Goal: Task Accomplishment & Management: Use online tool/utility

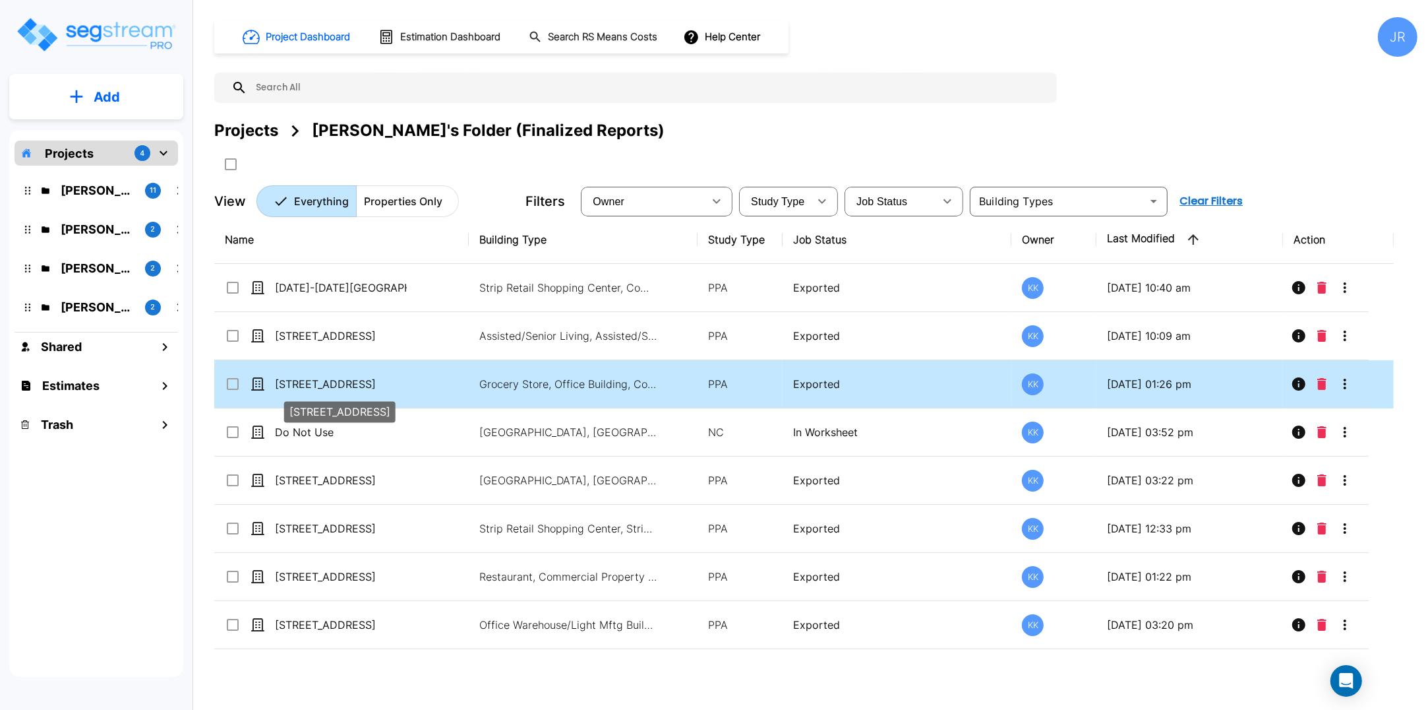
click at [338, 384] on p "[STREET_ADDRESS]" at bounding box center [341, 384] width 132 height 16
checkbox input "true"
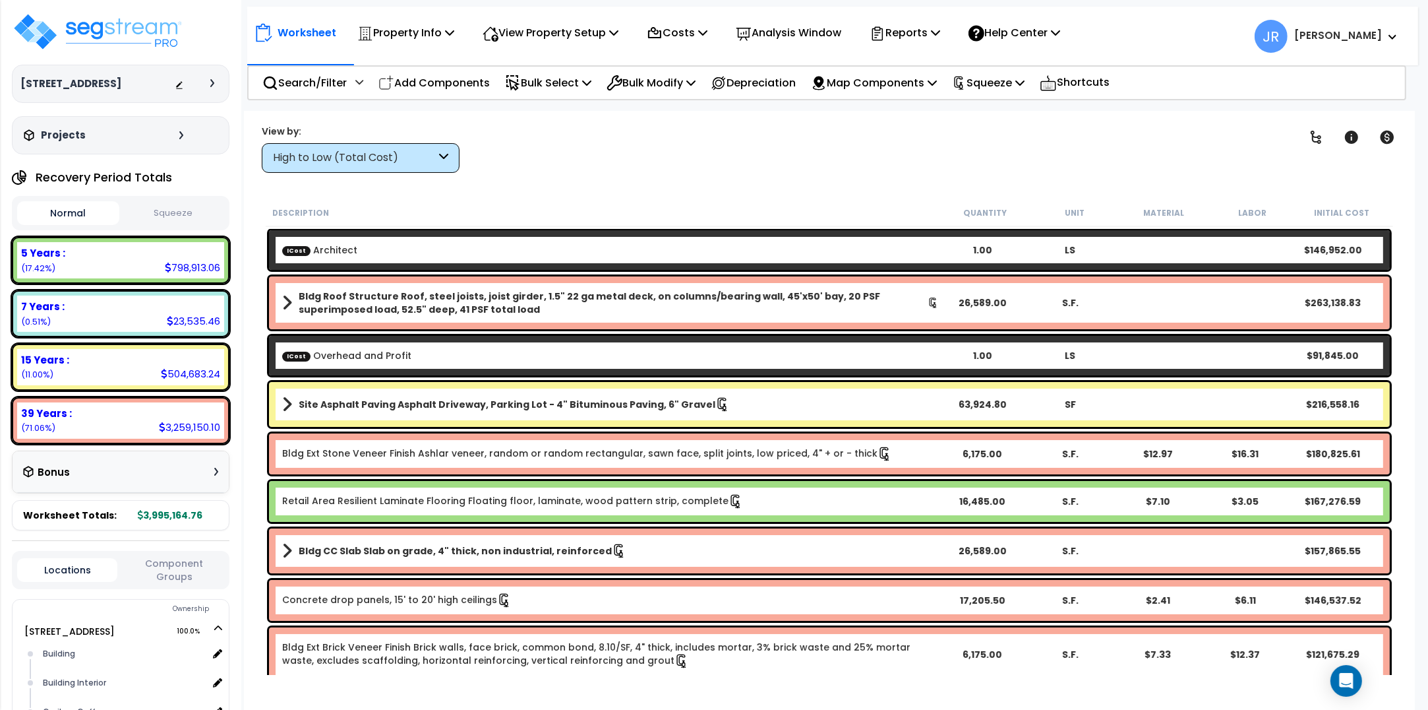
click at [442, 158] on icon at bounding box center [443, 157] width 9 height 15
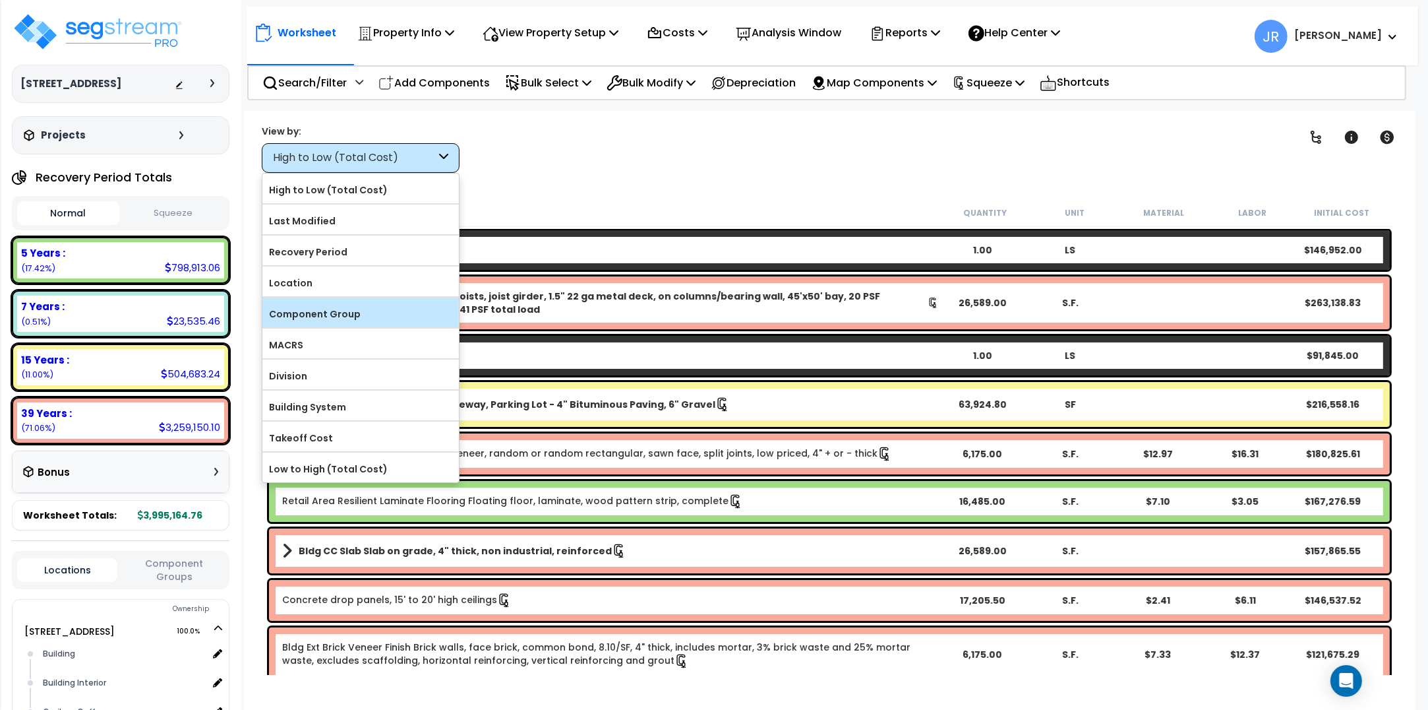
click at [340, 320] on label "Component Group" at bounding box center [360, 314] width 197 height 20
click at [0, 0] on input "Component Group" at bounding box center [0, 0] width 0 height 0
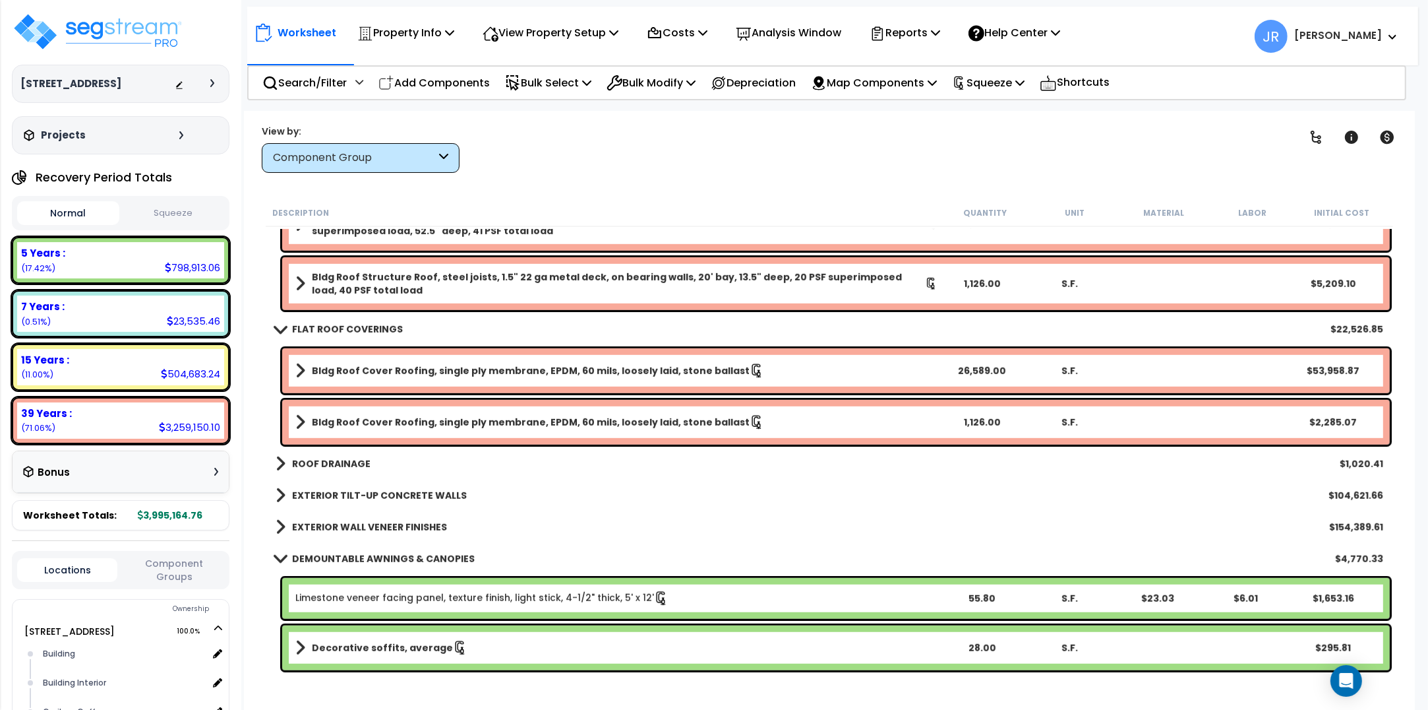
scroll to position [1236, 0]
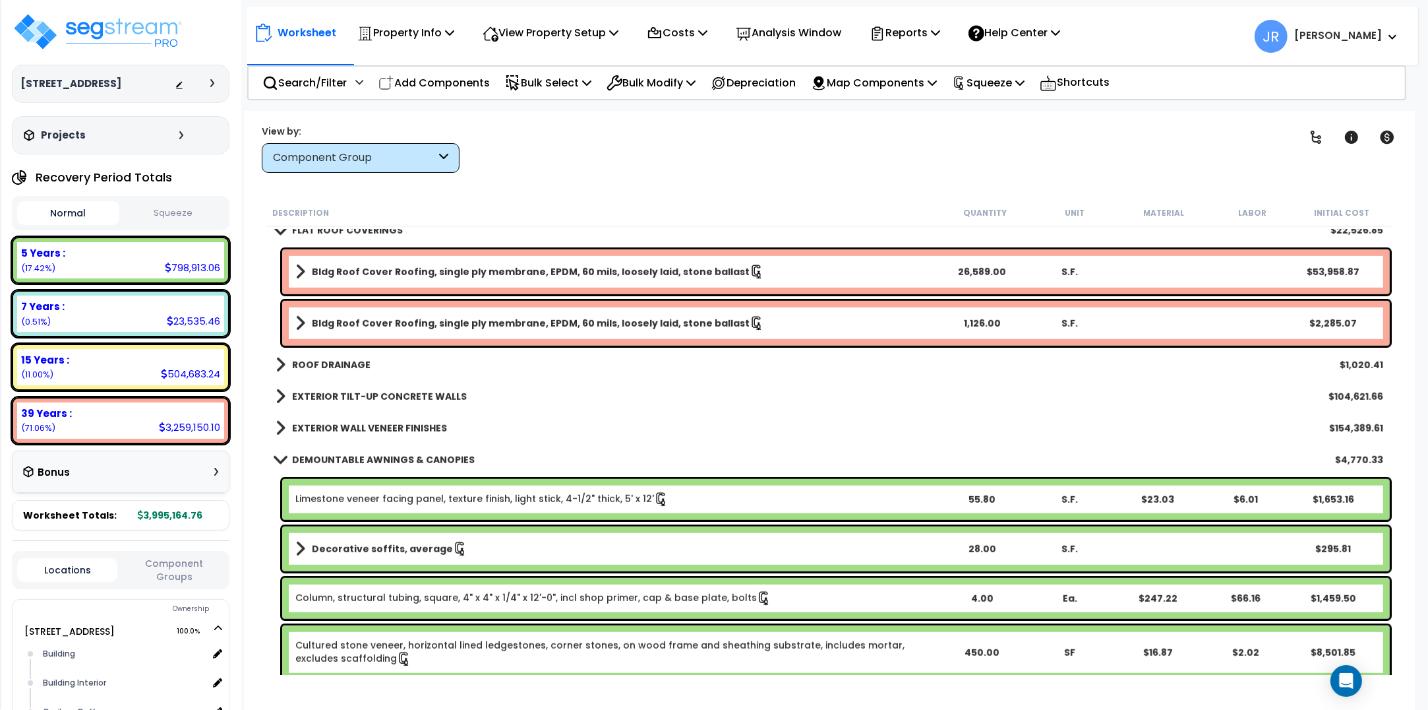
click at [358, 363] on b "ROOF DRAINAGE" at bounding box center [331, 364] width 78 height 13
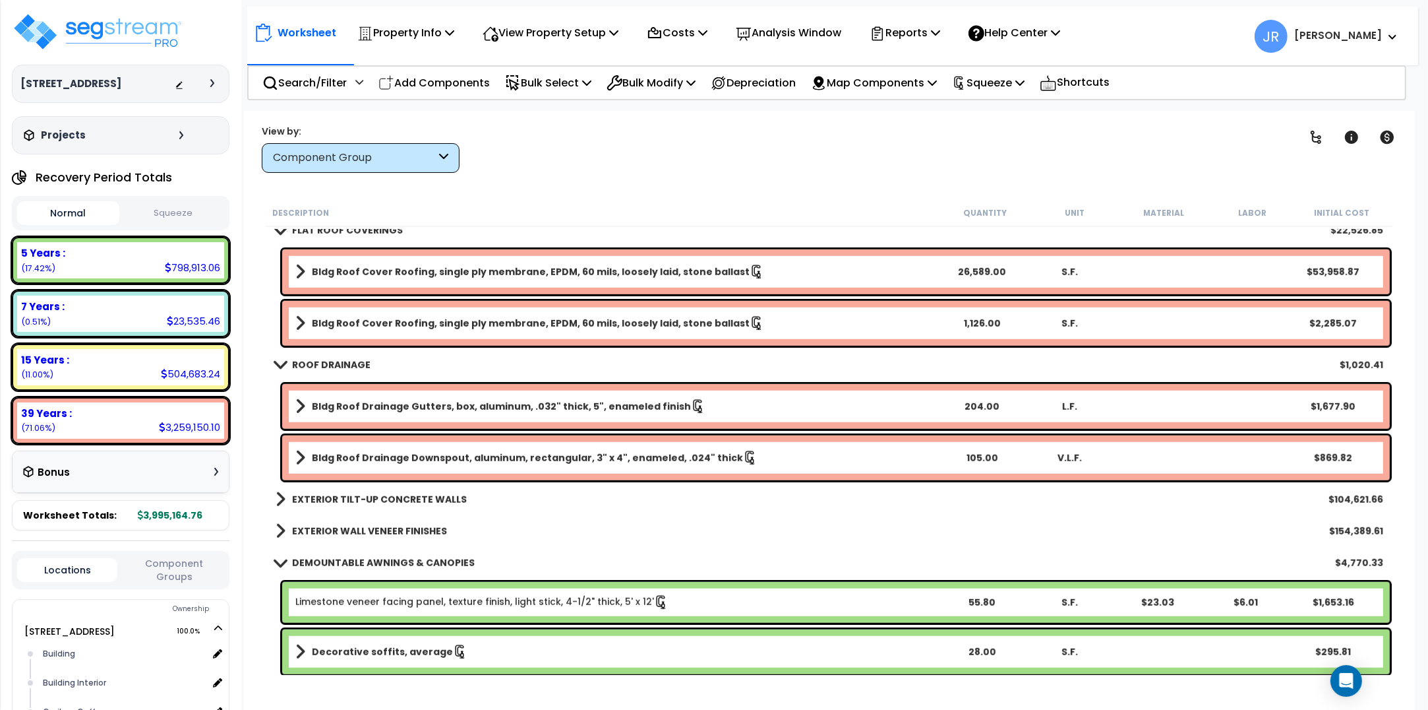
click at [380, 499] on b "EXTERIOR TILT-UP CONCRETE WALLS" at bounding box center [379, 499] width 175 height 13
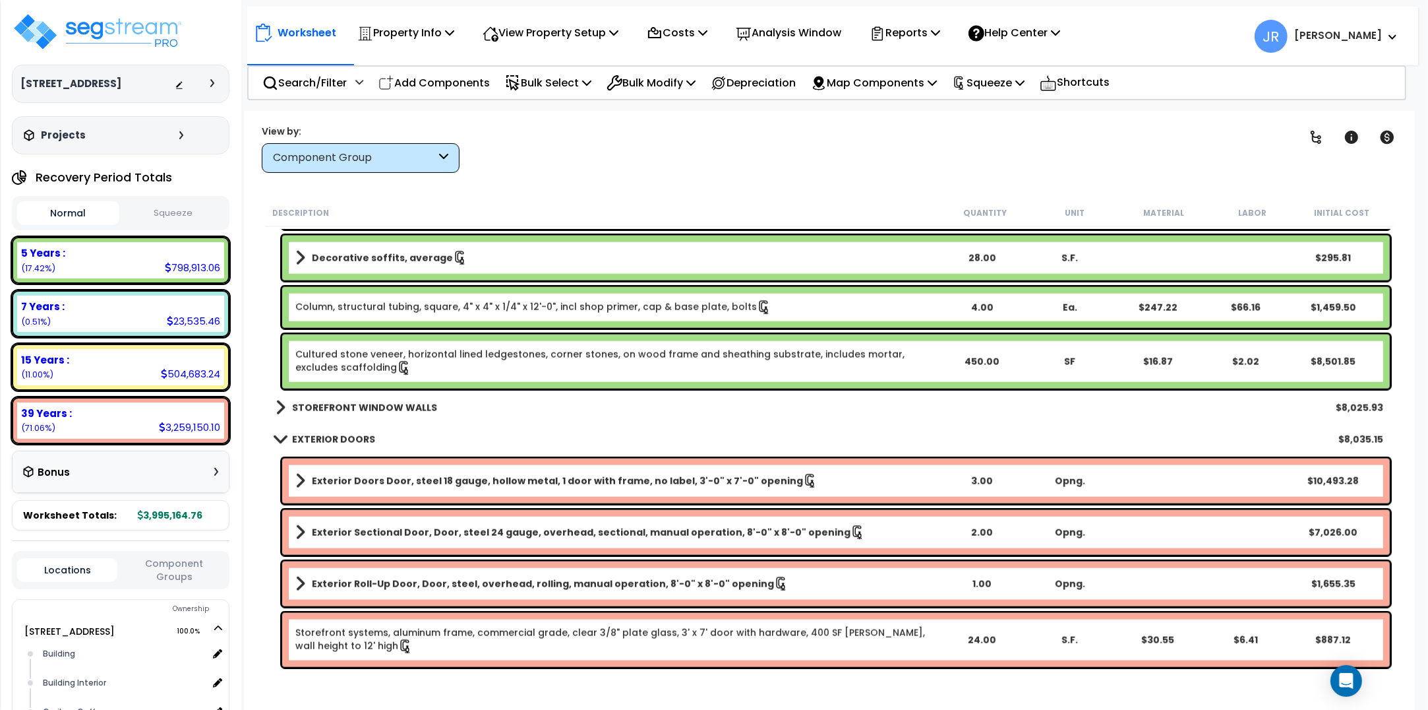
scroll to position [1813, 0]
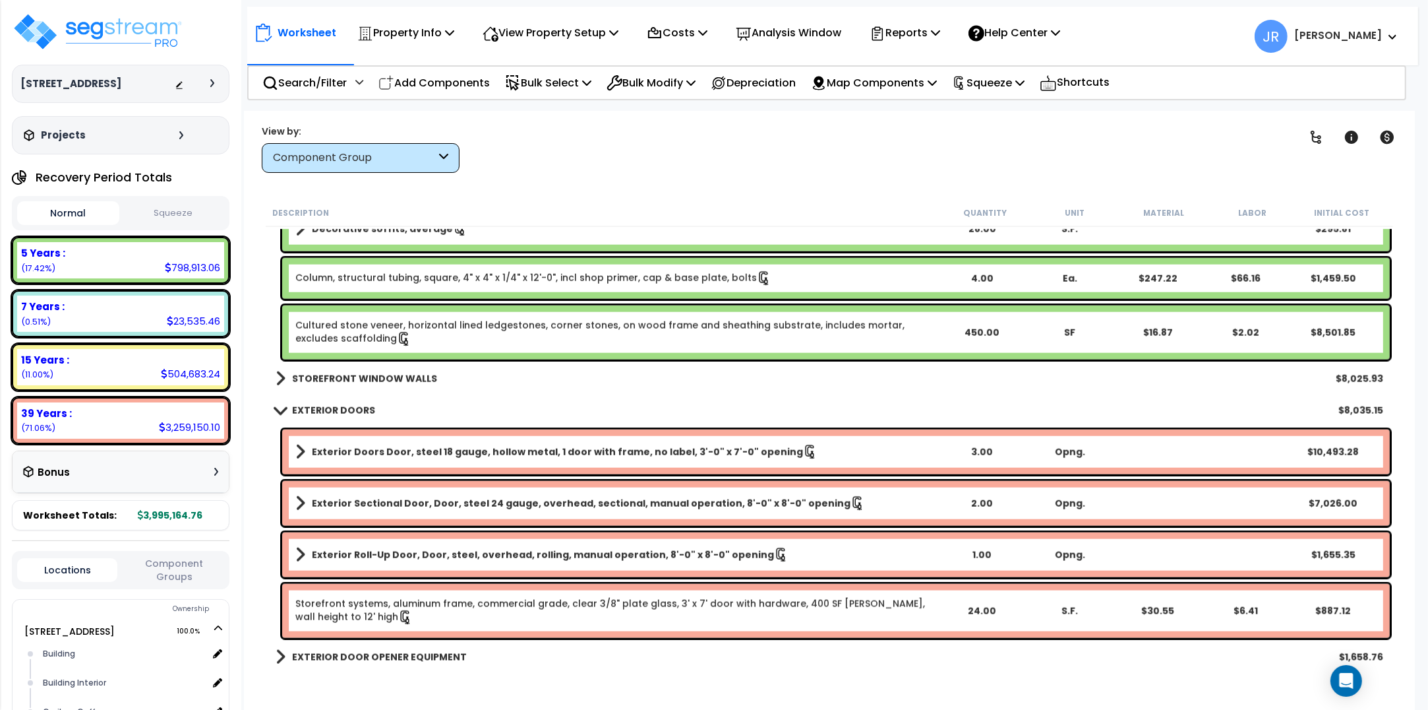
click at [386, 382] on b "STOREFRONT WINDOW WALLS" at bounding box center [364, 378] width 145 height 13
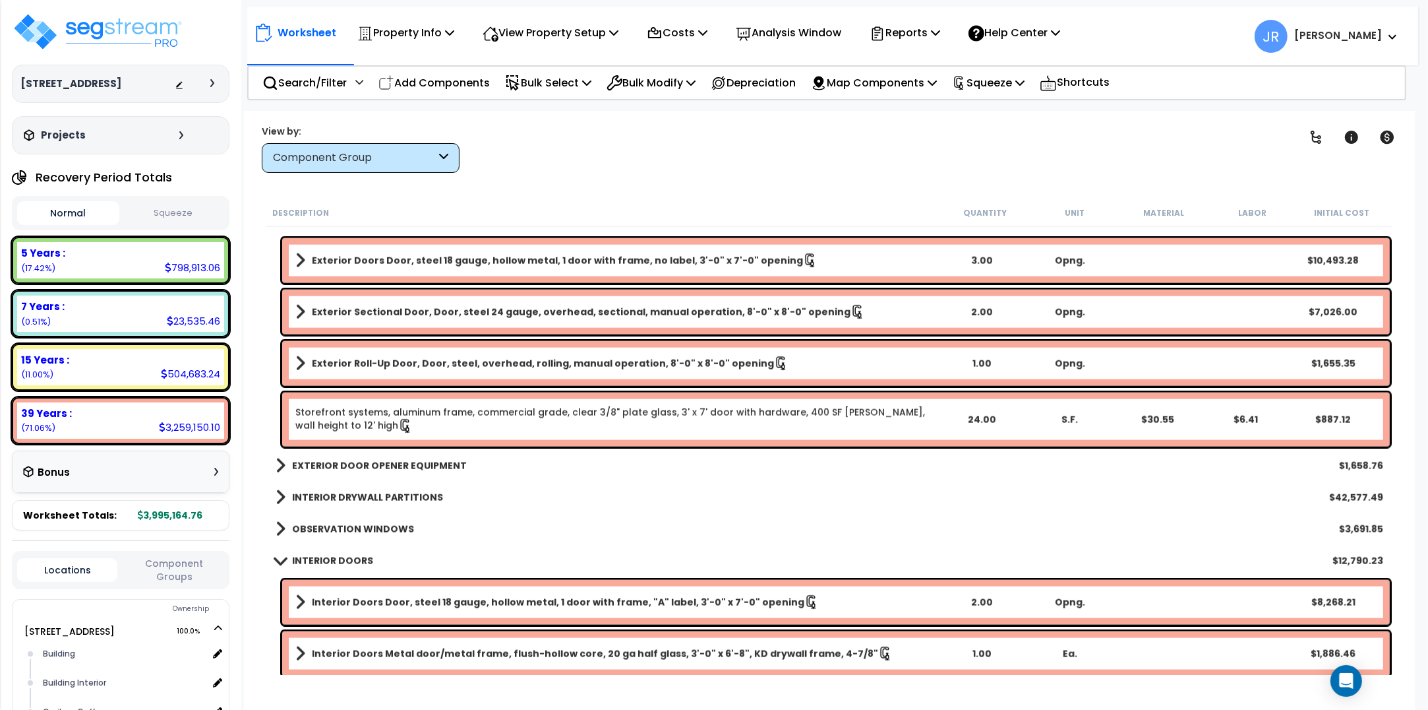
scroll to position [2226, 0]
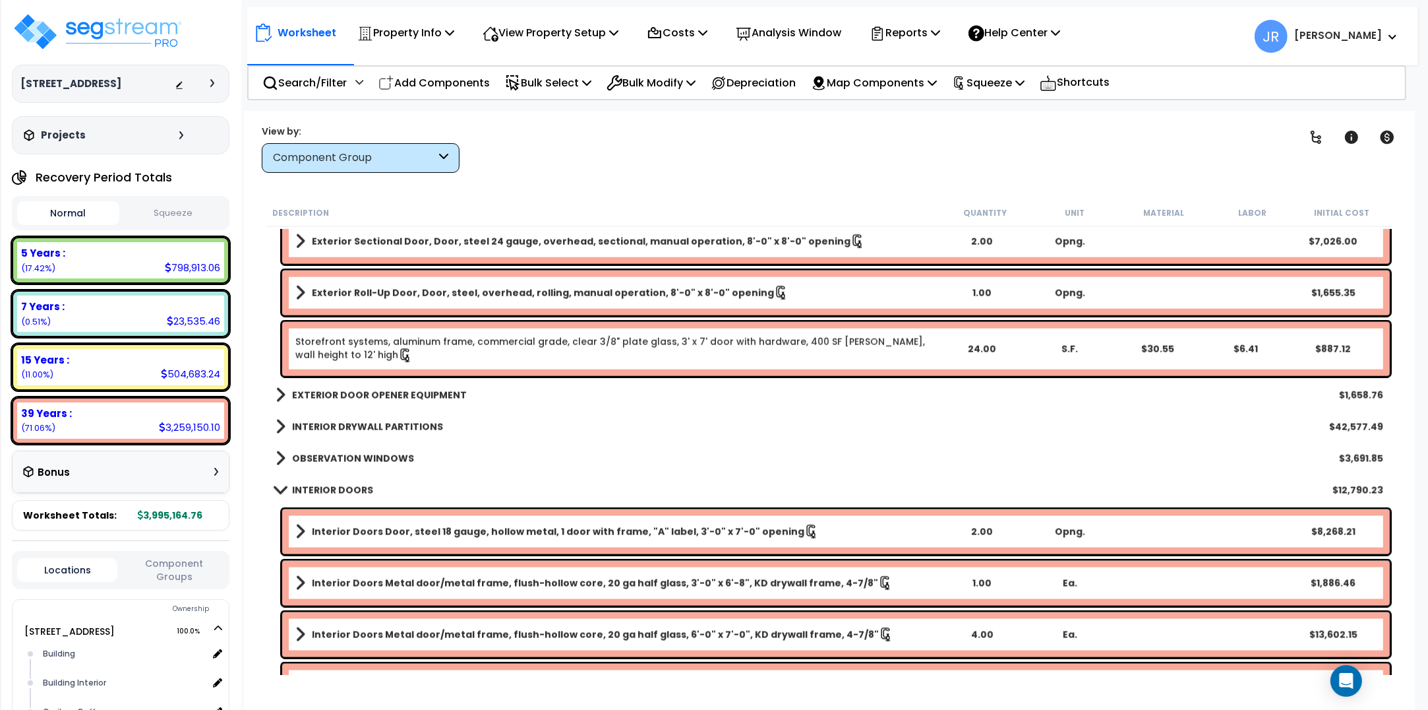
click at [388, 399] on b "EXTERIOR DOOR OPENER EQUIPMENT" at bounding box center [379, 394] width 175 height 13
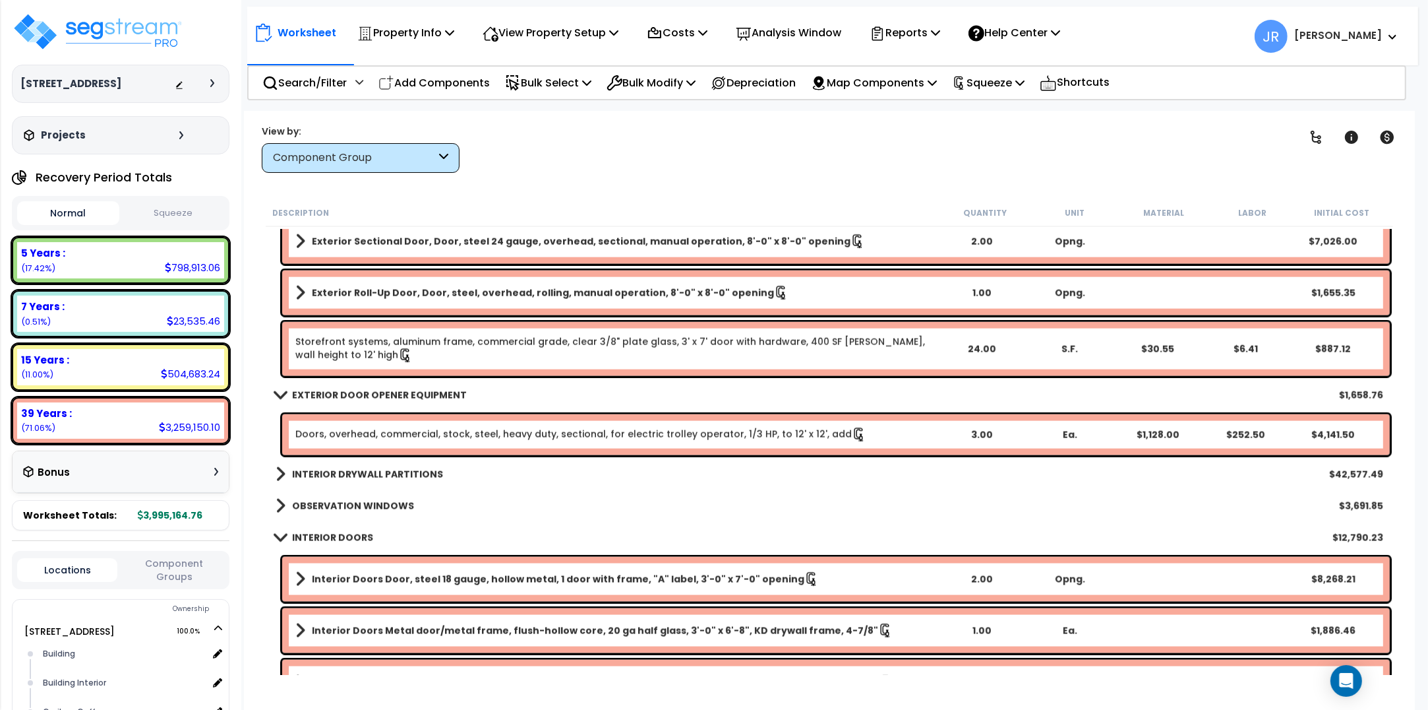
click at [388, 470] on b "INTERIOR DRYWALL PARTITIONS" at bounding box center [367, 474] width 151 height 13
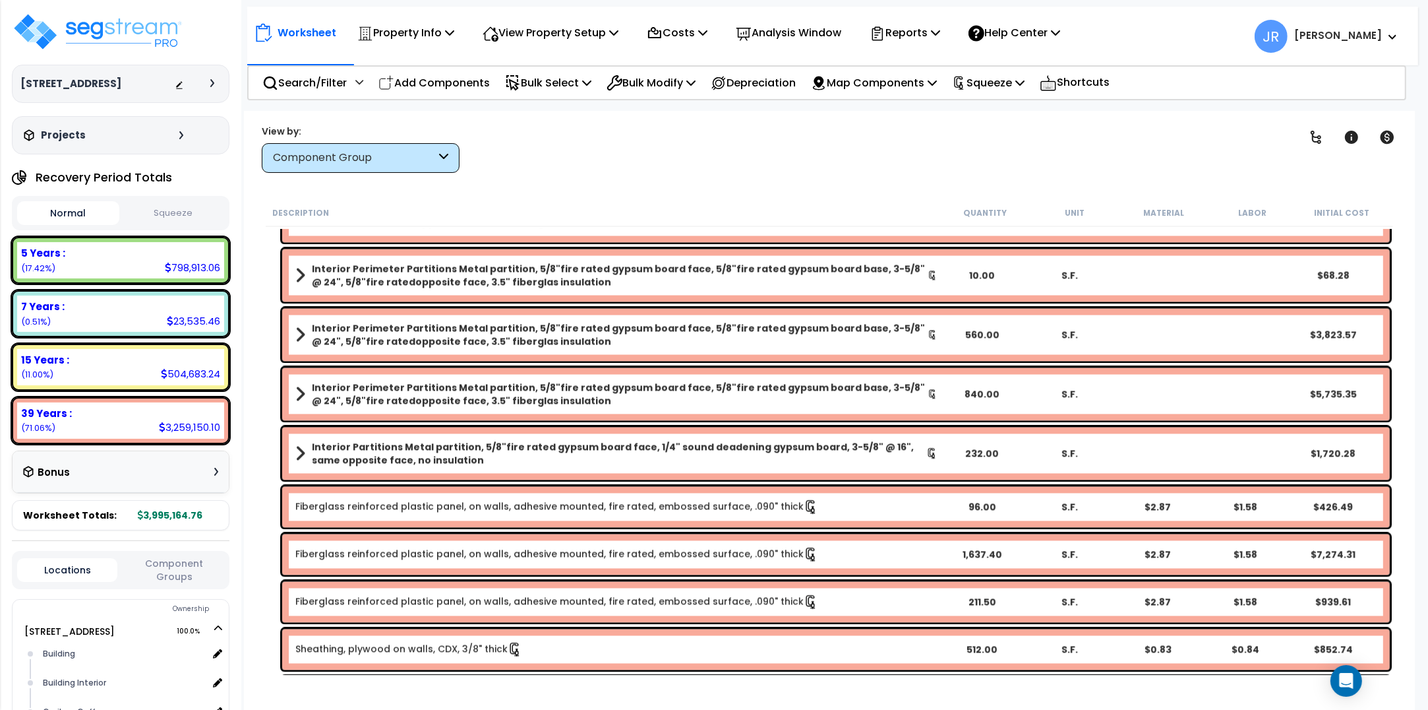
scroll to position [3297, 0]
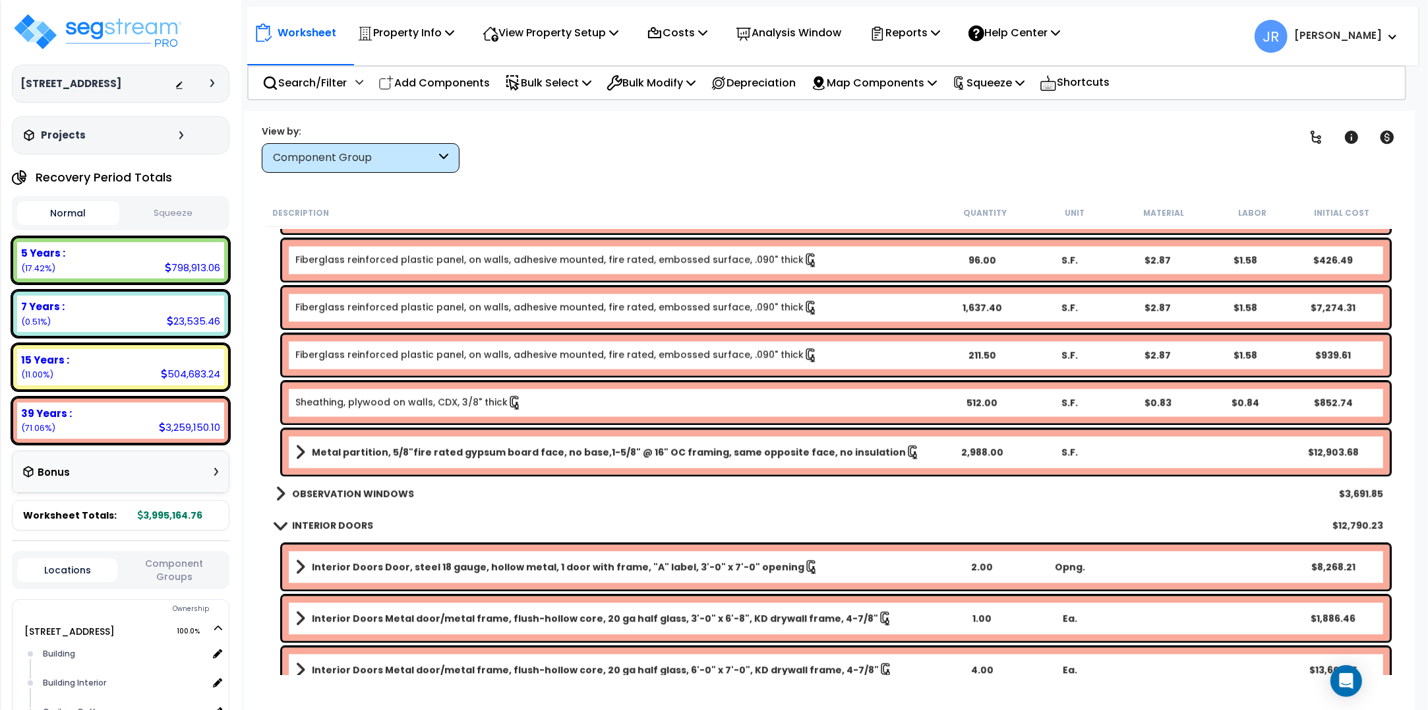
click at [381, 487] on b "OBSERVATION WINDOWS" at bounding box center [353, 493] width 122 height 13
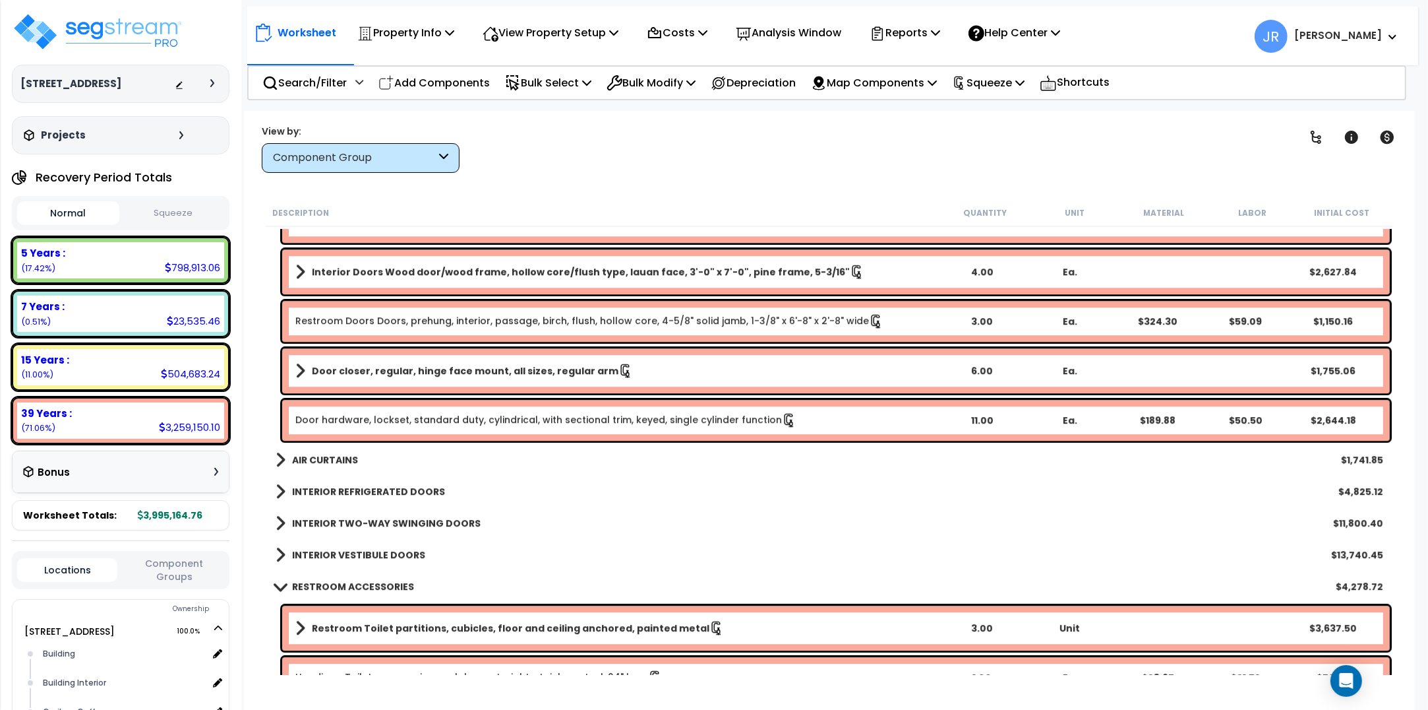
scroll to position [4286, 0]
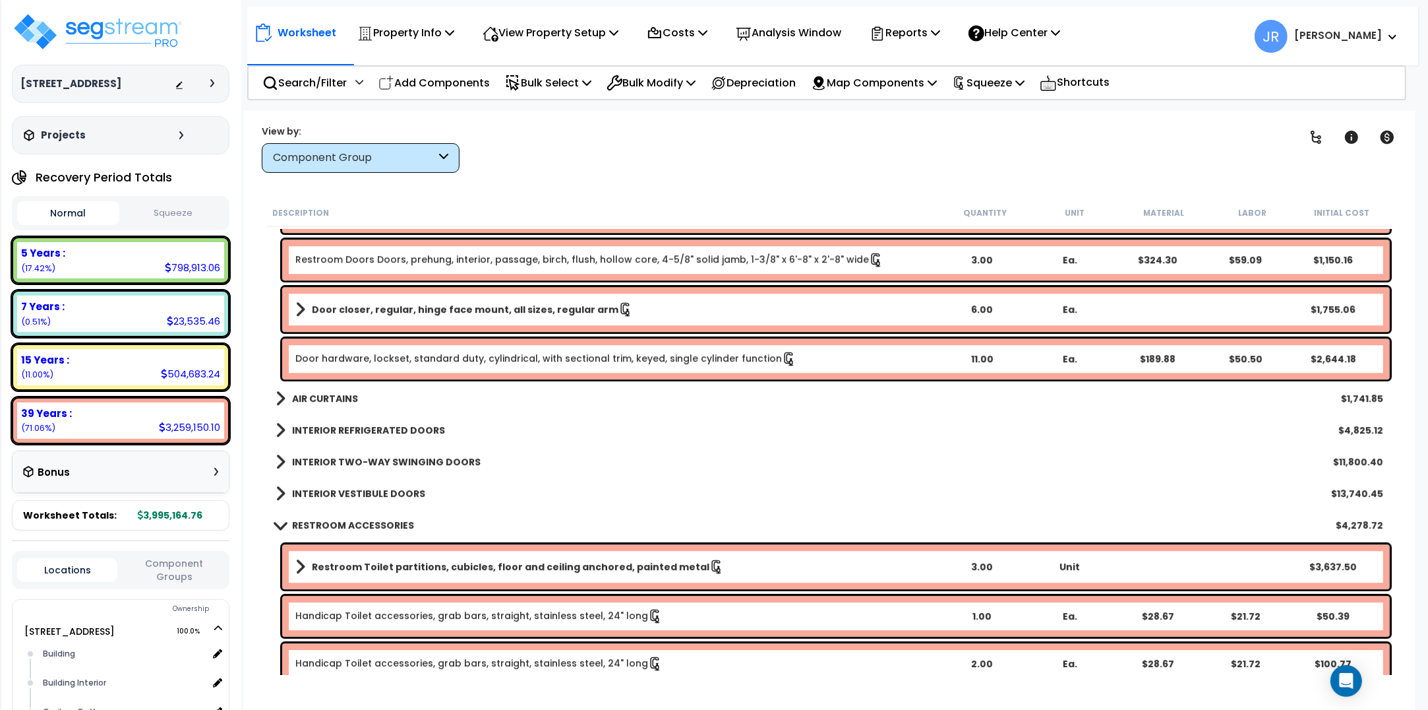
click at [324, 396] on b "AIR CURTAINS" at bounding box center [325, 398] width 66 height 13
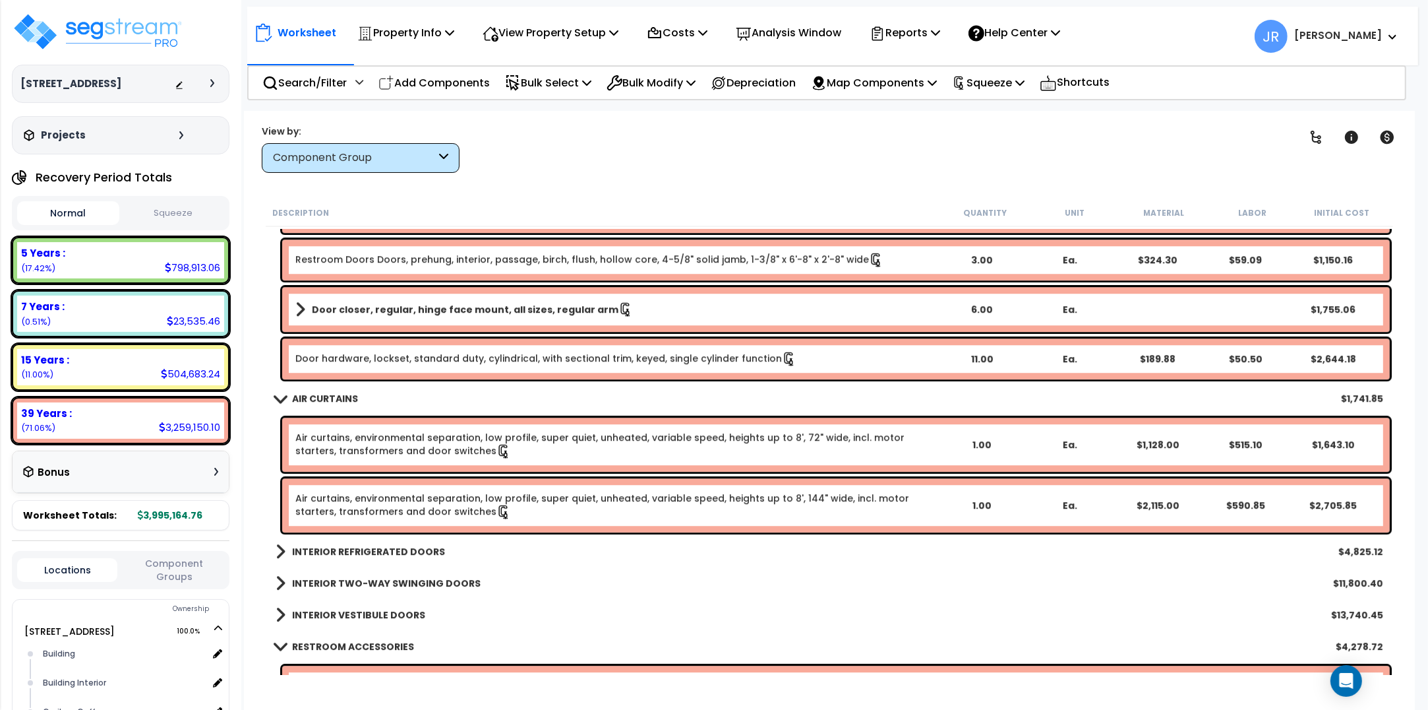
click at [390, 546] on b "INTERIOR REFRIGERATED DOORS" at bounding box center [368, 551] width 153 height 13
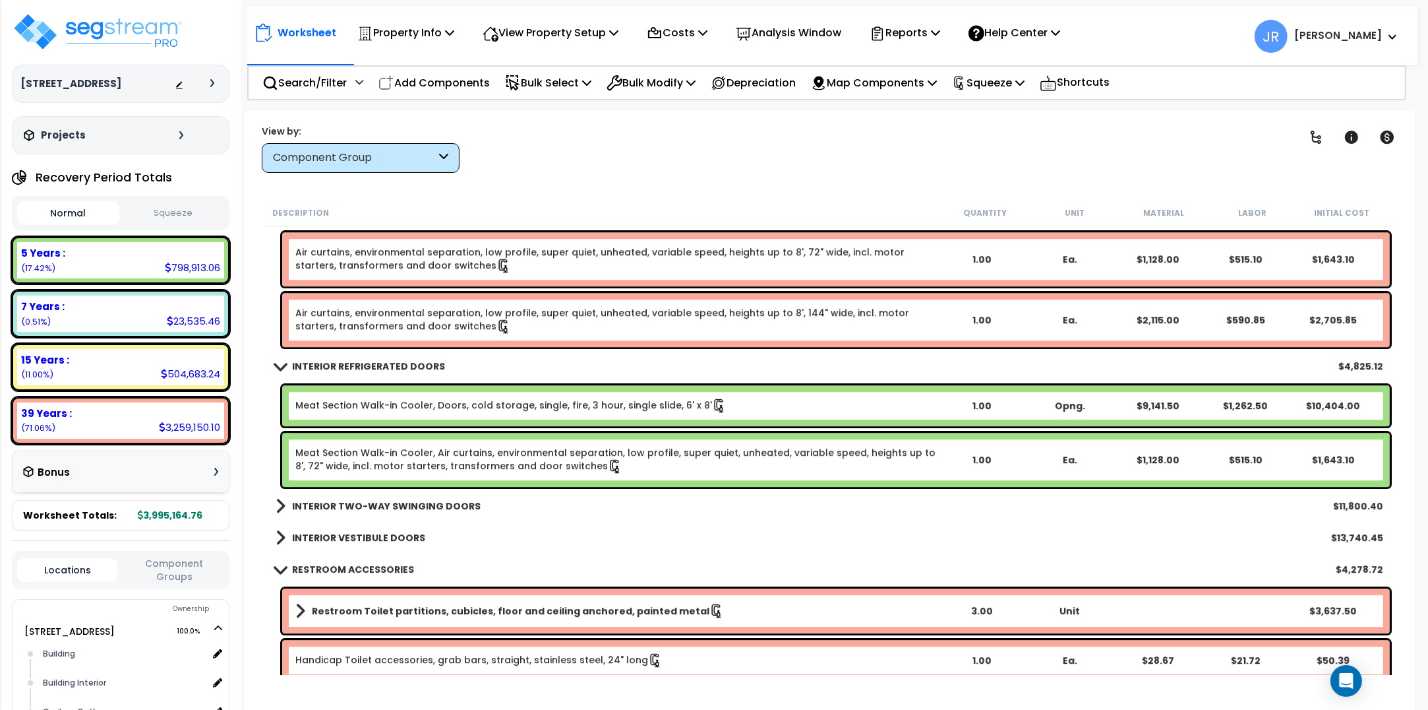
scroll to position [4534, 0]
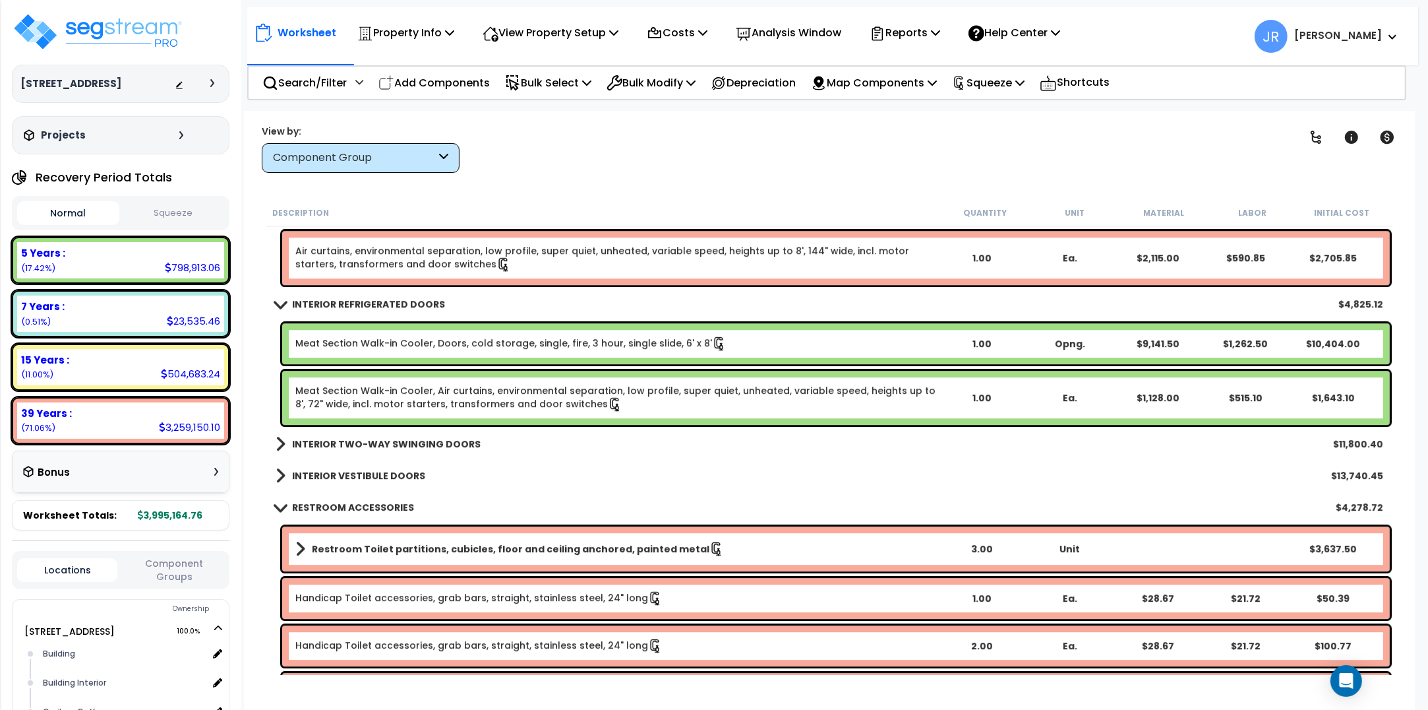
click at [404, 473] on b "INTERIOR VESTIBULE DOORS" at bounding box center [358, 475] width 133 height 13
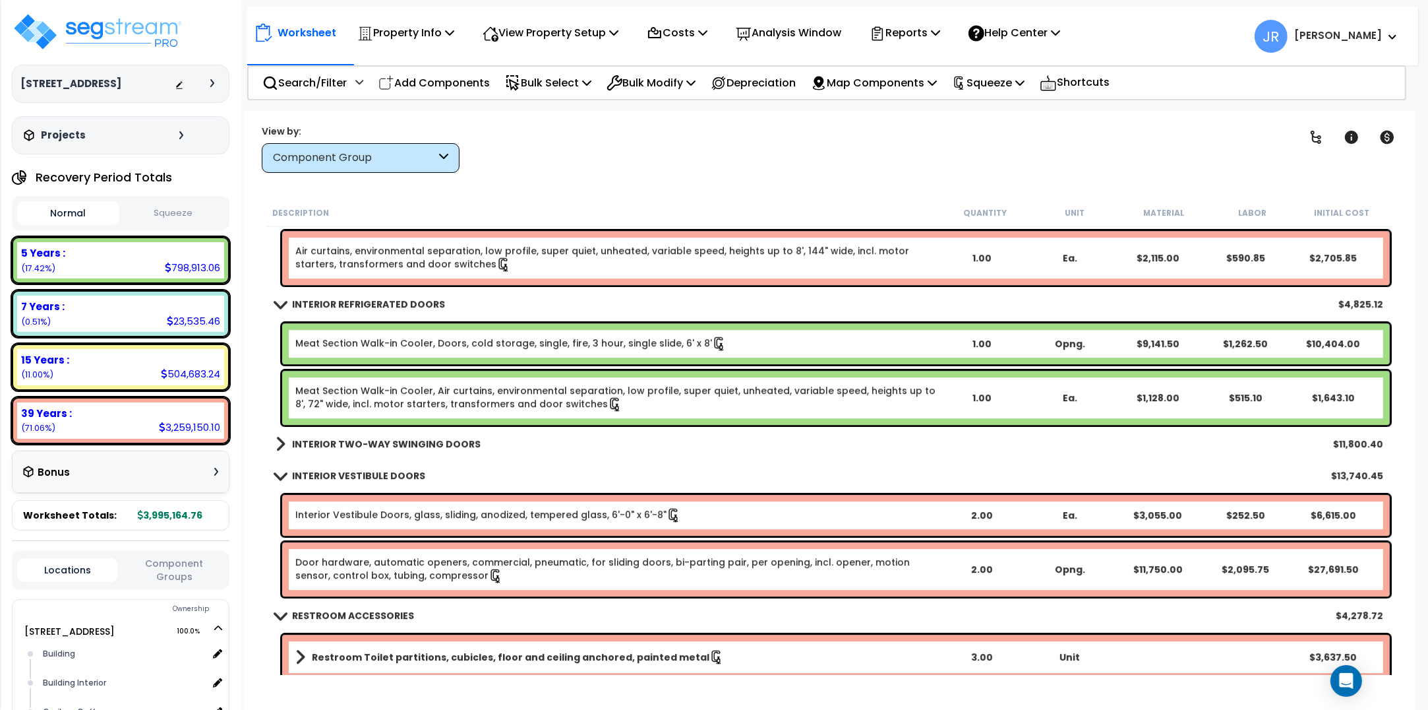
click at [419, 447] on b "INTERIOR TWO-WAY SWINGING DOORS" at bounding box center [386, 443] width 189 height 13
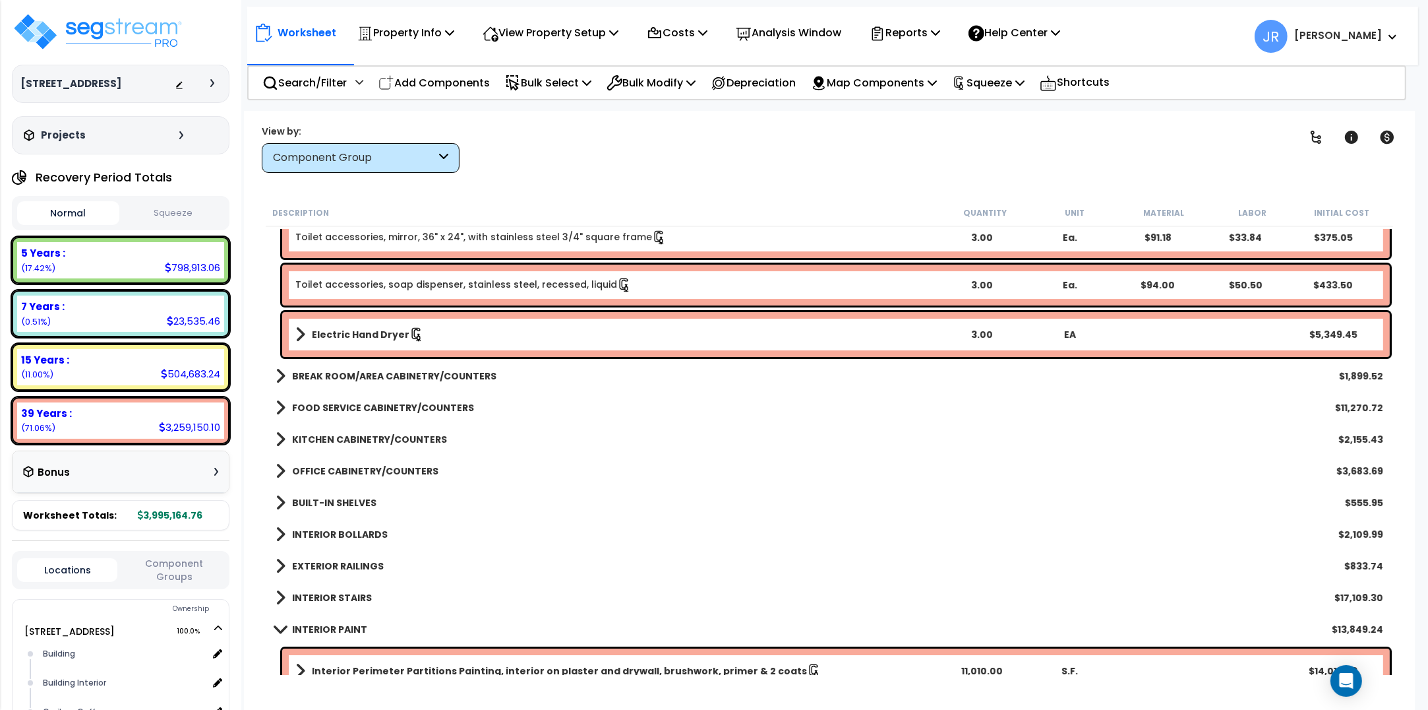
scroll to position [5440, 0]
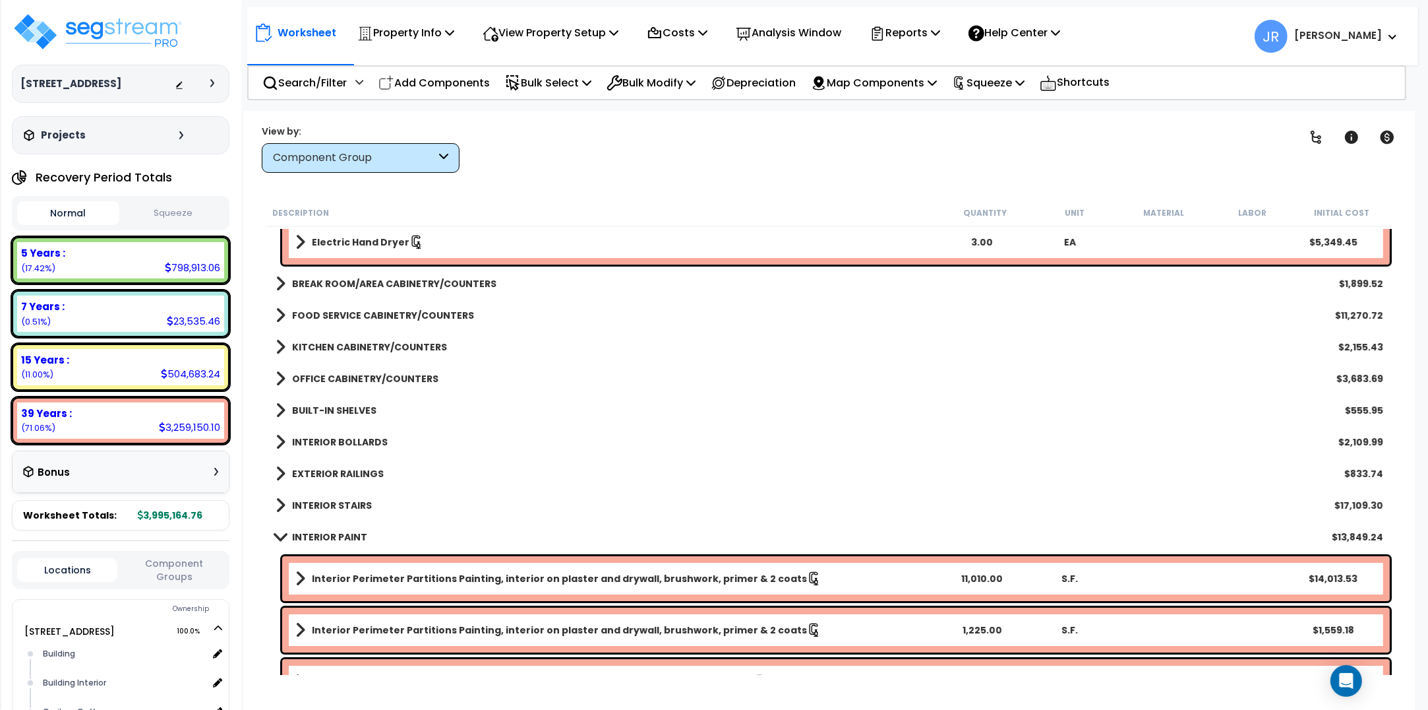
click at [377, 442] on b "INTERIOR BOLLARDS" at bounding box center [340, 441] width 96 height 13
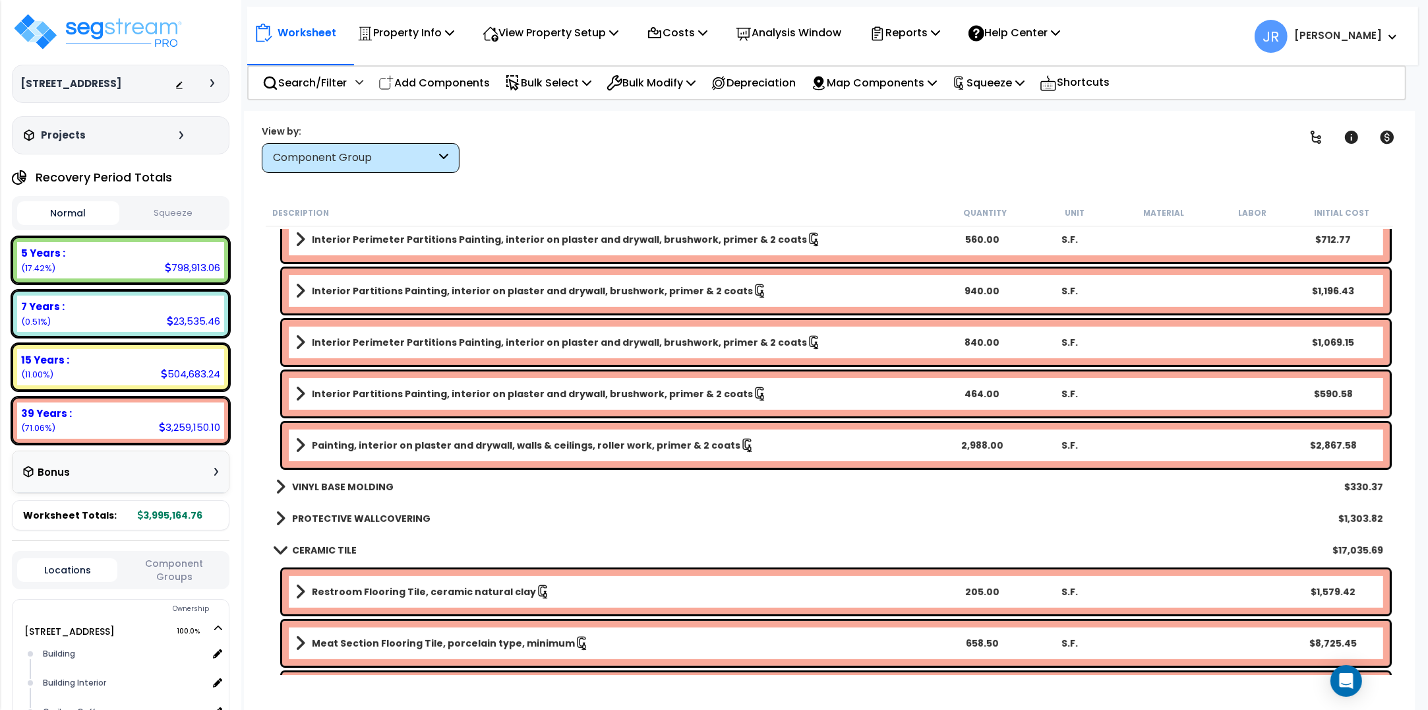
scroll to position [6265, 0]
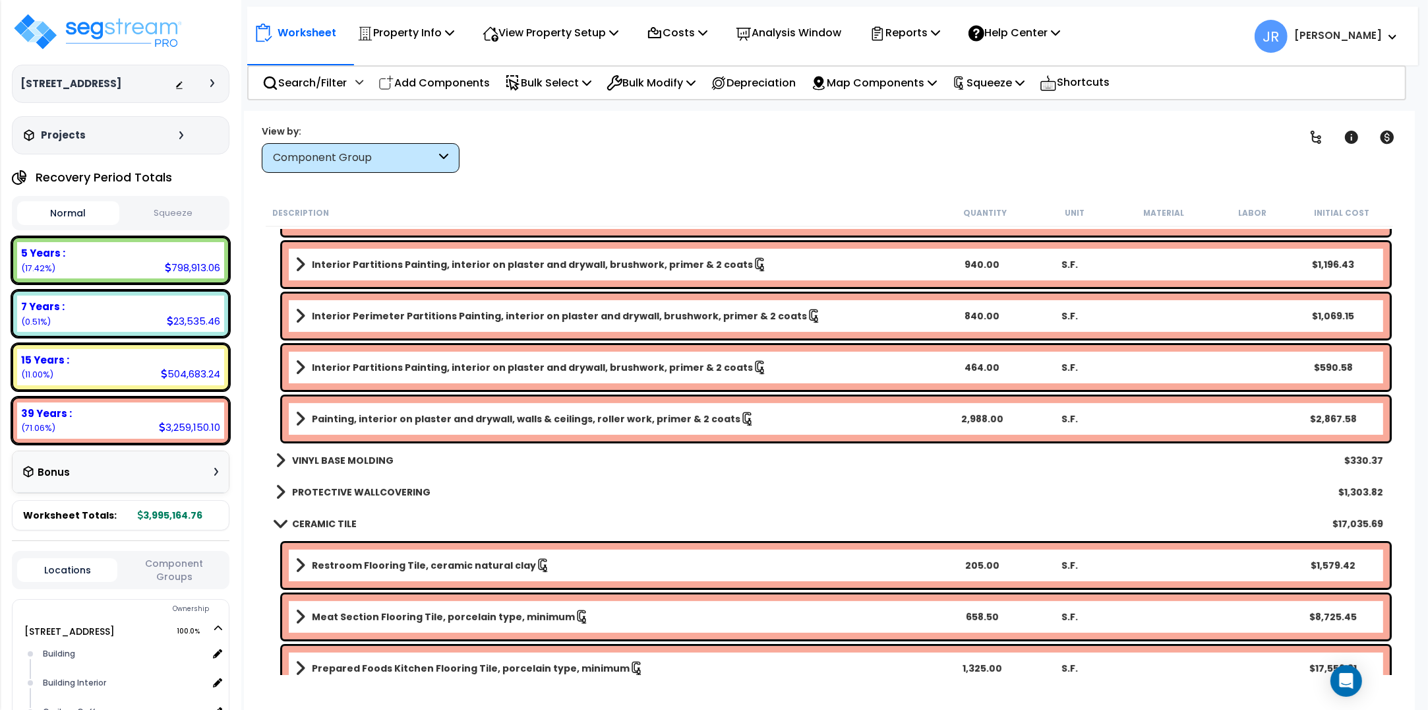
click at [376, 456] on b "VINYL BASE MOLDING" at bounding box center [343, 460] width 102 height 13
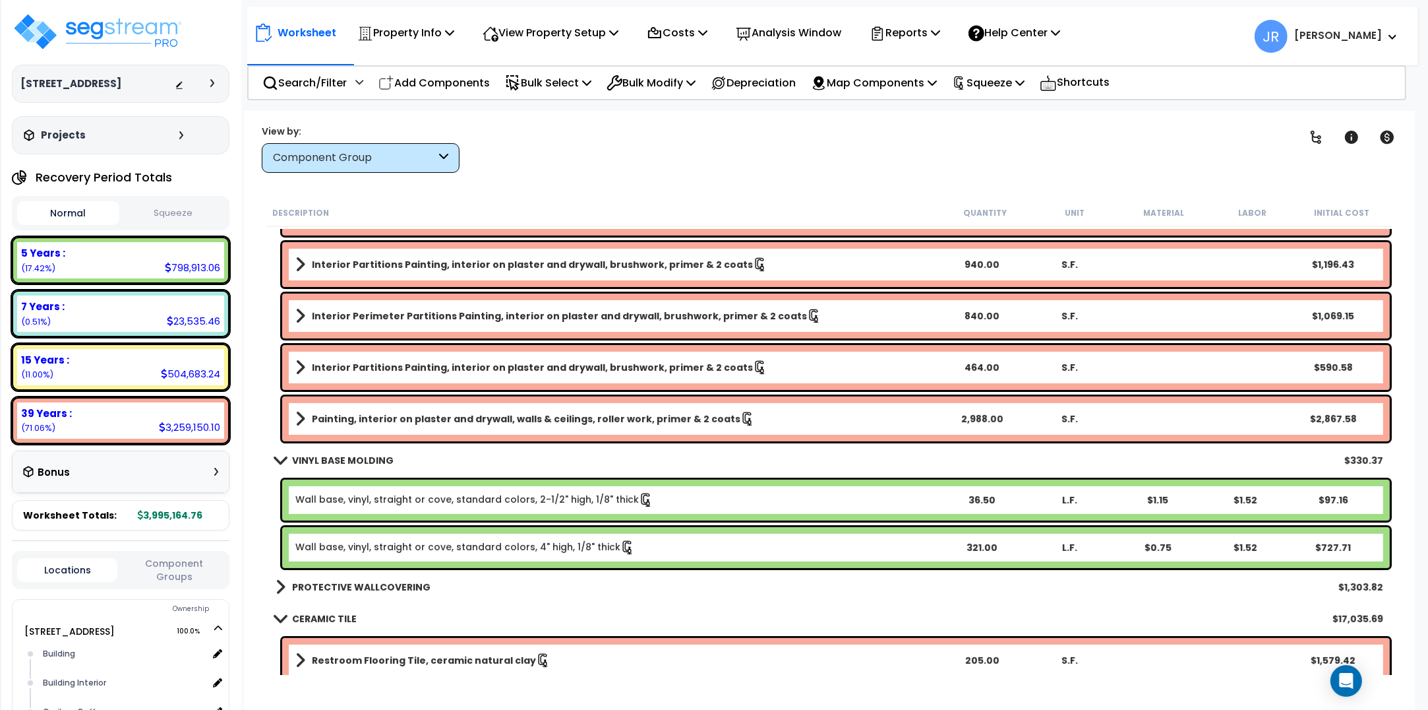
click at [378, 588] on b "PROTECTIVE WALLCOVERING" at bounding box center [361, 586] width 138 height 13
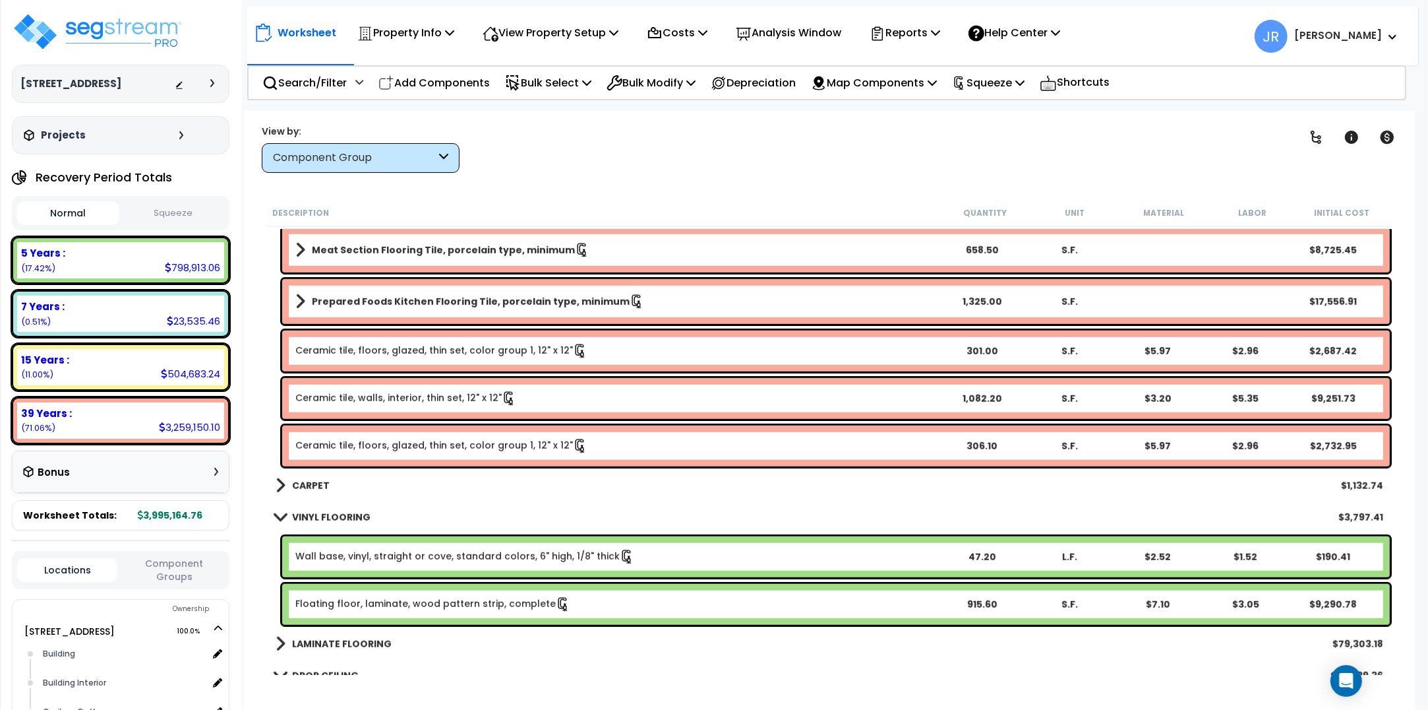
scroll to position [7007, 0]
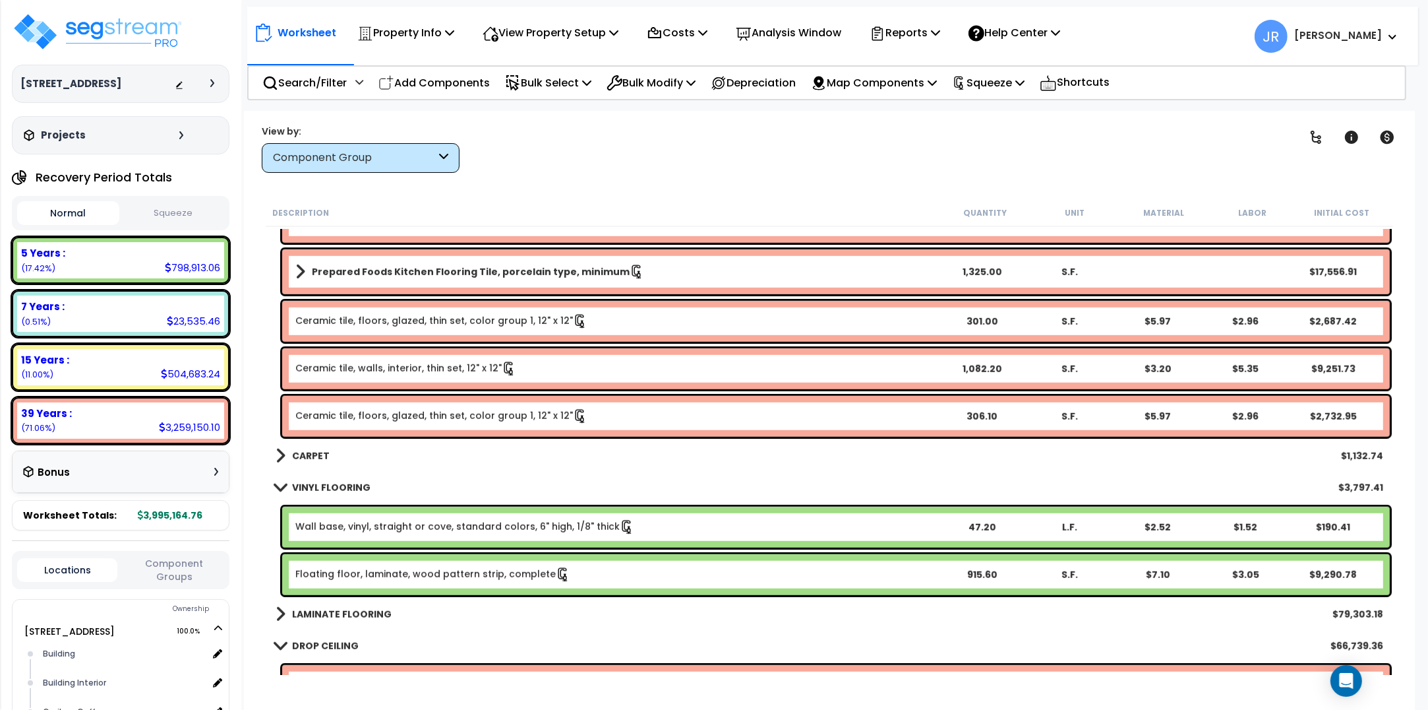
click at [328, 450] on div "CARPET $1,132.74" at bounding box center [829, 456] width 1121 height 32
click at [301, 452] on b "CARPET" at bounding box center [311, 455] width 38 height 13
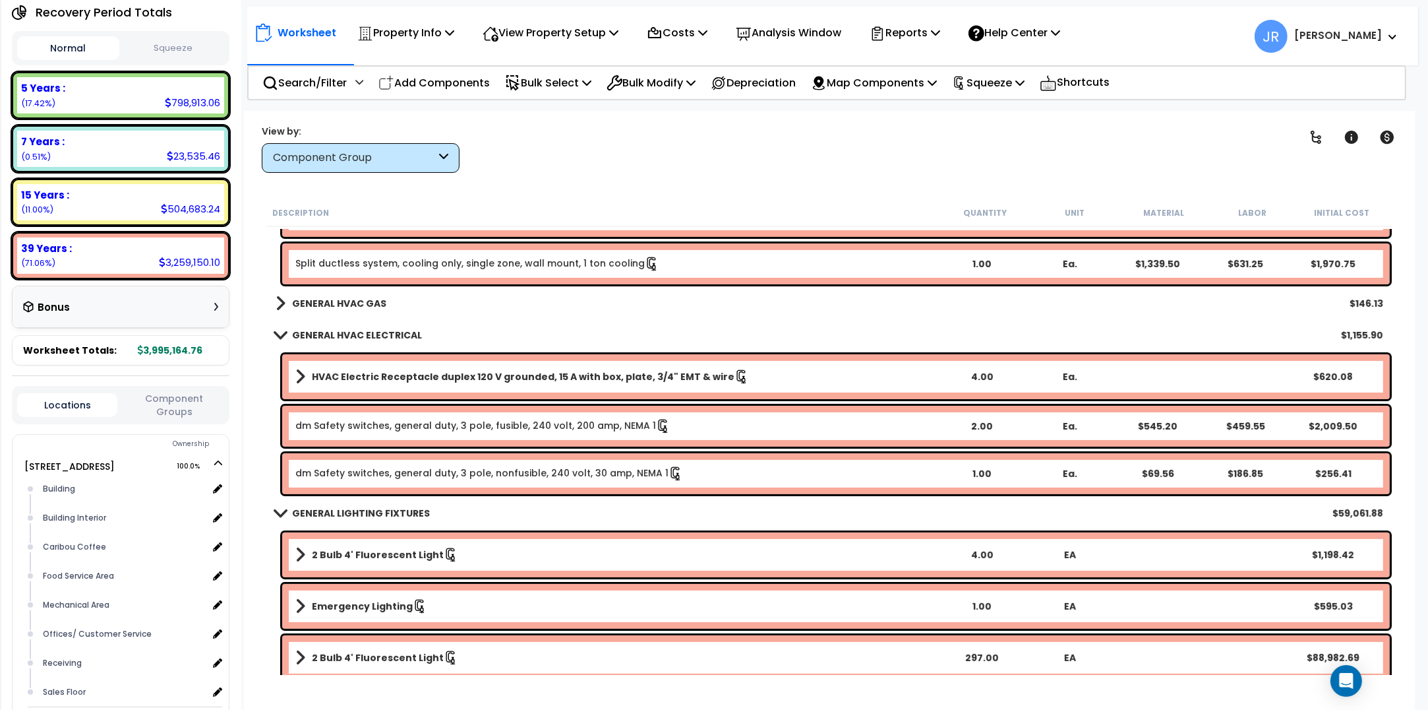
scroll to position [11952, 0]
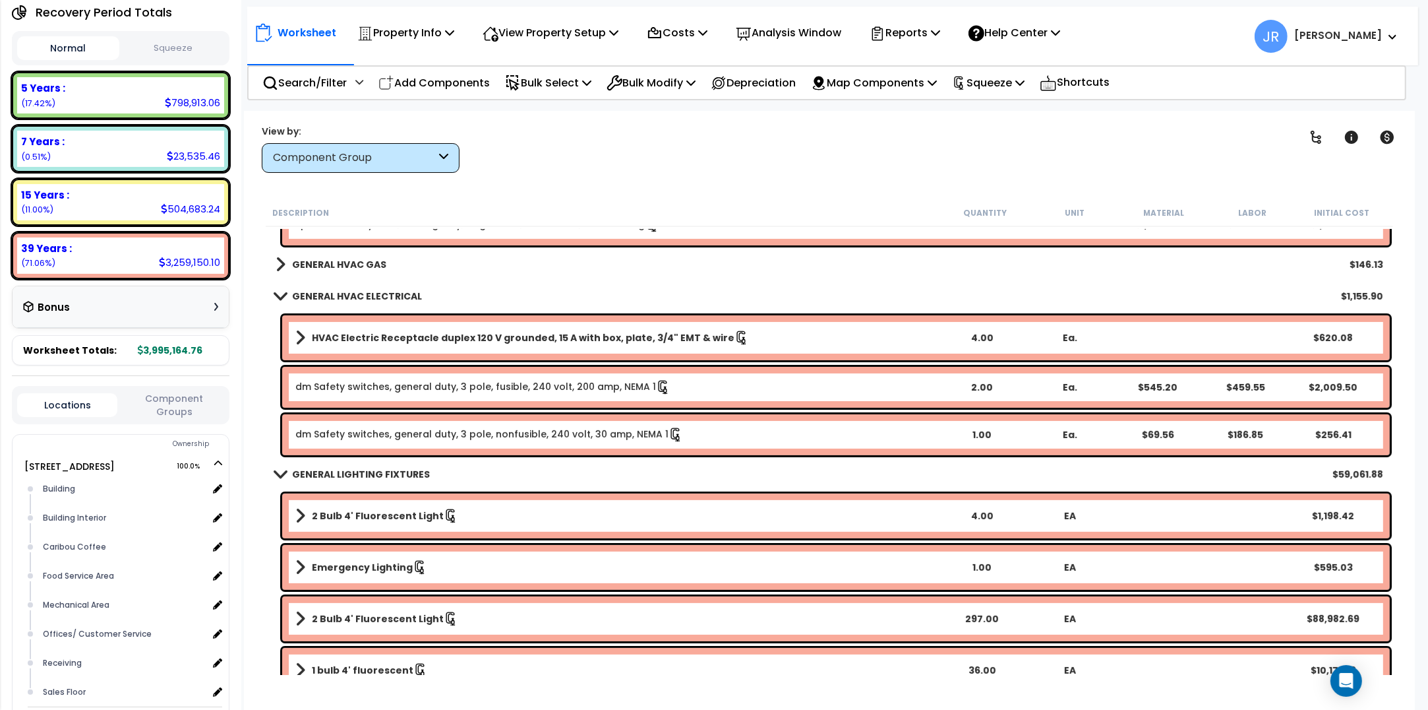
click at [338, 259] on b "GENERAL HVAC GAS" at bounding box center [339, 264] width 94 height 13
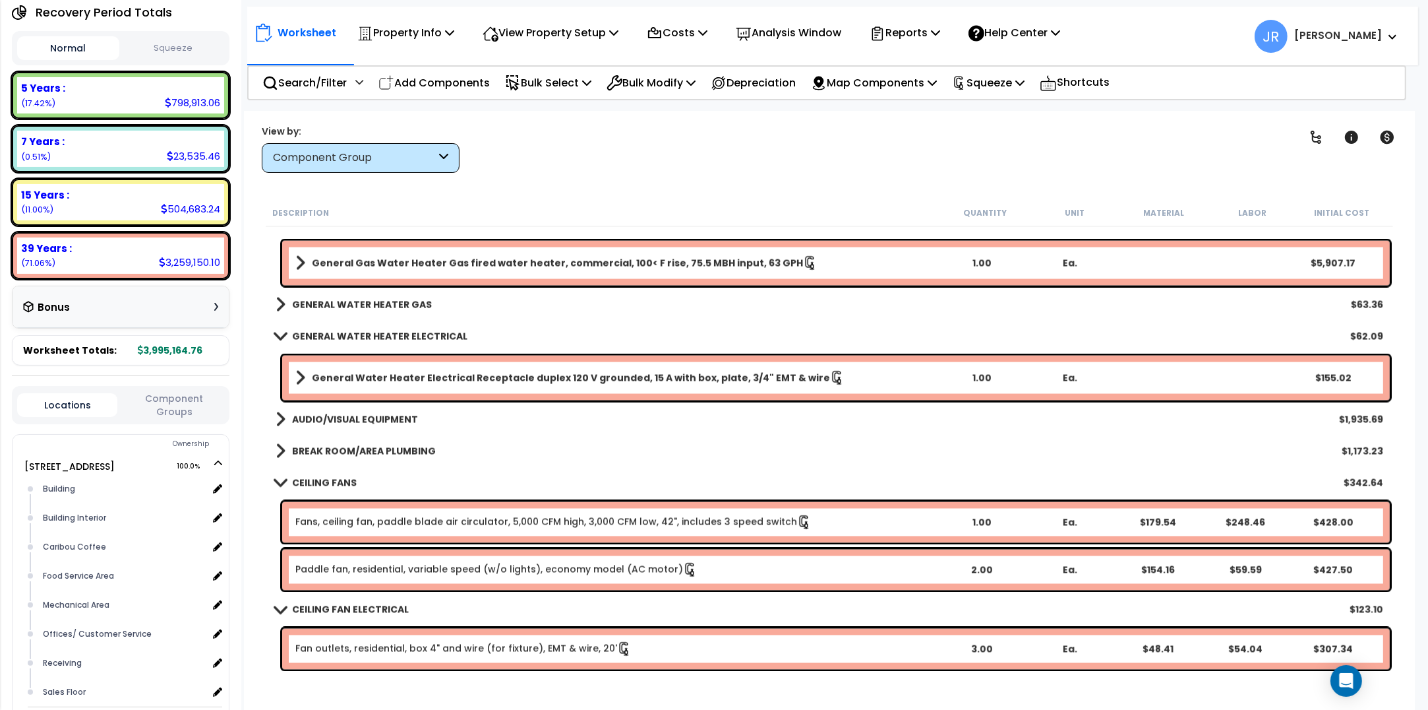
scroll to position [14095, 0]
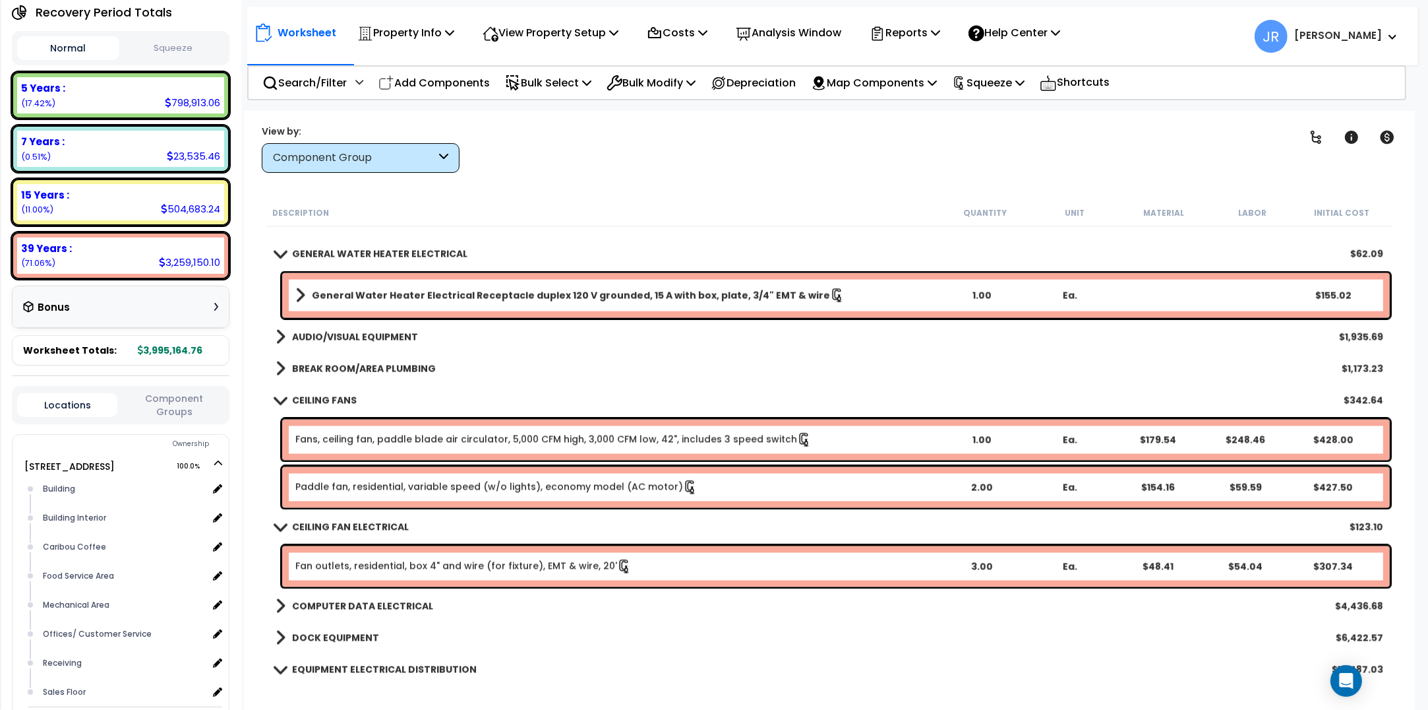
click at [387, 363] on b "BREAK ROOM/AREA PLUMBING" at bounding box center [364, 368] width 144 height 13
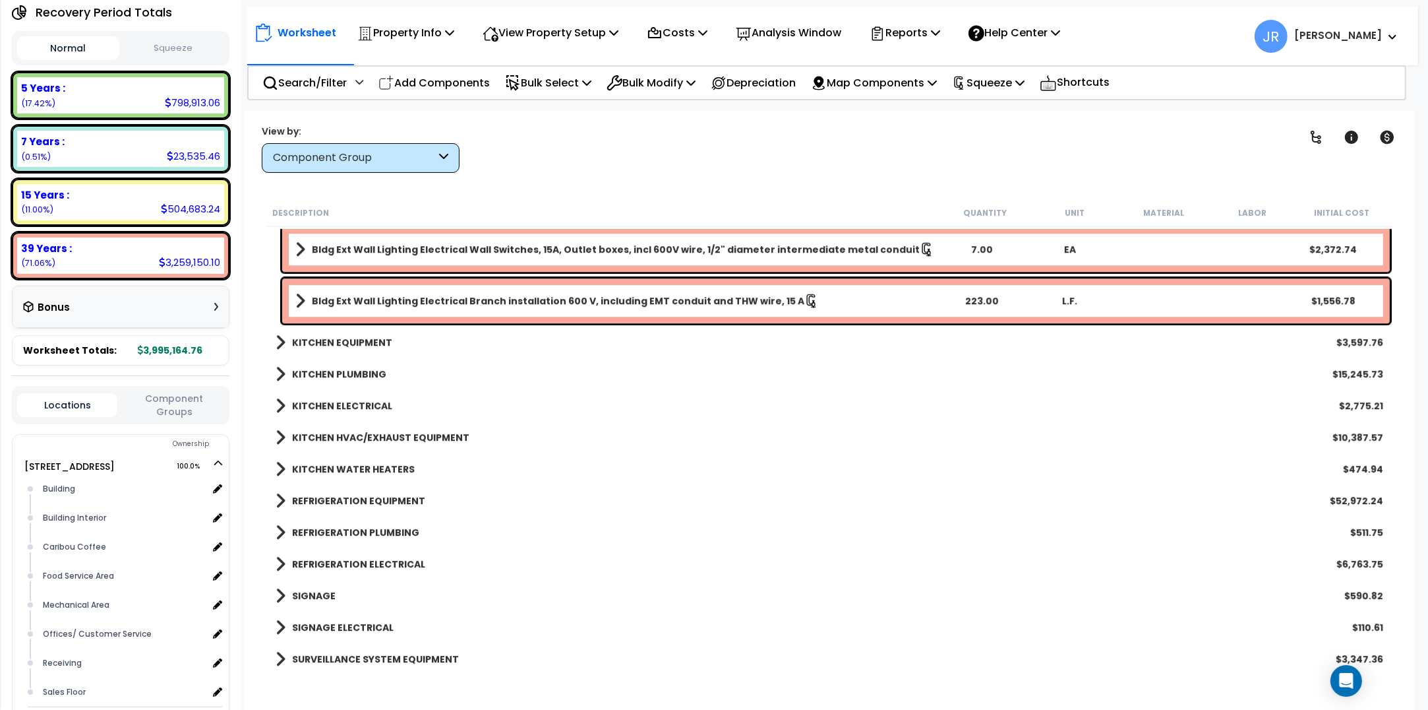
scroll to position [15826, 0]
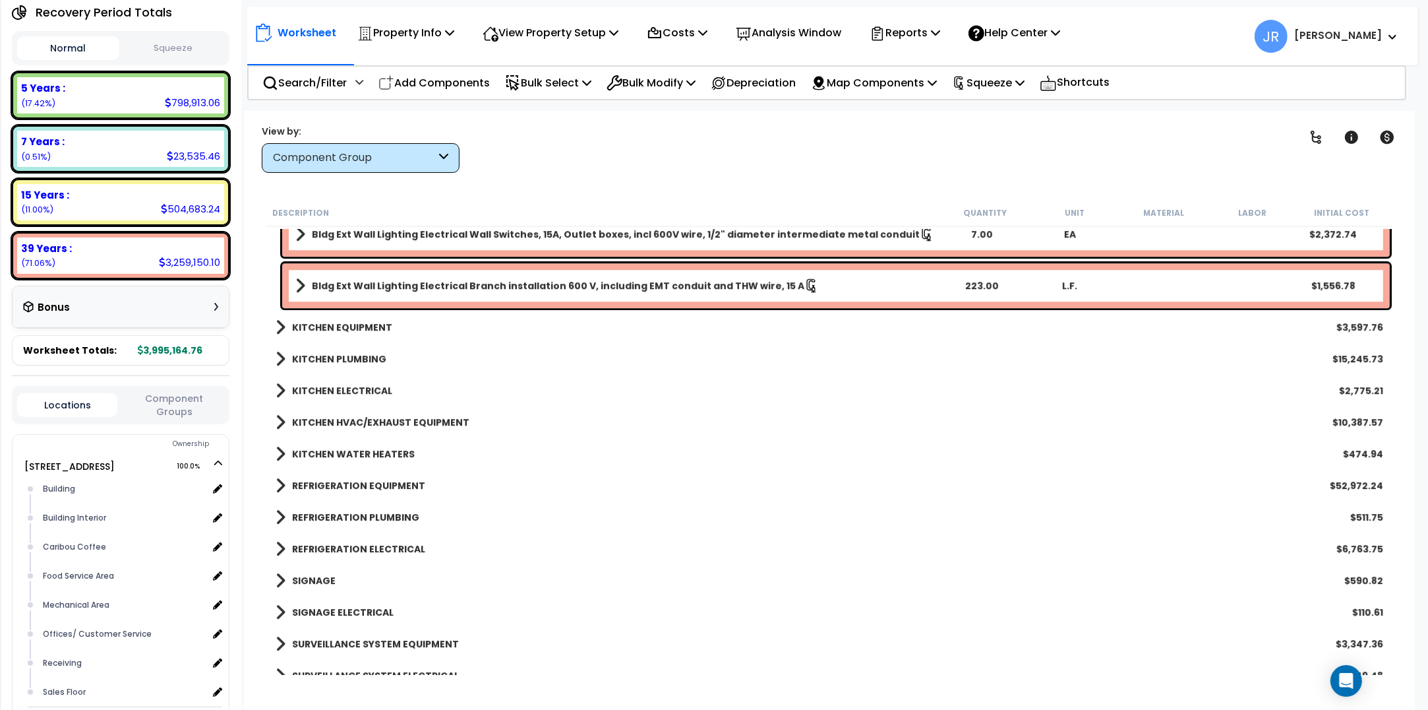
click at [373, 323] on b "KITCHEN EQUIPMENT" at bounding box center [342, 326] width 100 height 13
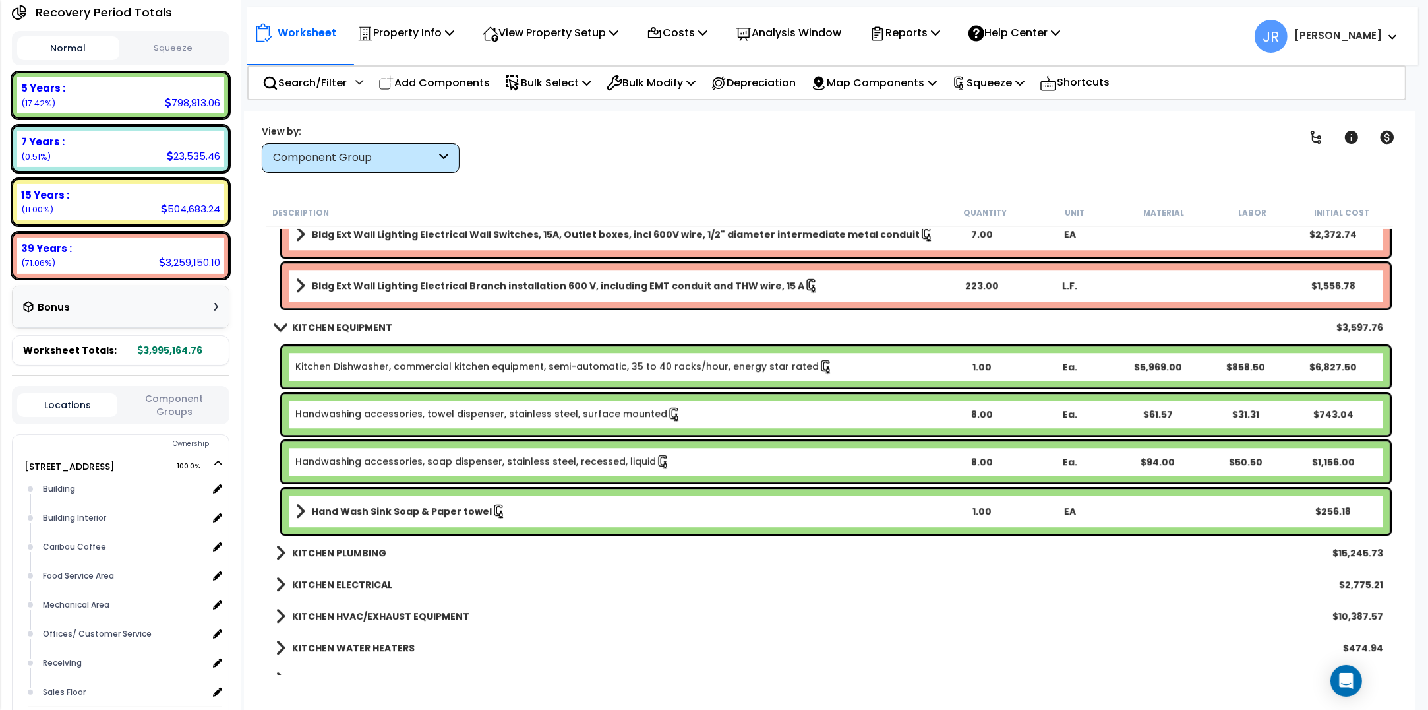
click at [365, 549] on b "KITCHEN PLUMBING" at bounding box center [339, 552] width 94 height 13
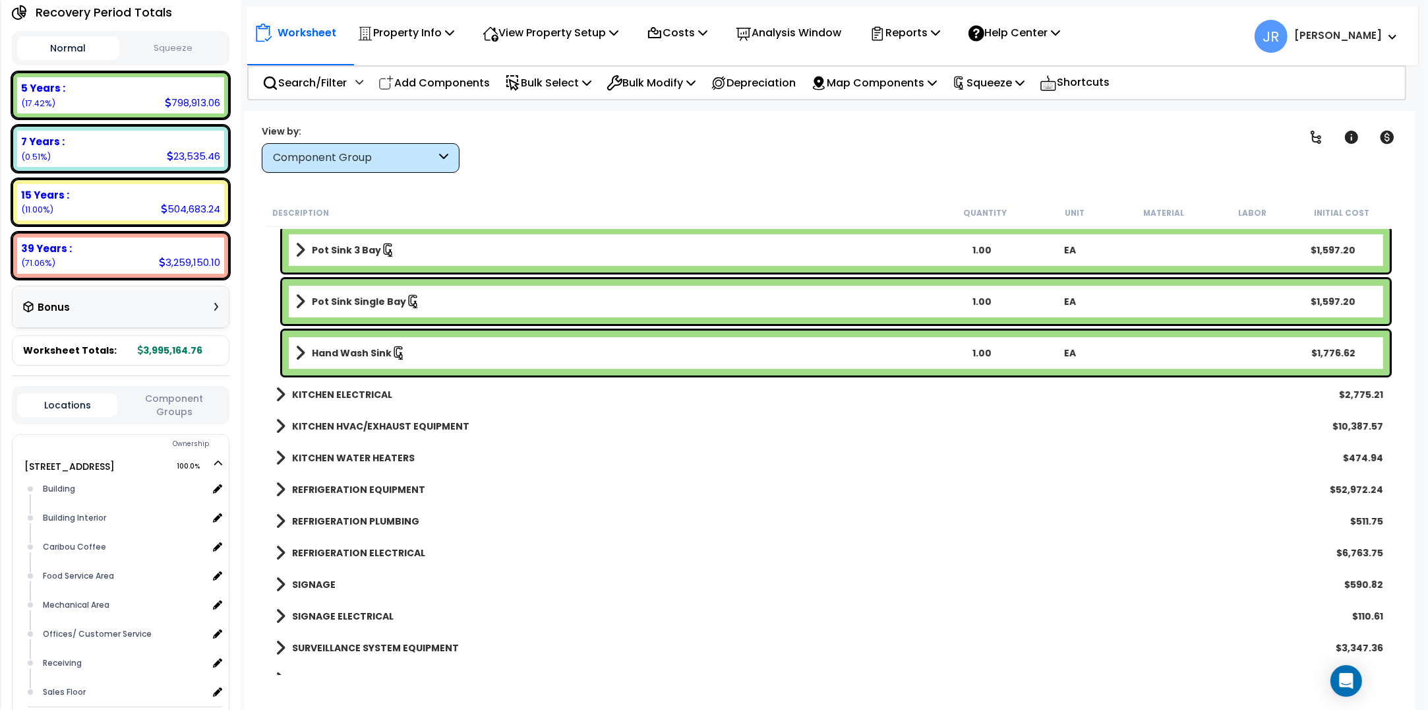
scroll to position [16898, 0]
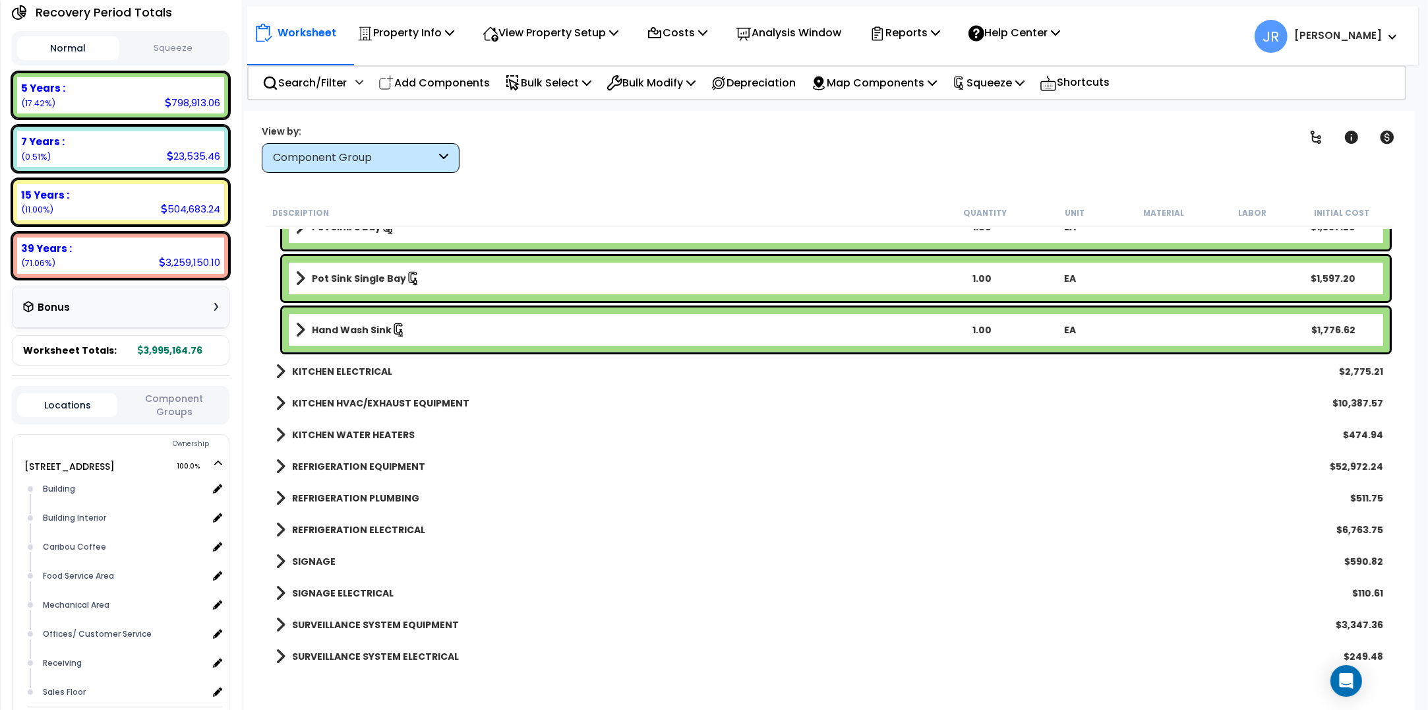
click at [344, 429] on b "KITCHEN WATER HEATERS" at bounding box center [353, 434] width 123 height 13
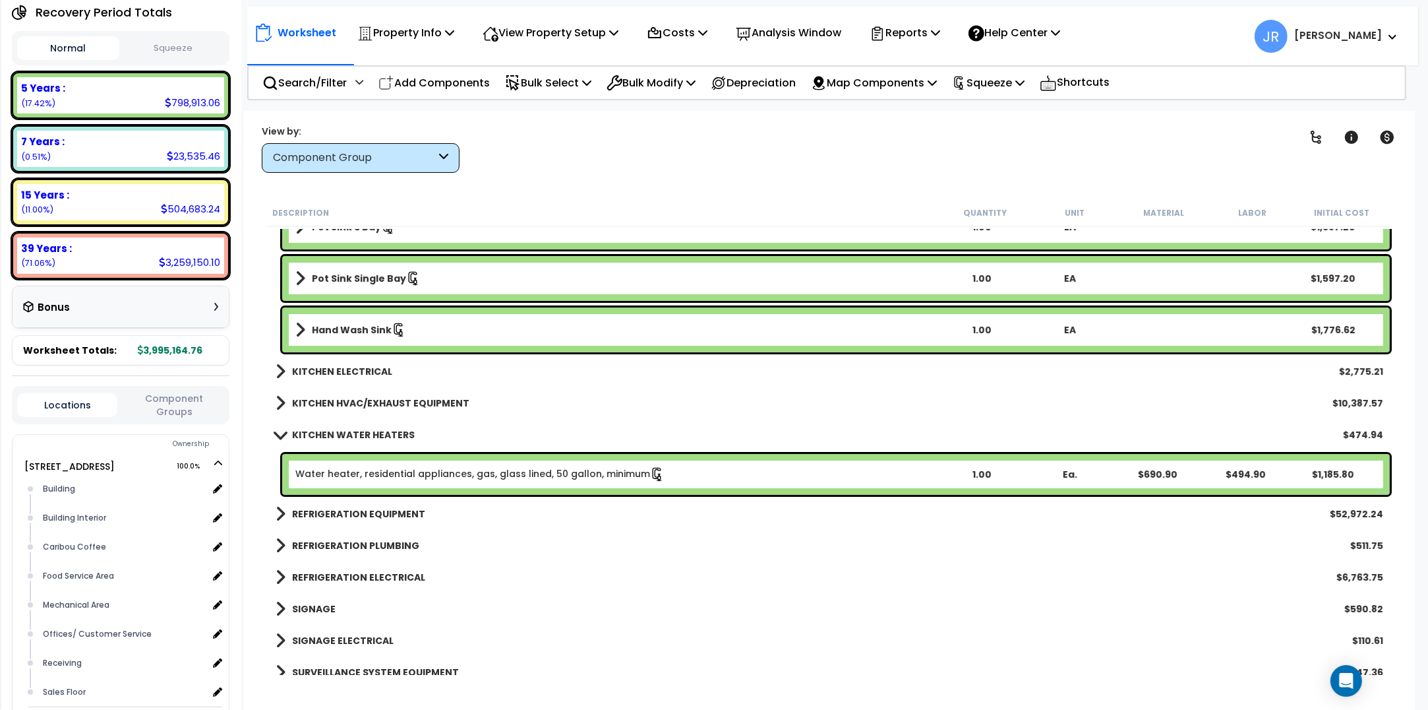
scroll to position [17063, 0]
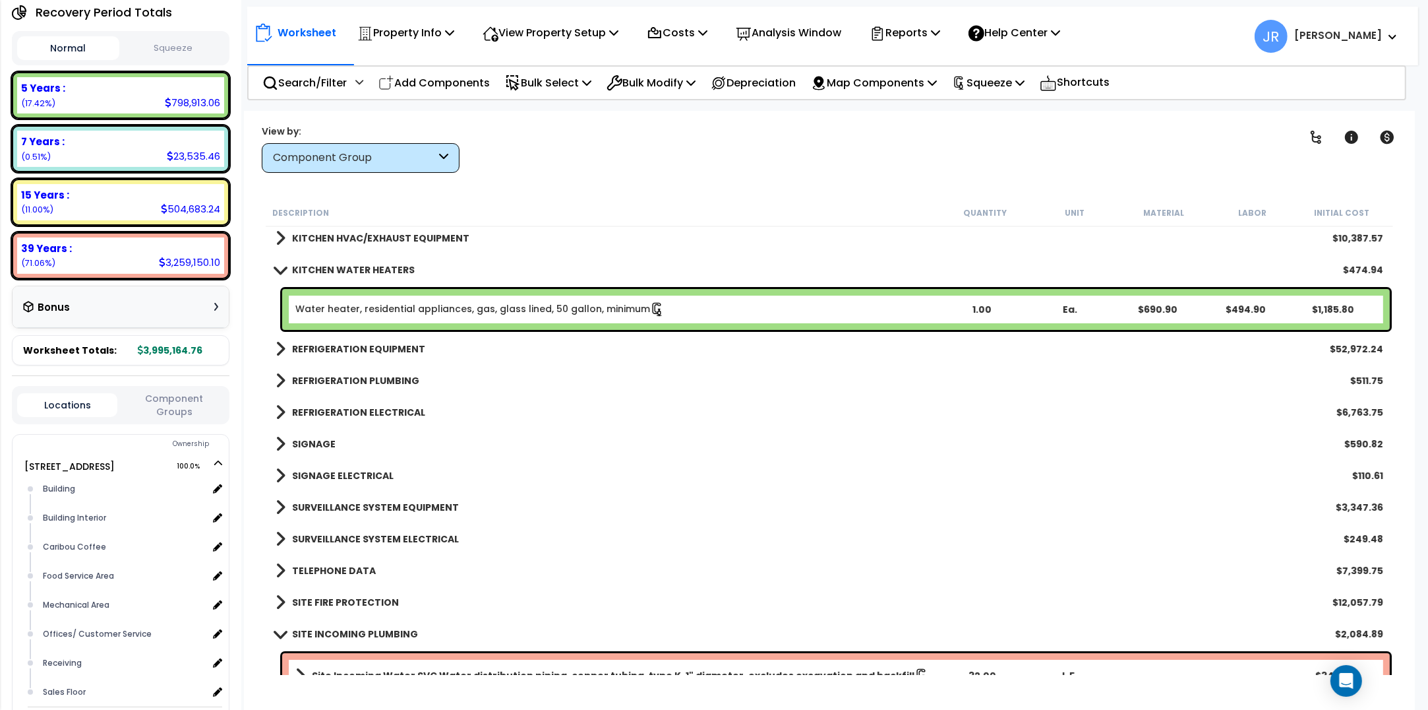
click at [371, 350] on b "REFRIGERATION EQUIPMENT" at bounding box center [358, 348] width 133 height 13
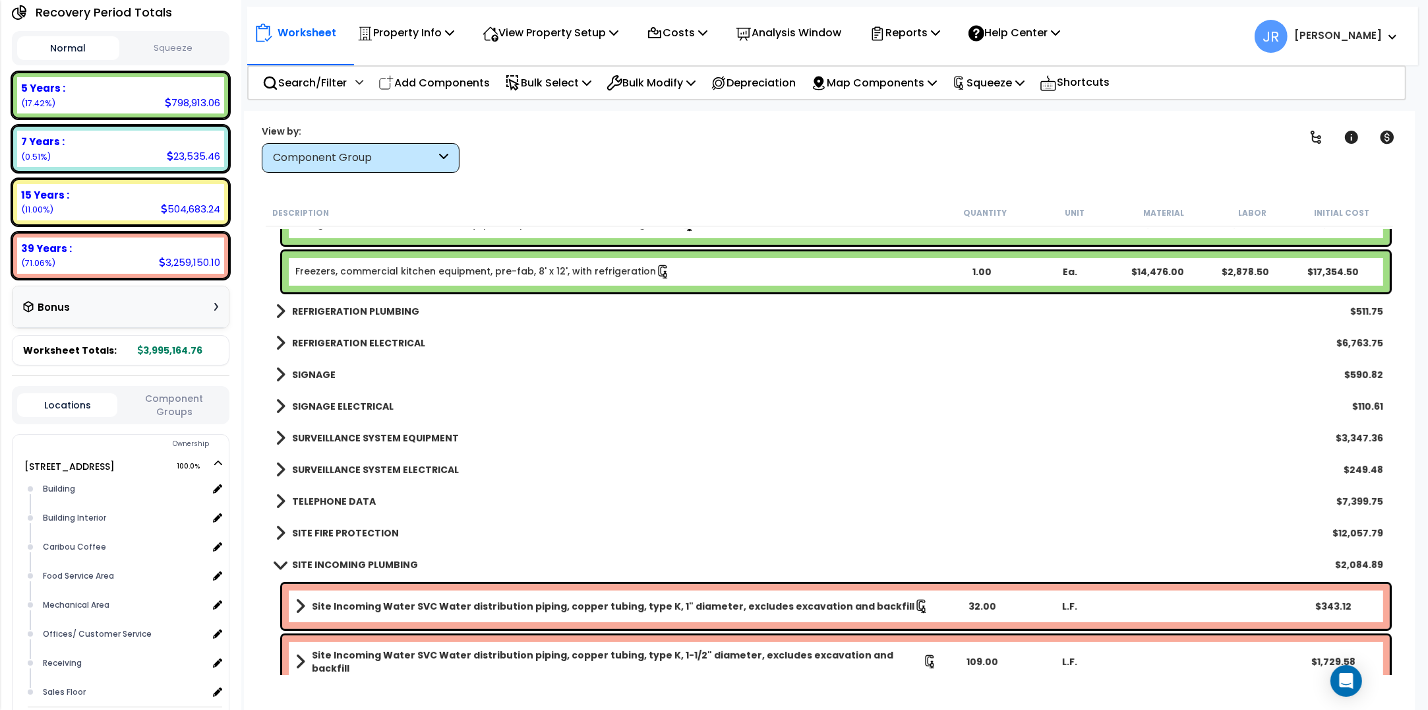
scroll to position [17805, 0]
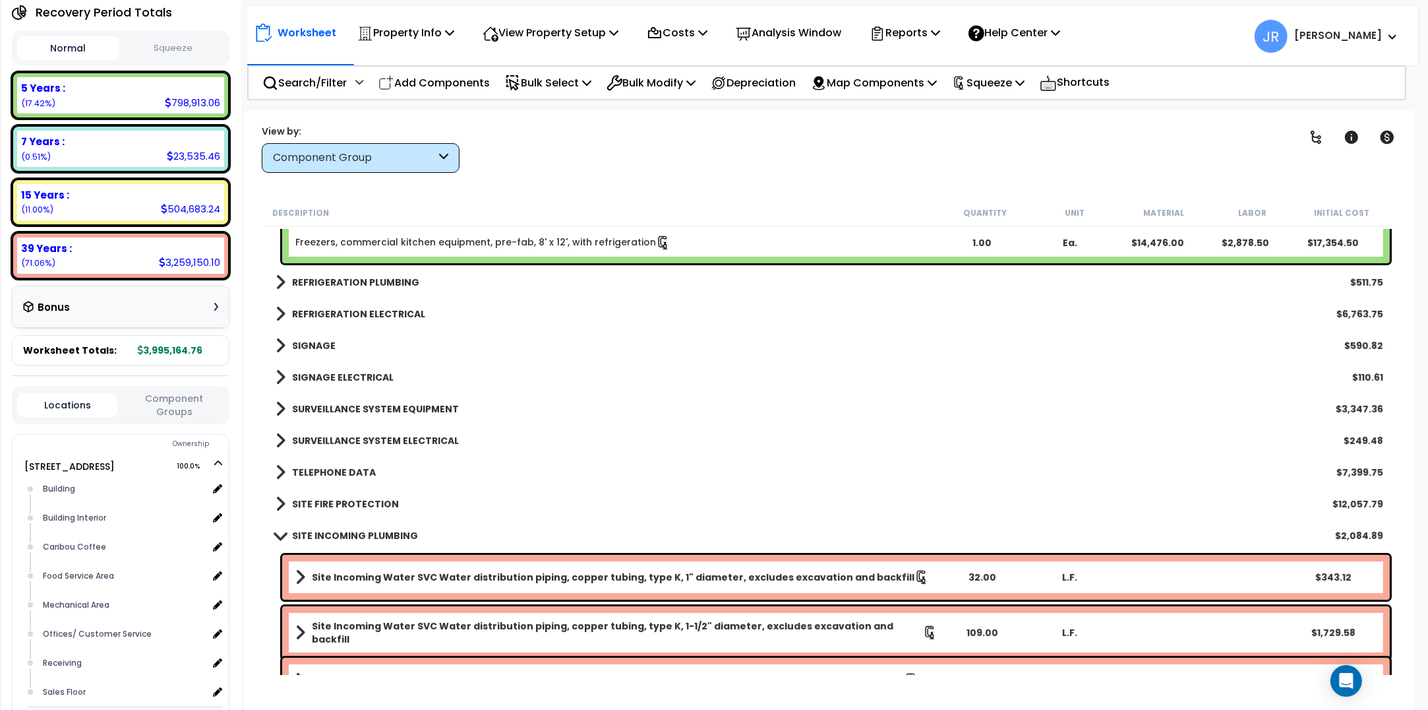
click at [373, 406] on b "SURVEILLANCE SYSTEM EQUIPMENT" at bounding box center [375, 408] width 167 height 13
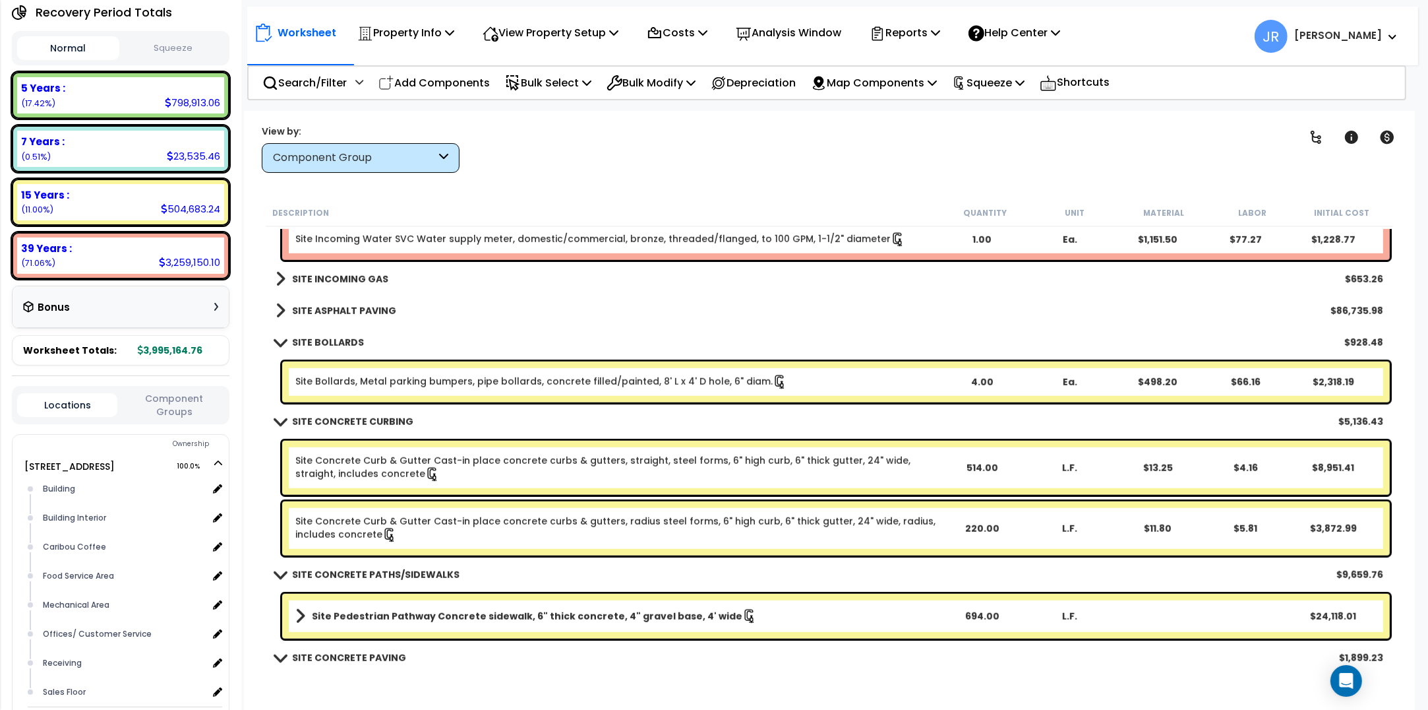
scroll to position [18464, 0]
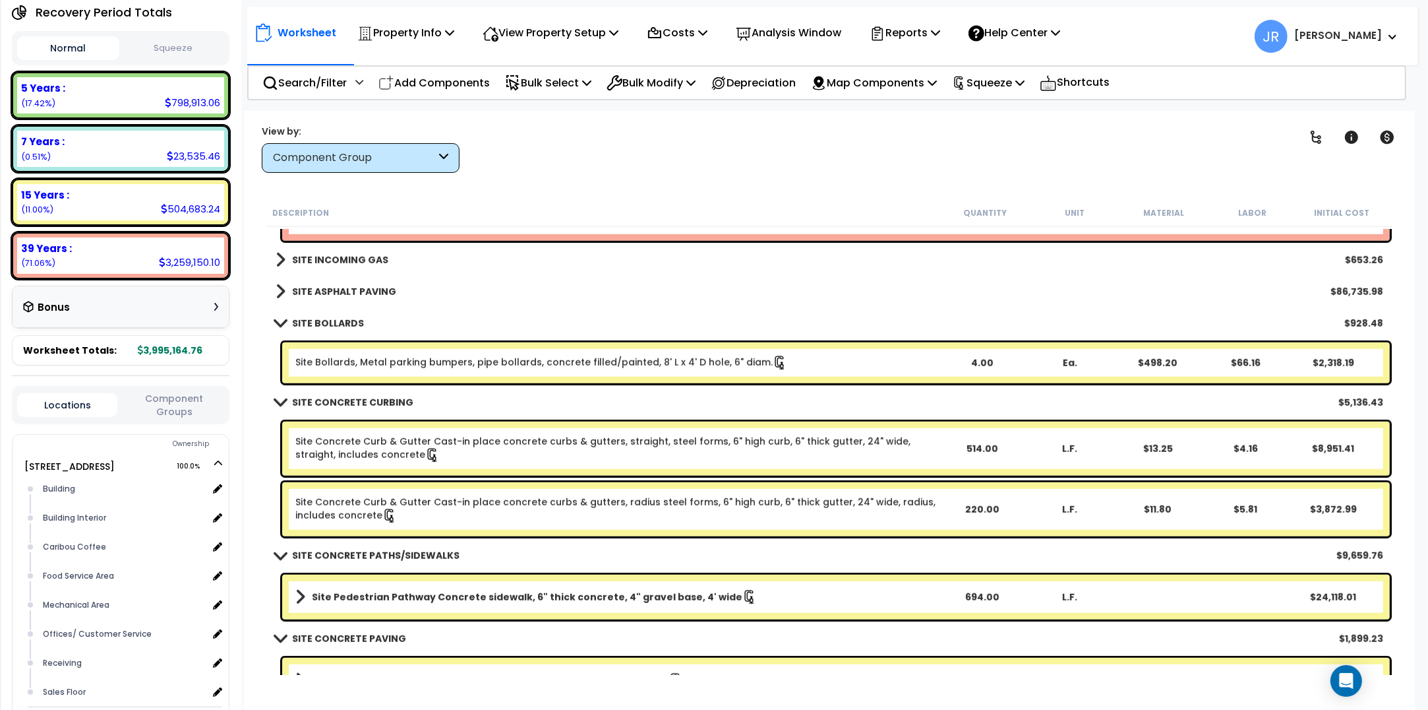
click at [364, 288] on b "SITE ASPHALT PAVING" at bounding box center [344, 291] width 104 height 13
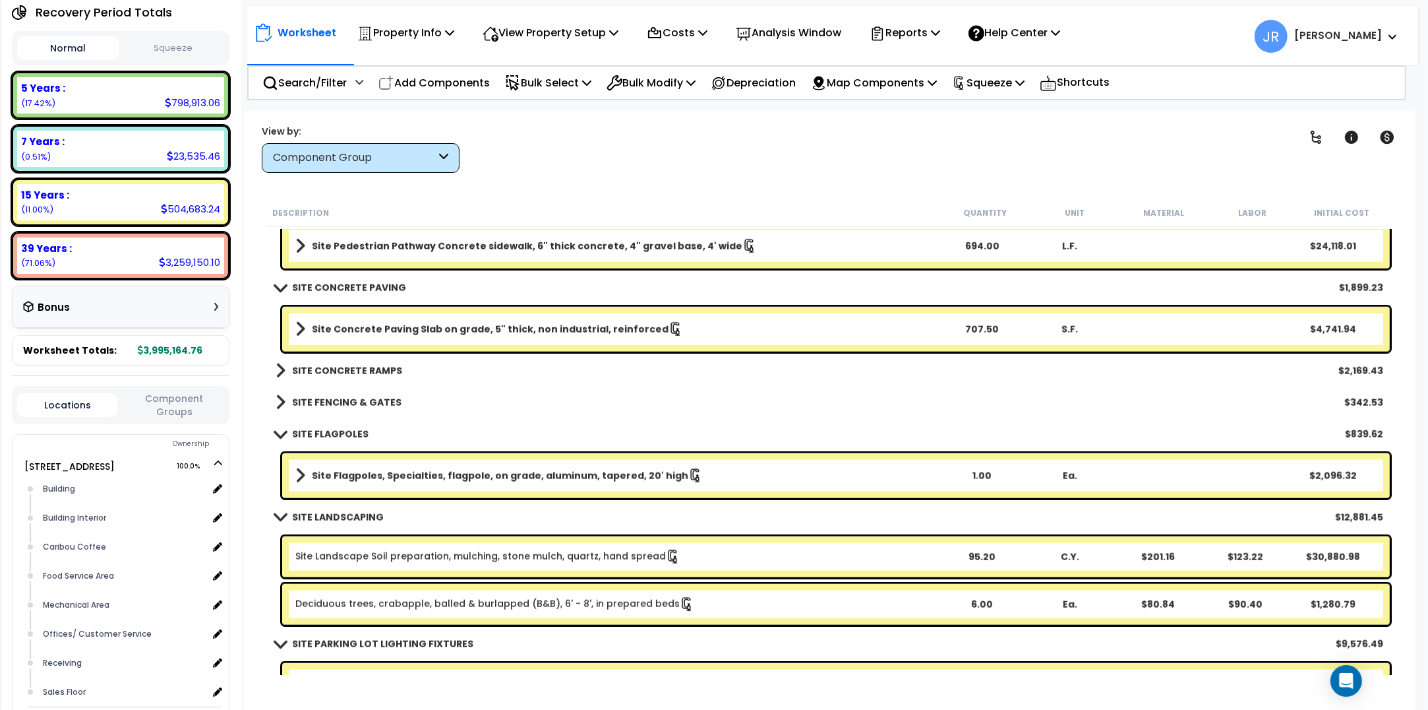
scroll to position [18876, 0]
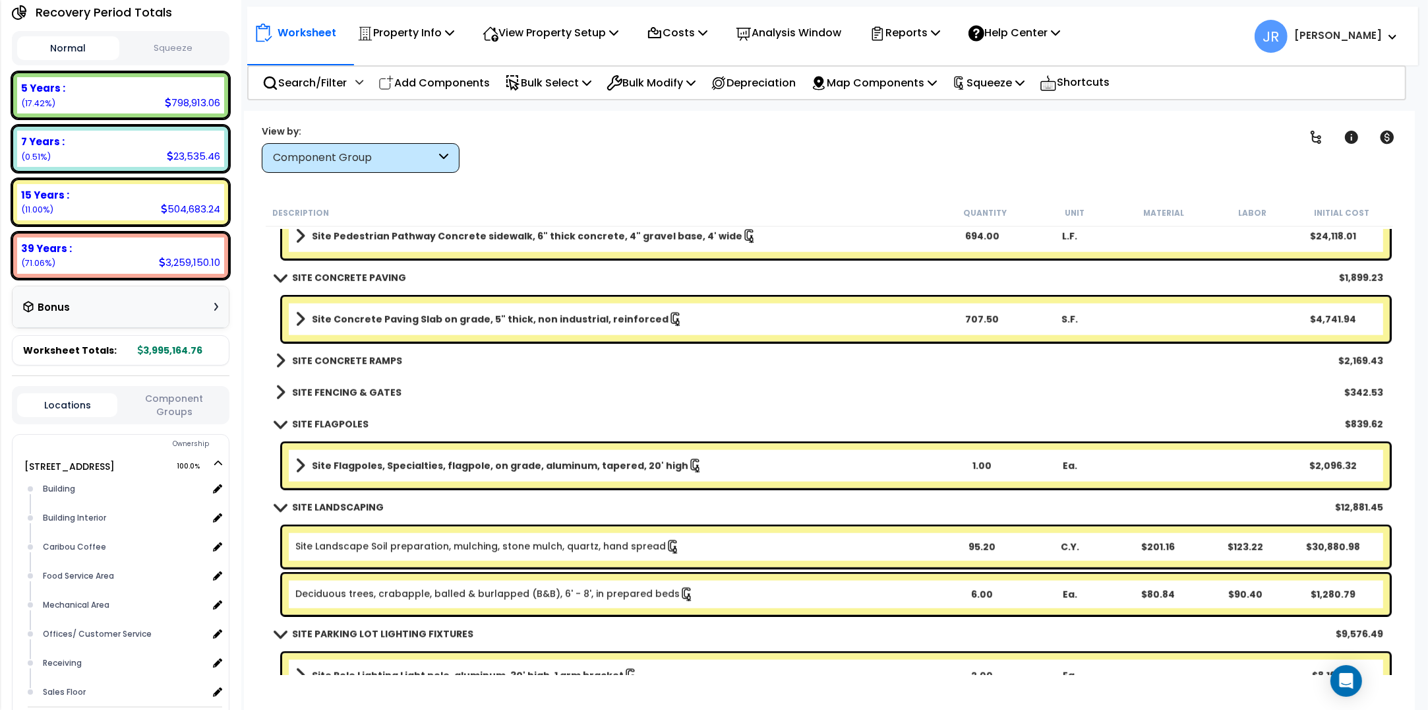
click at [367, 354] on b "SITE CONCRETE RAMPS" at bounding box center [347, 360] width 110 height 13
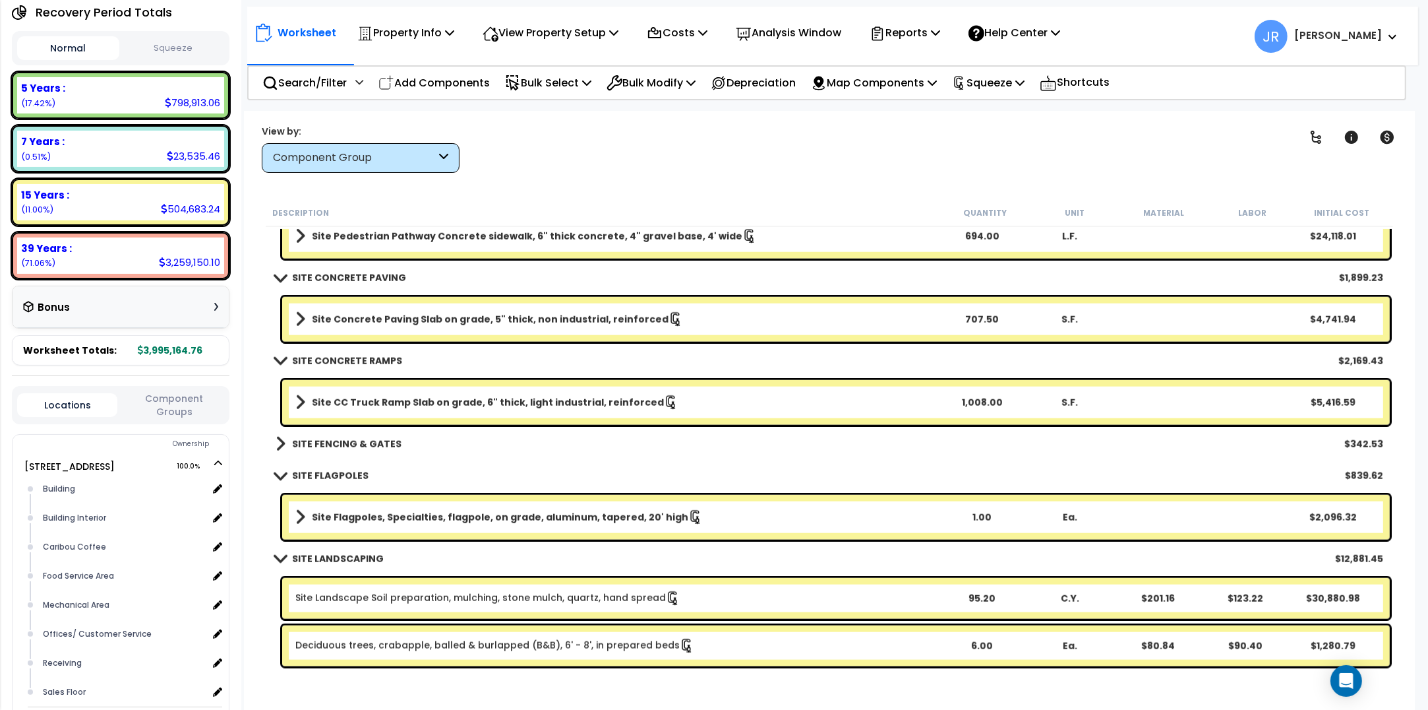
click at [359, 450] on link "SITE FENCING & GATES" at bounding box center [339, 444] width 126 height 18
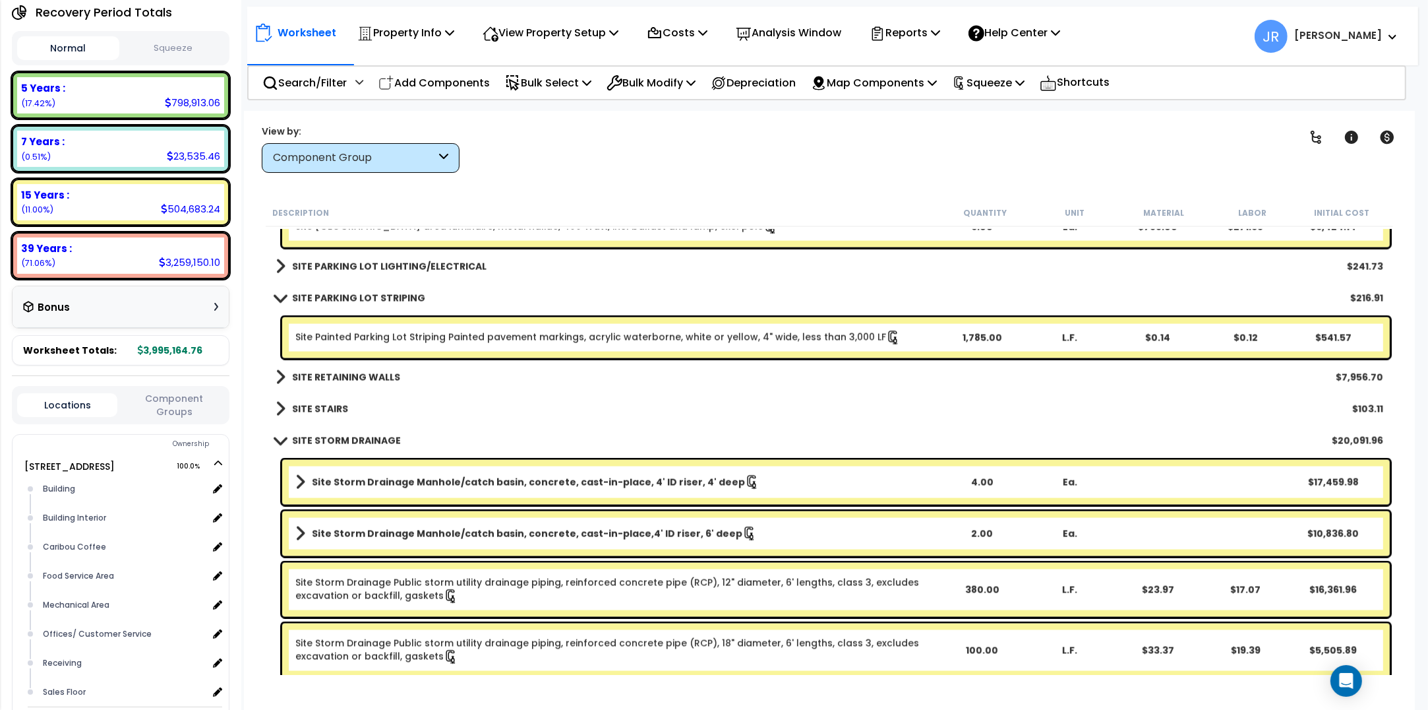
scroll to position [19618, 0]
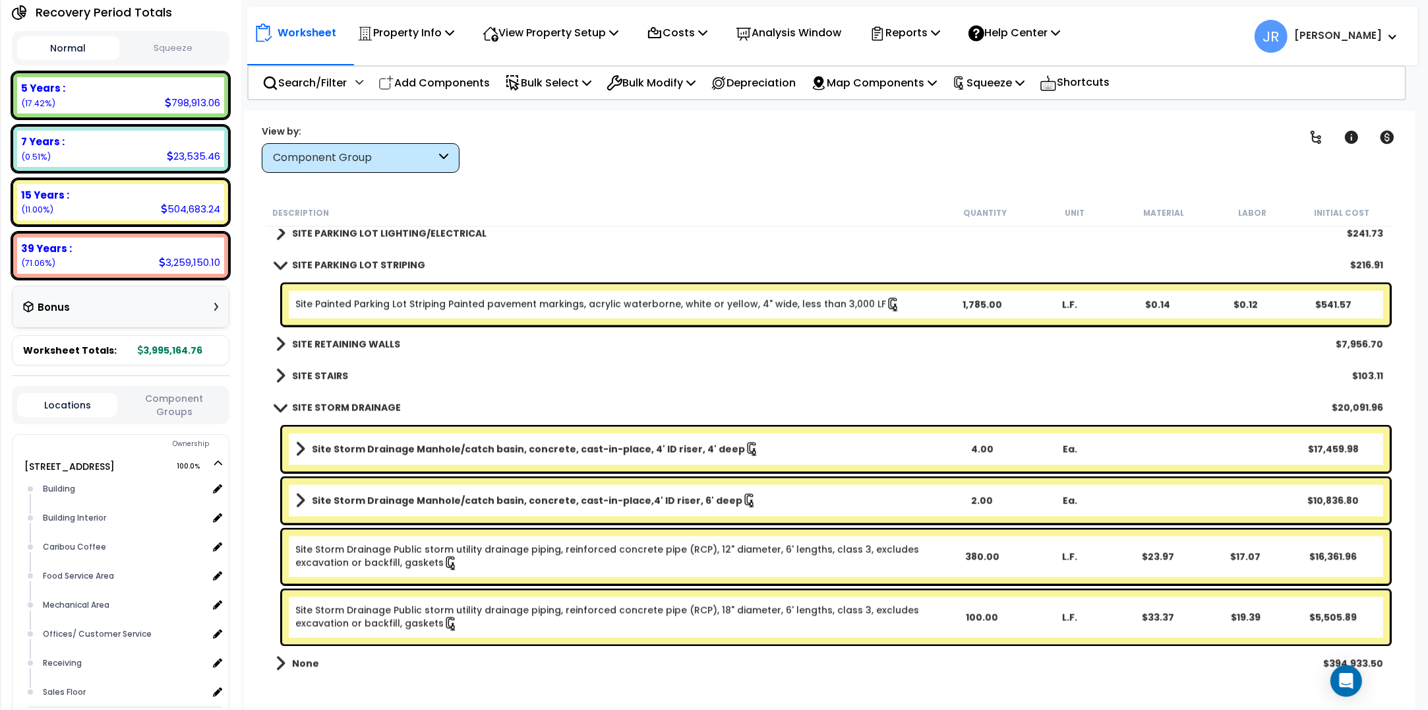
click at [338, 366] on div "SITE STAIRS $103.11" at bounding box center [829, 376] width 1121 height 32
click at [357, 340] on b "SITE RETAINING WALLS" at bounding box center [346, 344] width 108 height 13
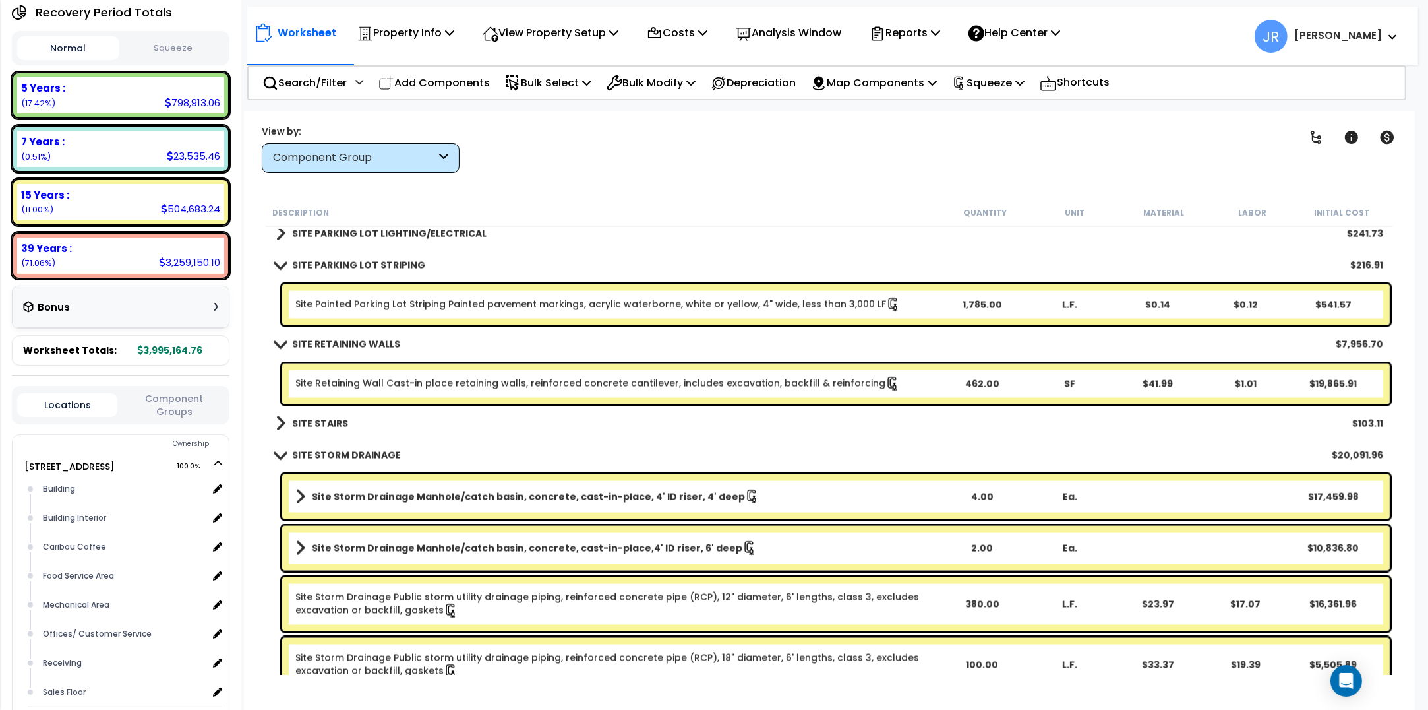
click at [334, 425] on b "SITE STAIRS" at bounding box center [320, 423] width 56 height 13
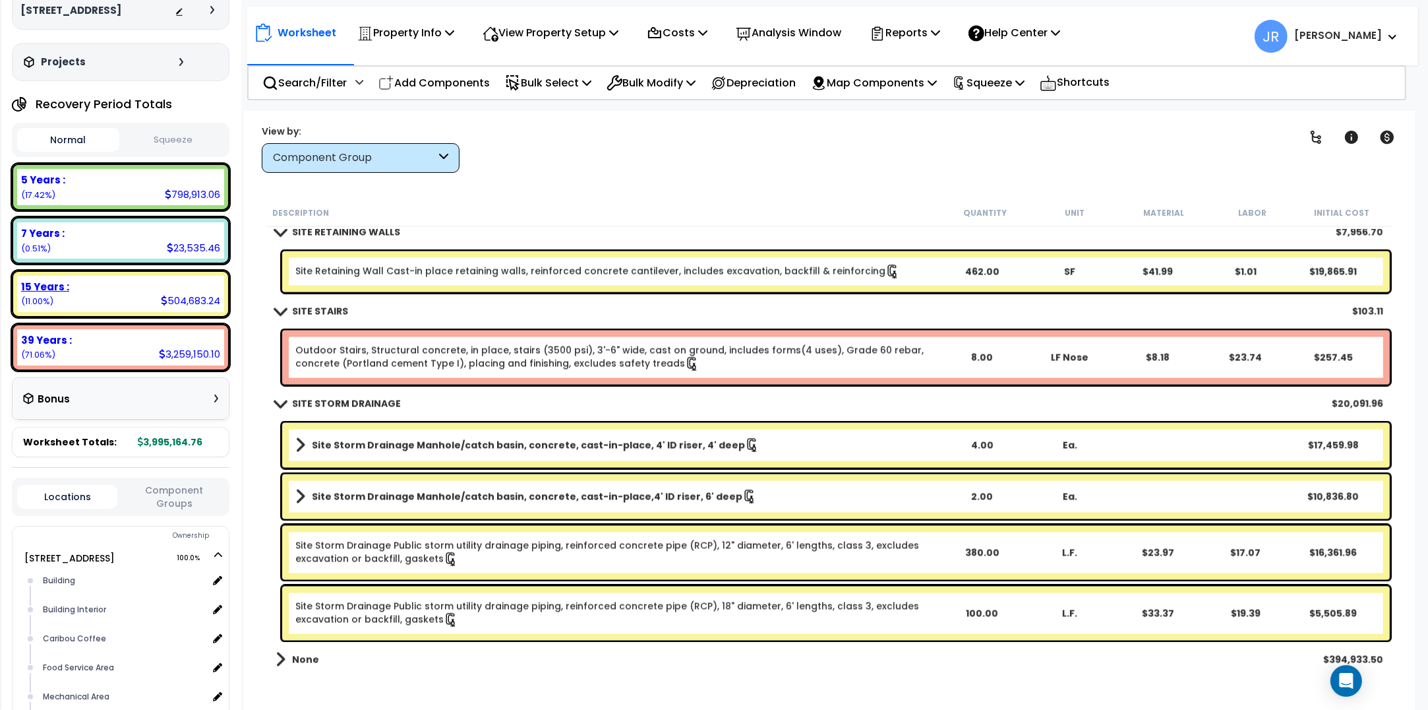
scroll to position [0, 0]
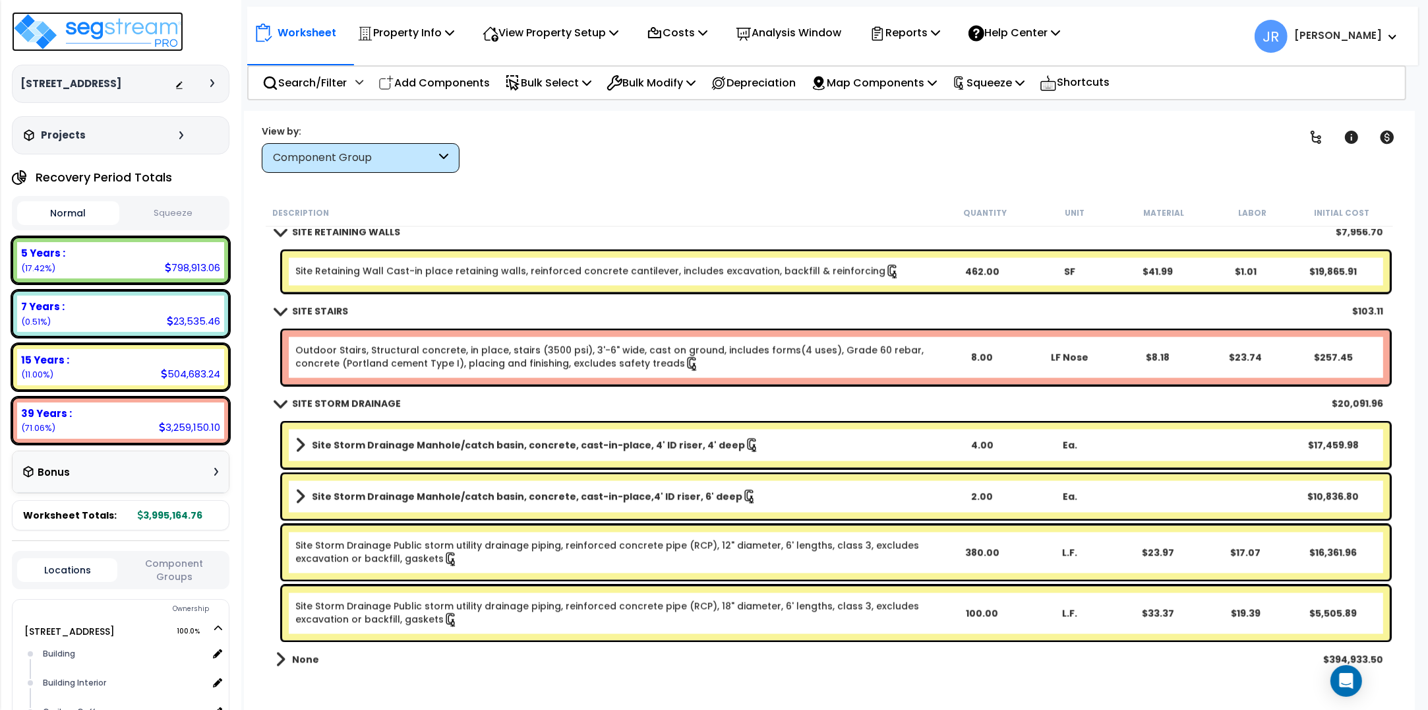
click at [133, 34] on img at bounding box center [97, 32] width 171 height 40
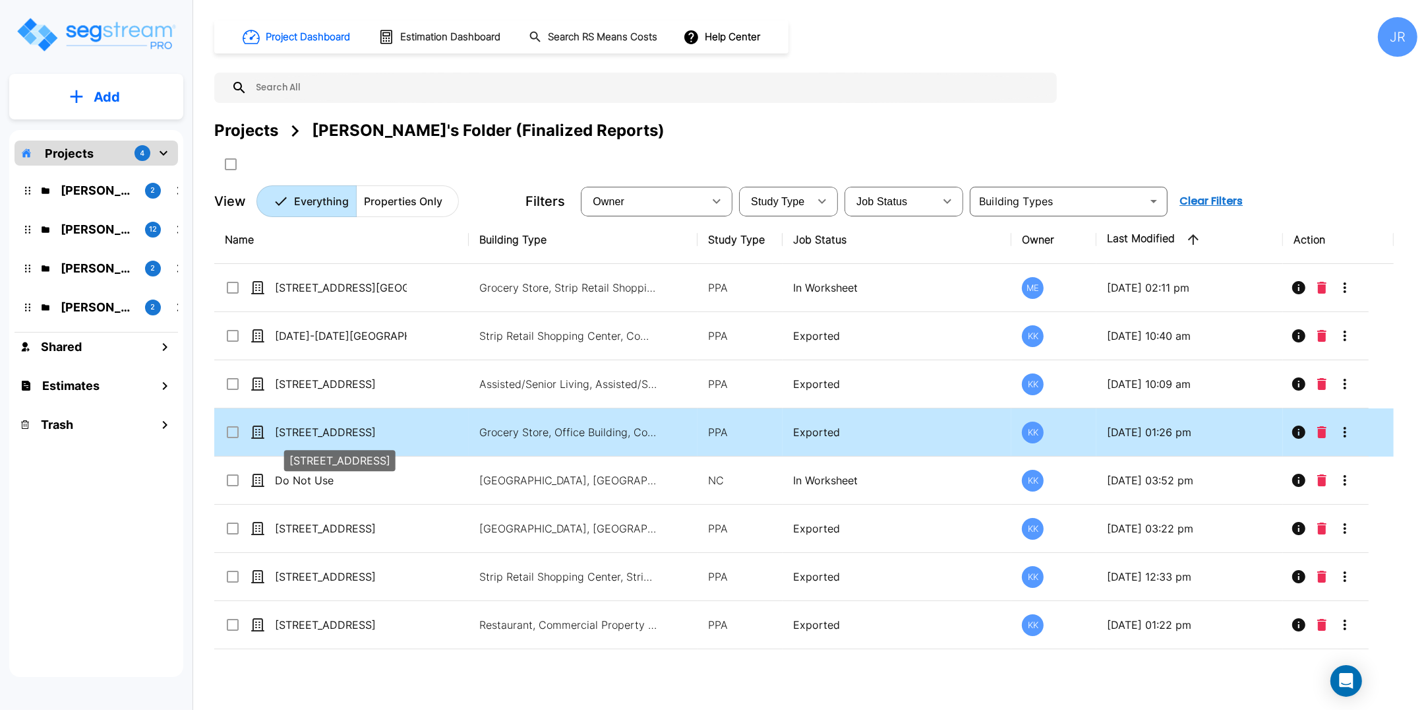
click at [351, 437] on p "[STREET_ADDRESS]" at bounding box center [341, 432] width 132 height 16
checkbox input "true"
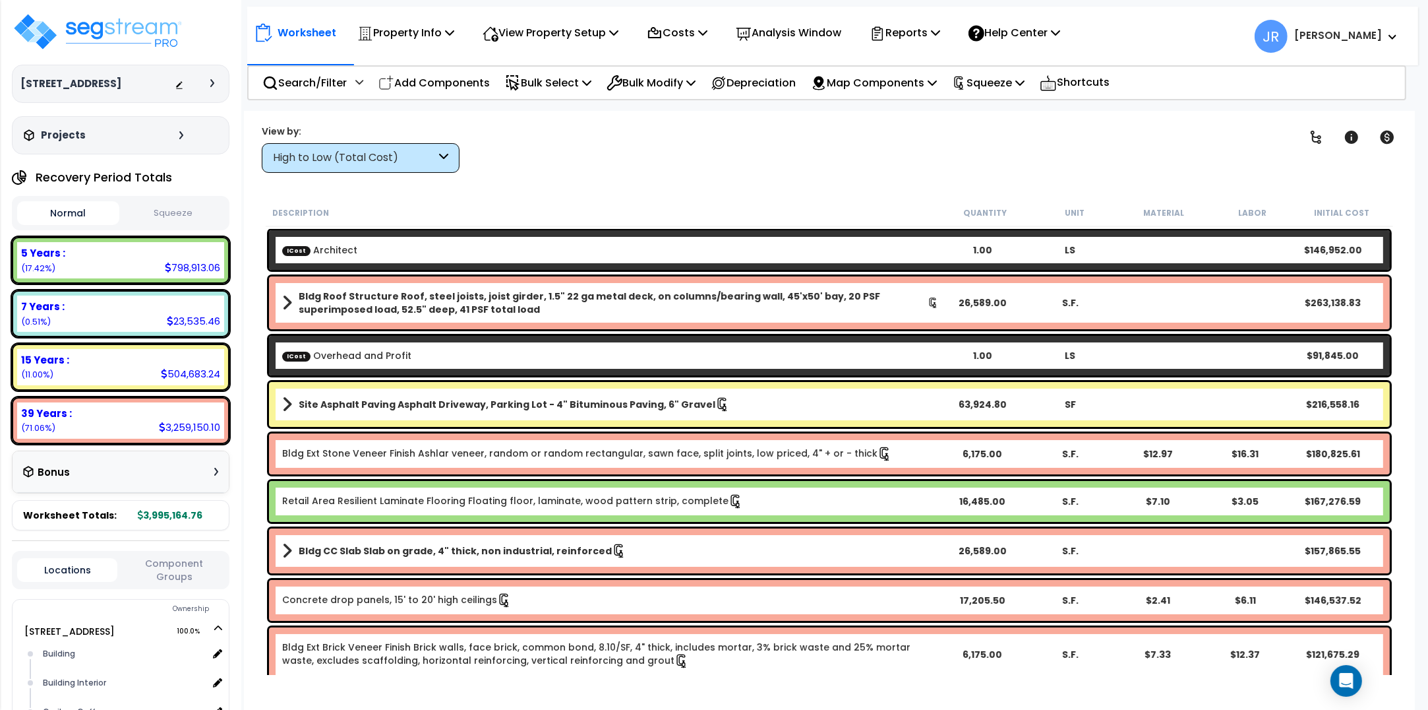
click at [436, 157] on div "High to Low (Total Cost)" at bounding box center [361, 158] width 198 height 30
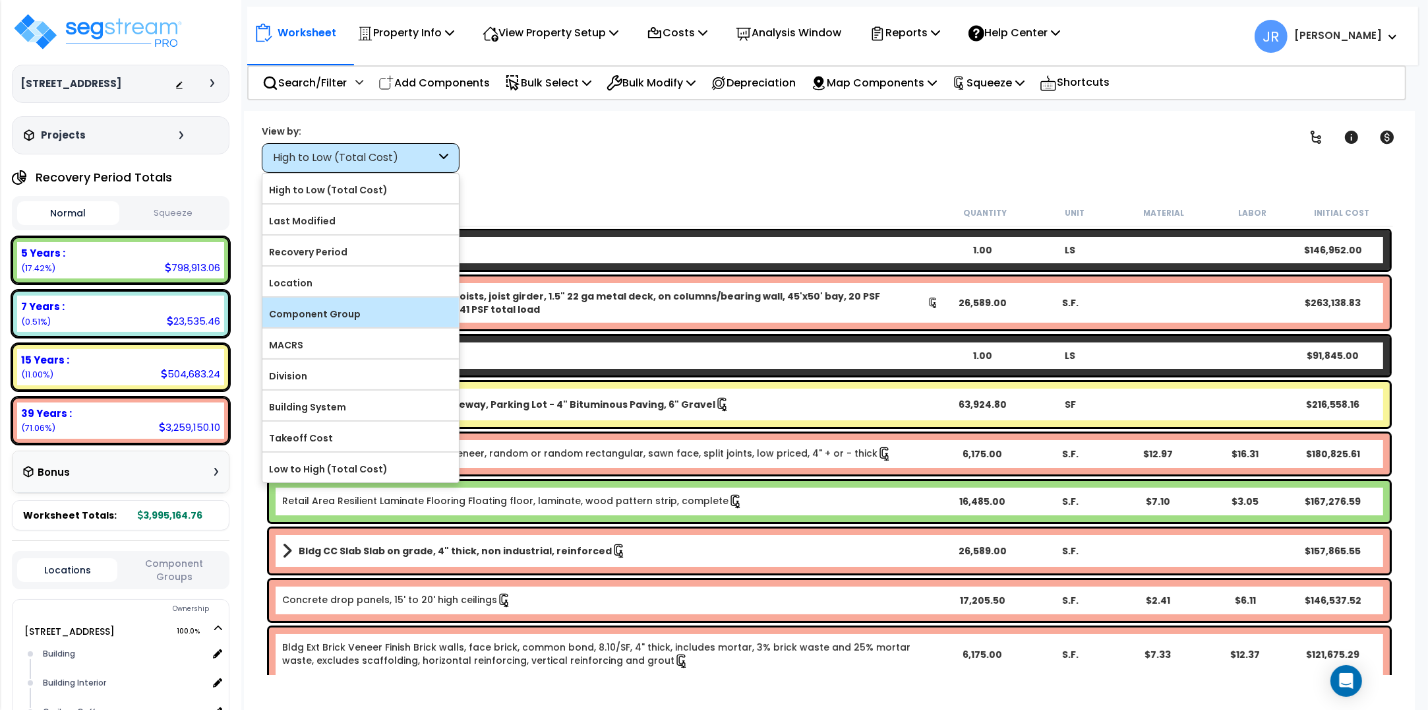
click at [322, 313] on label "Component Group" at bounding box center [360, 314] width 197 height 20
click at [0, 0] on input "Component Group" at bounding box center [0, 0] width 0 height 0
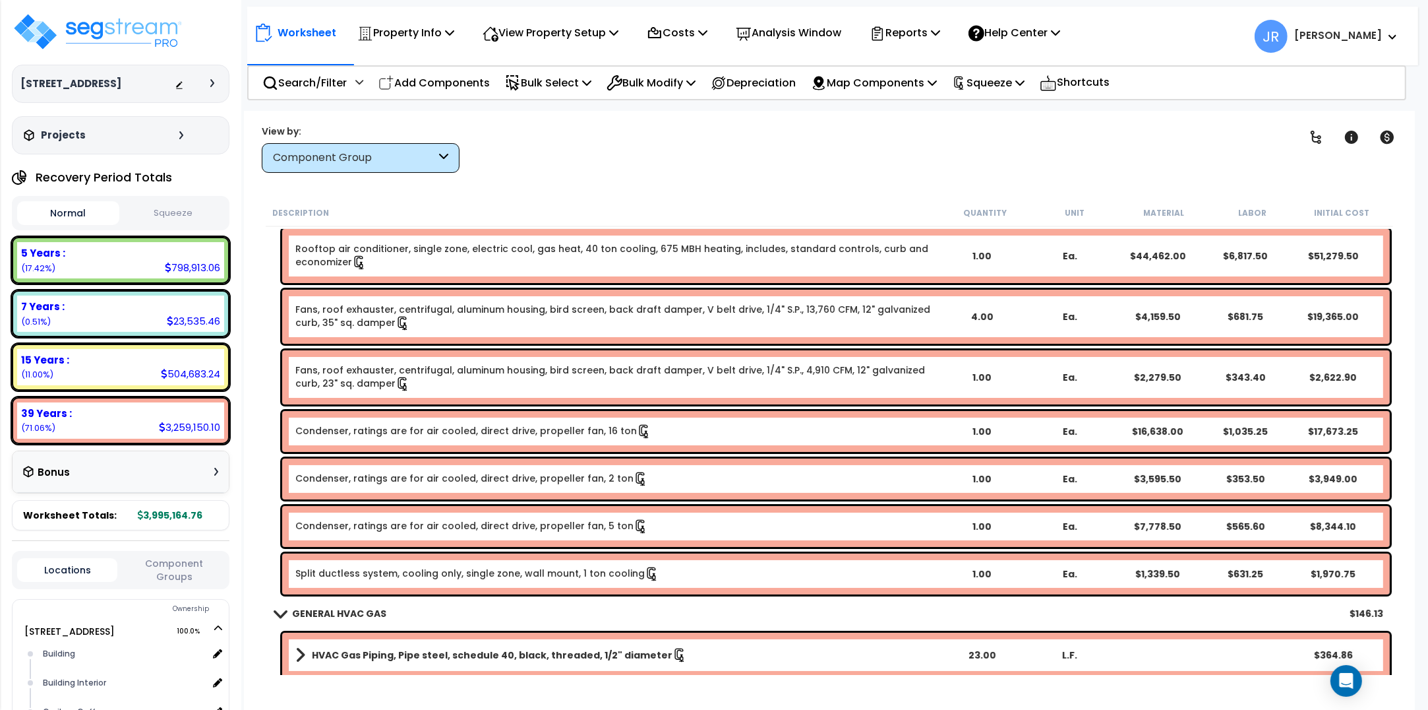
scroll to position [11623, 0]
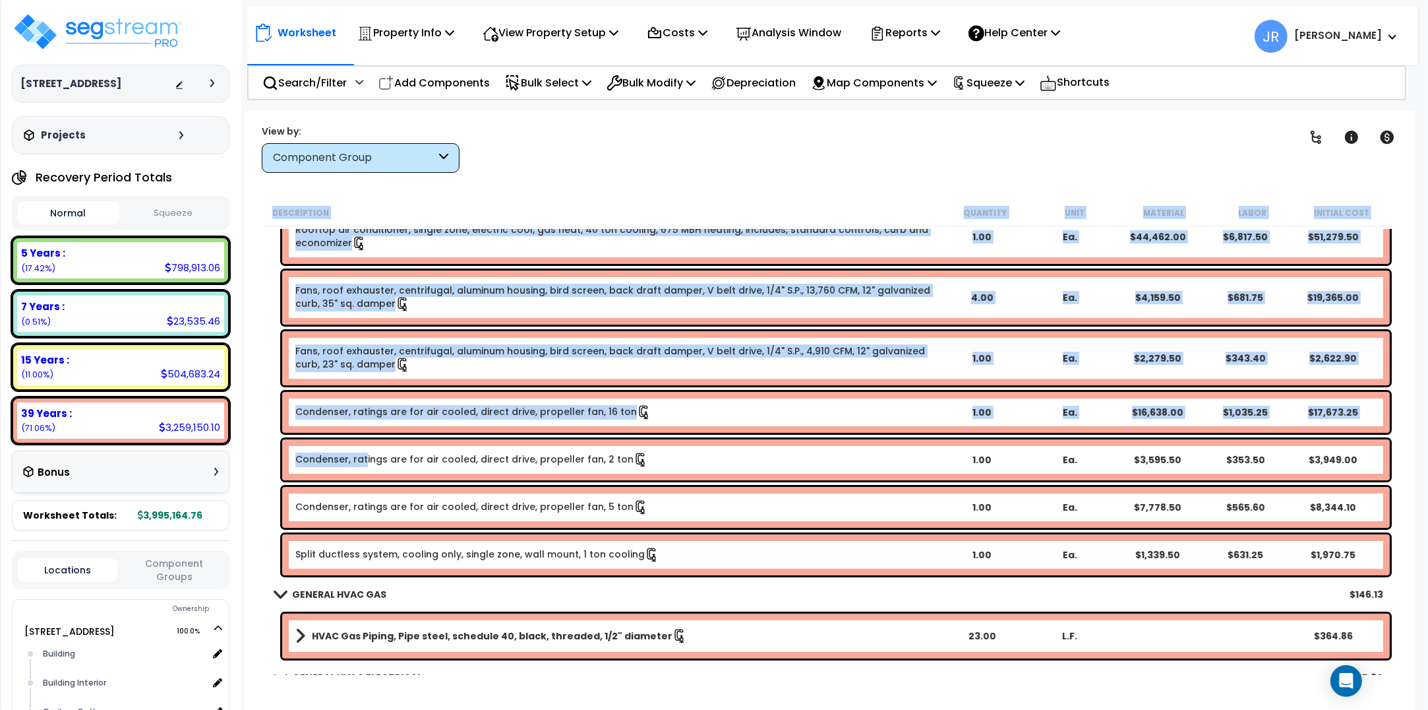
click at [364, 454] on link "Condenser, ratings are for air cooled, direct drive, propeller fan, 2 ton" at bounding box center [471, 459] width 353 height 15
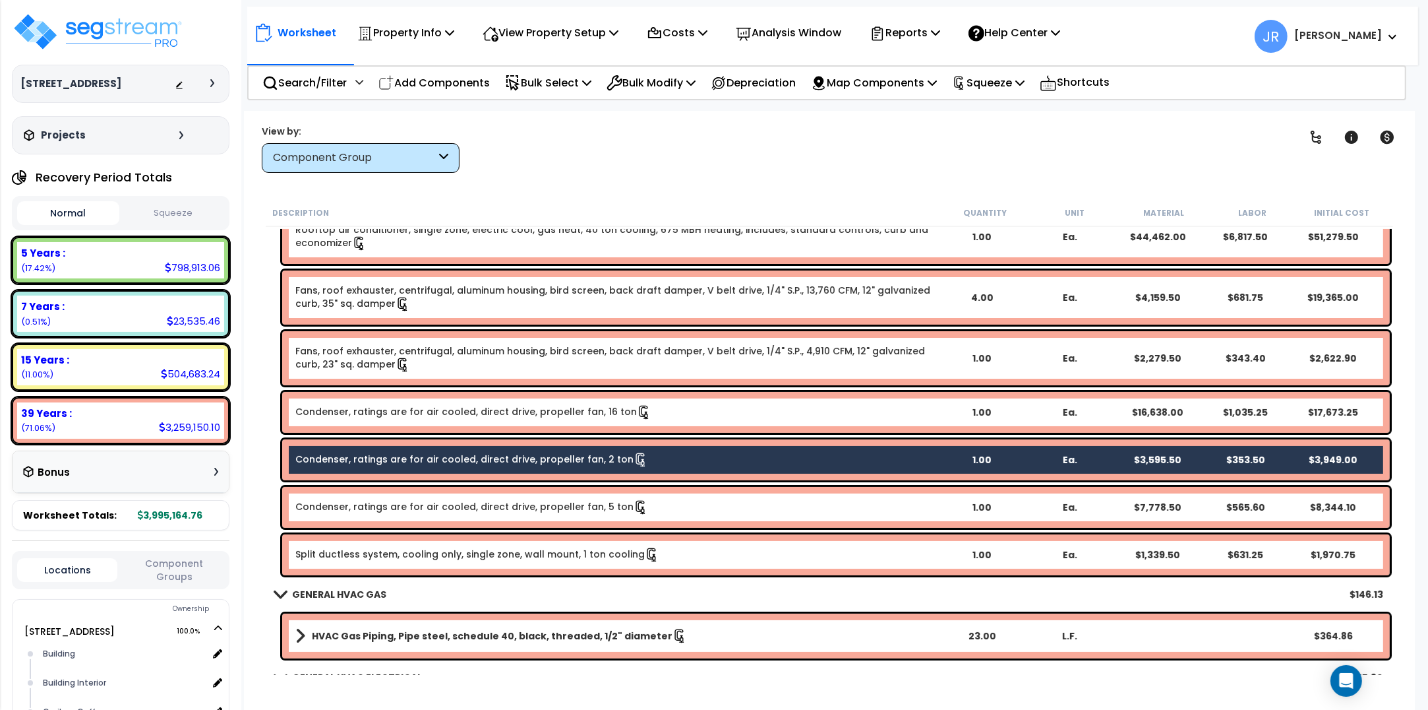
click at [367, 409] on link "Condenser, ratings are for air cooled, direct drive, propeller fan, 16 ton" at bounding box center [473, 412] width 356 height 15
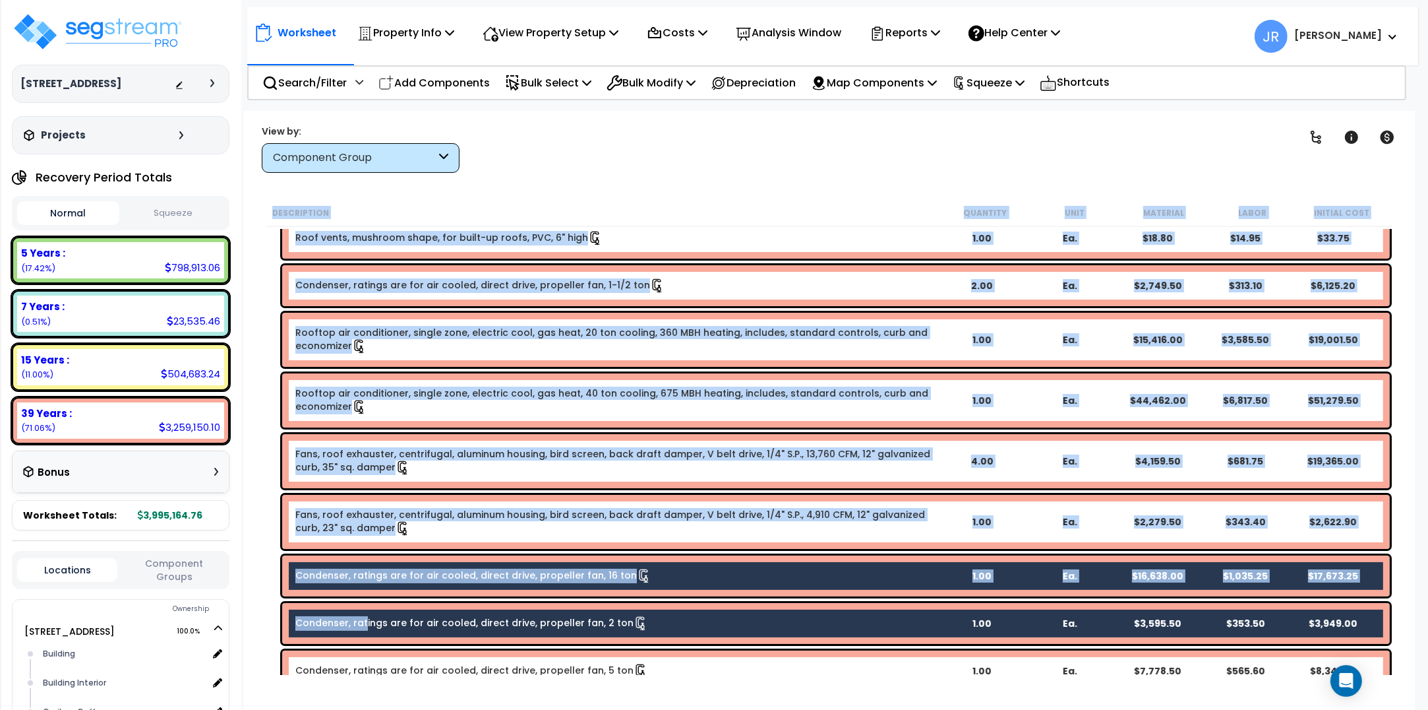
scroll to position [11458, 0]
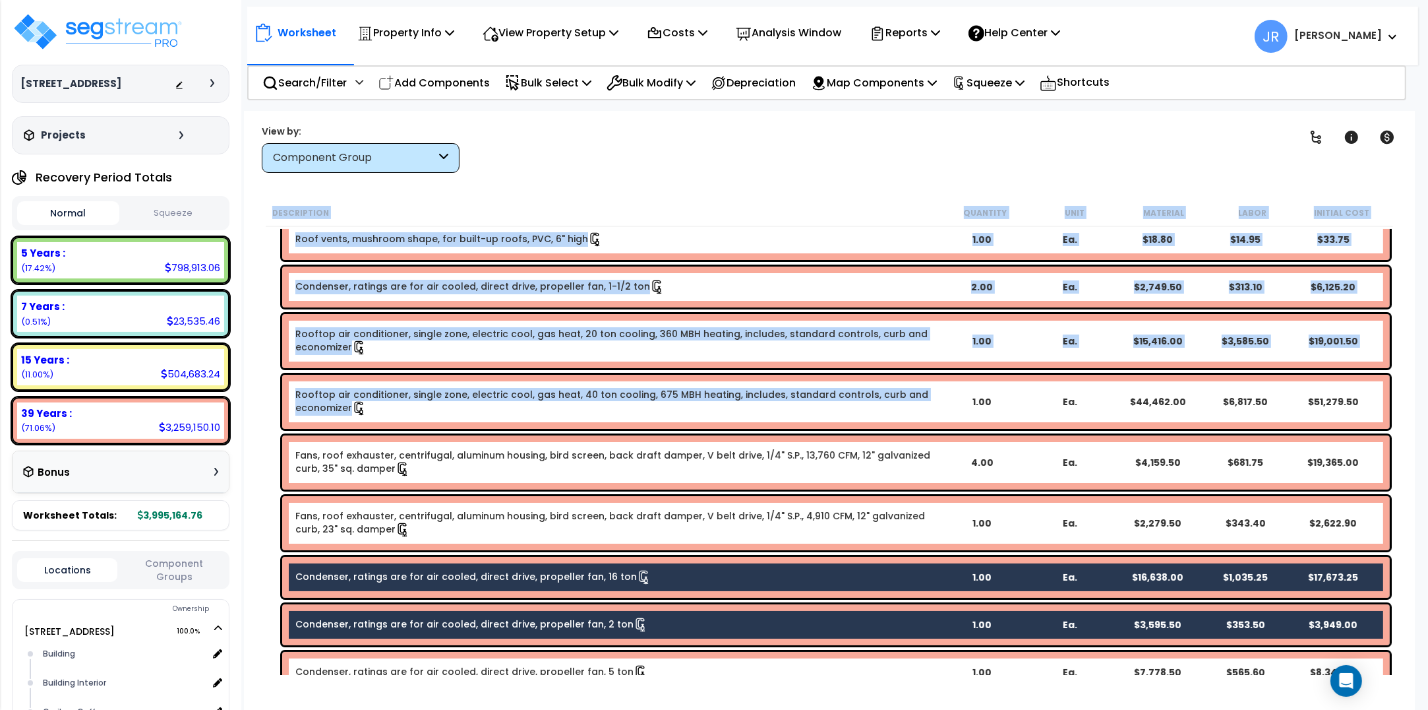
click at [380, 402] on link "Rooftop air conditioner, single zone, electric cool, gas heat, 40 ton cooling, …" at bounding box center [616, 402] width 642 height 28
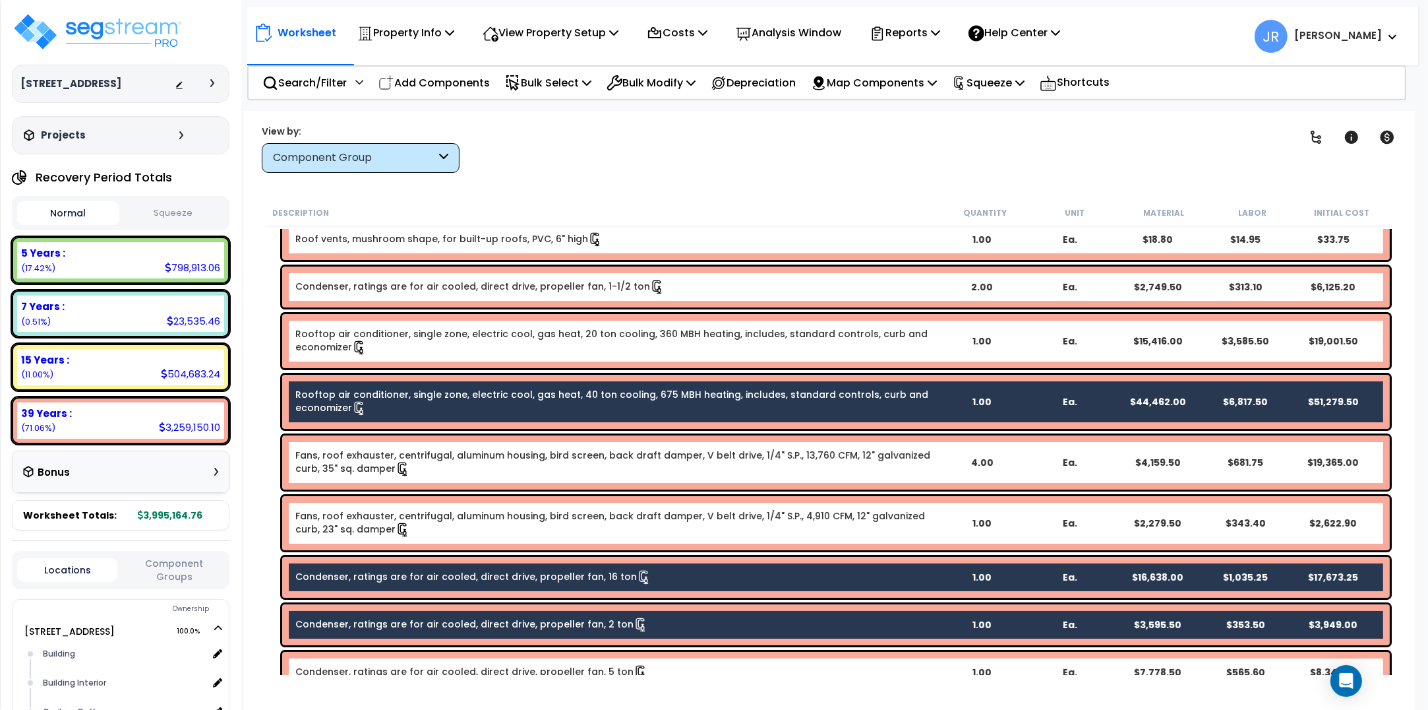
click at [394, 345] on link "Rooftop air conditioner, single zone, electric cool, gas heat, 20 ton cooling, …" at bounding box center [616, 341] width 642 height 28
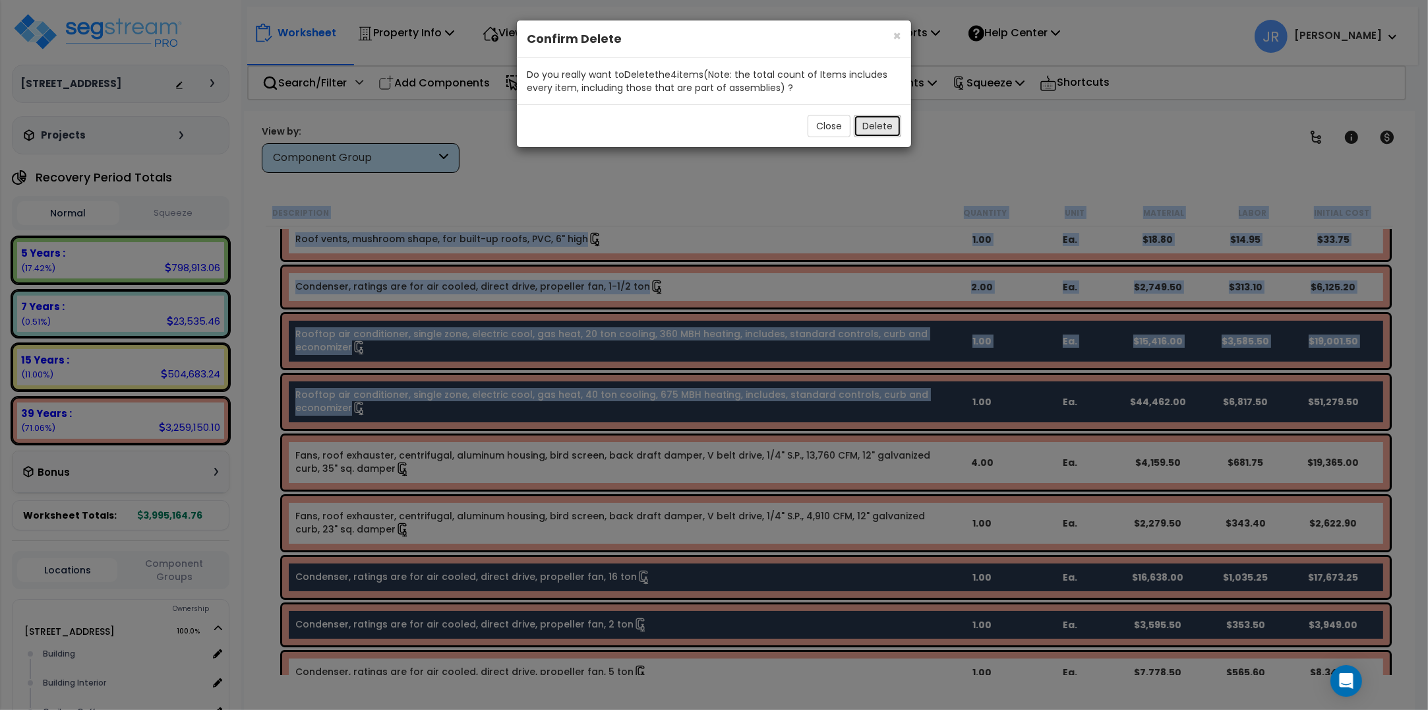
click at [872, 124] on button "Delete" at bounding box center [877, 126] width 47 height 22
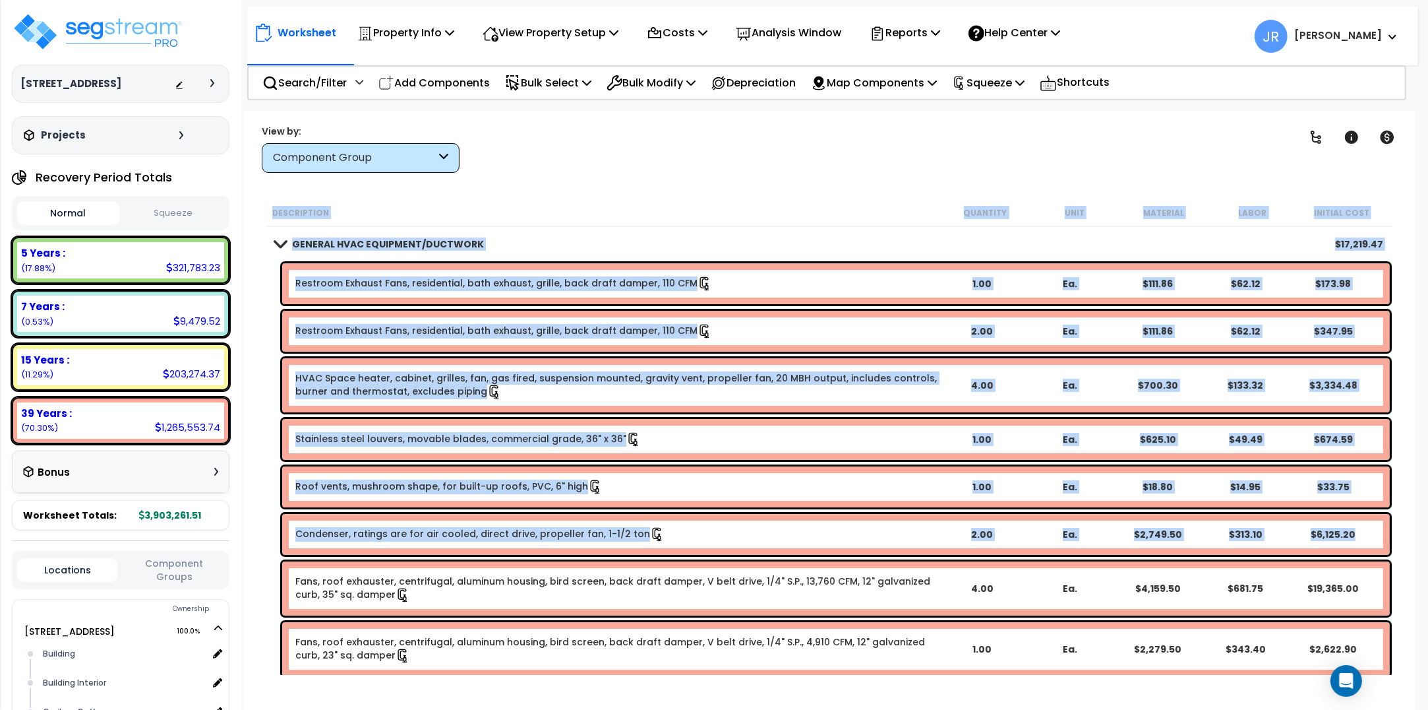
scroll to position [11128, 0]
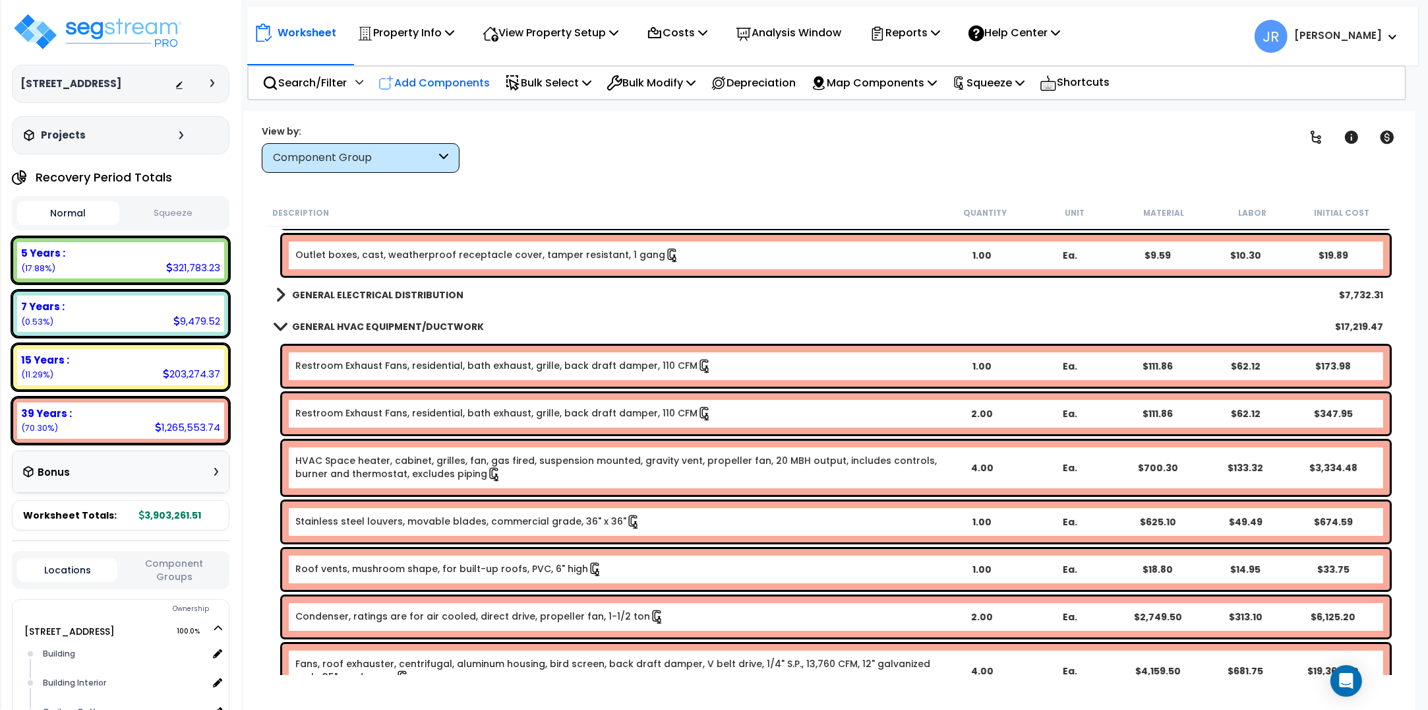
click at [433, 82] on p "Add Components" at bounding box center [434, 83] width 111 height 18
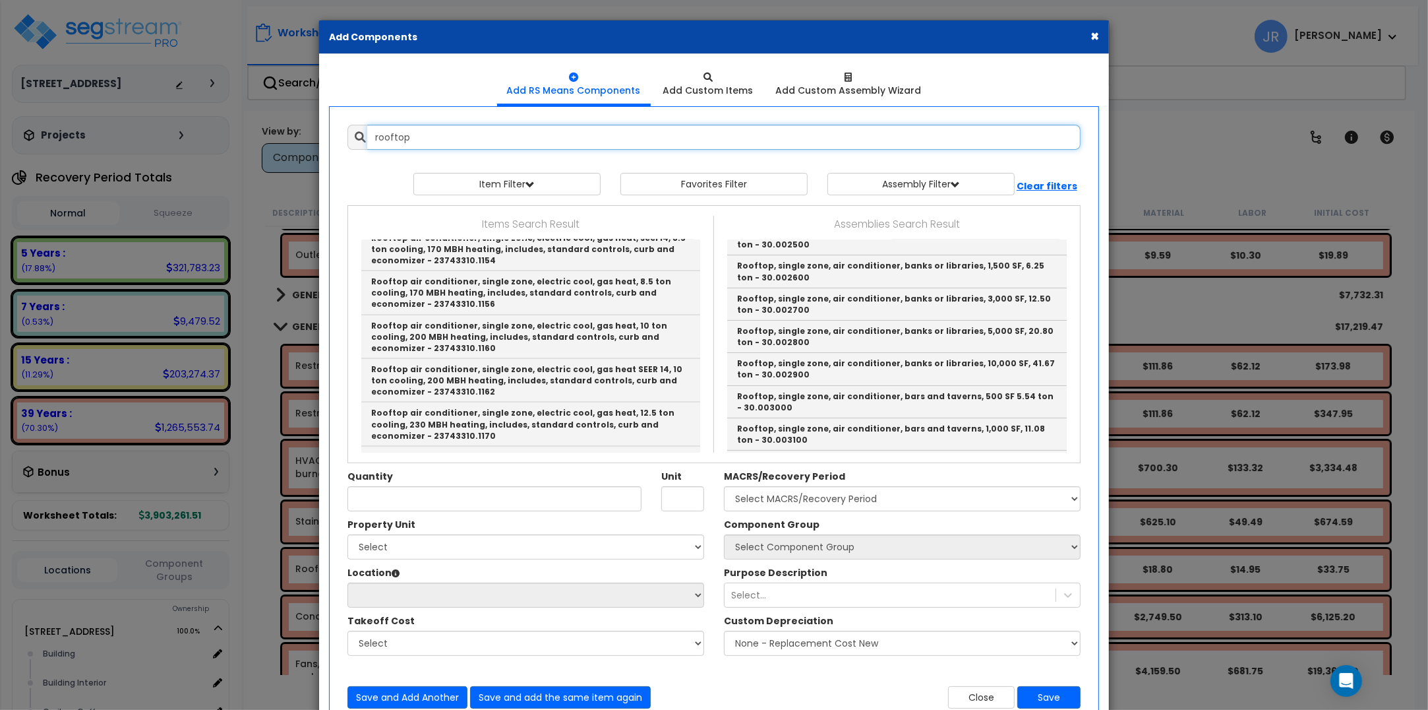
scroll to position [1896, 0]
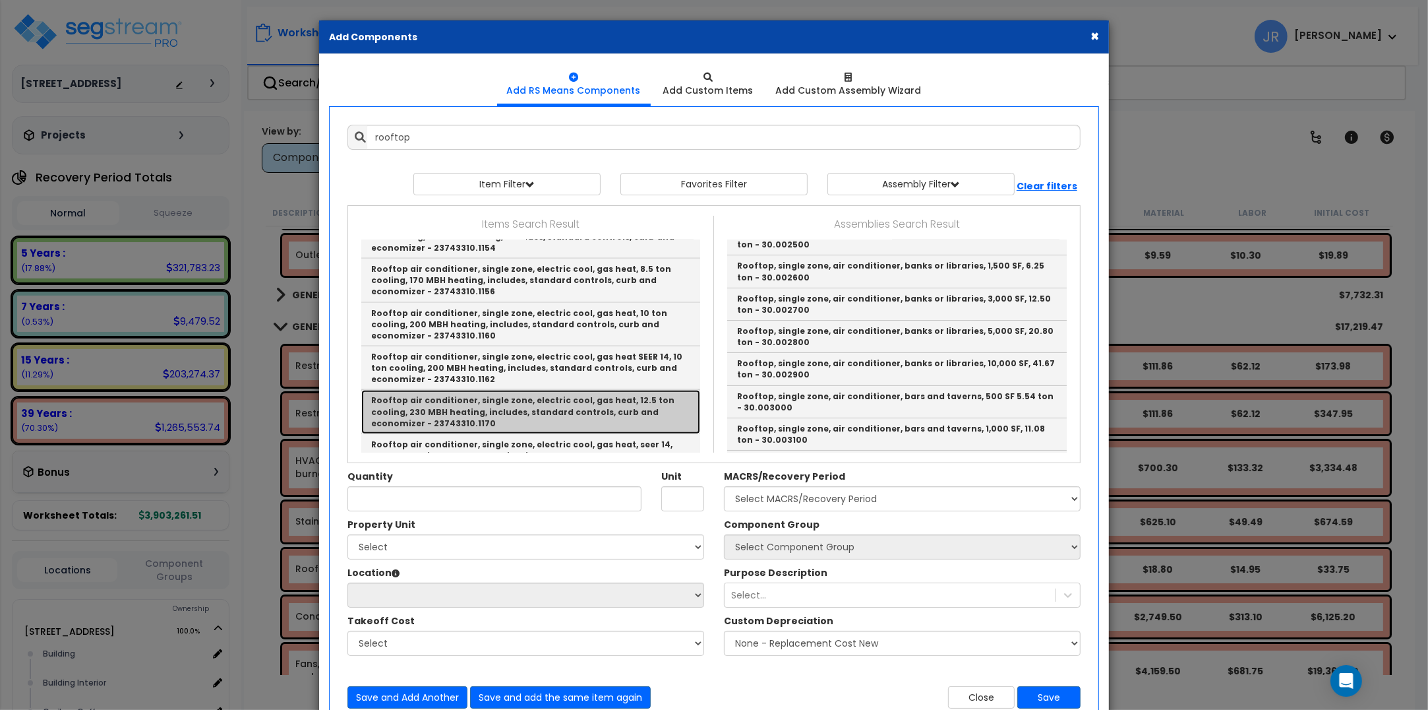
click at [518, 390] on link "Rooftop air conditioner, single zone, electric cool, gas heat, 12.5 ton cooling…" at bounding box center [530, 412] width 339 height 44
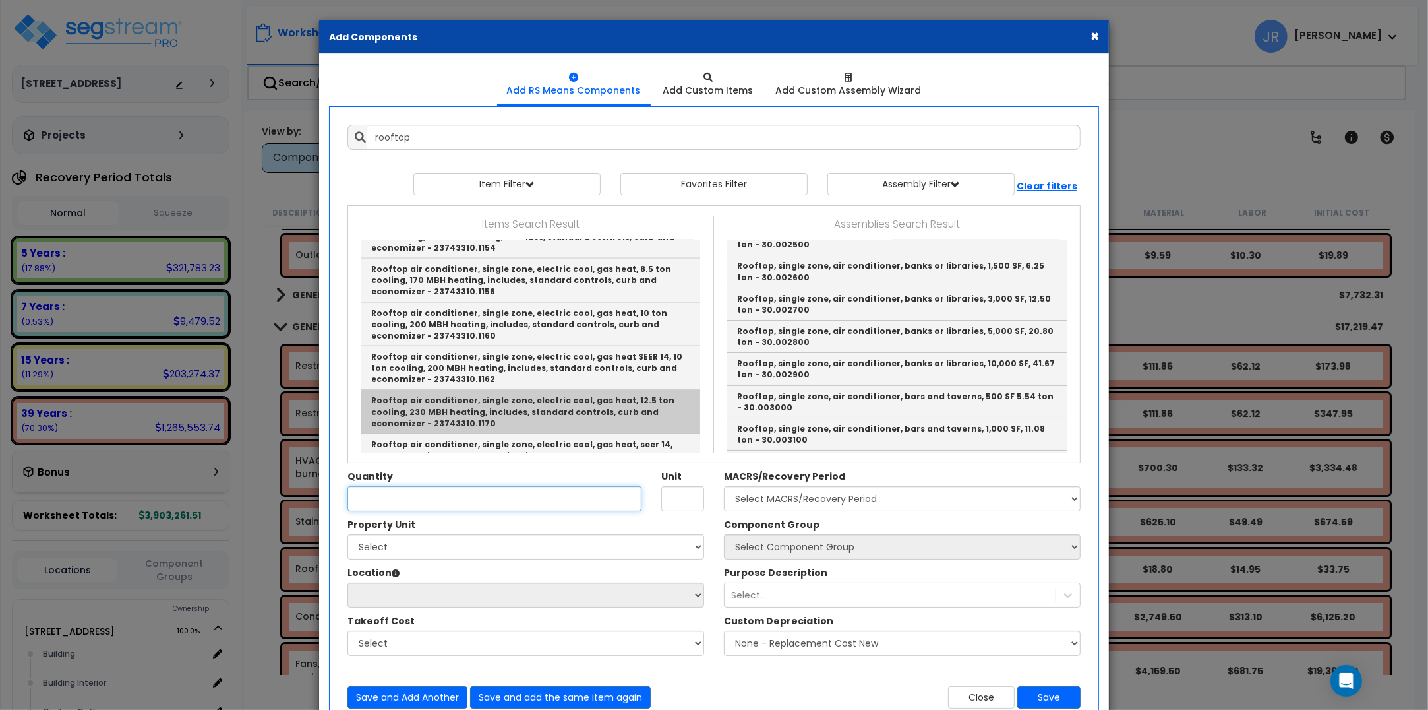
type input "Rooftop air conditioner, single zone, electric cool, gas heat, 12.5 ton cooling…"
type input "Ea."
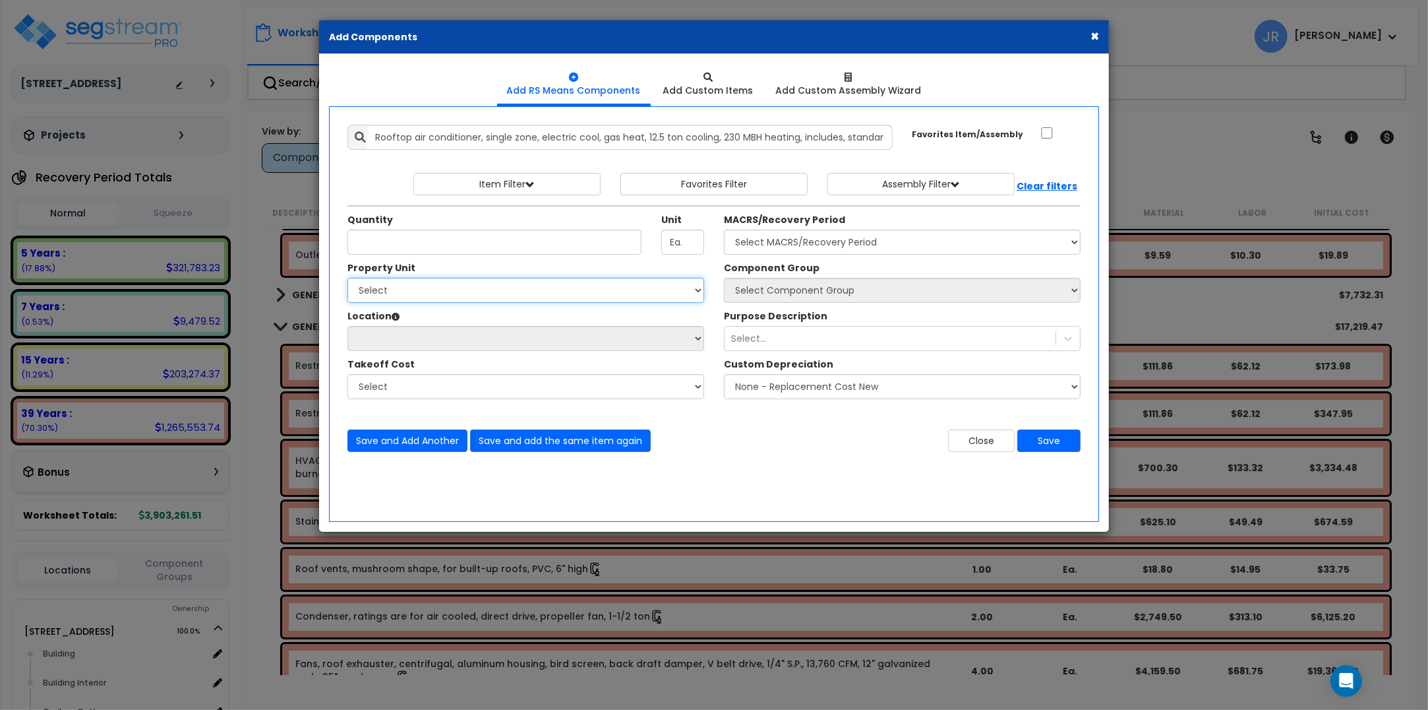
click at [506, 294] on select "Select 1050 Riverplace Mall, Grocery Mezzanine Site Improvements" at bounding box center [526, 290] width 357 height 25
select select "160167"
click at [348, 278] on select "Select 1050 Riverplace Mall, Grocery Mezzanine Site Improvements" at bounding box center [526, 290] width 357 height 25
click at [430, 334] on select "Select Building Building Interior Caribou Coffee Food Service Area Mechanical A…" at bounding box center [526, 338] width 357 height 25
select select "6"
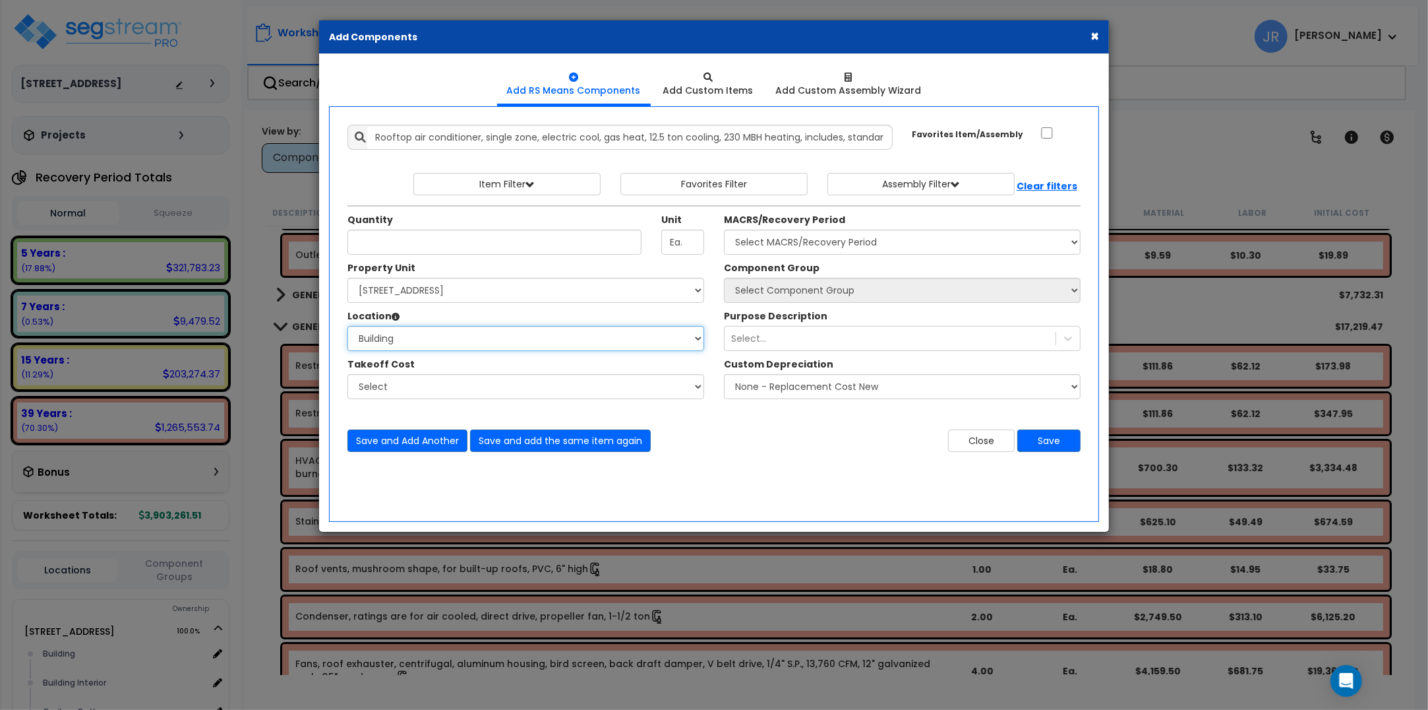
click at [348, 326] on select "Select Building Building Interior Caribou Coffee Food Service Area Mechanical A…" at bounding box center [526, 338] width 357 height 25
click at [888, 241] on select "Select MACRS/Recovery Period 5 Years - 57.0 - Distributive Trades & Services 5 …" at bounding box center [902, 241] width 357 height 25
click at [724, 230] on select "Select MACRS/Recovery Period 5 Years - 57.0 - Distributive Trades & Services 5 …" at bounding box center [902, 241] width 357 height 25
click at [848, 287] on select "Select Component Group 286.00 - LAUNDRY ELECTRICAL 284.00 - LAUNDRY PLUMBING 31…" at bounding box center [902, 290] width 357 height 25
click at [857, 291] on select "Select Component Group 286.00 - LAUNDRY ELECTRICAL 284.00 - LAUNDRY PLUMBING 31…" at bounding box center [902, 290] width 357 height 25
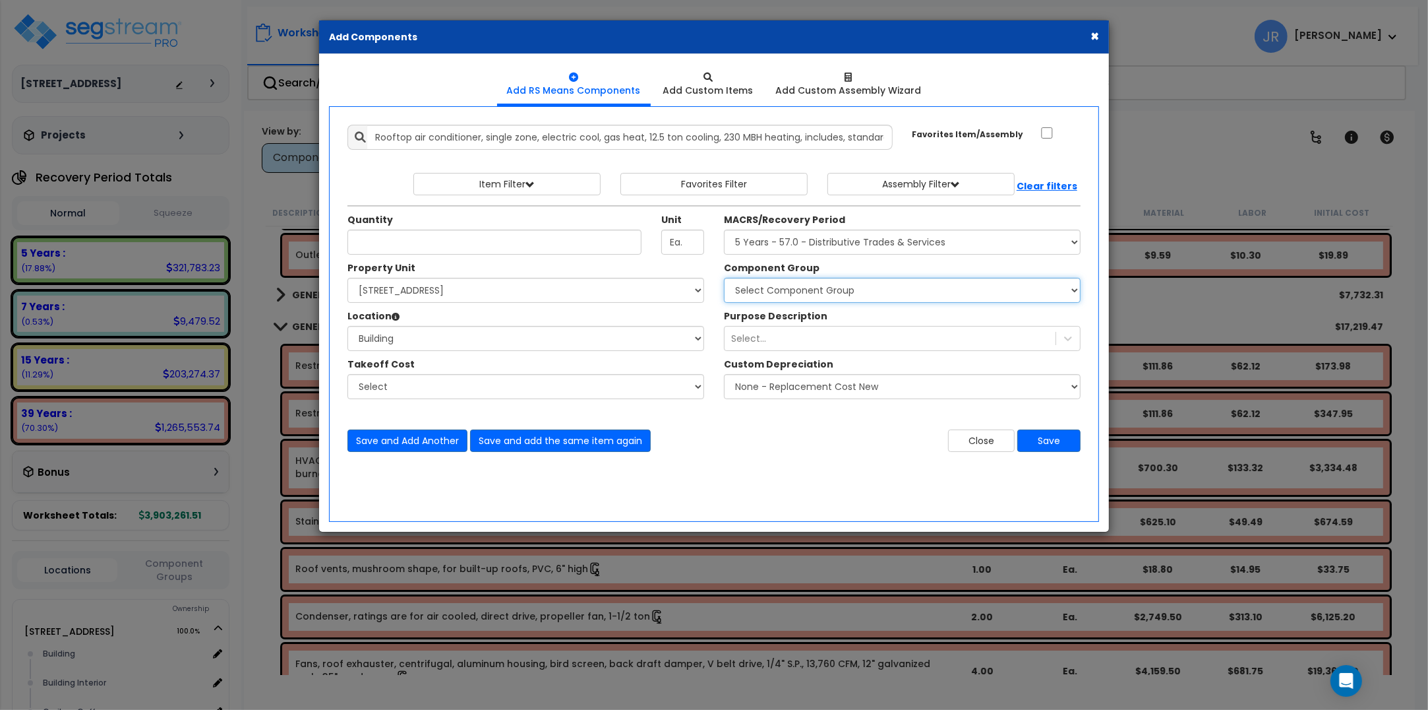
click at [857, 291] on select "Select Component Group 286.00 - LAUNDRY ELECTRICAL 284.00 - LAUNDRY PLUMBING 31…" at bounding box center [902, 290] width 357 height 25
click at [888, 290] on select "Select Component Group 286.00 - LAUNDRY ELECTRICAL 284.00 - LAUNDRY PLUMBING 31…" at bounding box center [902, 290] width 357 height 25
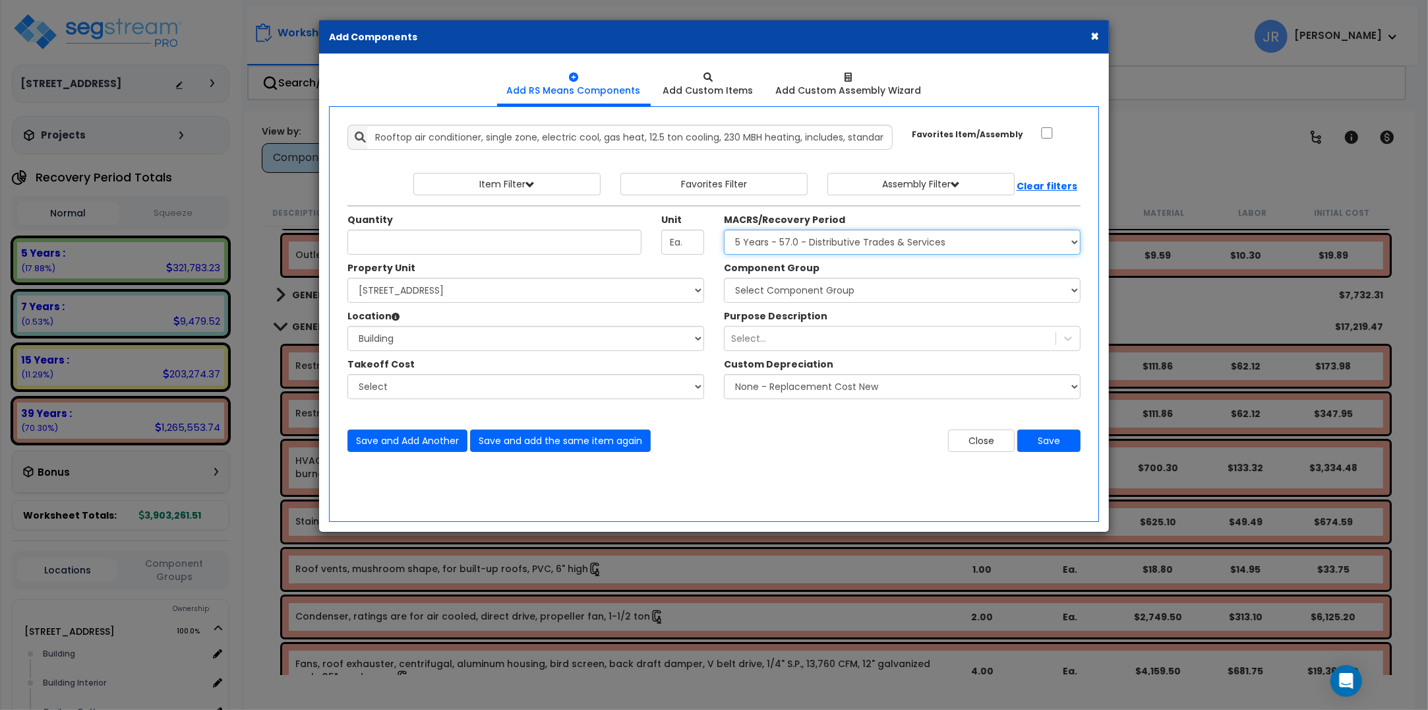
click at [889, 239] on select "Select MACRS/Recovery Period 5 Years - 57.0 - Distributive Trades & Services 5 …" at bounding box center [902, 241] width 357 height 25
select select "3669"
click at [724, 230] on select "Select MACRS/Recovery Period 5 Years - 57.0 - Distributive Trades & Services 5 …" at bounding box center [902, 241] width 357 height 25
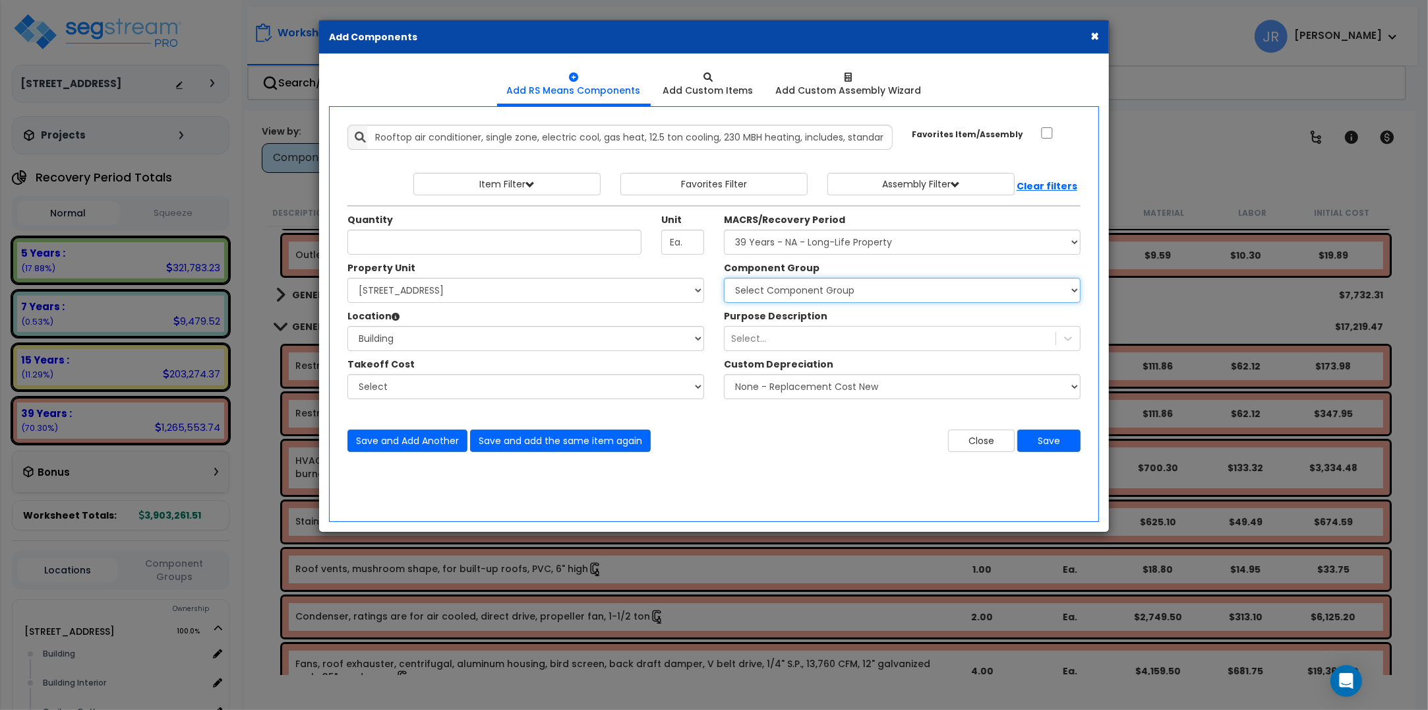
click at [888, 288] on select "Select Component Group 143.00 - FIRE EXTINGUISHERS 350.00 - SITE FIRE PROTECTIO…" at bounding box center [902, 290] width 357 height 25
select select "56957"
click at [724, 278] on select "Select Component Group 143.00 - FIRE EXTINGUISHERS 350.00 - SITE FIRE PROTECTIO…" at bounding box center [902, 290] width 357 height 25
click at [1047, 439] on button "Save" at bounding box center [1049, 440] width 63 height 22
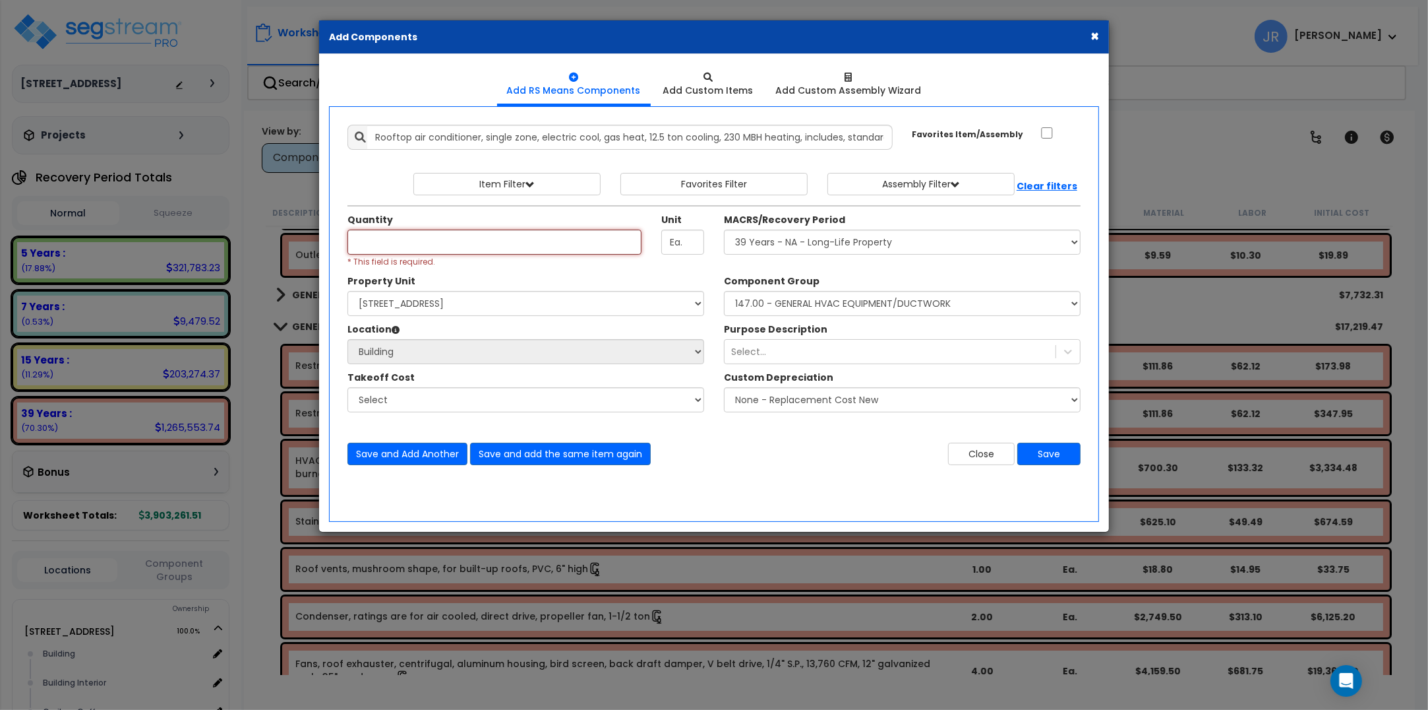
click at [499, 241] on input "Quantity" at bounding box center [495, 241] width 294 height 25
type input "1"
click at [1056, 456] on button "Save" at bounding box center [1049, 453] width 63 height 22
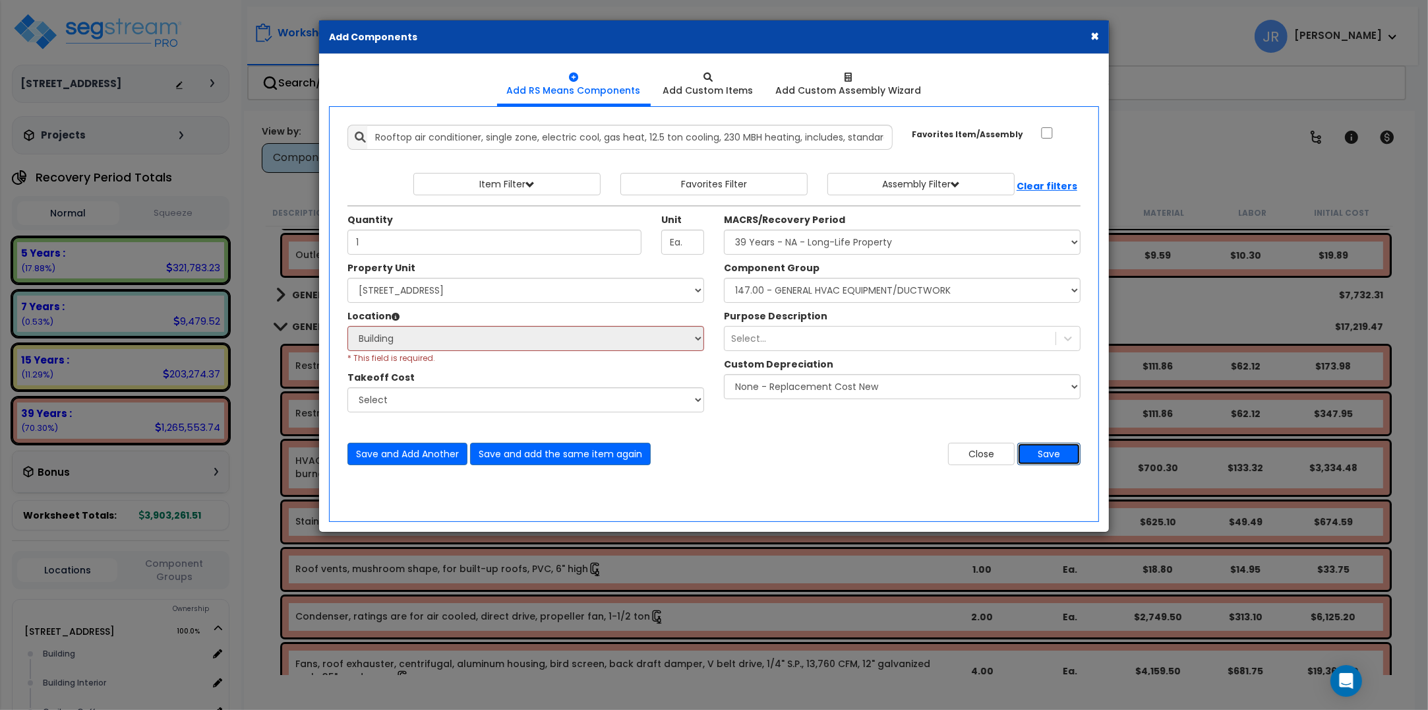
click at [1056, 456] on button "Save" at bounding box center [1049, 453] width 63 height 22
click at [1091, 33] on button "×" at bounding box center [1095, 36] width 9 height 14
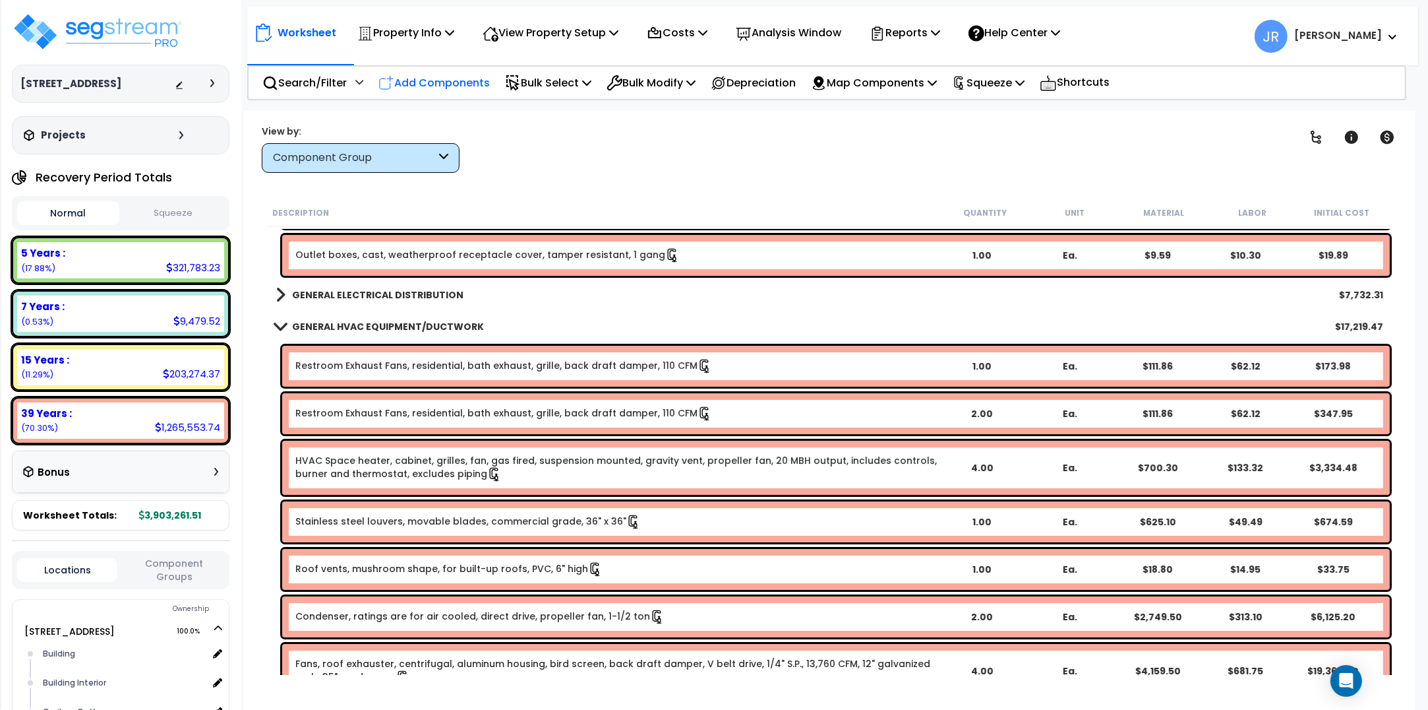
click at [423, 82] on p "Add Components" at bounding box center [434, 83] width 111 height 18
select select
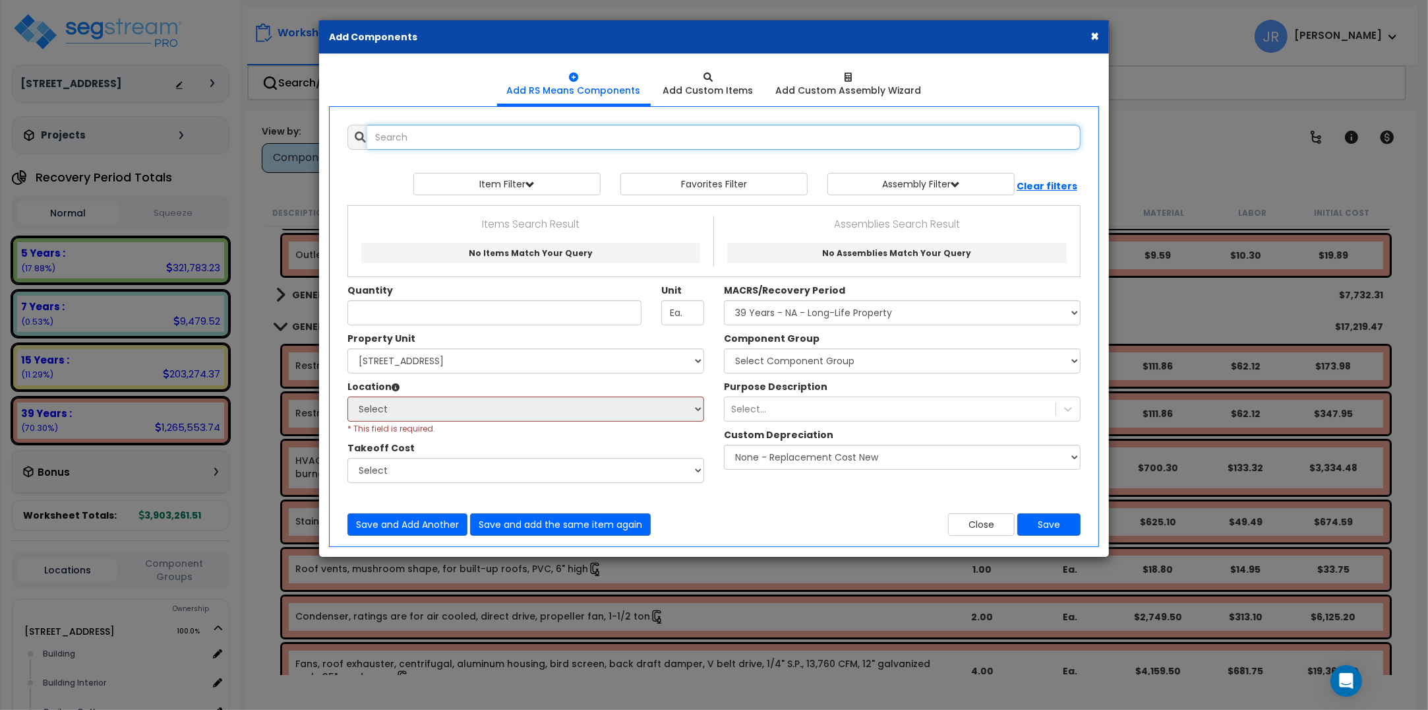
select select
click at [446, 142] on input "text" at bounding box center [724, 137] width 714 height 25
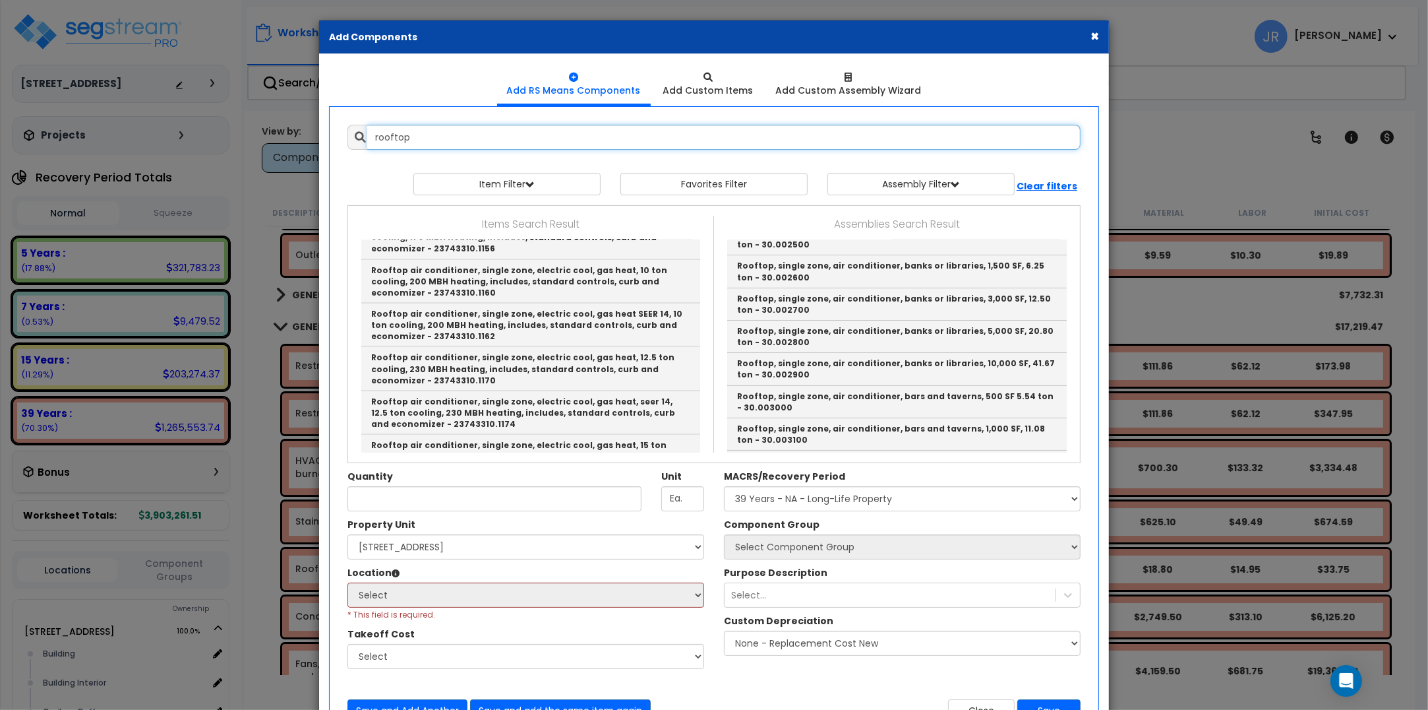
scroll to position [1978, 0]
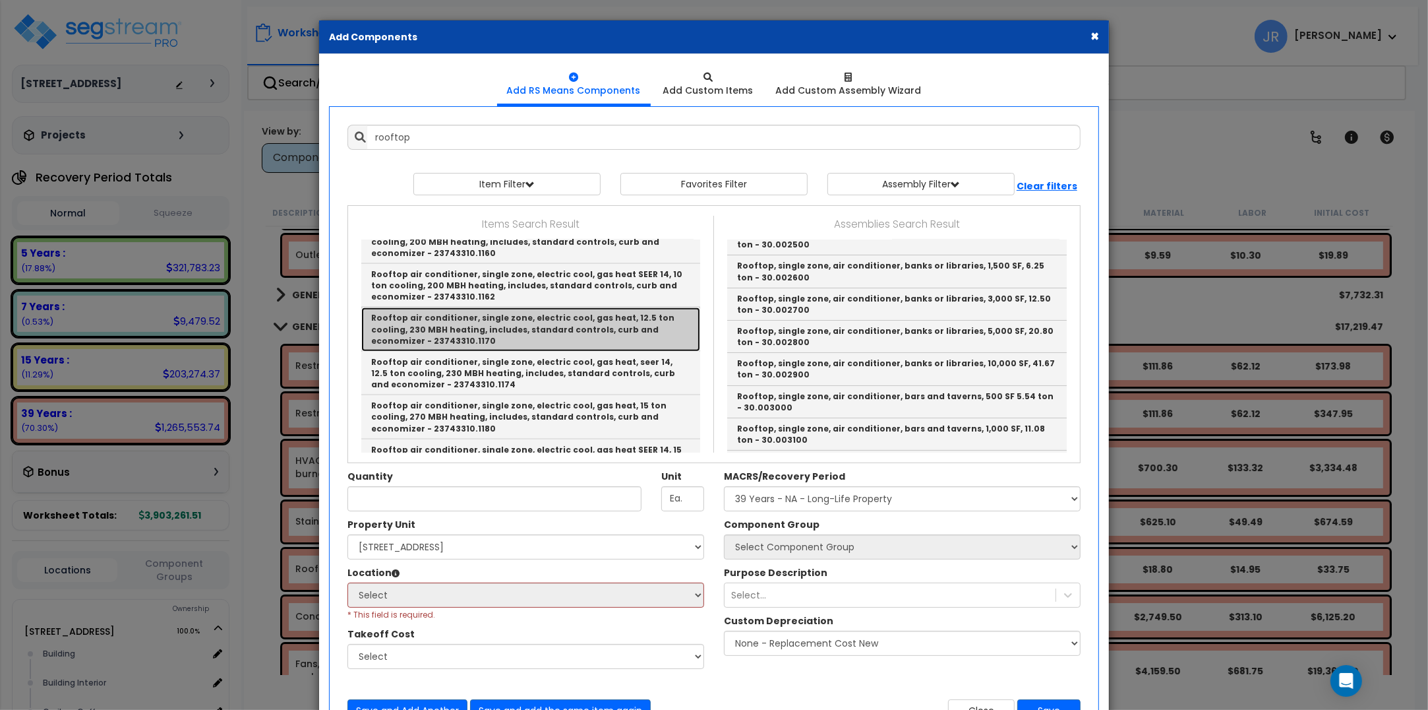
click at [479, 307] on link "Rooftop air conditioner, single zone, electric cool, gas heat, 12.5 ton cooling…" at bounding box center [530, 329] width 339 height 44
type input "Rooftop air conditioner, single zone, electric cool, gas heat, 12.5 ton cooling…"
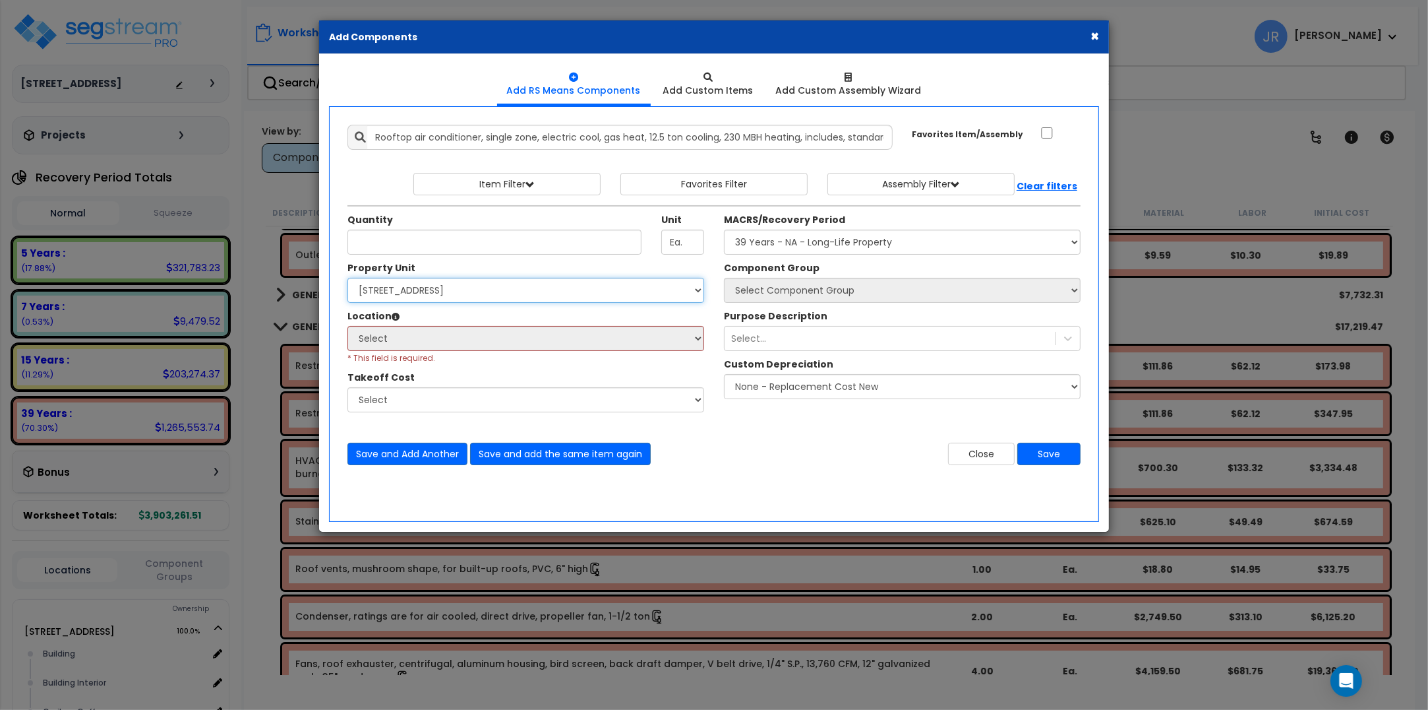
click at [495, 297] on select "Select 1050 Riverplace Mall, Grocery Mezzanine Site Improvements" at bounding box center [526, 290] width 357 height 25
select select "160167"
click at [348, 278] on select "Select 1050 Riverplace Mall, Grocery Mezzanine Site Improvements" at bounding box center [526, 290] width 357 height 25
click at [443, 340] on select "Select Building Building Interior Caribou Coffee Food Service Area Mechanical A…" at bounding box center [526, 338] width 357 height 25
select select "6"
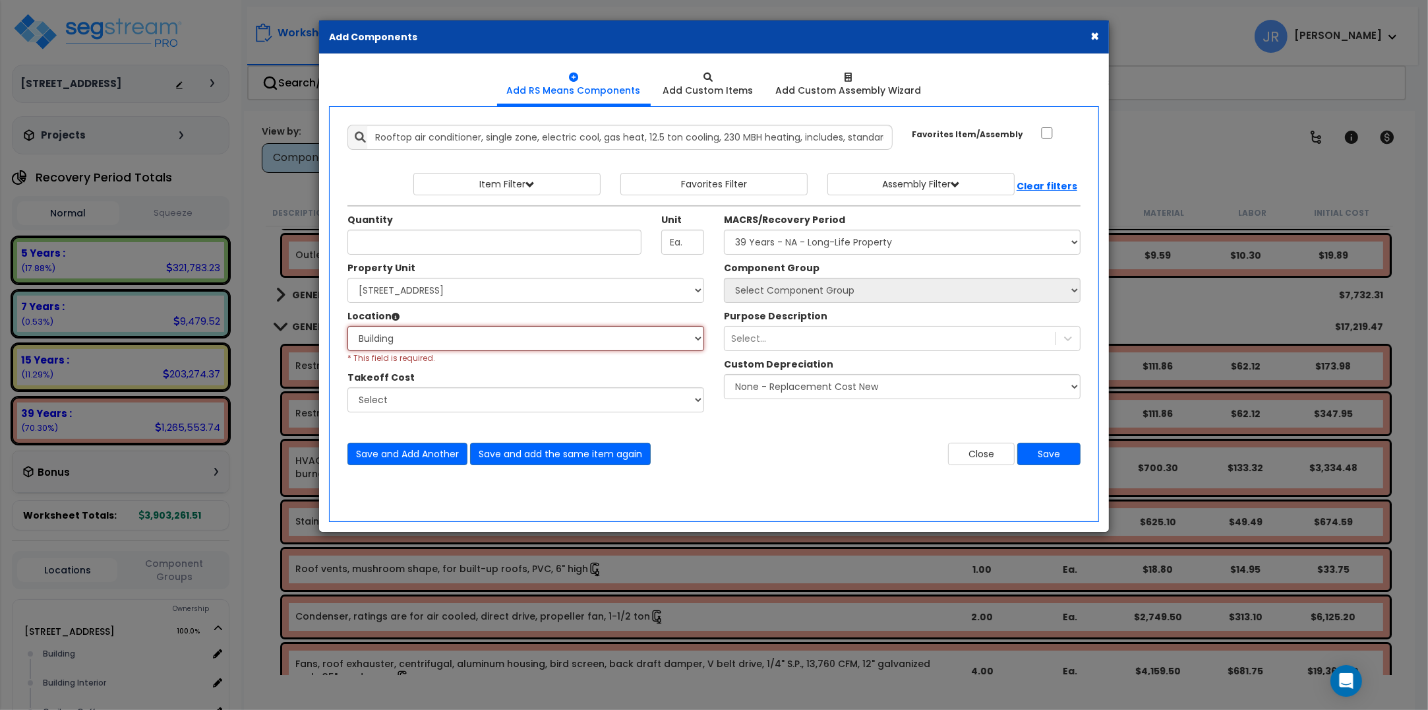
click at [348, 326] on select "Select Building Building Interior Caribou Coffee Food Service Area Mechanical A…" at bounding box center [526, 338] width 357 height 25
click at [434, 237] on input "Quantity" at bounding box center [495, 241] width 294 height 25
type input "1"
click at [872, 238] on select "Select MACRS/Recovery Period 5 Years - 57.0 - Distributive Trades & Services 5 …" at bounding box center [902, 241] width 357 height 25
select select "3669"
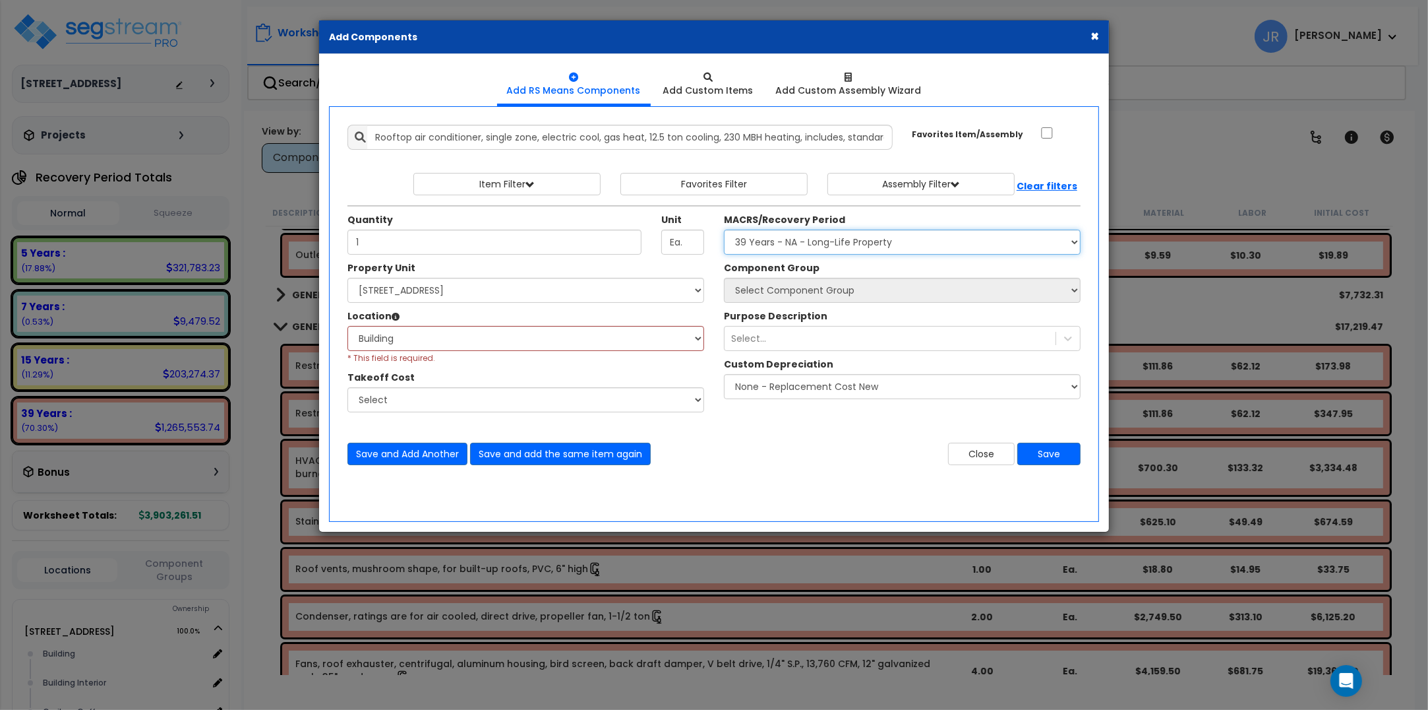
click at [724, 230] on select "Select MACRS/Recovery Period 5 Years - 57.0 - Distributive Trades & Services 5 …" at bounding box center [902, 241] width 357 height 25
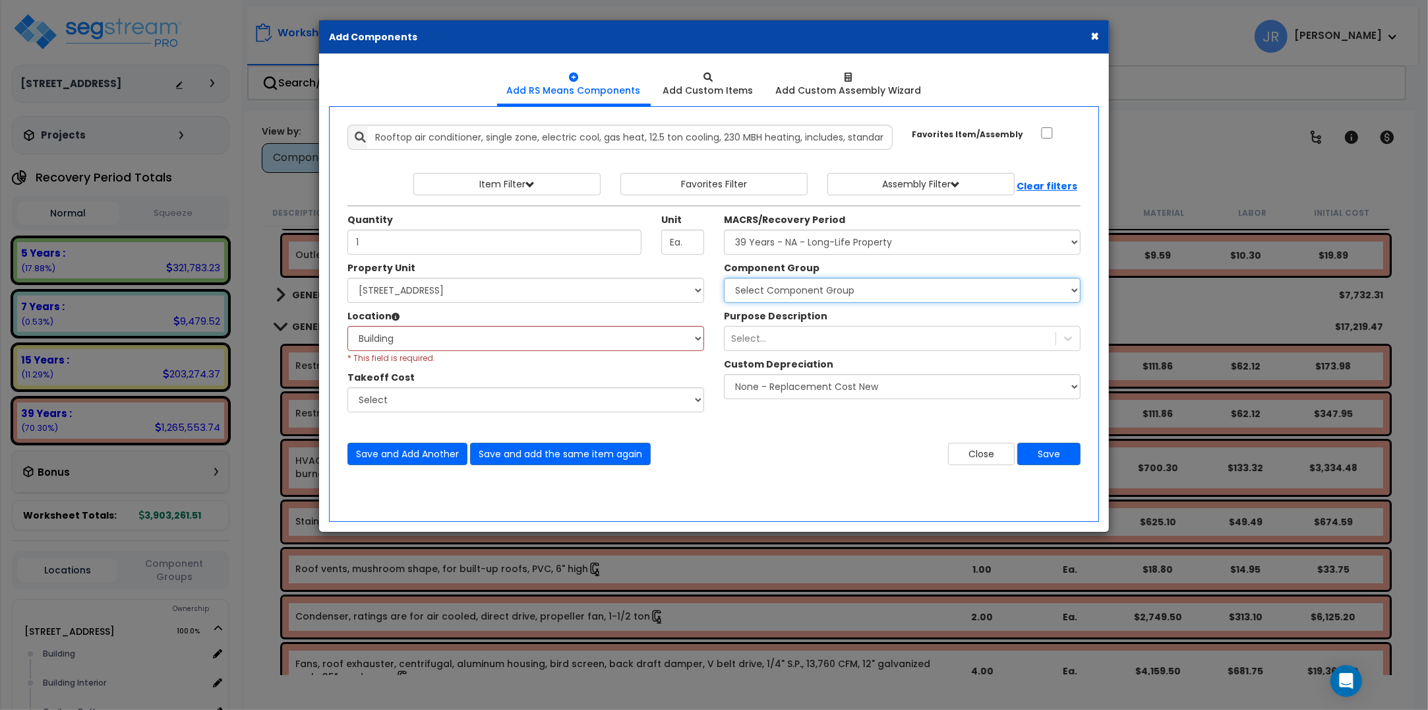
click at [869, 288] on select "Select Component Group 143.00 - FIRE EXTINGUISHERS 350.00 - SITE FIRE PROTECTIO…" at bounding box center [902, 290] width 357 height 25
select select "56957"
click at [724, 278] on select "Select Component Group 143.00 - FIRE EXTINGUISHERS 350.00 - SITE FIRE PROTECTIO…" at bounding box center [902, 290] width 357 height 25
click at [1057, 455] on button "Save" at bounding box center [1049, 453] width 63 height 22
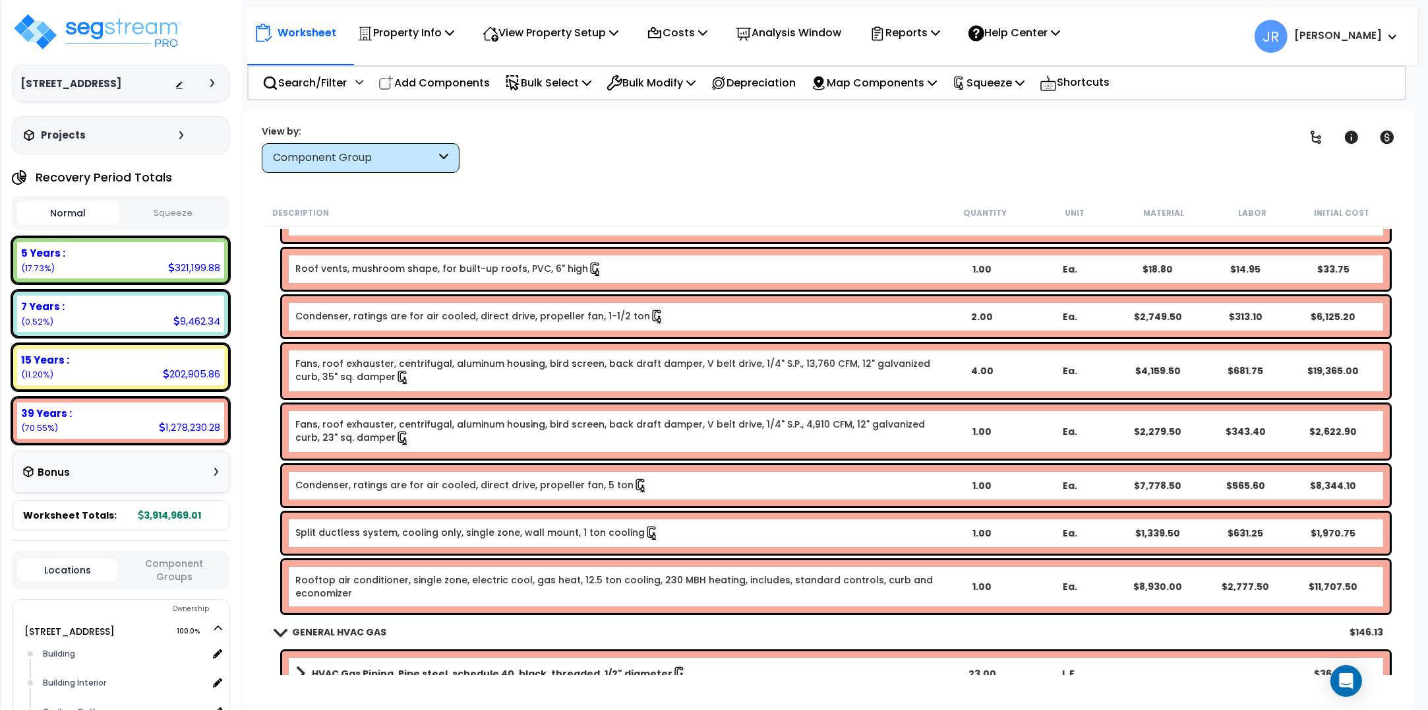
scroll to position [11458, 0]
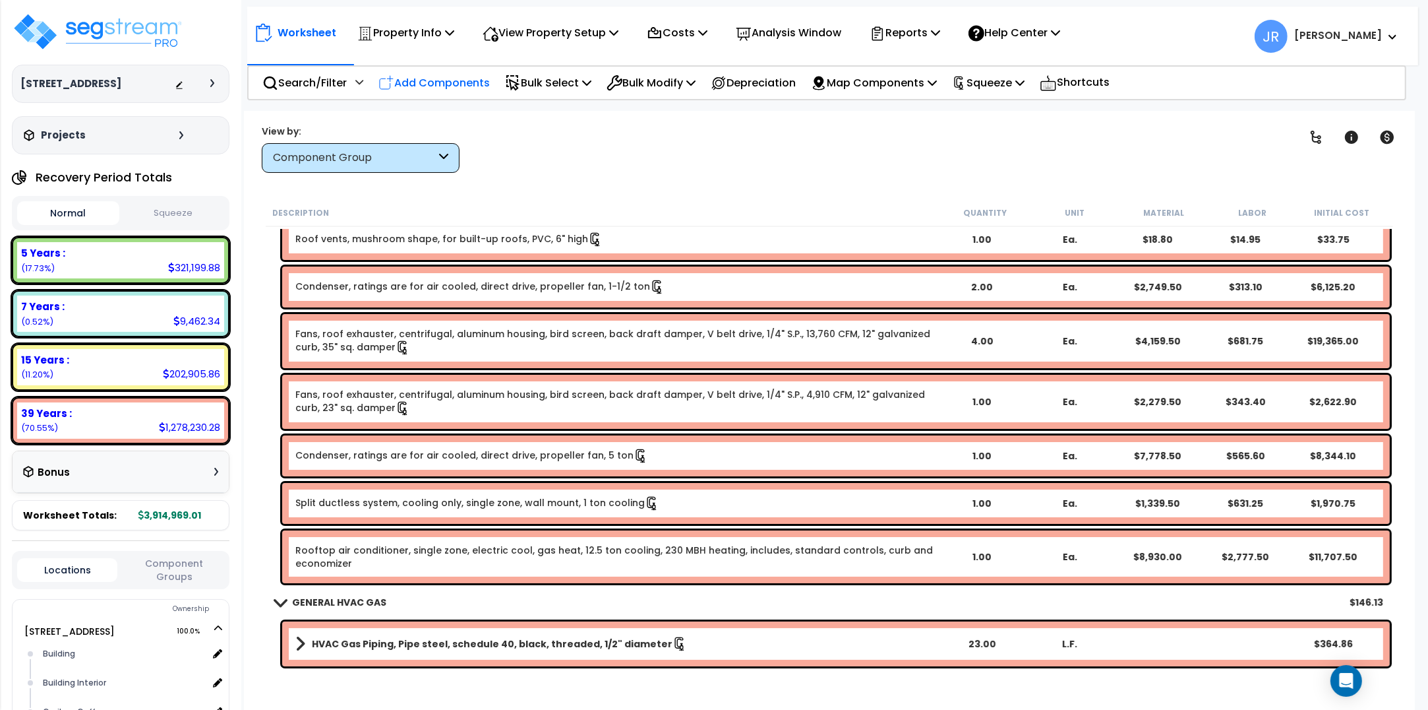
click at [446, 84] on p "Add Components" at bounding box center [434, 83] width 111 height 18
select select
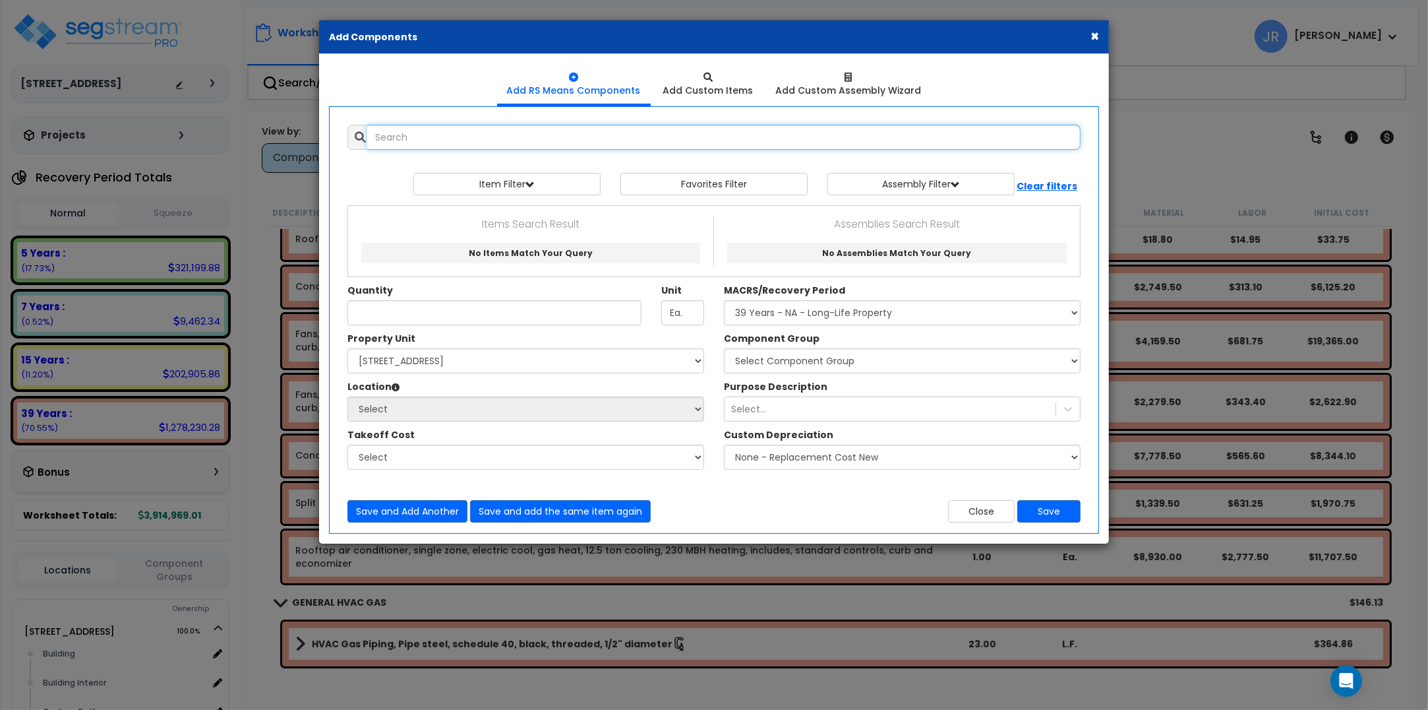
select select
click at [462, 132] on input "text" at bounding box center [724, 137] width 714 height 25
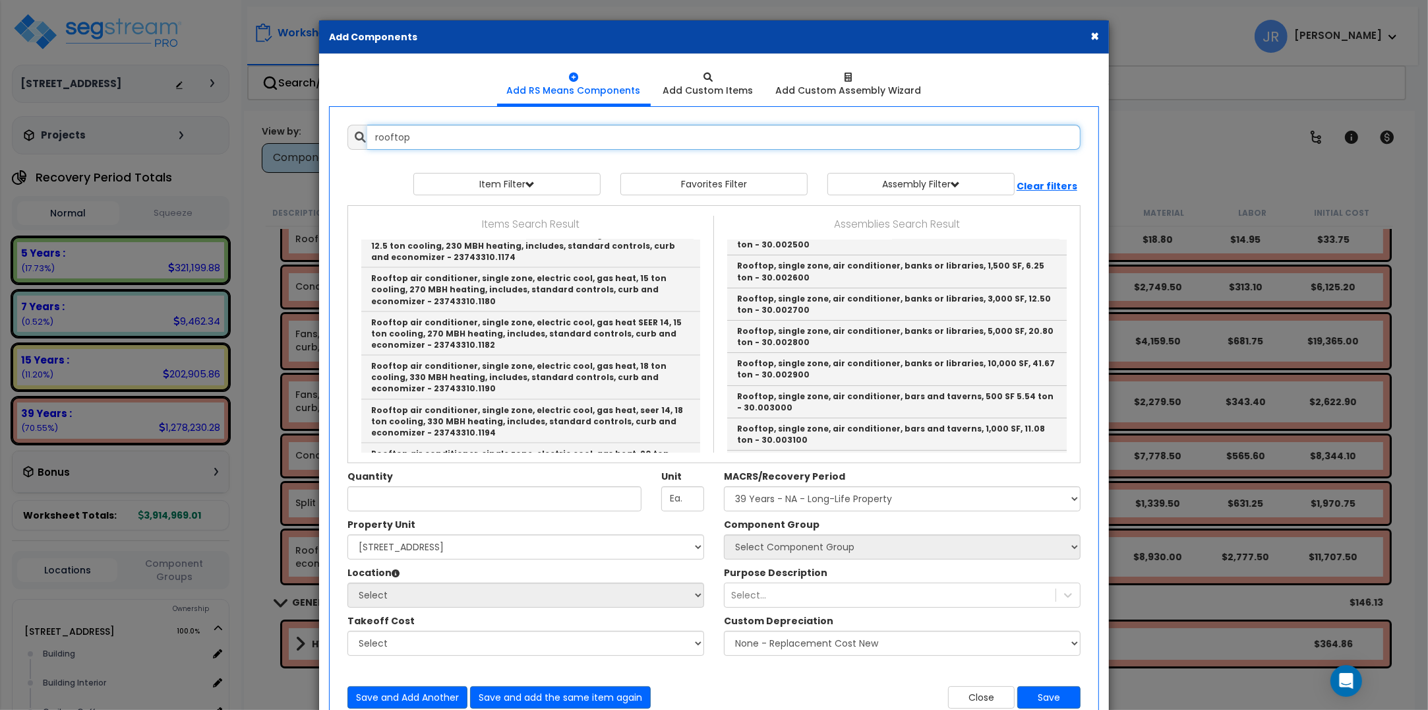
scroll to position [2143, 0]
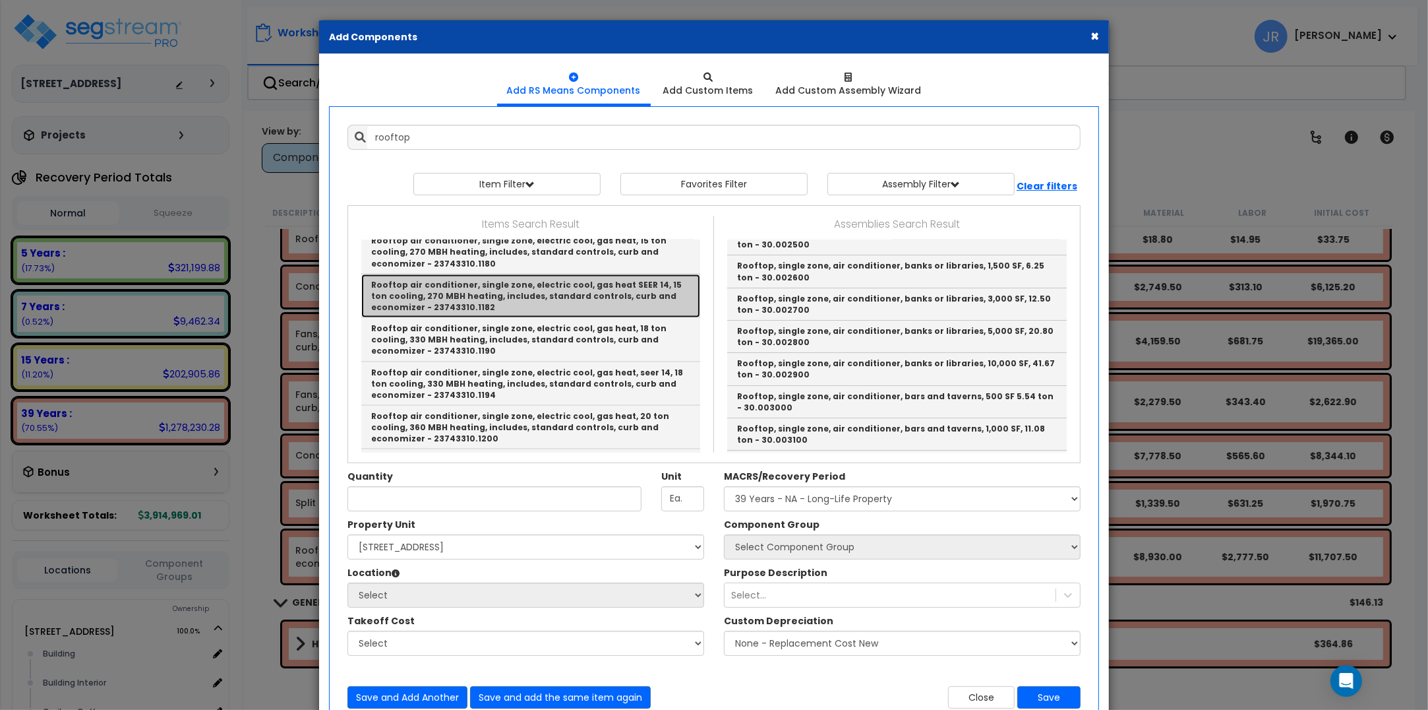
click at [524, 274] on link "Rooftop air conditioner, single zone, electric cool, gas heat SEER 14, 15 ton c…" at bounding box center [530, 296] width 339 height 44
type input "Rooftop air conditioner, single zone, electric cool, gas heat SEER 14, 15 ton c…"
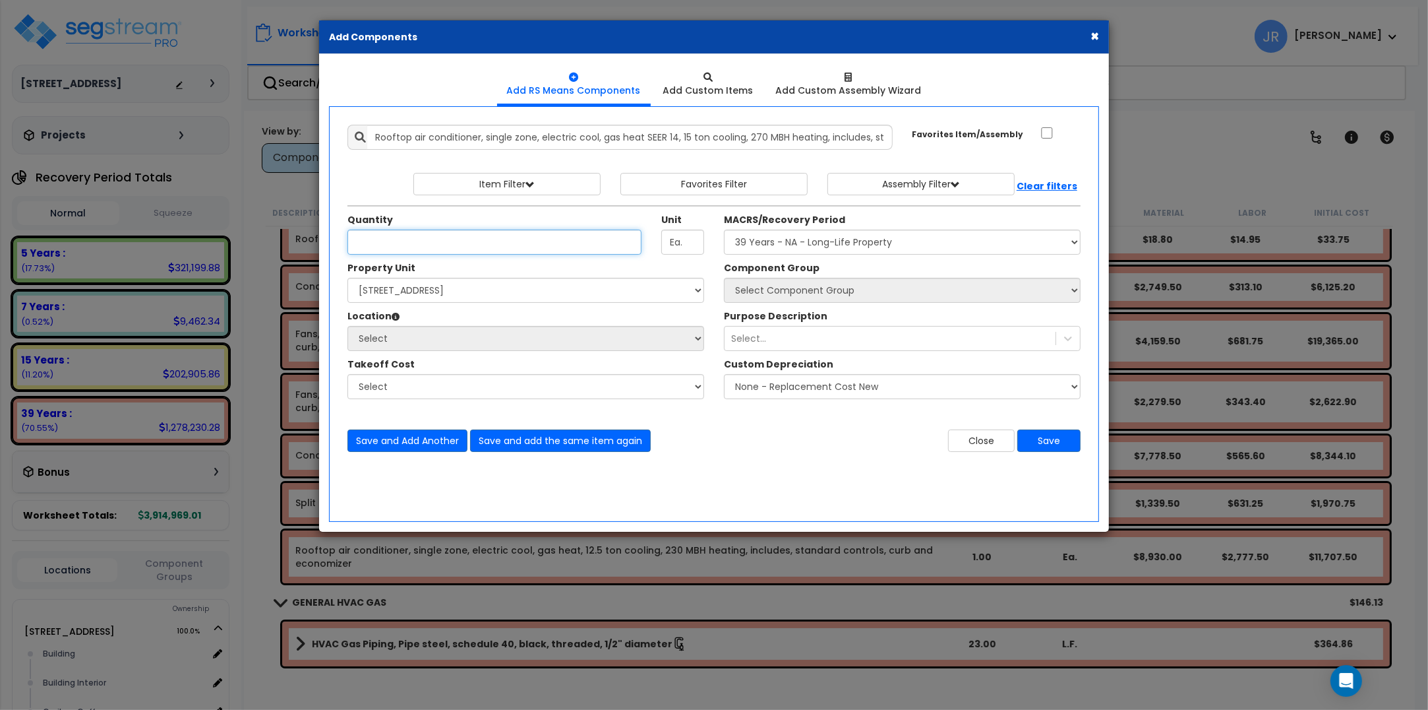
click at [499, 239] on input "Quantity" at bounding box center [495, 241] width 294 height 25
type input "1"
click at [490, 294] on select "Select 1050 Riverplace Mall, Grocery Mezzanine Site Improvements" at bounding box center [526, 290] width 357 height 25
select select "160167"
click at [348, 278] on select "Select 1050 Riverplace Mall, Grocery Mezzanine Site Improvements" at bounding box center [526, 290] width 357 height 25
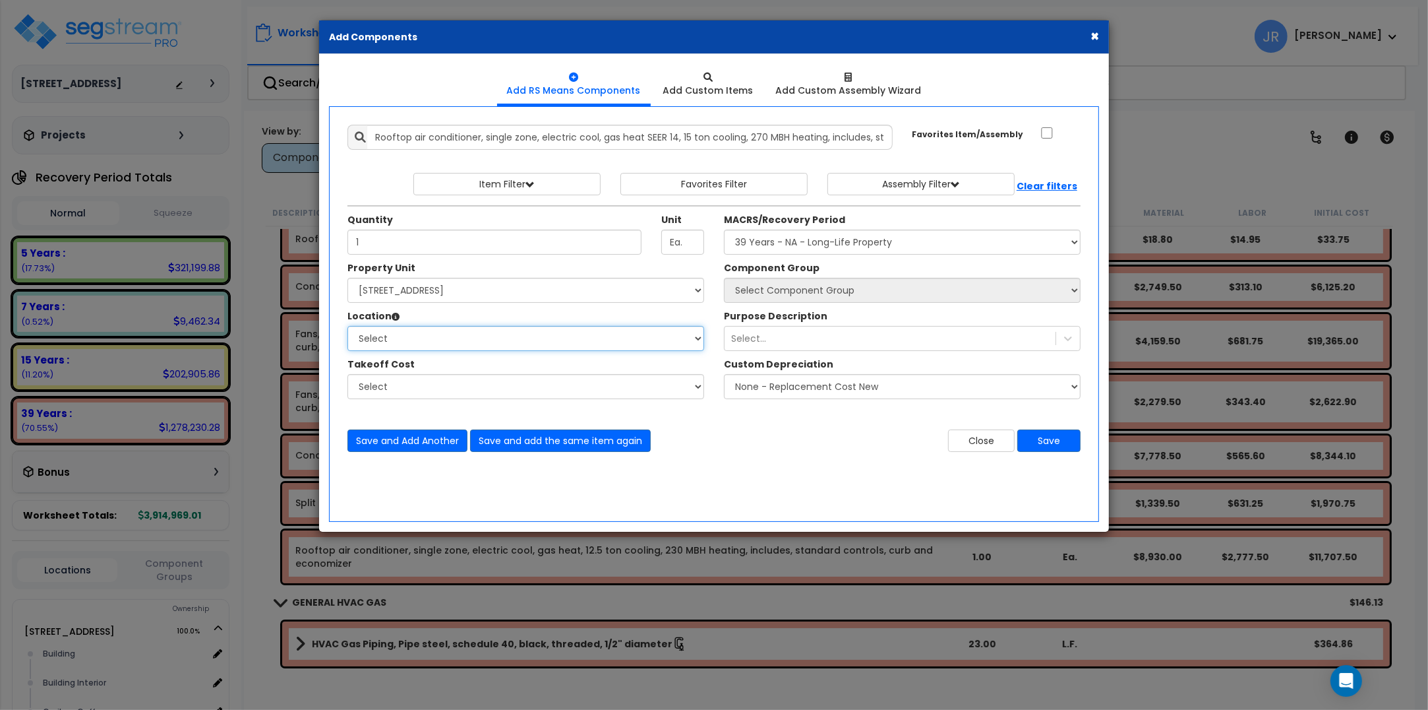
click at [439, 334] on select "Select Building Building Interior Caribou Coffee Food Service Area Mechanical A…" at bounding box center [526, 338] width 357 height 25
select select "6"
click at [348, 326] on select "Select Building Building Interior Caribou Coffee Food Service Area Mechanical A…" at bounding box center [526, 338] width 357 height 25
click at [839, 244] on select "Select MACRS/Recovery Period 5 Years - 57.0 - Distributive Trades & Services 5 …" at bounding box center [902, 241] width 357 height 25
select select "3669"
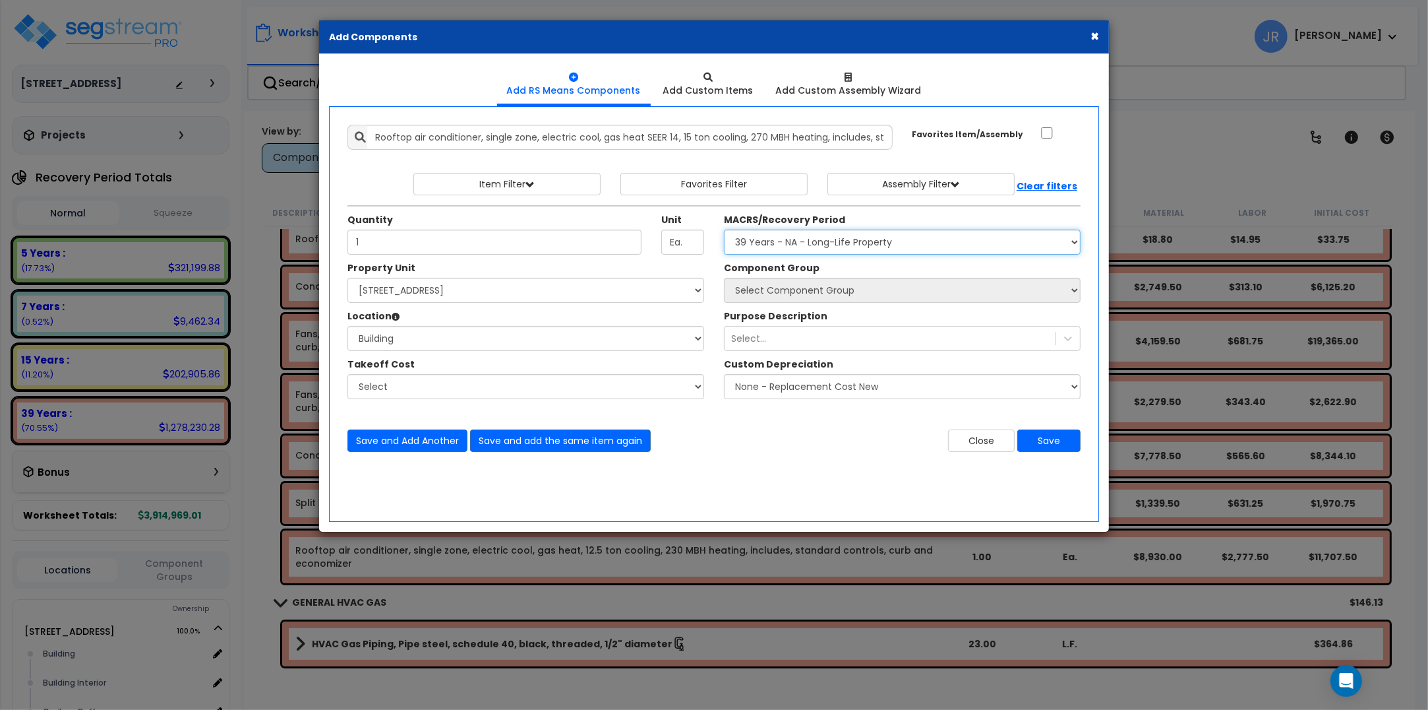
click at [724, 230] on select "Select MACRS/Recovery Period 5 Years - 57.0 - Distributive Trades & Services 5 …" at bounding box center [902, 241] width 357 height 25
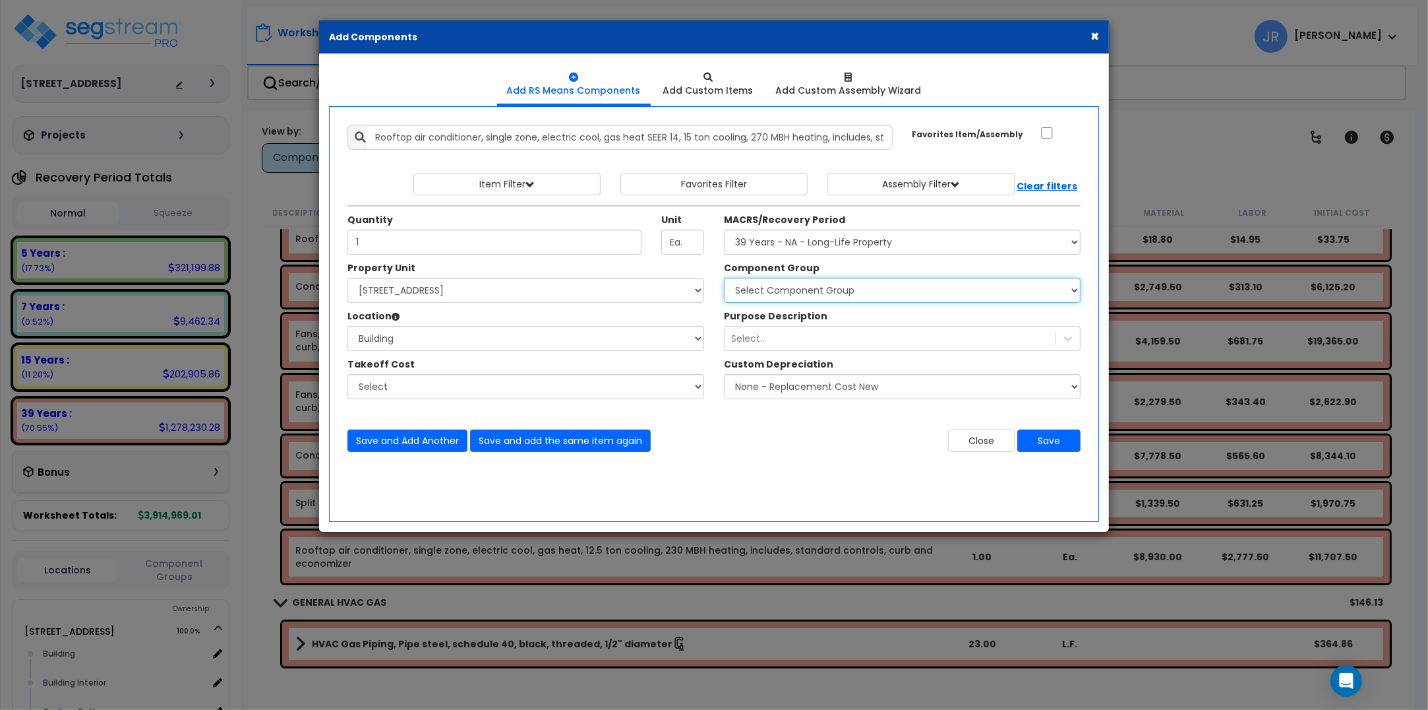
click at [816, 286] on select "Select Component Group 143.00 - FIRE EXTINGUISHERS 350.00 - SITE FIRE PROTECTIO…" at bounding box center [902, 290] width 357 height 25
select select "56957"
click at [724, 278] on select "Select Component Group 143.00 - FIRE EXTINGUISHERS 350.00 - SITE FIRE PROTECTIO…" at bounding box center [902, 290] width 357 height 25
click at [1065, 437] on button "Save" at bounding box center [1049, 440] width 63 height 22
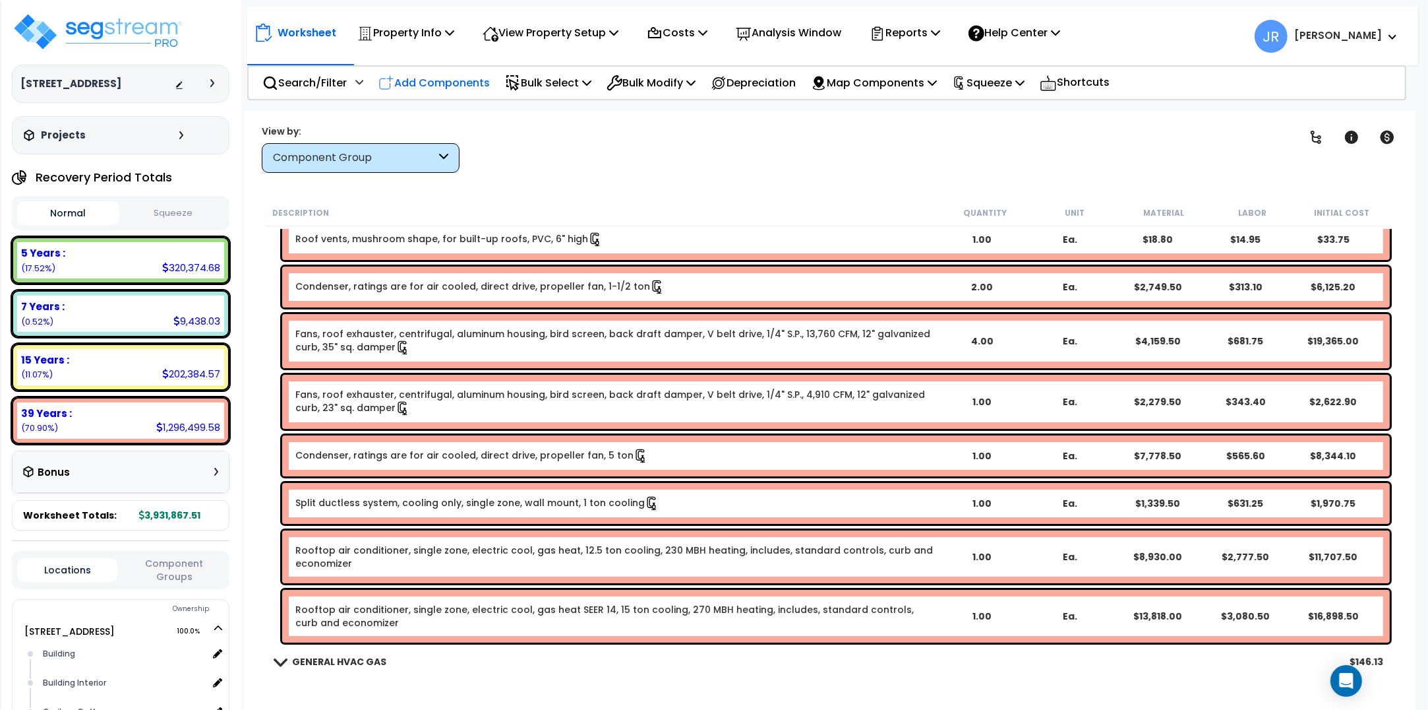
click at [437, 82] on p "Add Components" at bounding box center [434, 83] width 111 height 18
select select
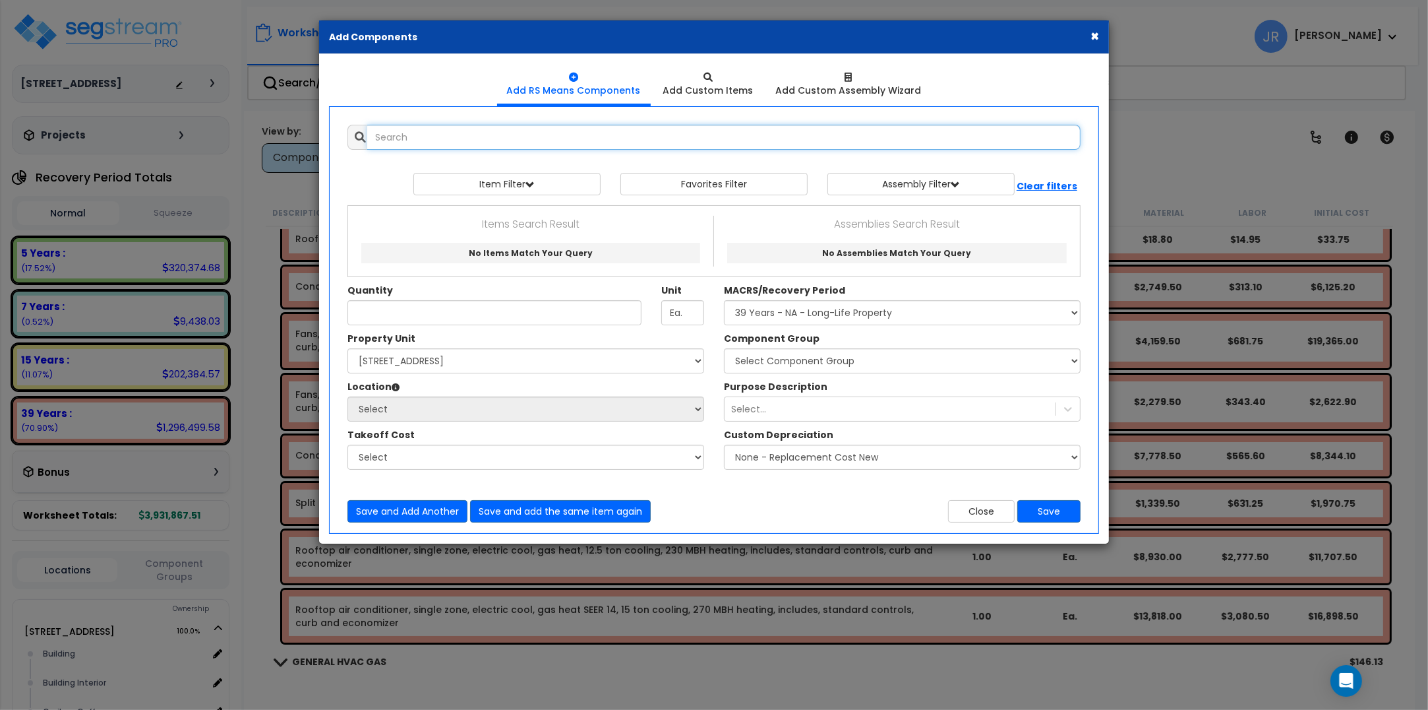
select select
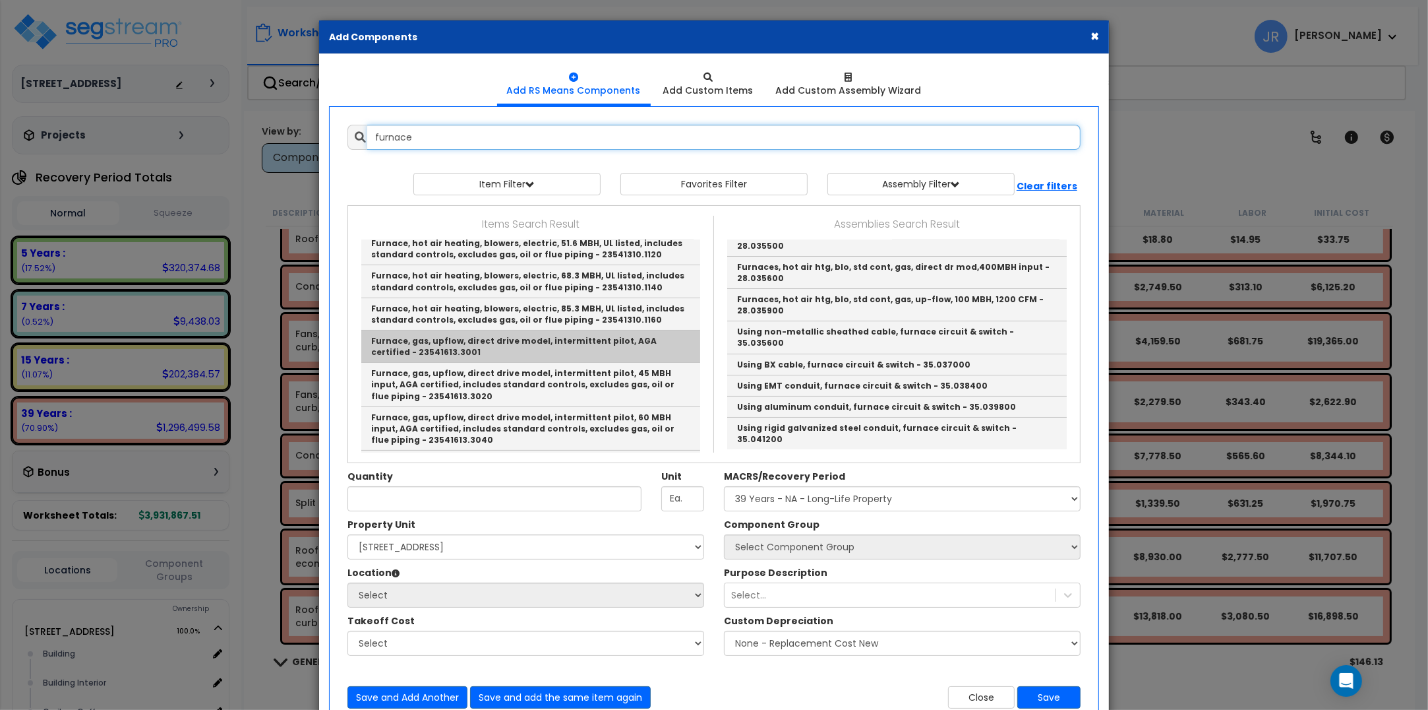
scroll to position [330, 0]
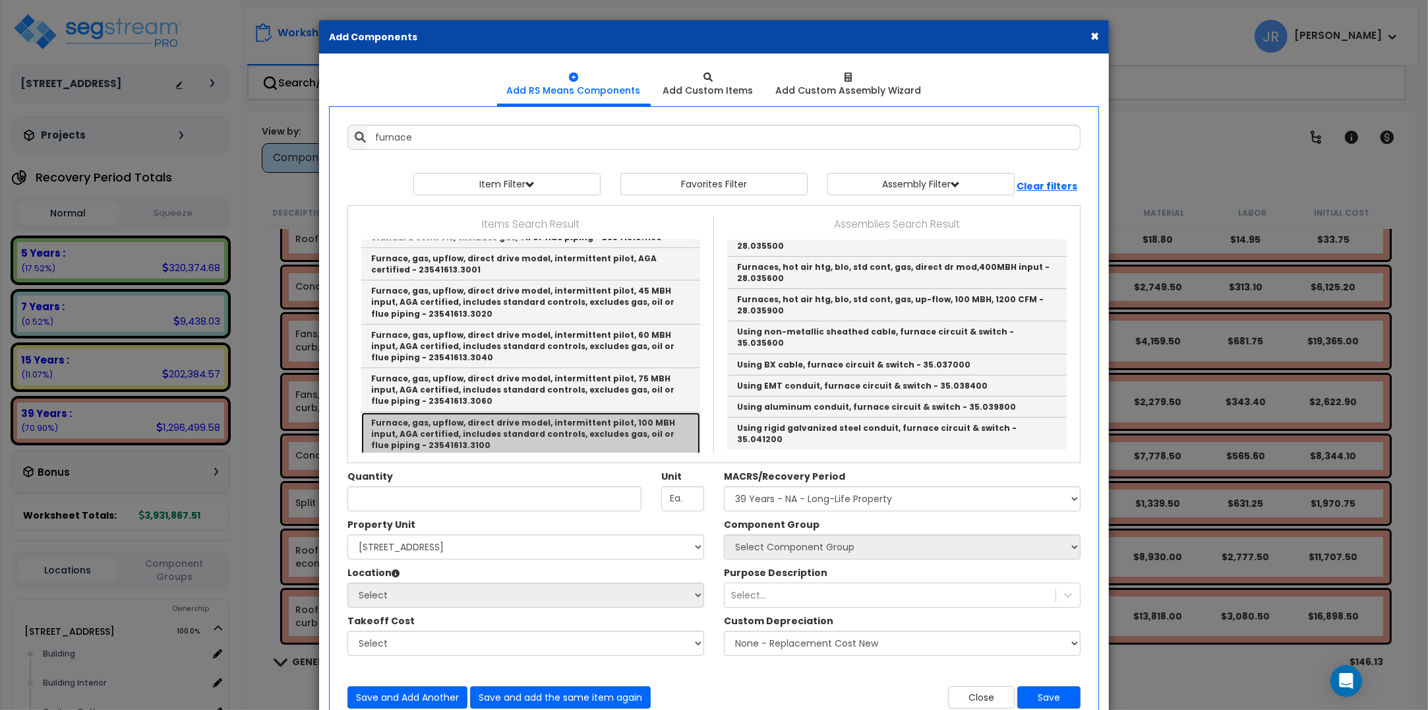
click at [526, 417] on link "Furnace, gas, upflow, direct drive model, intermittent pilot, 100 MBH input, AG…" at bounding box center [530, 434] width 339 height 44
type input "Furnace, gas, upflow, direct drive model, intermittent pilot, 100 MBH input, AG…"
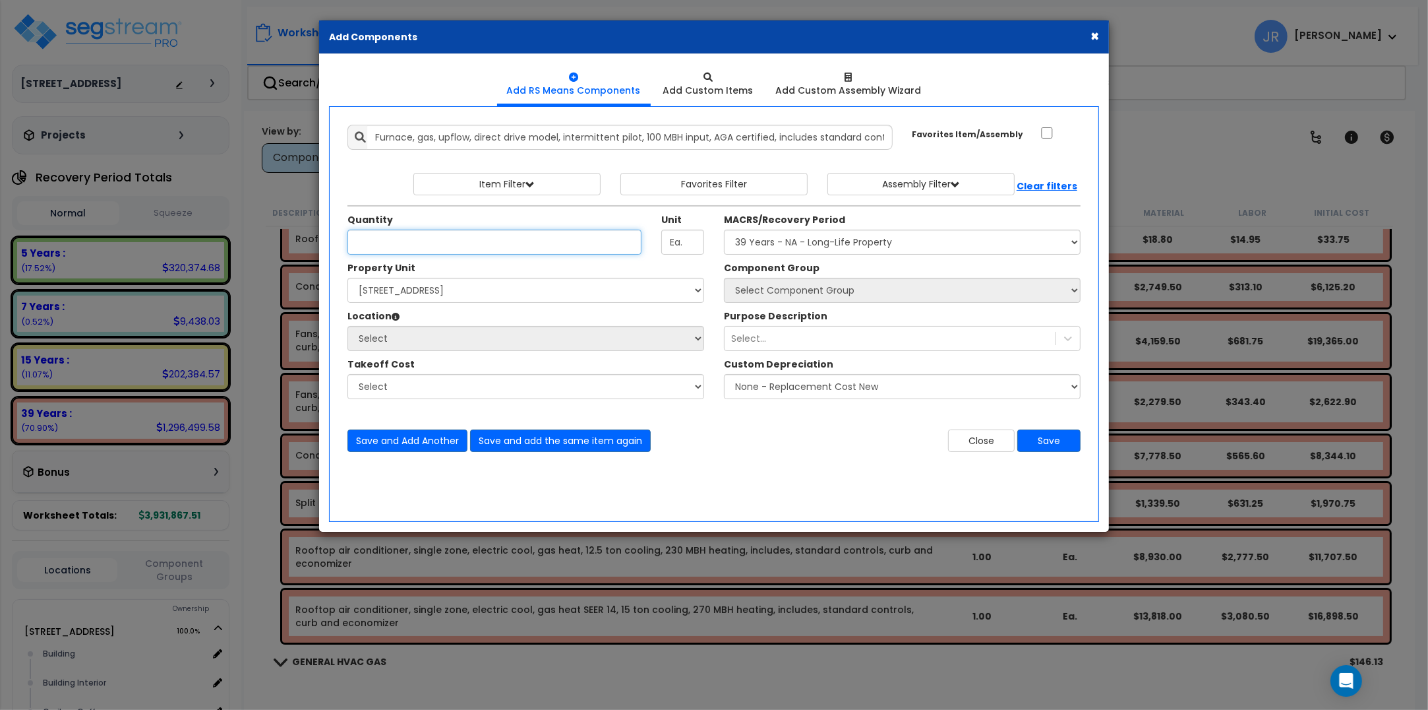
click at [454, 237] on input "Quantity" at bounding box center [495, 241] width 294 height 25
type input "1"
click at [447, 294] on select "Select 1050 Riverplace Mall, Grocery Mezzanine Site Improvements" at bounding box center [526, 290] width 357 height 25
select select "160167"
click at [348, 278] on select "Select 1050 Riverplace Mall, Grocery Mezzanine Site Improvements" at bounding box center [526, 290] width 357 height 25
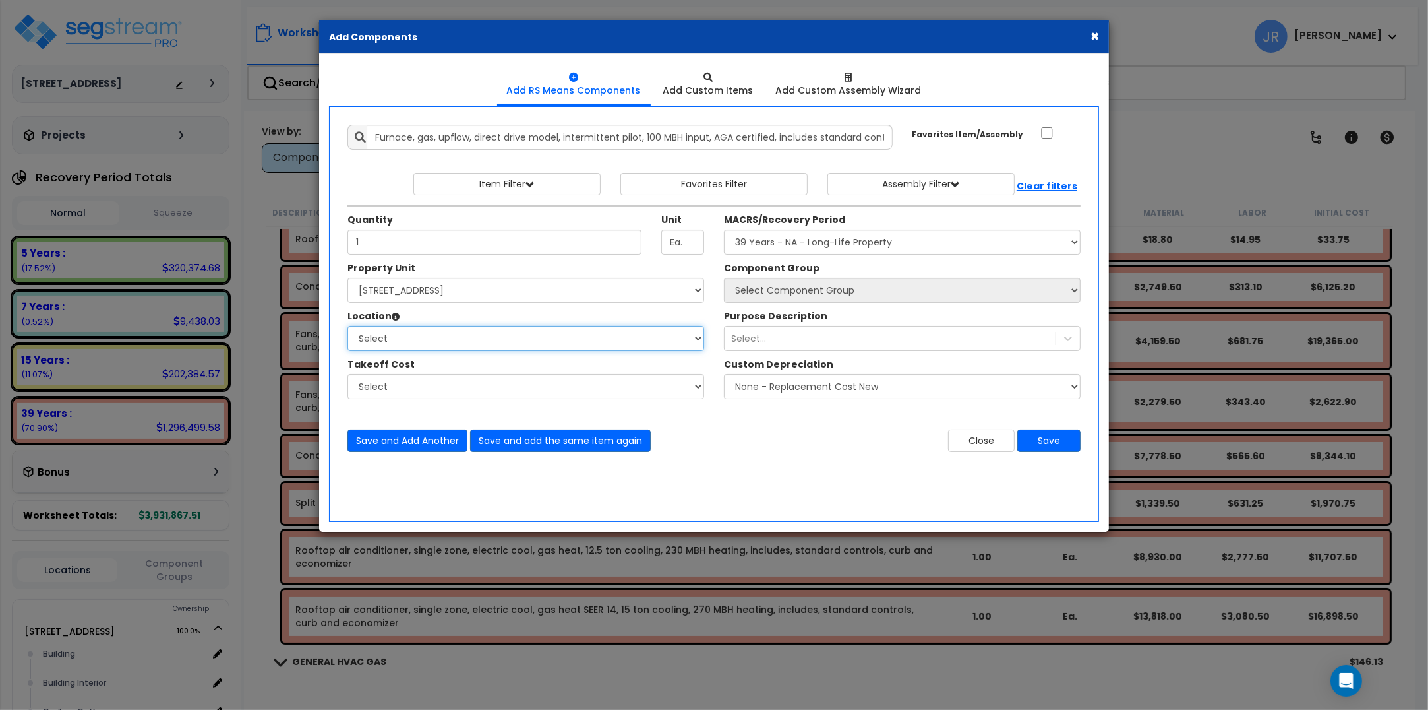
click at [423, 334] on select "Select Building Building Interior Caribou Coffee Food Service Area Mechanical A…" at bounding box center [526, 338] width 357 height 25
select select "6"
click at [348, 326] on select "Select Building Building Interior Caribou Coffee Food Service Area Mechanical A…" at bounding box center [526, 338] width 357 height 25
click at [828, 245] on select "Select MACRS/Recovery Period 5 Years - 57.0 - Distributive Trades & Services 5 …" at bounding box center [902, 241] width 357 height 25
select select "3669"
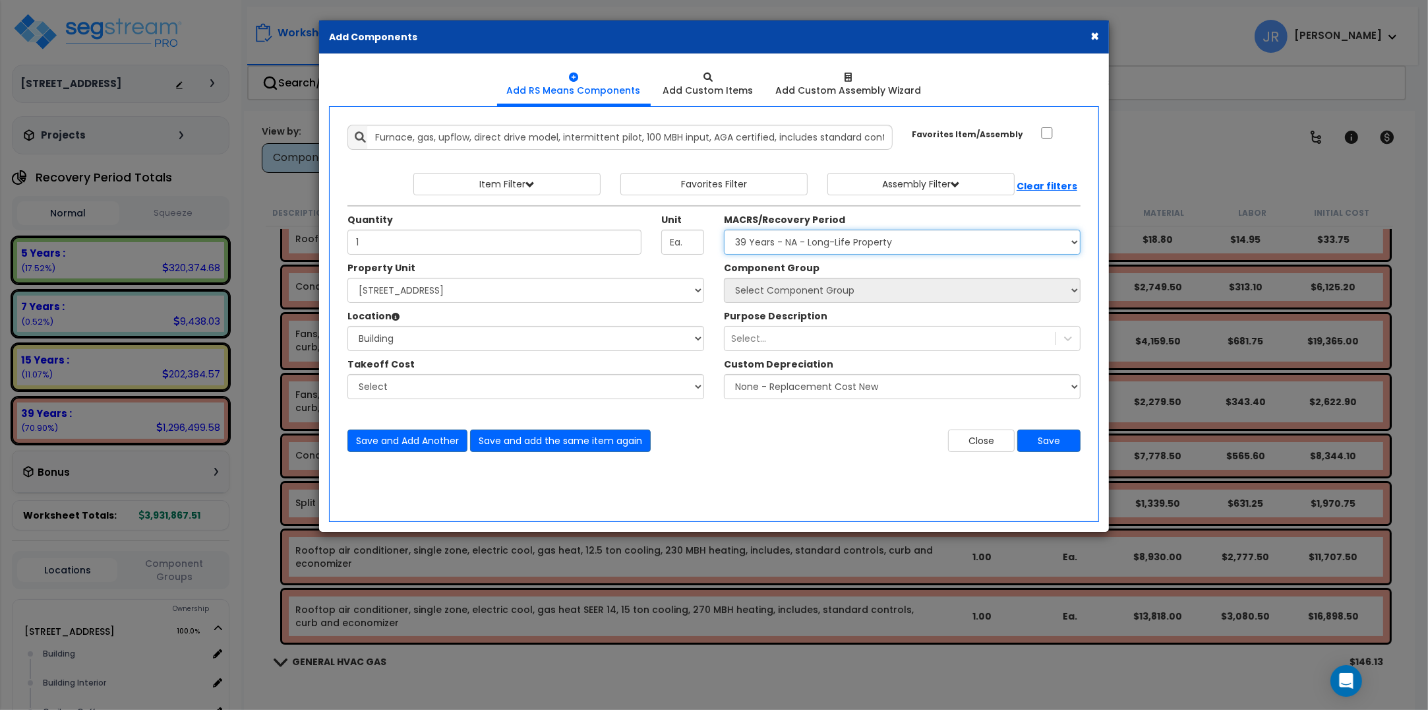
click at [724, 230] on select "Select MACRS/Recovery Period 5 Years - 57.0 - Distributive Trades & Services 5 …" at bounding box center [902, 241] width 357 height 25
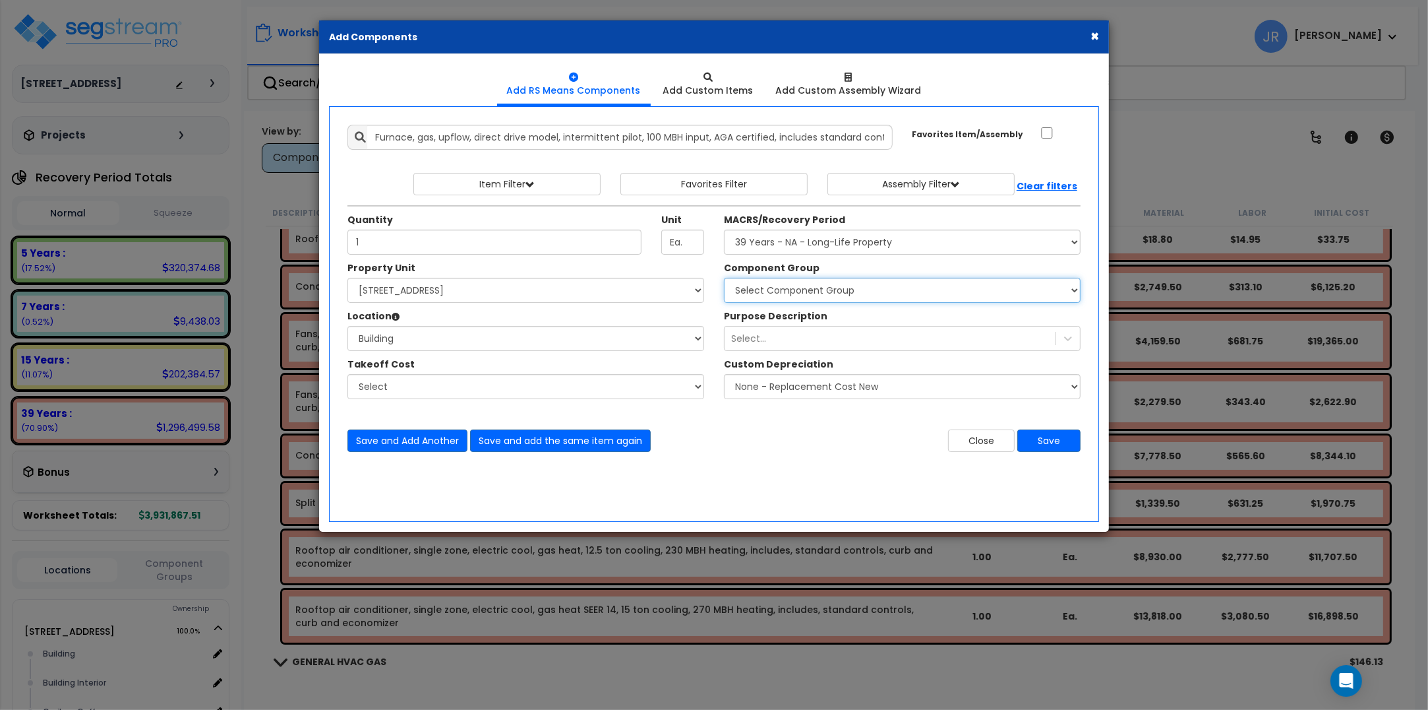
click at [839, 294] on select "Select Component Group 143.00 - FIRE EXTINGUISHERS 350.00 - SITE FIRE PROTECTIO…" at bounding box center [902, 290] width 357 height 25
select select "56957"
click at [724, 278] on select "Select Component Group 143.00 - FIRE EXTINGUISHERS 350.00 - SITE FIRE PROTECTIO…" at bounding box center [902, 290] width 357 height 25
click at [1049, 439] on button "Save" at bounding box center [1049, 440] width 63 height 22
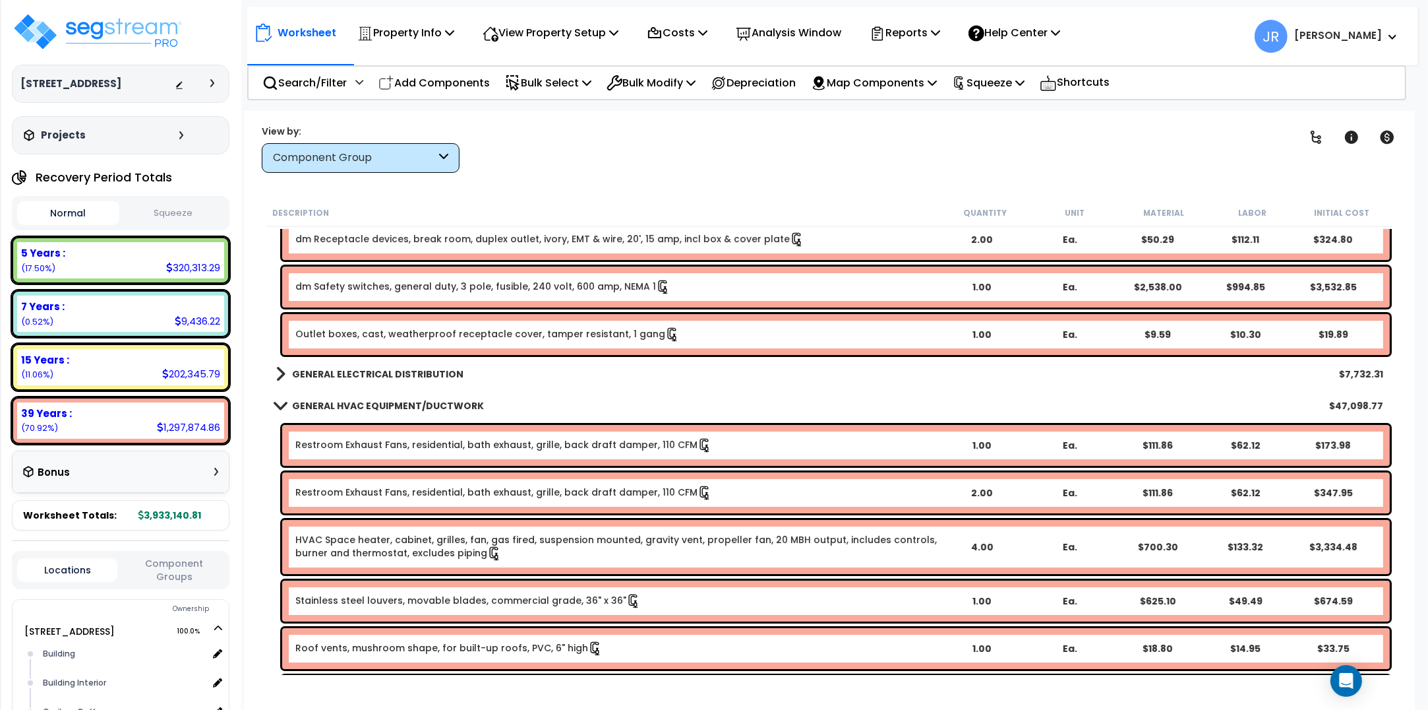
scroll to position [11046, 0]
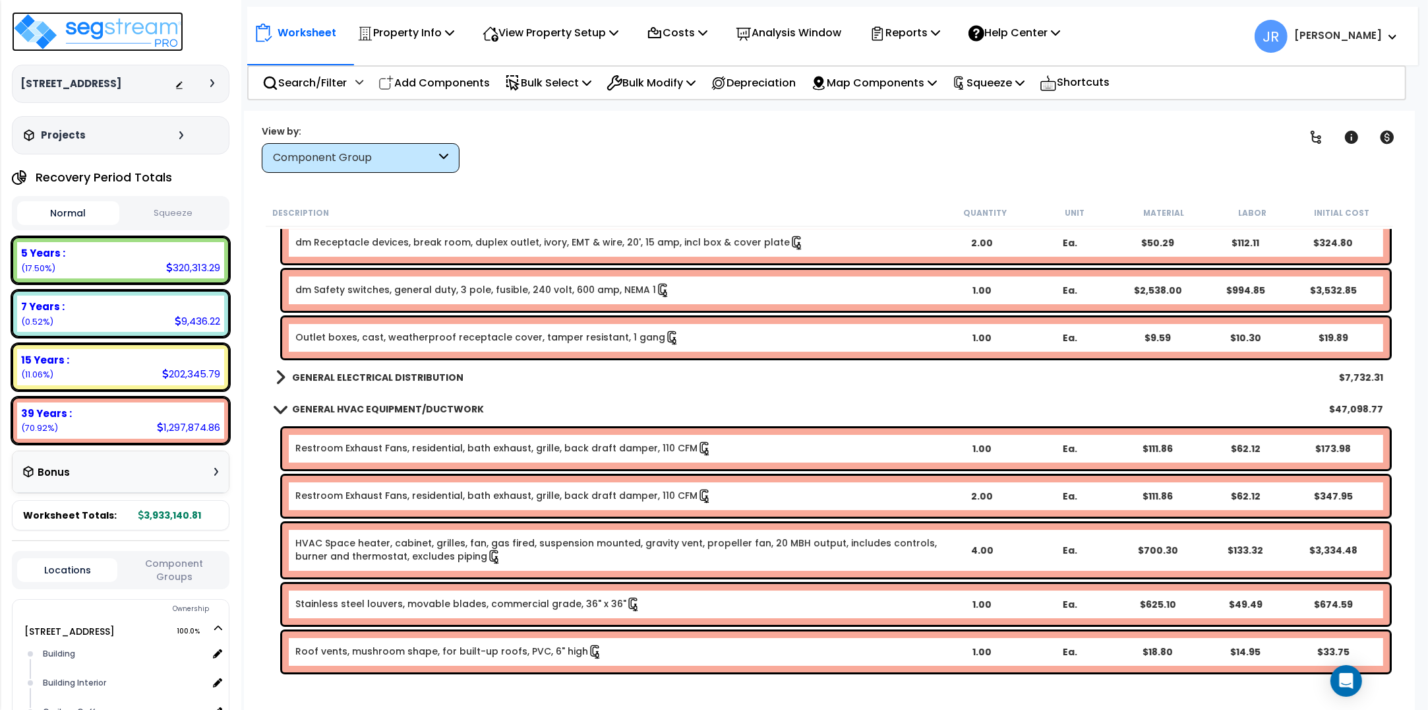
click at [142, 30] on img at bounding box center [97, 32] width 171 height 40
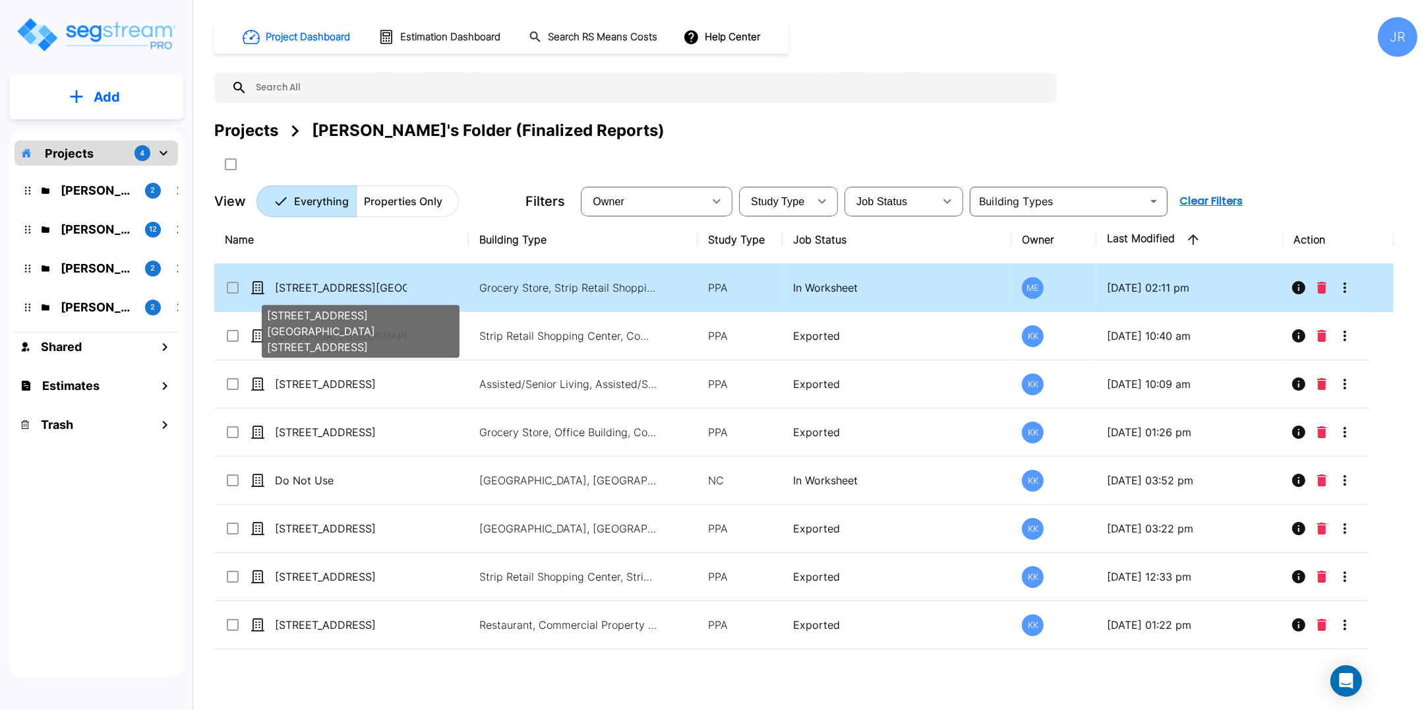
click at [355, 282] on p "[STREET_ADDRESS][GEOGRAPHIC_DATA][STREET_ADDRESS]" at bounding box center [341, 288] width 132 height 16
checkbox input "true"
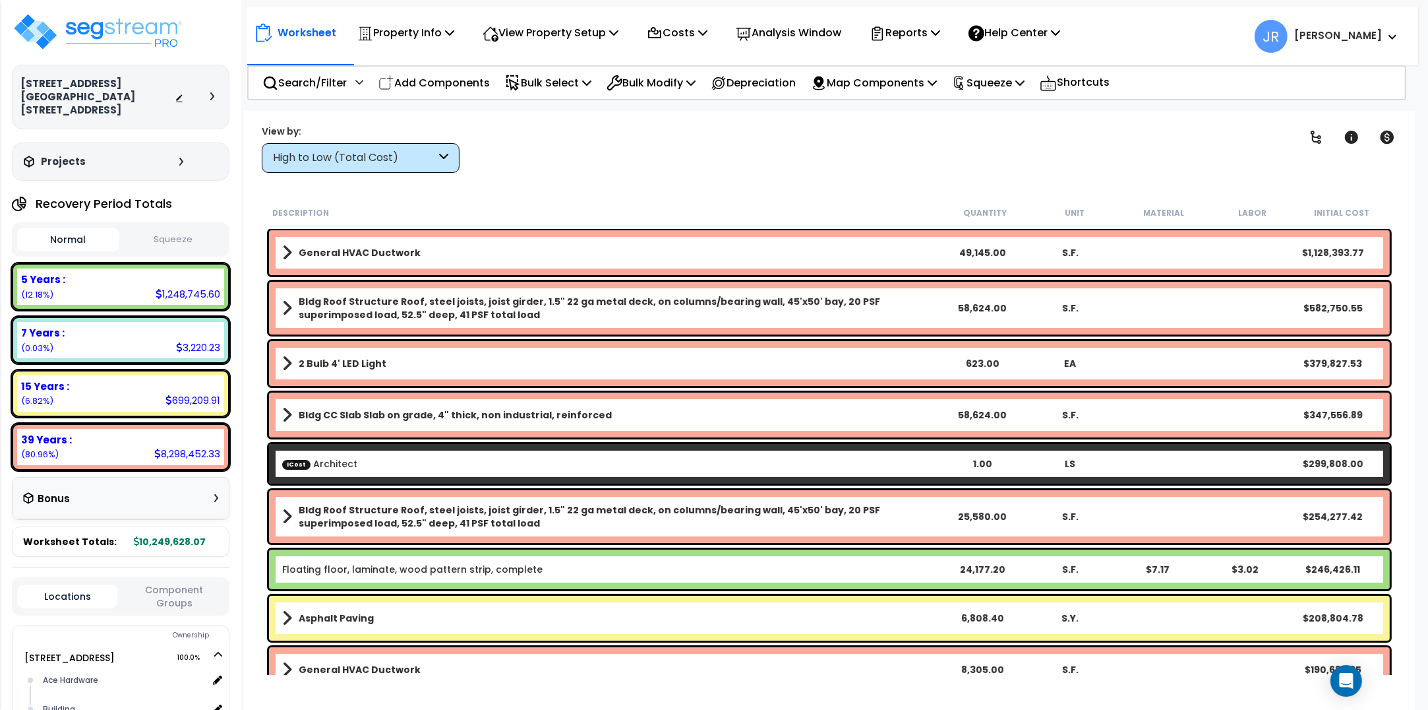
click at [448, 154] on div "High to Low (Total Cost)" at bounding box center [361, 158] width 198 height 30
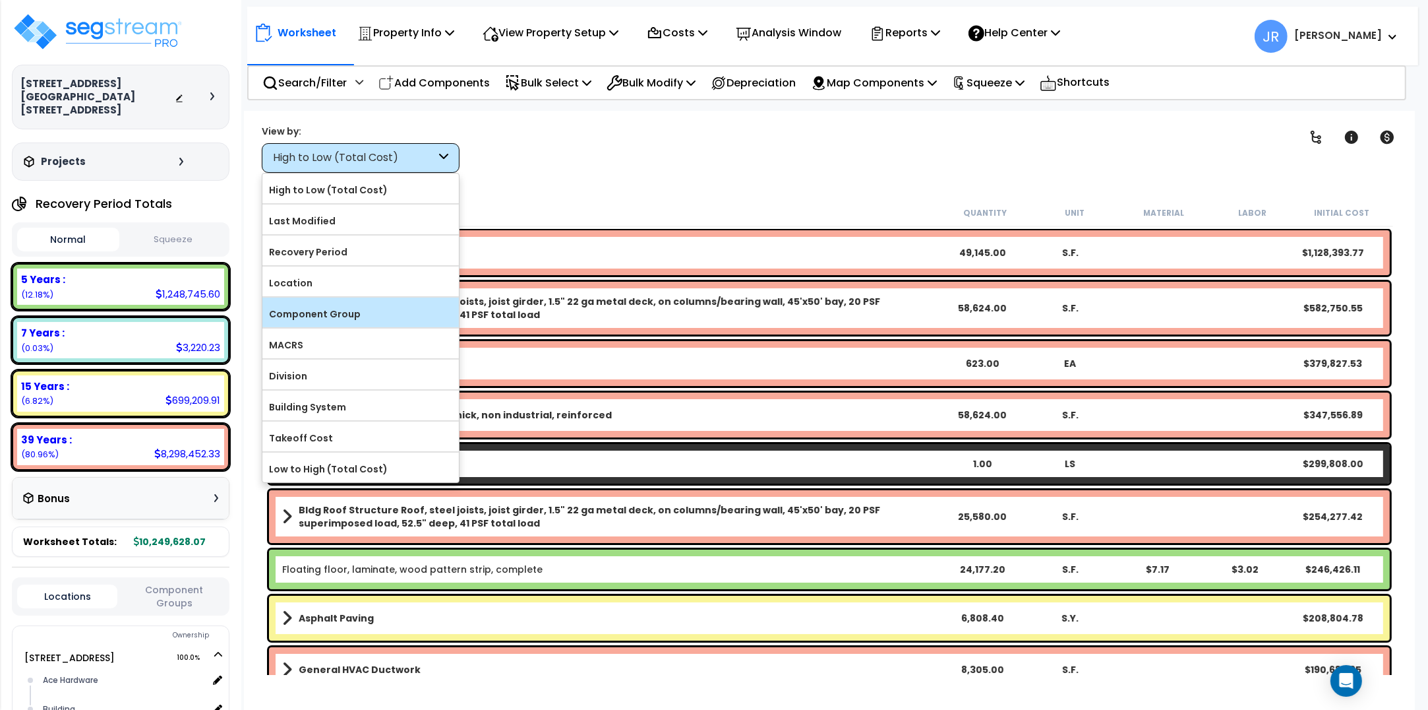
click at [371, 307] on label "Component Group" at bounding box center [360, 314] width 197 height 20
click at [0, 0] on input "Component Group" at bounding box center [0, 0] width 0 height 0
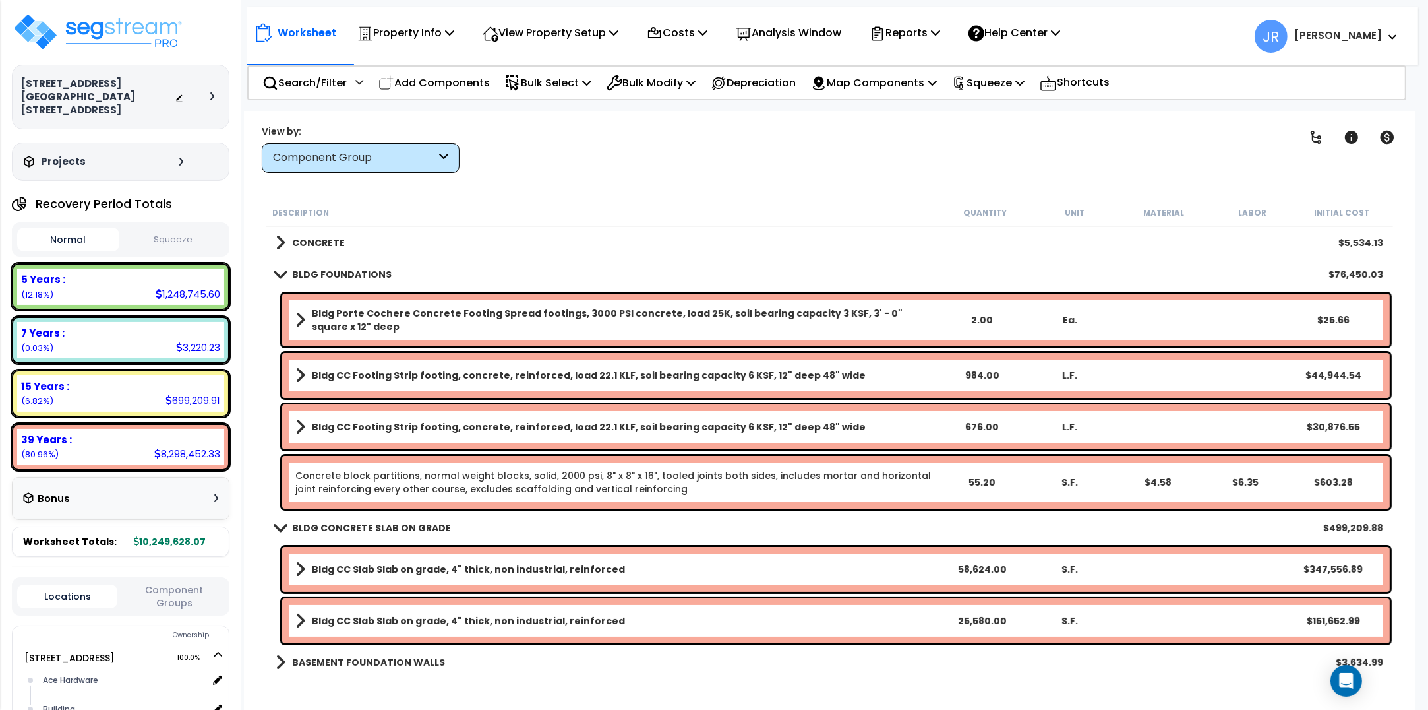
click at [317, 241] on b "CONCRETE" at bounding box center [318, 242] width 53 height 13
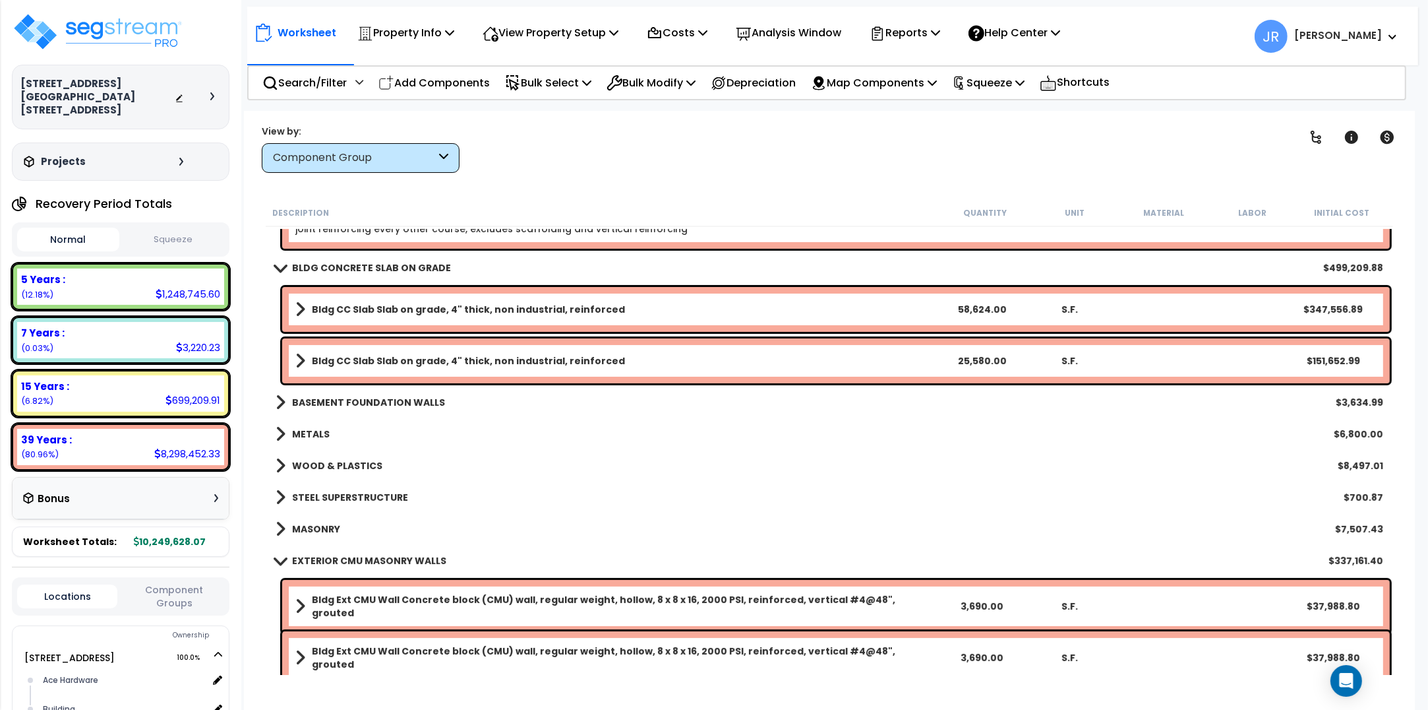
scroll to position [495, 0]
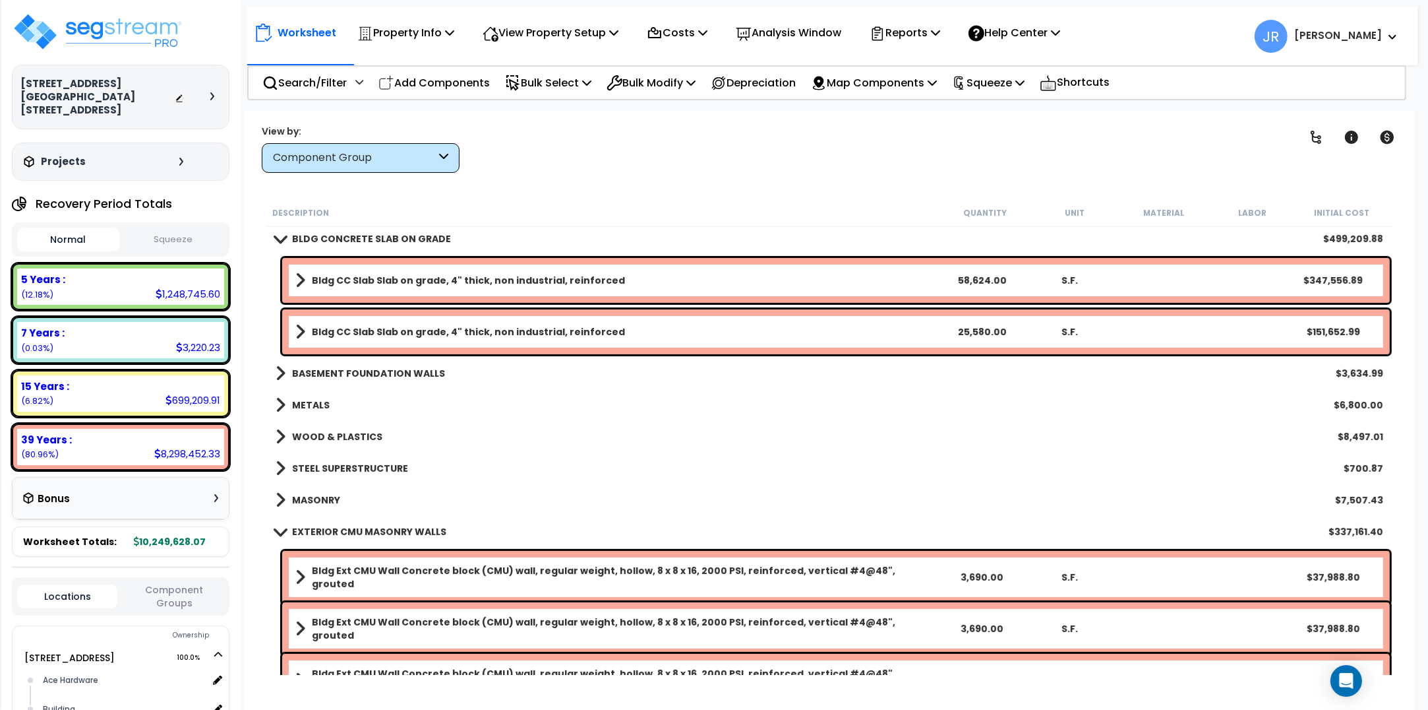
click at [417, 367] on b "BASEMENT FOUNDATION WALLS" at bounding box center [368, 373] width 153 height 13
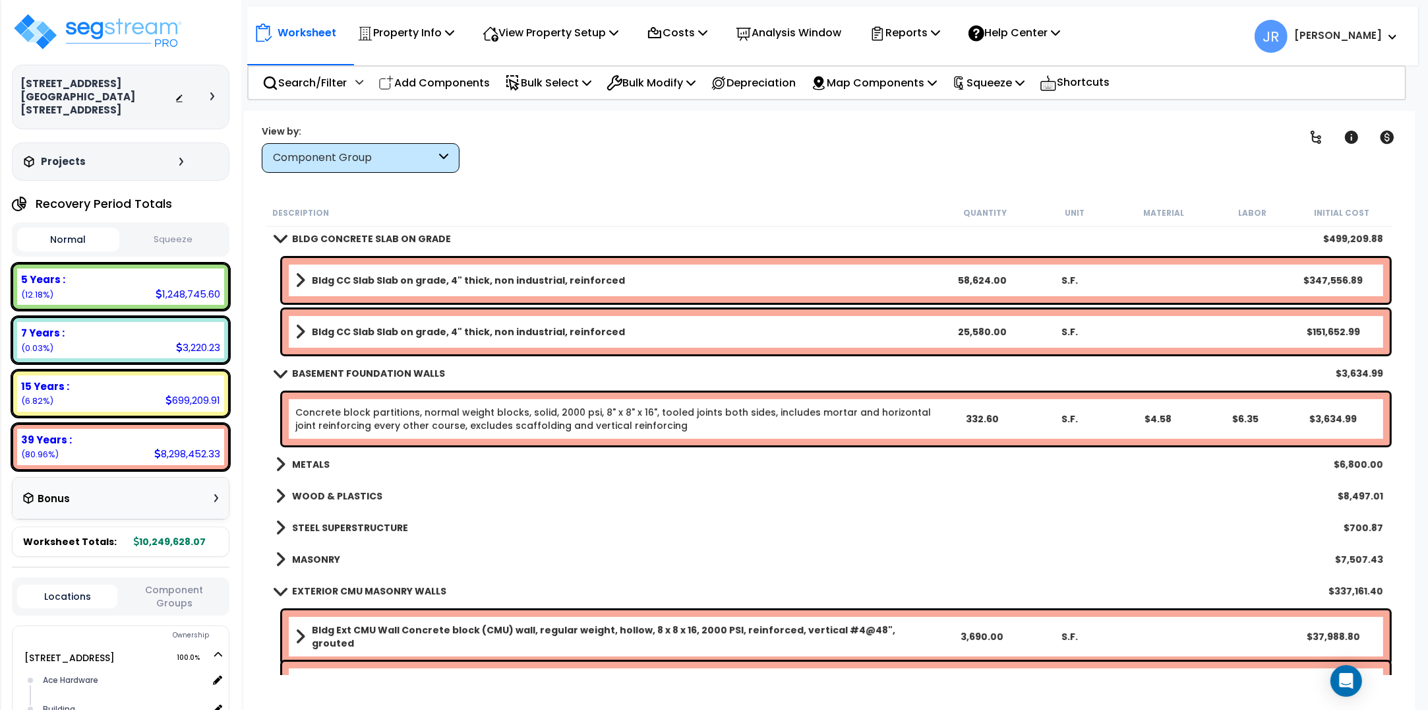
click at [324, 460] on b "METALS" at bounding box center [311, 464] width 38 height 13
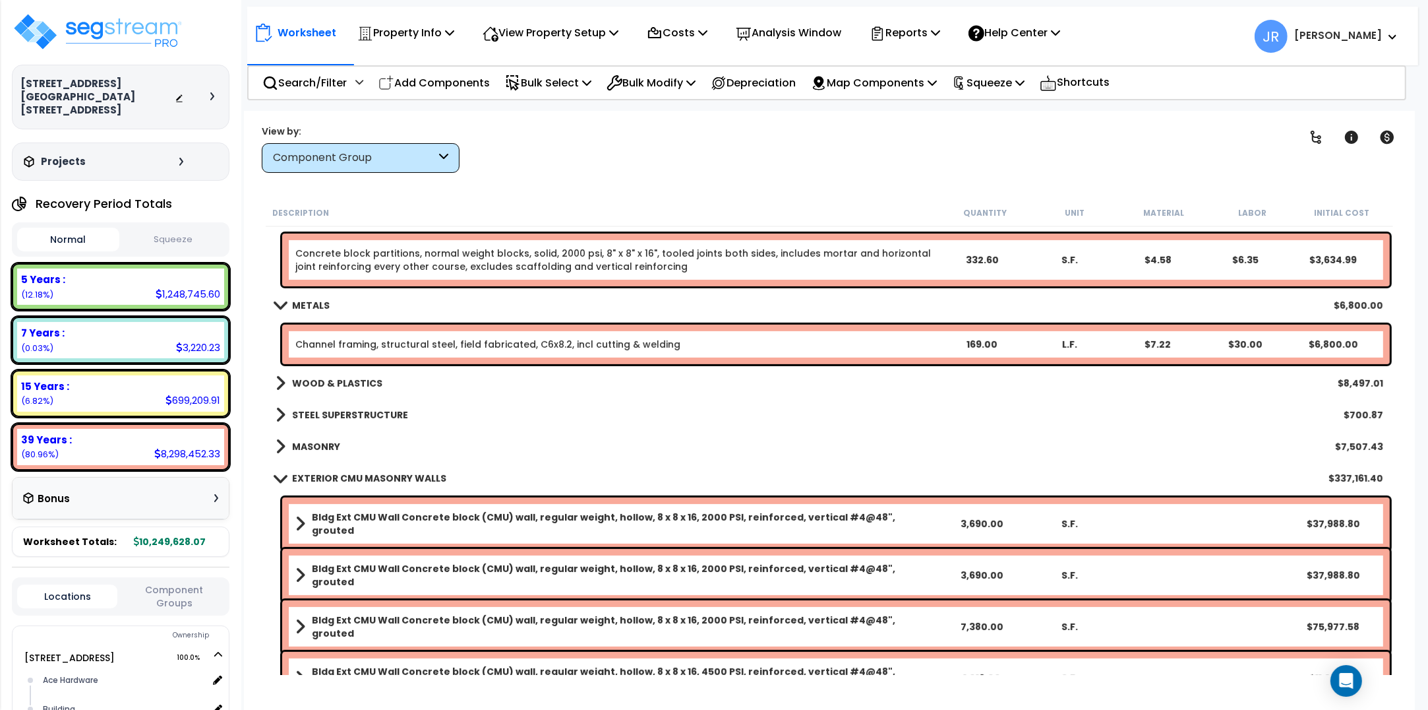
scroll to position [659, 0]
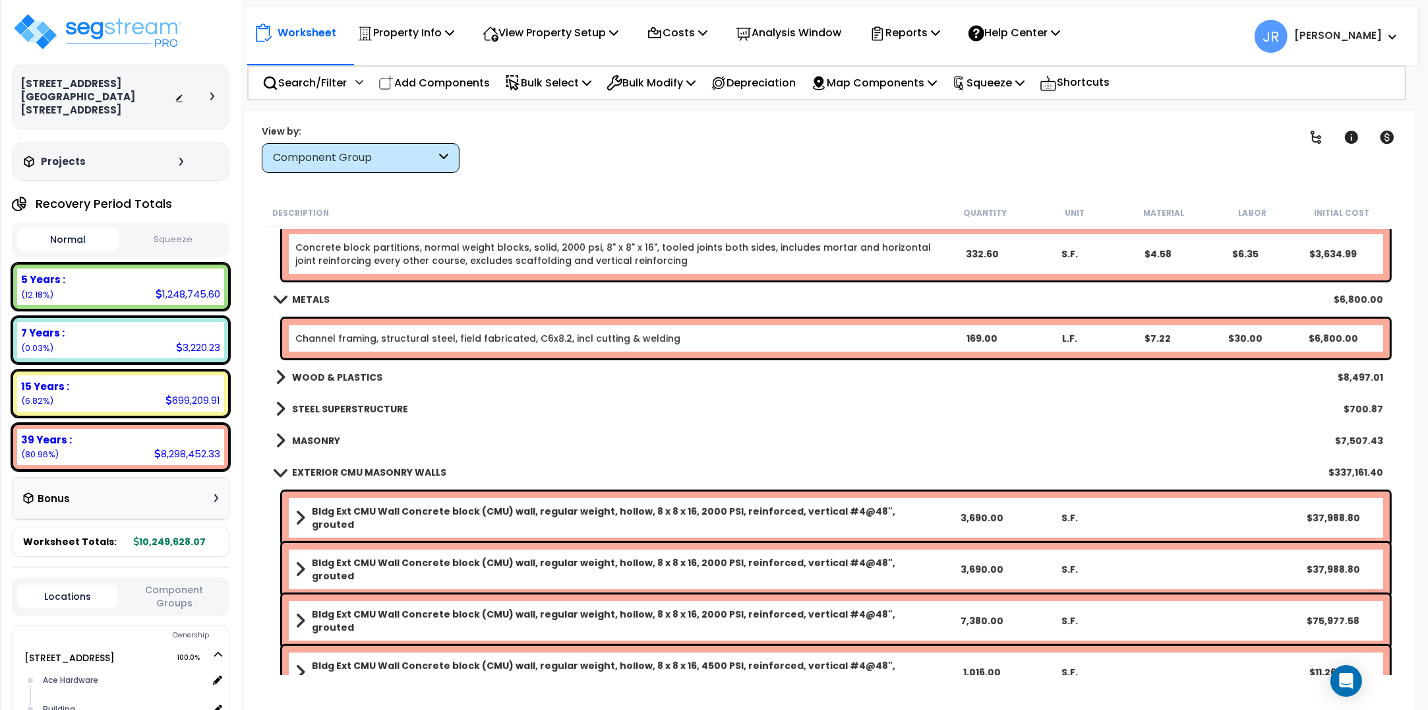
click at [357, 373] on b "WOOD & PLASTICS" at bounding box center [337, 377] width 90 height 13
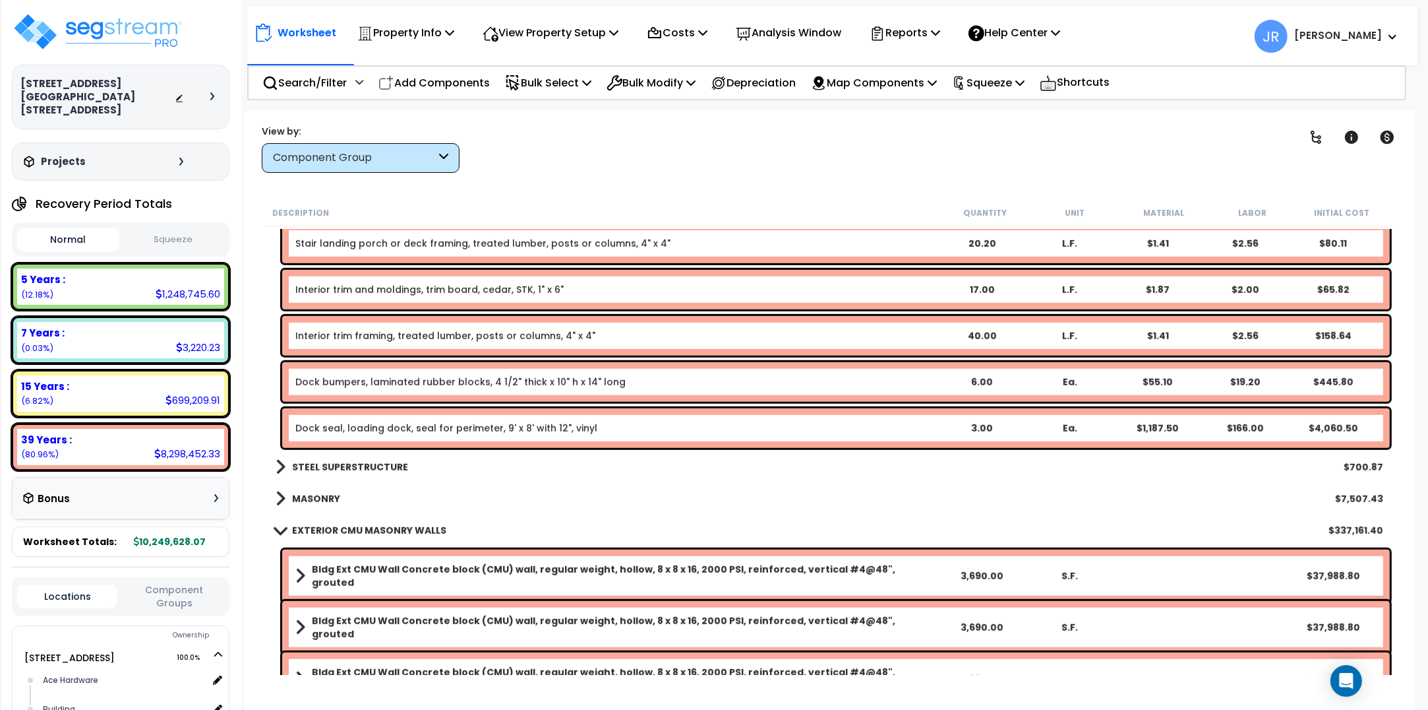
scroll to position [1319, 0]
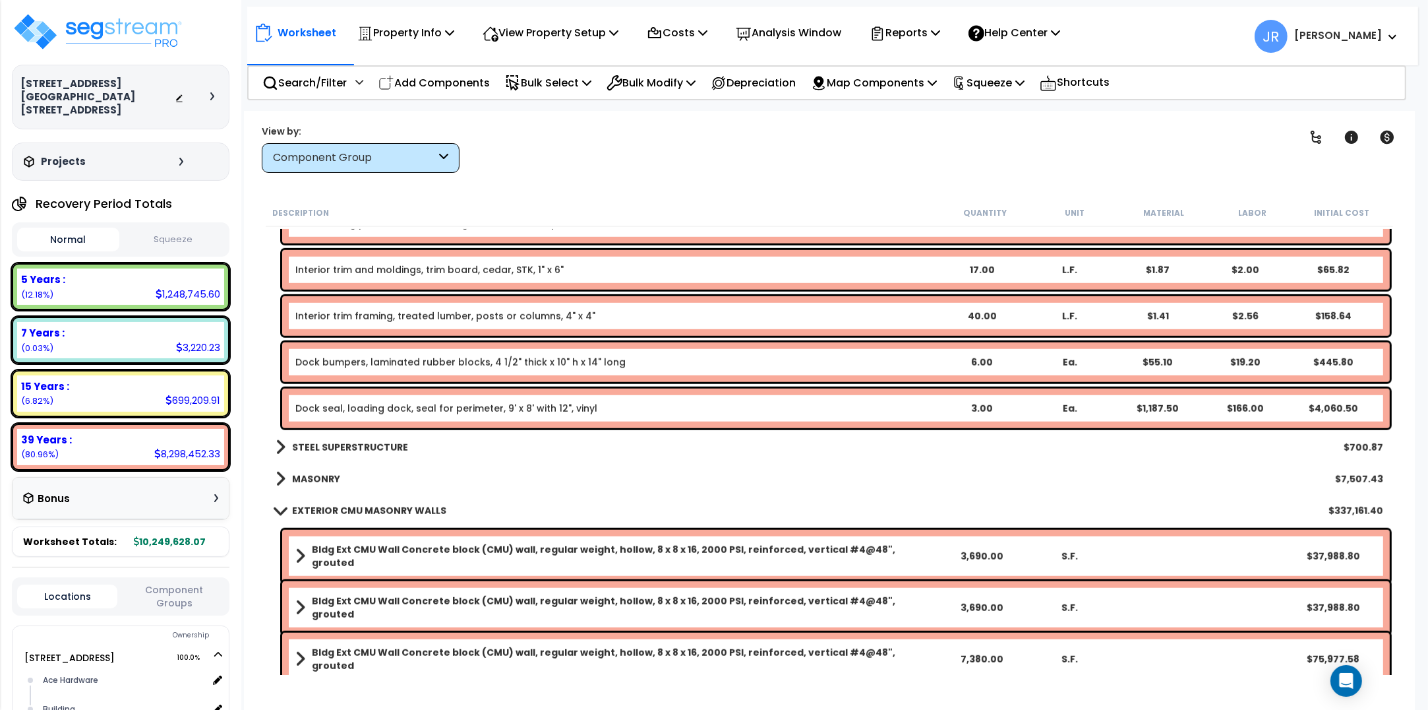
click at [389, 447] on b "STEEL SUPERSTRUCTURE" at bounding box center [350, 447] width 116 height 13
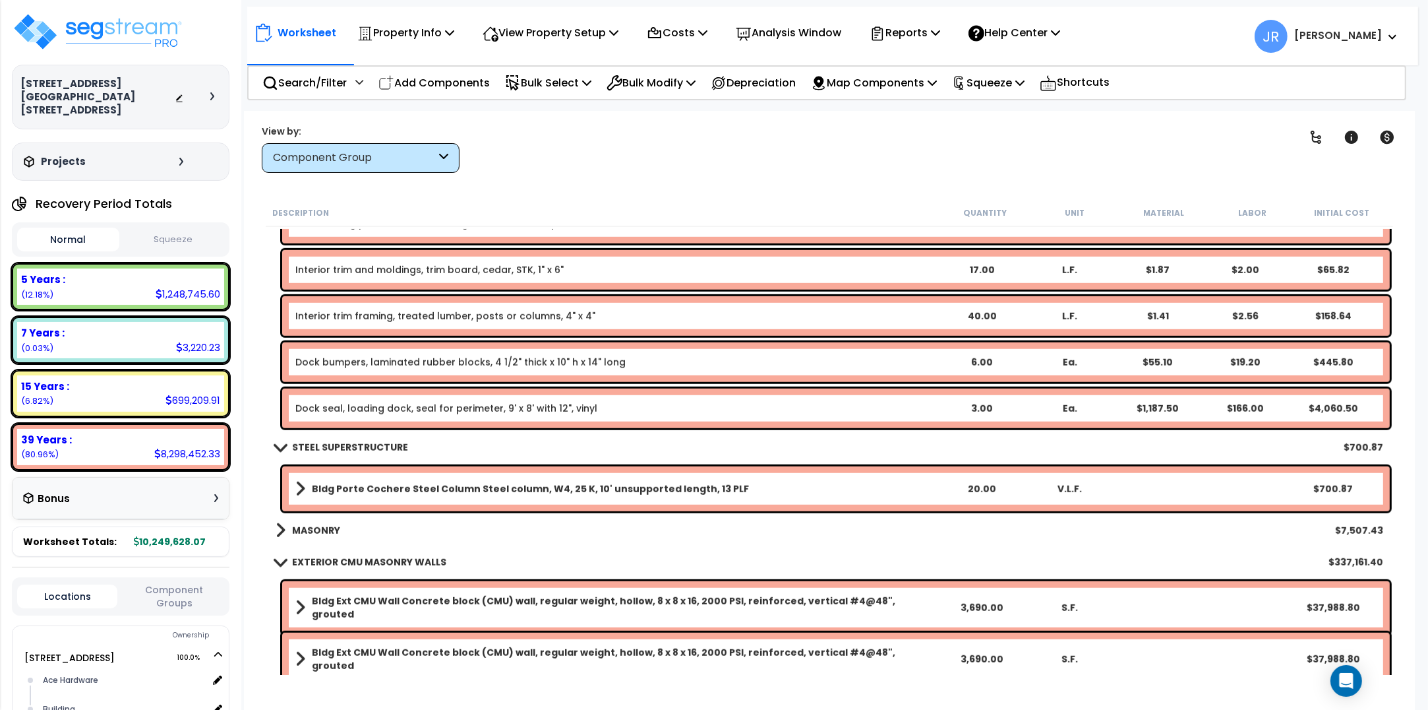
click at [336, 524] on b "MASONRY" at bounding box center [316, 530] width 48 height 13
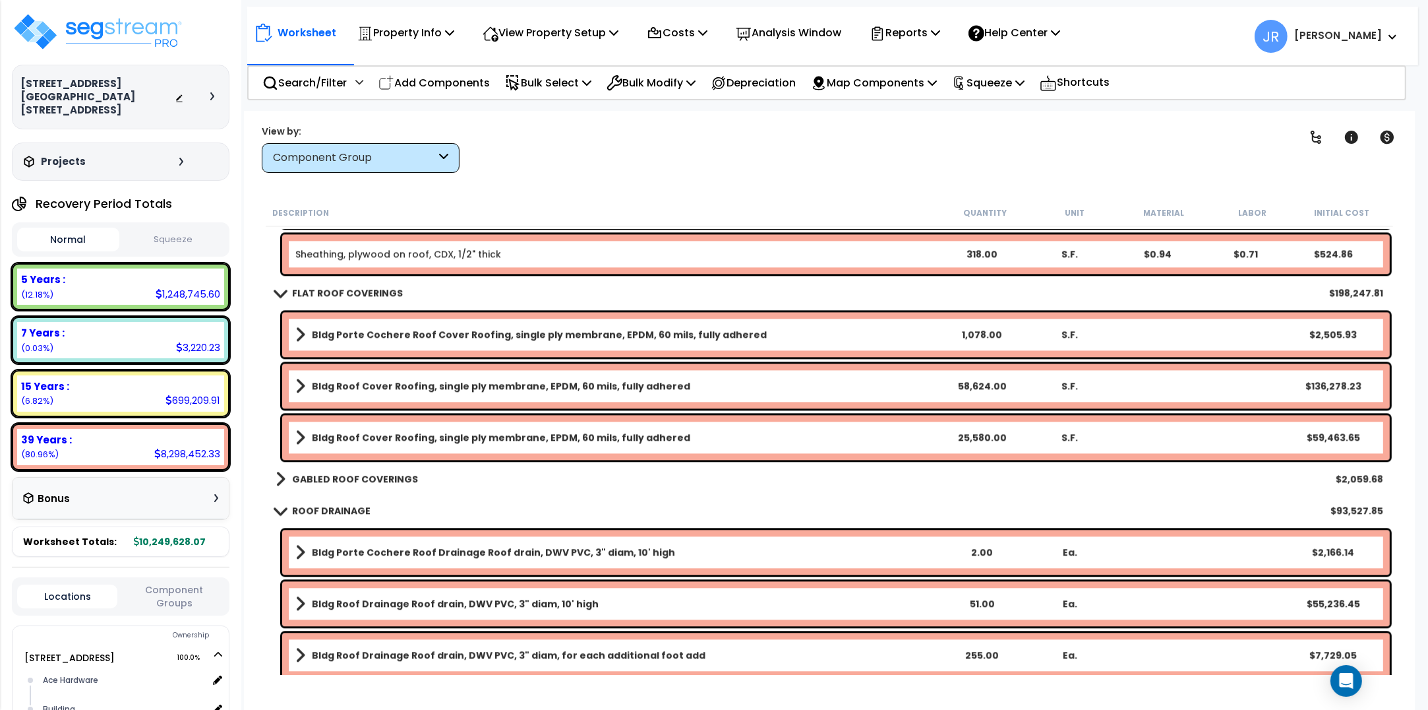
scroll to position [3709, 0]
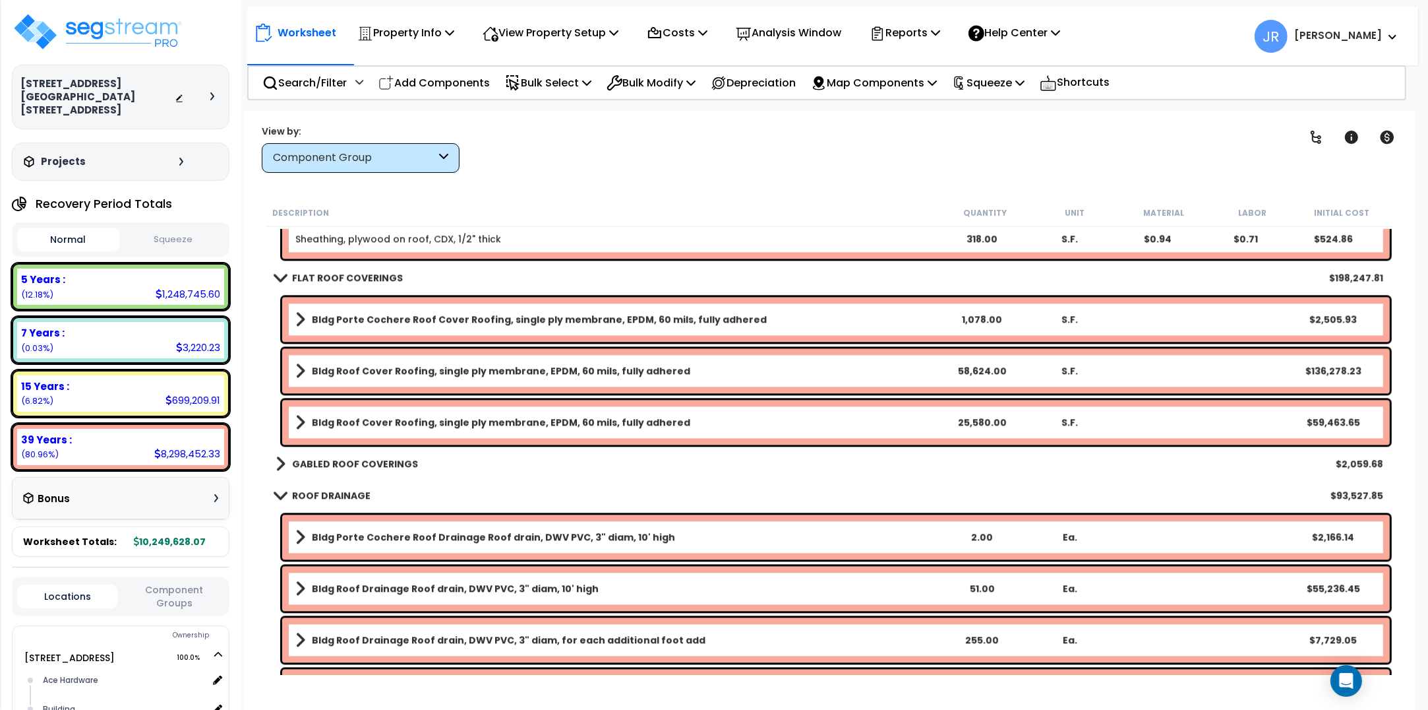
click at [373, 460] on b "GABLED ROOF COVERINGS" at bounding box center [355, 463] width 126 height 13
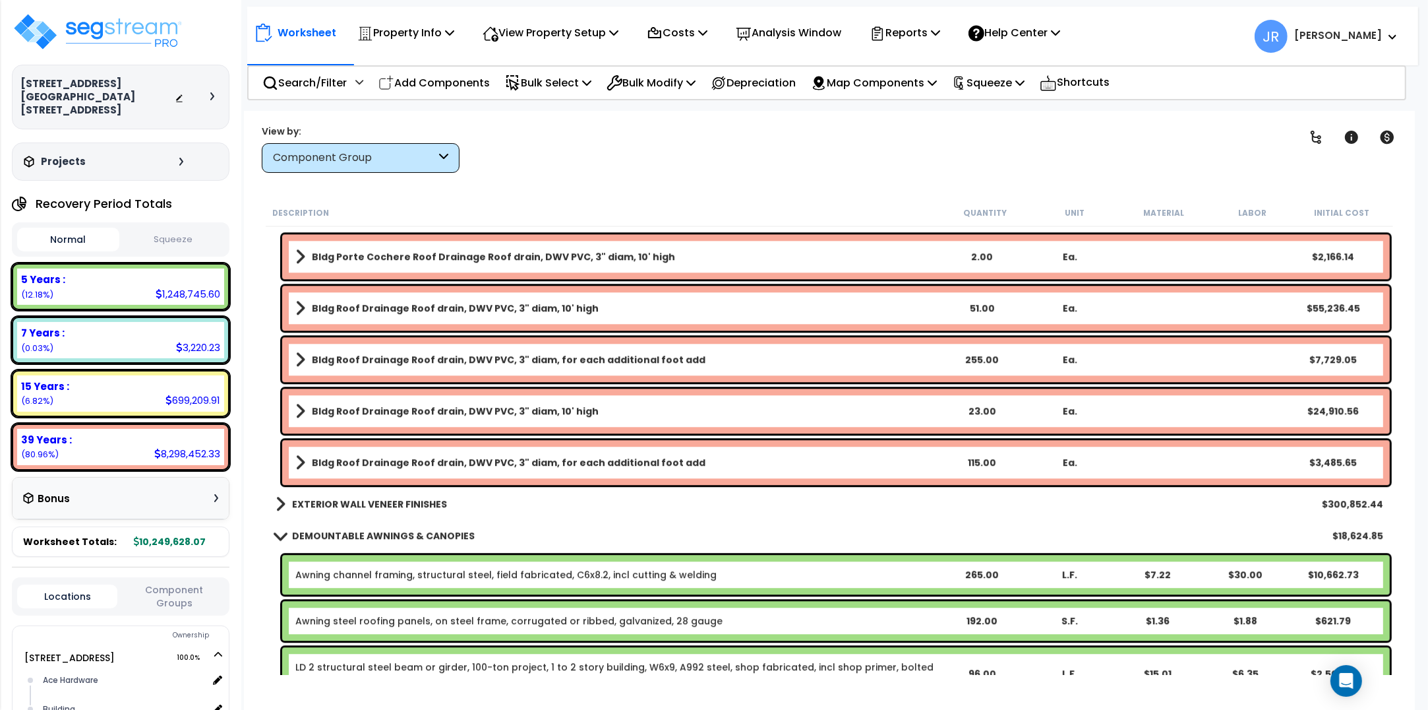
scroll to position [4121, 0]
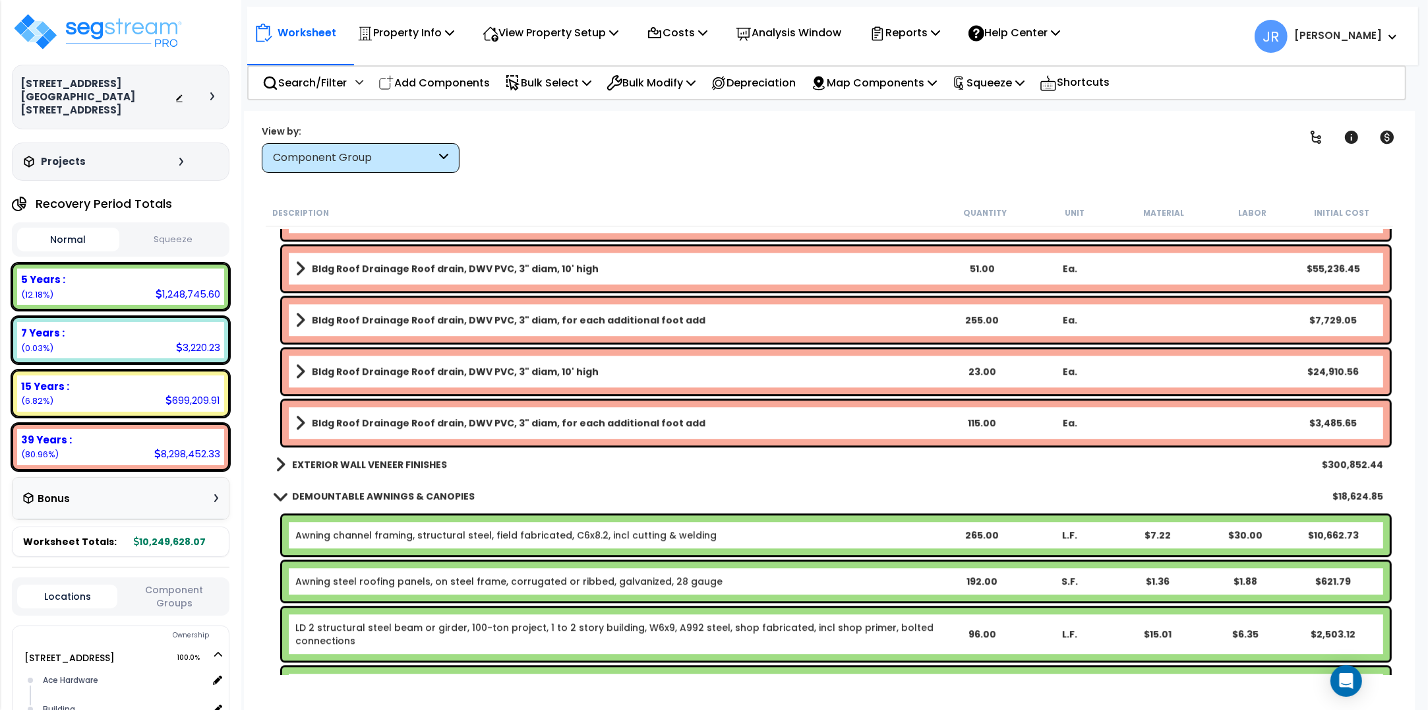
click at [373, 460] on b "EXTERIOR WALL VENEER FINISHES" at bounding box center [369, 464] width 155 height 13
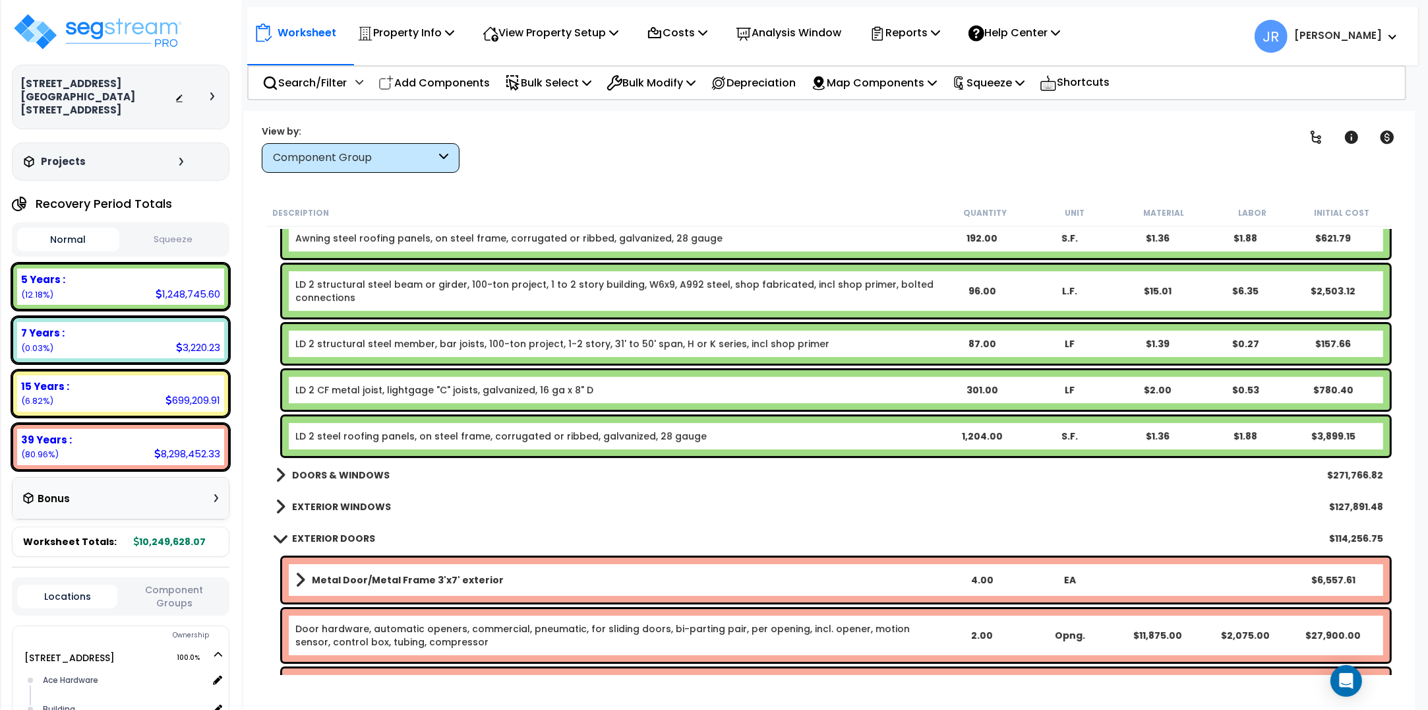
scroll to position [5111, 0]
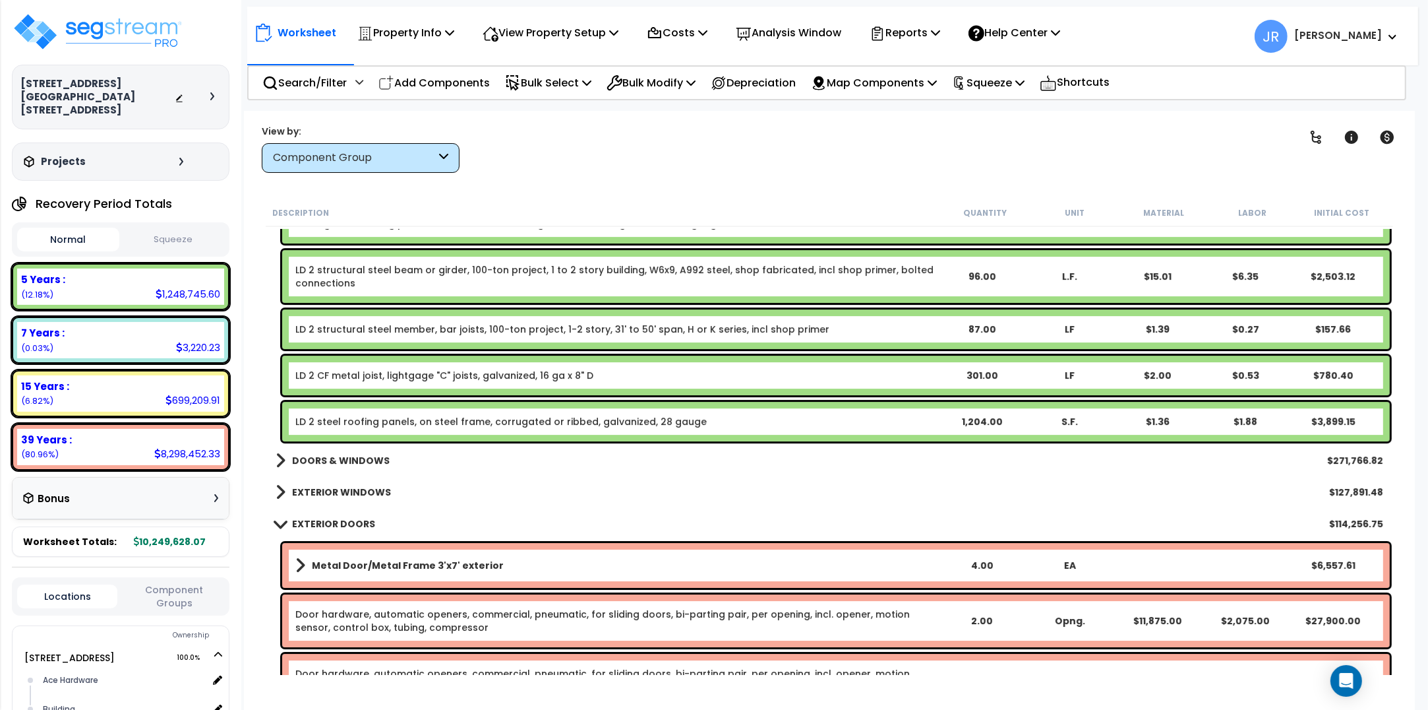
click at [373, 460] on b "DOORS & WINDOWS" at bounding box center [341, 460] width 98 height 13
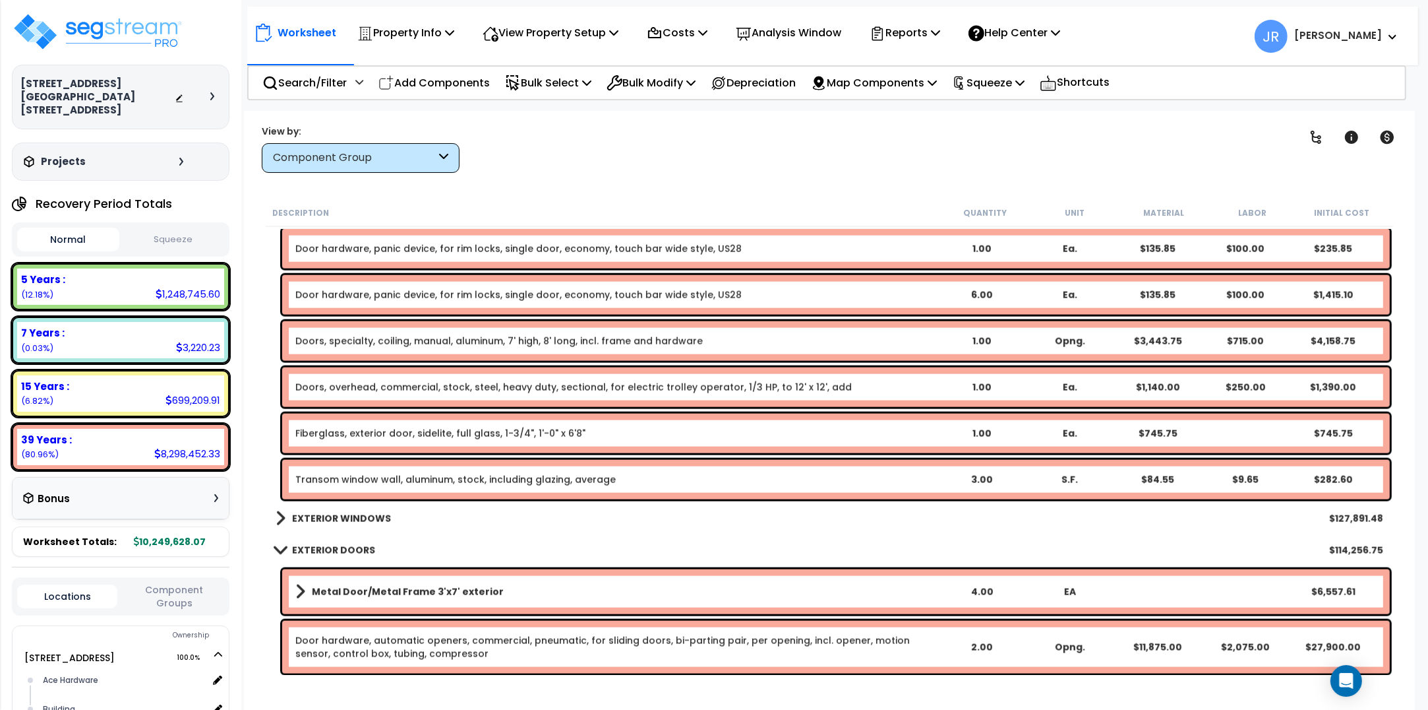
scroll to position [7831, 0]
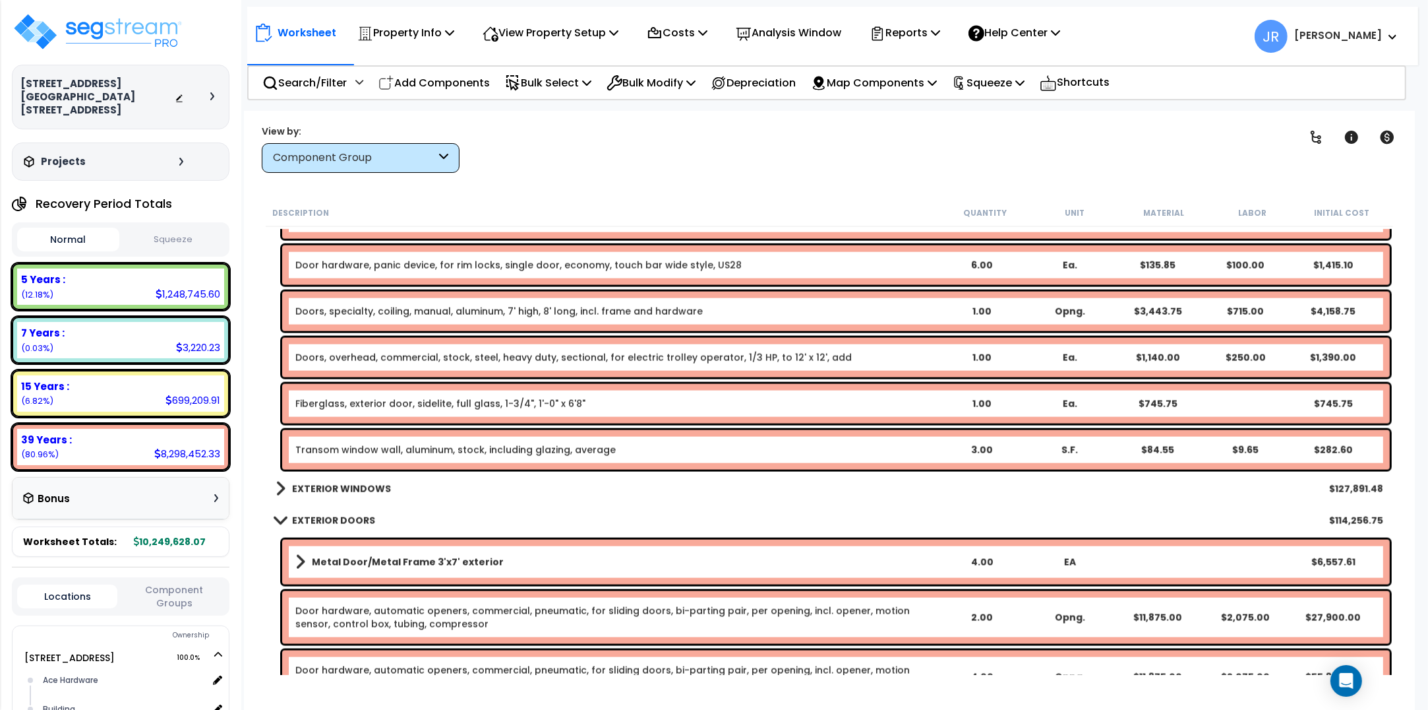
click at [360, 488] on b "EXTERIOR WINDOWS" at bounding box center [341, 488] width 99 height 13
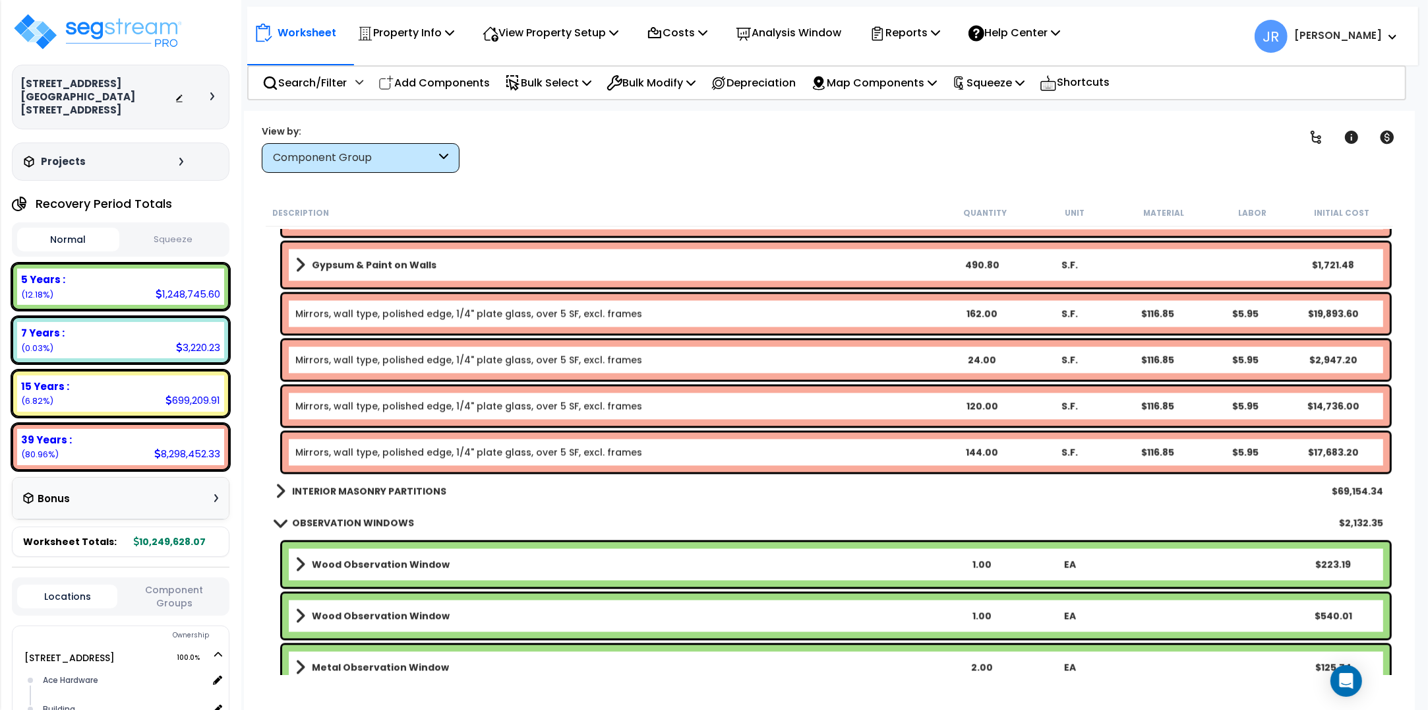
scroll to position [14343, 0]
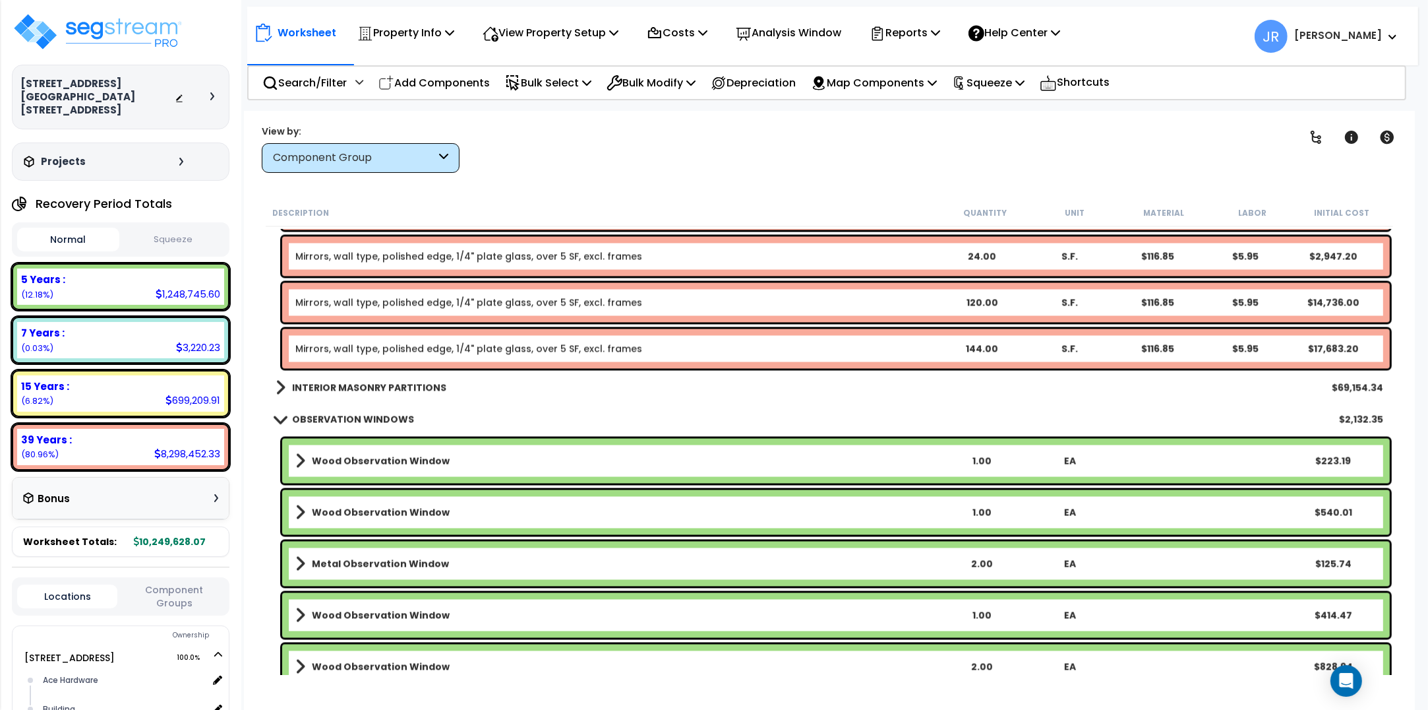
click at [389, 390] on b "INTERIOR MASONRY PARTITIONS" at bounding box center [369, 387] width 154 height 13
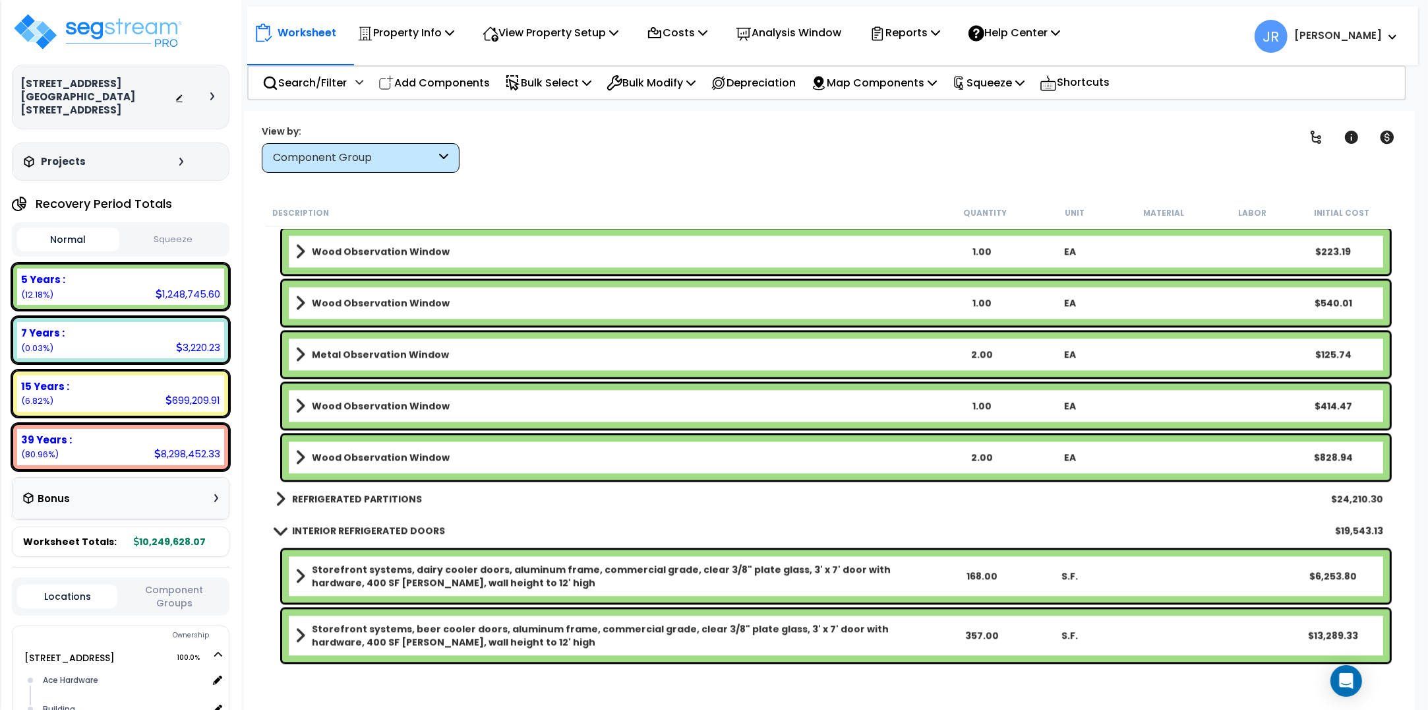
scroll to position [14672, 0]
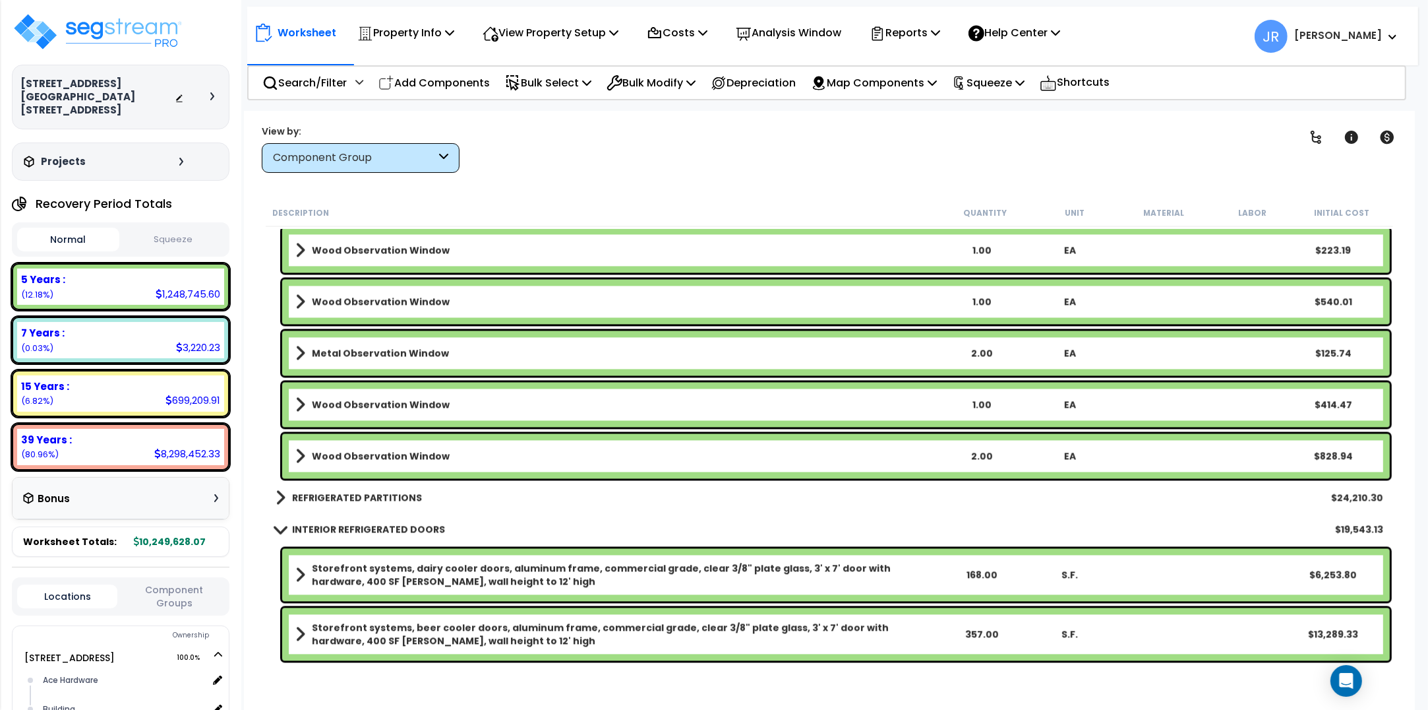
click at [373, 499] on b "REFRIGERATED PARTITIONS" at bounding box center [357, 497] width 130 height 13
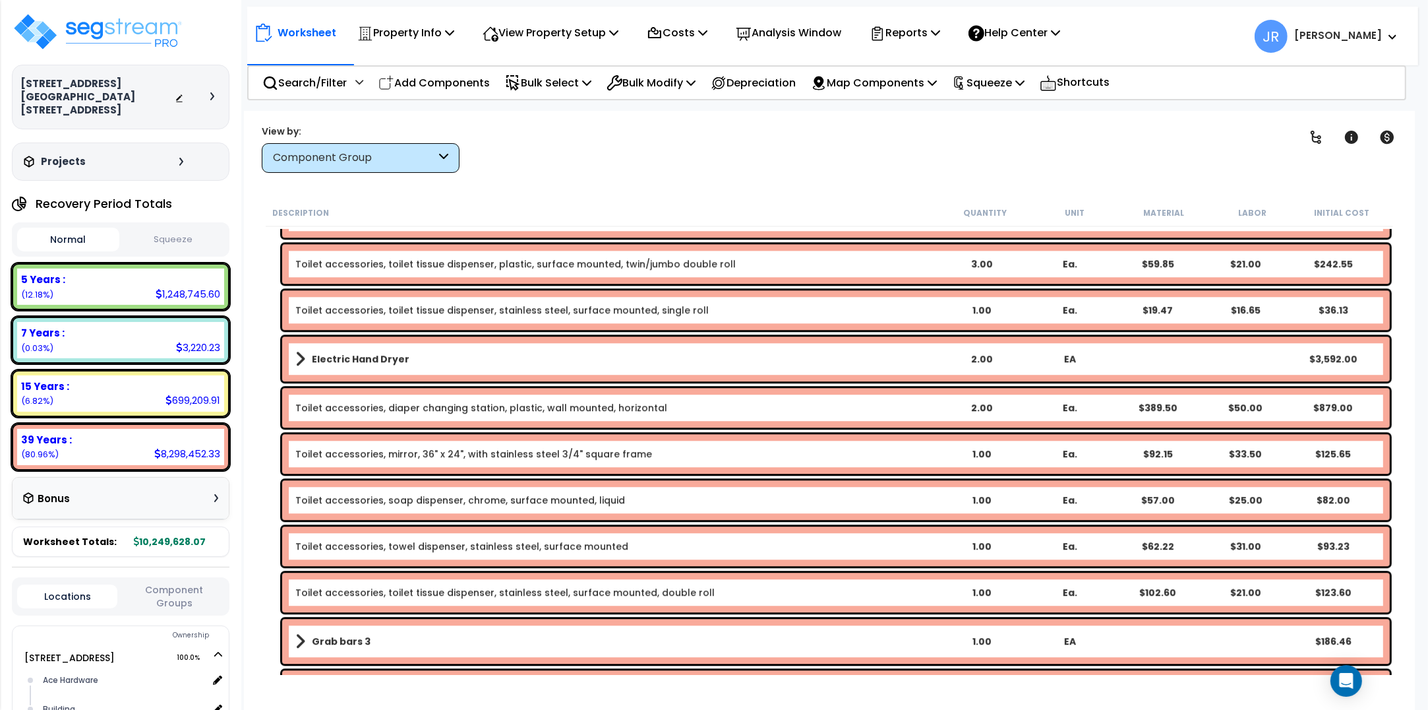
scroll to position [15662, 0]
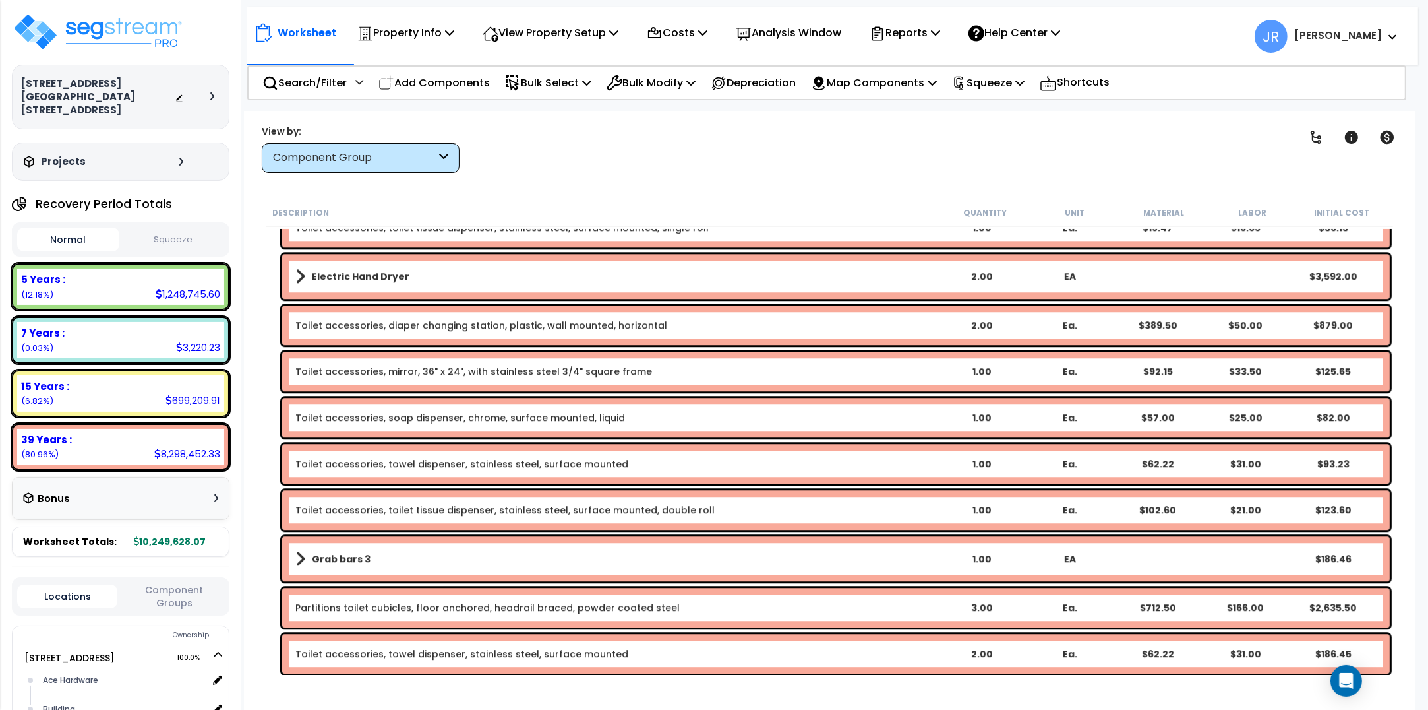
click at [373, 549] on link "Grab bars 3" at bounding box center [616, 558] width 642 height 18
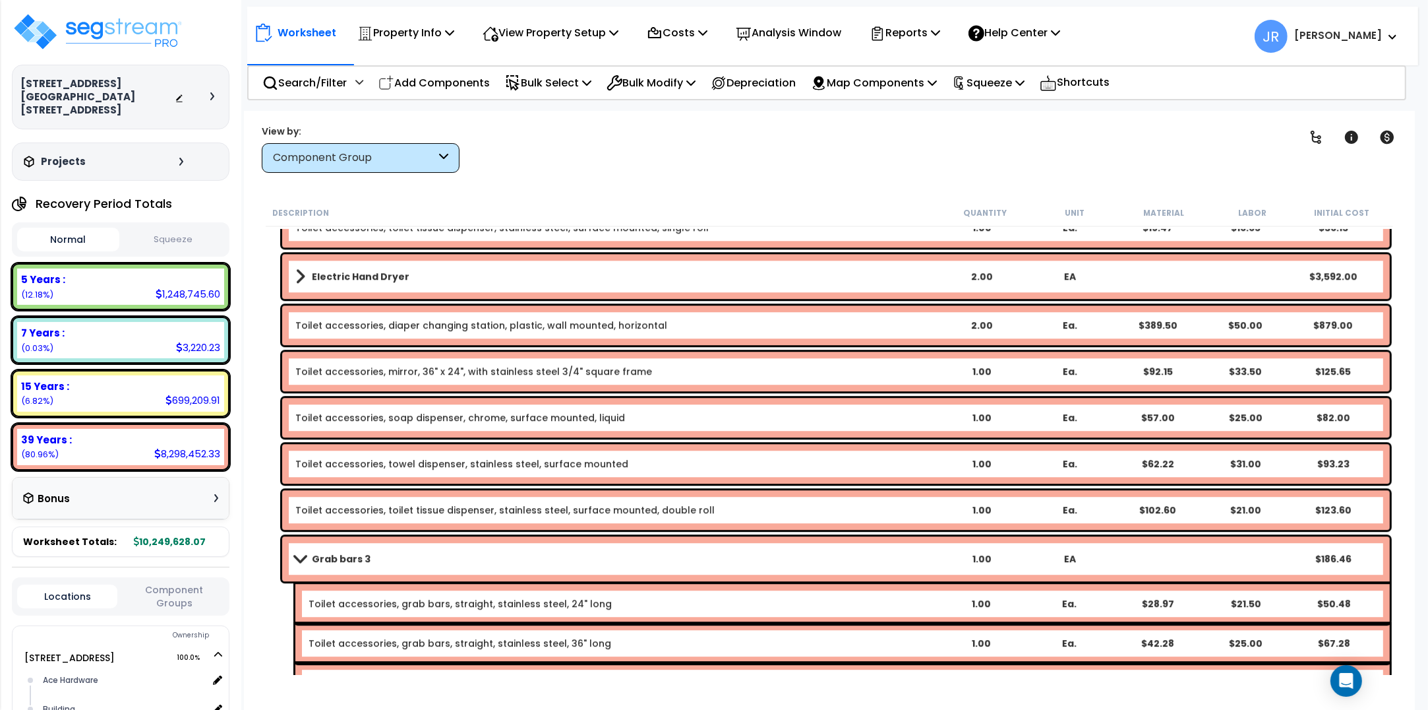
click at [373, 549] on link "Grab bars 3" at bounding box center [616, 558] width 642 height 18
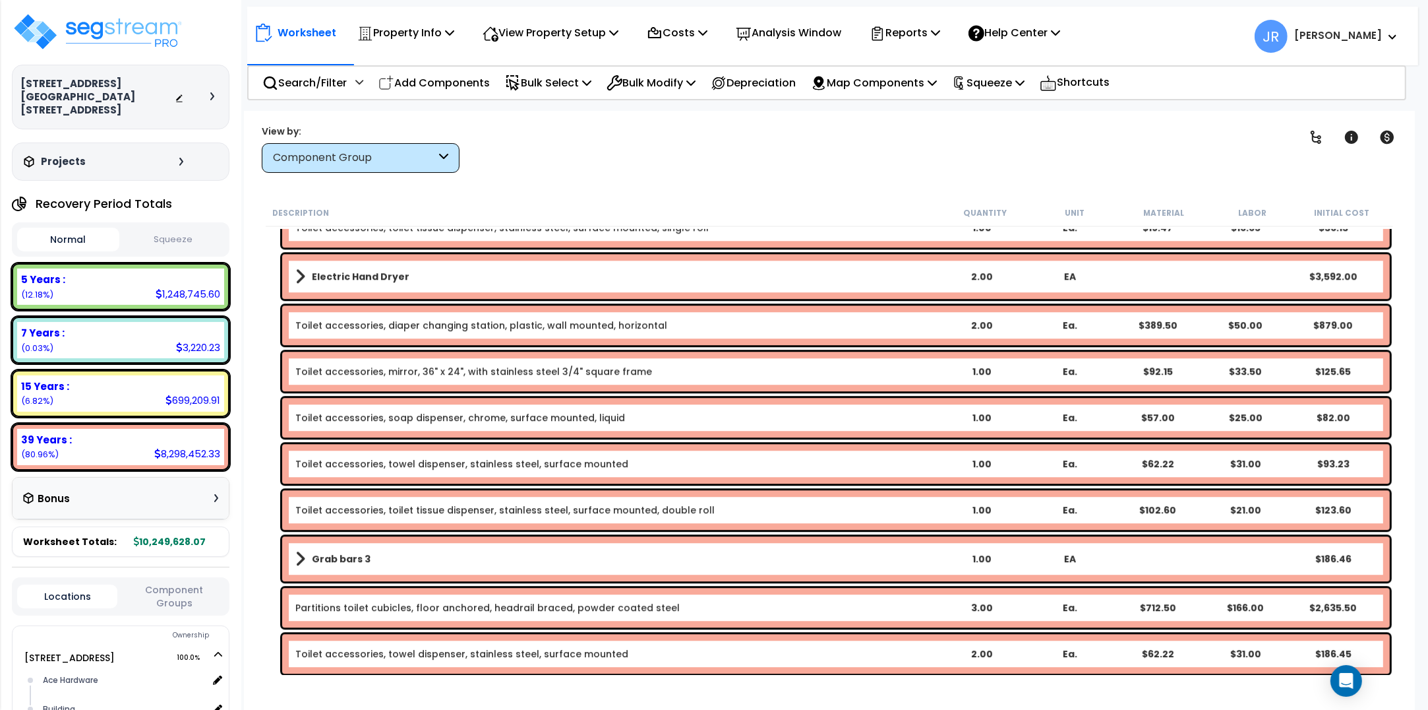
click at [384, 272] on b "Electric Hand Dryer" at bounding box center [361, 276] width 98 height 13
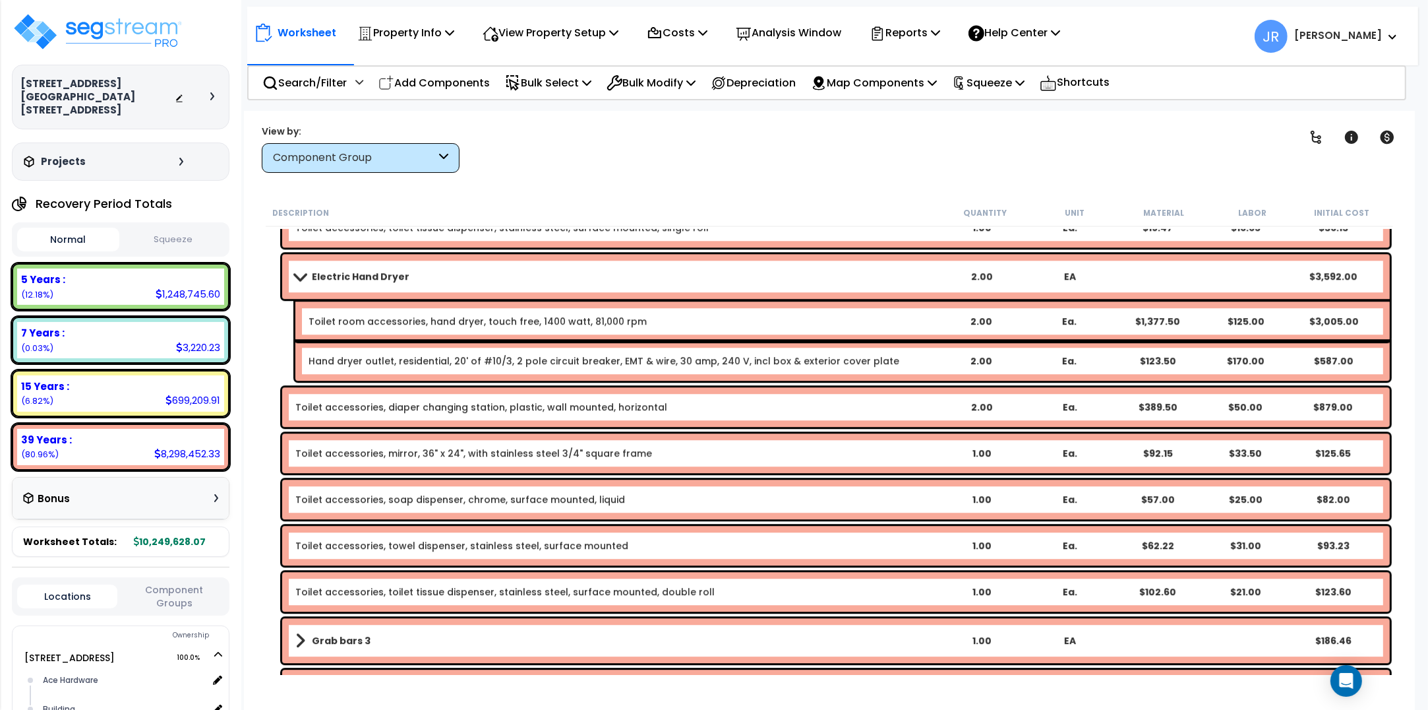
click at [384, 272] on b "Electric Hand Dryer" at bounding box center [361, 276] width 98 height 13
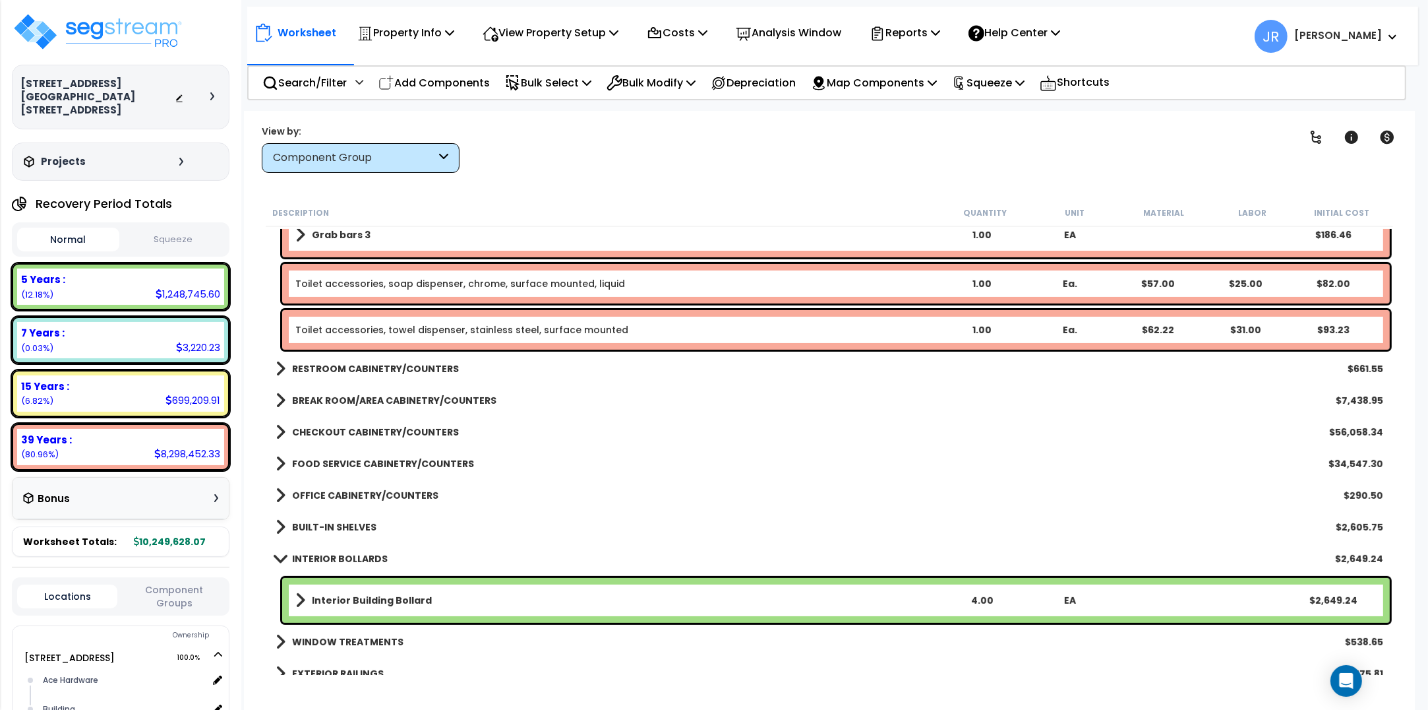
scroll to position [17640, 0]
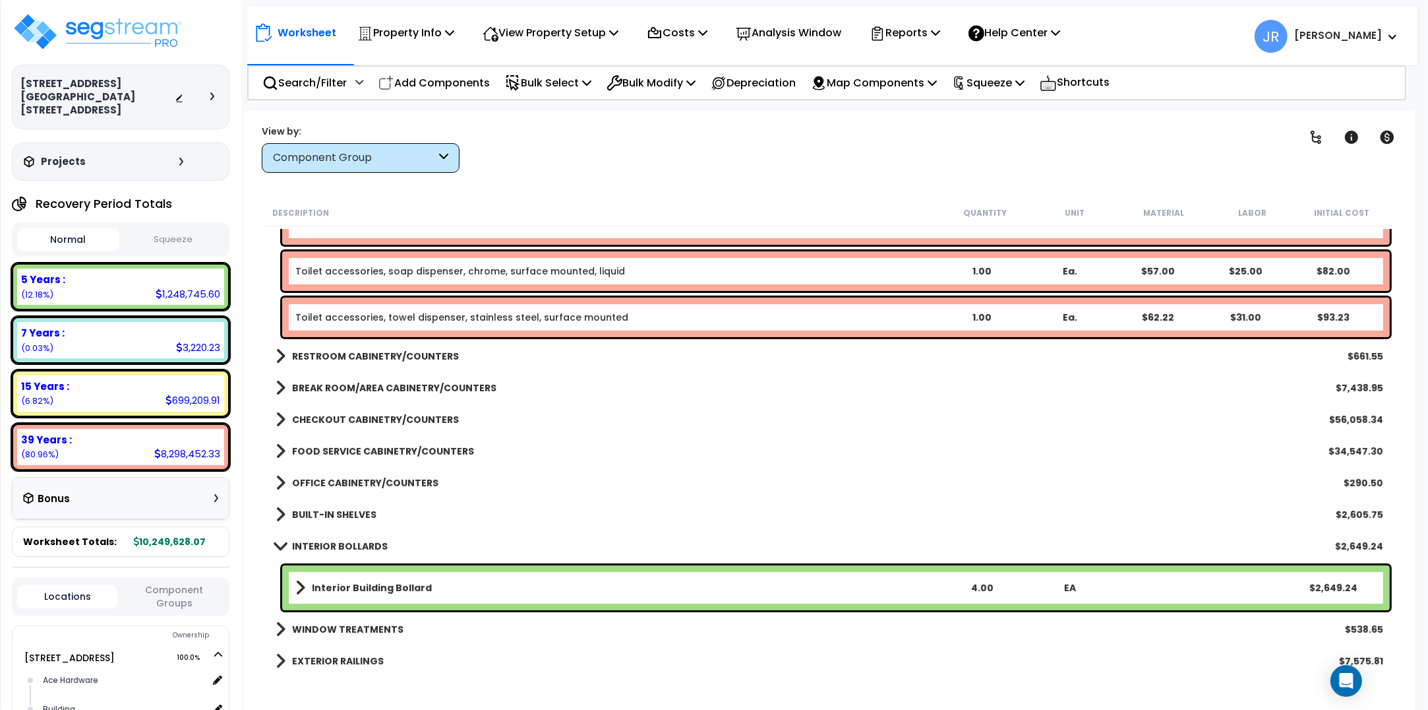
click at [391, 359] on b "RESTROOM CABINETRY/COUNTERS" at bounding box center [375, 356] width 167 height 13
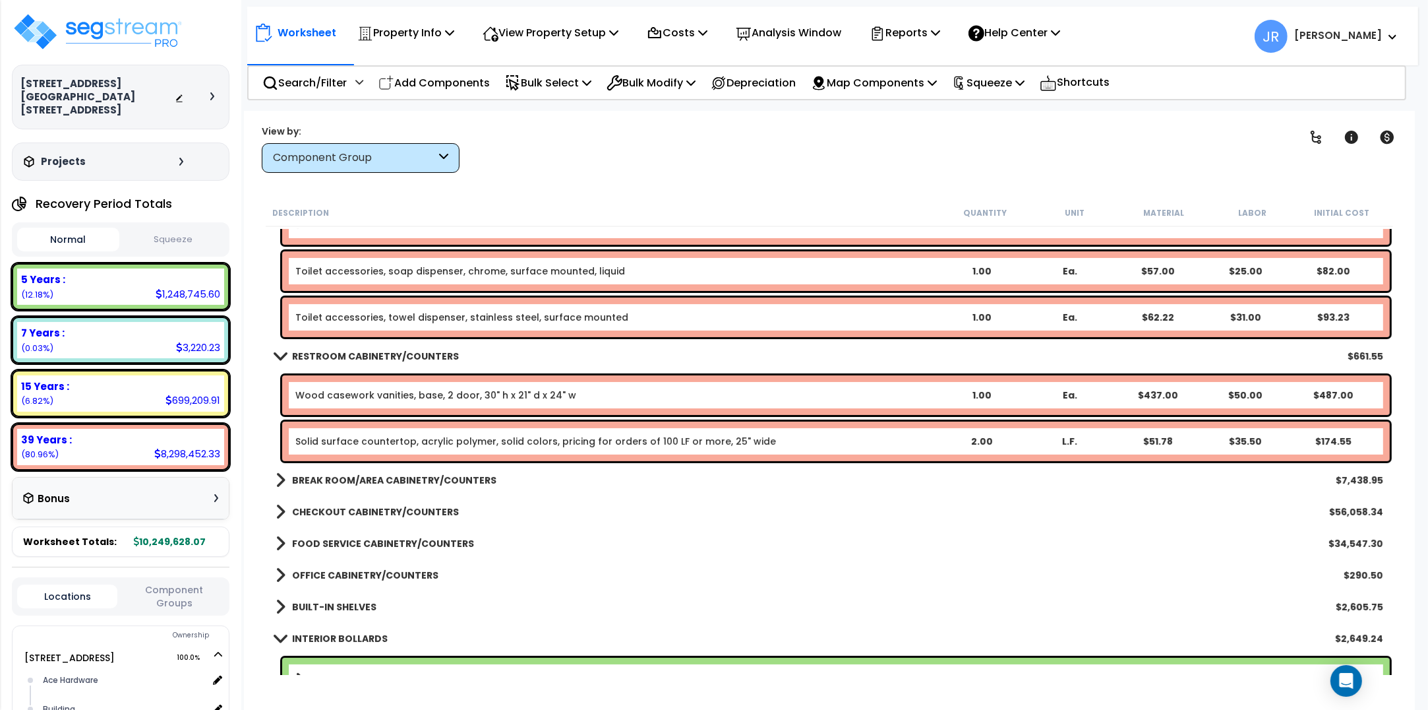
click at [392, 477] on b "BREAK ROOM/AREA CABINETRY/COUNTERS" at bounding box center [394, 479] width 204 height 13
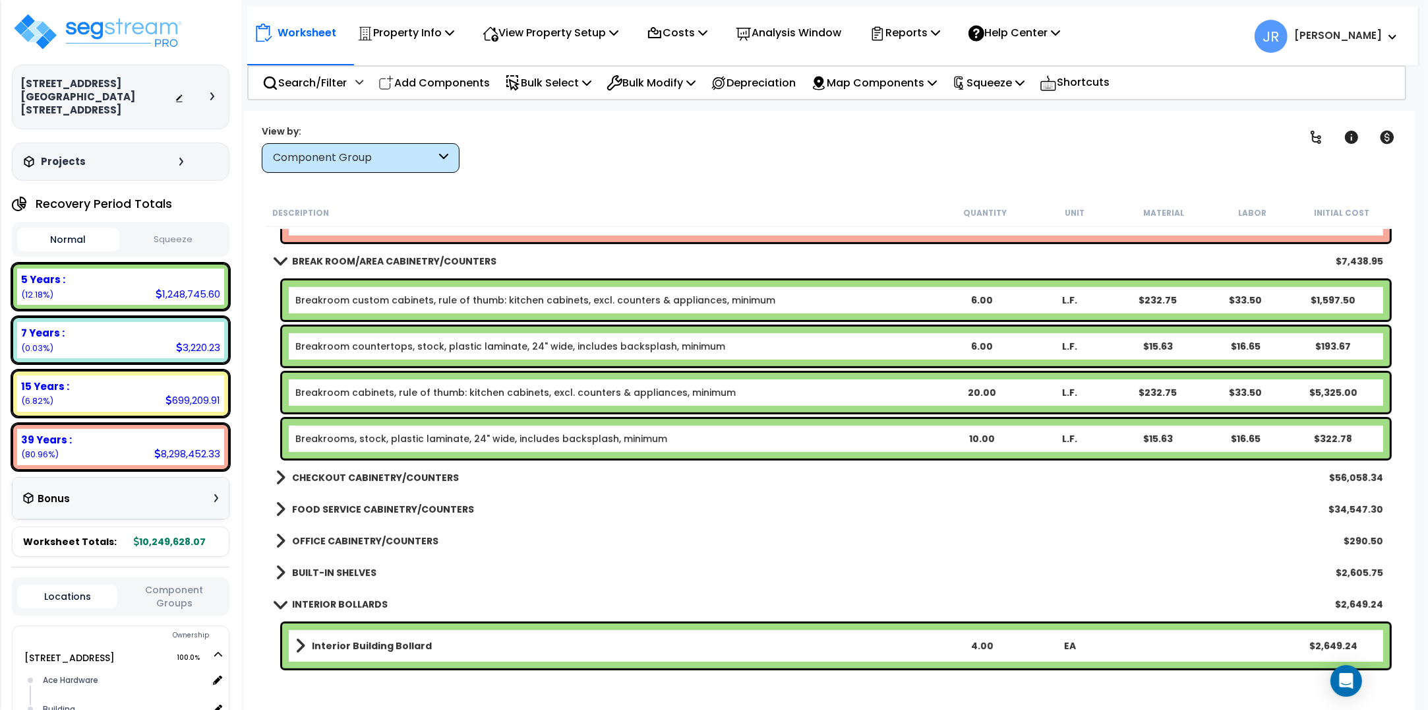
scroll to position [17887, 0]
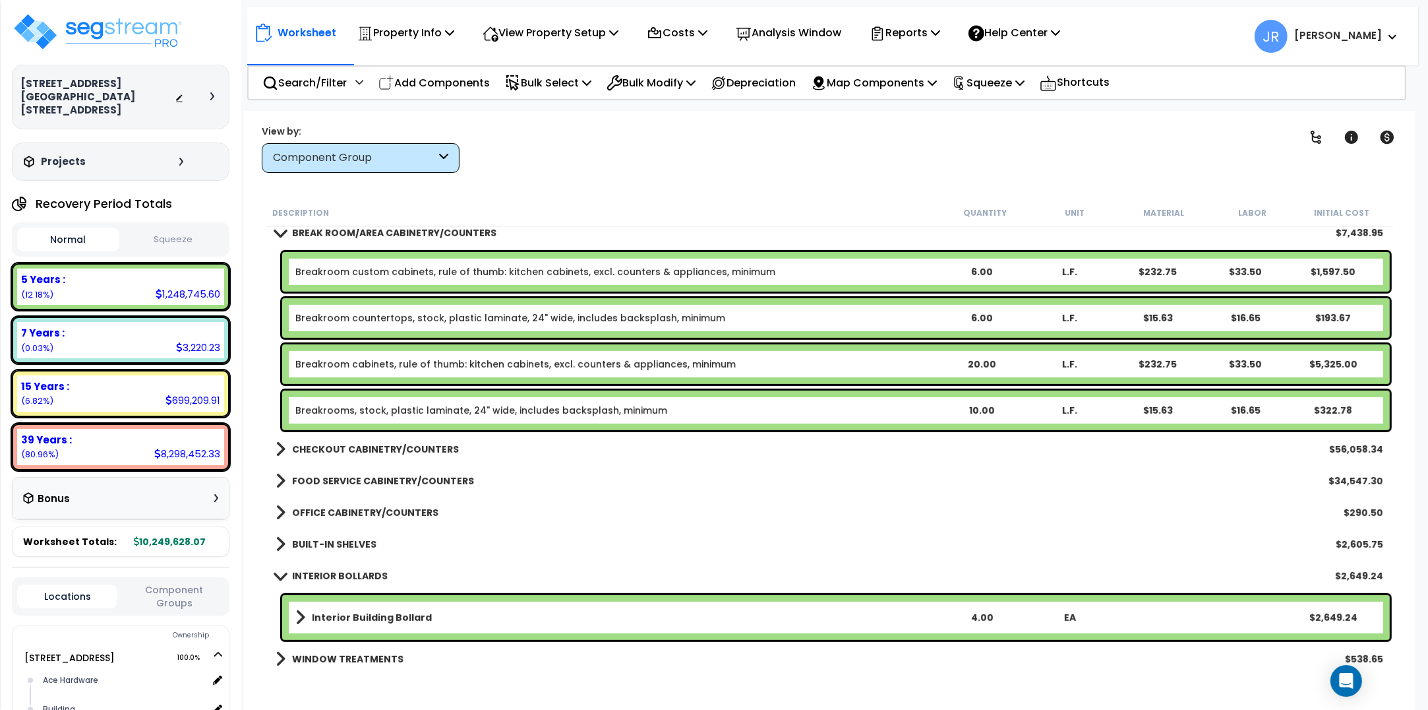
click at [390, 447] on b "CHECKOUT CABINETRY/COUNTERS" at bounding box center [375, 448] width 167 height 13
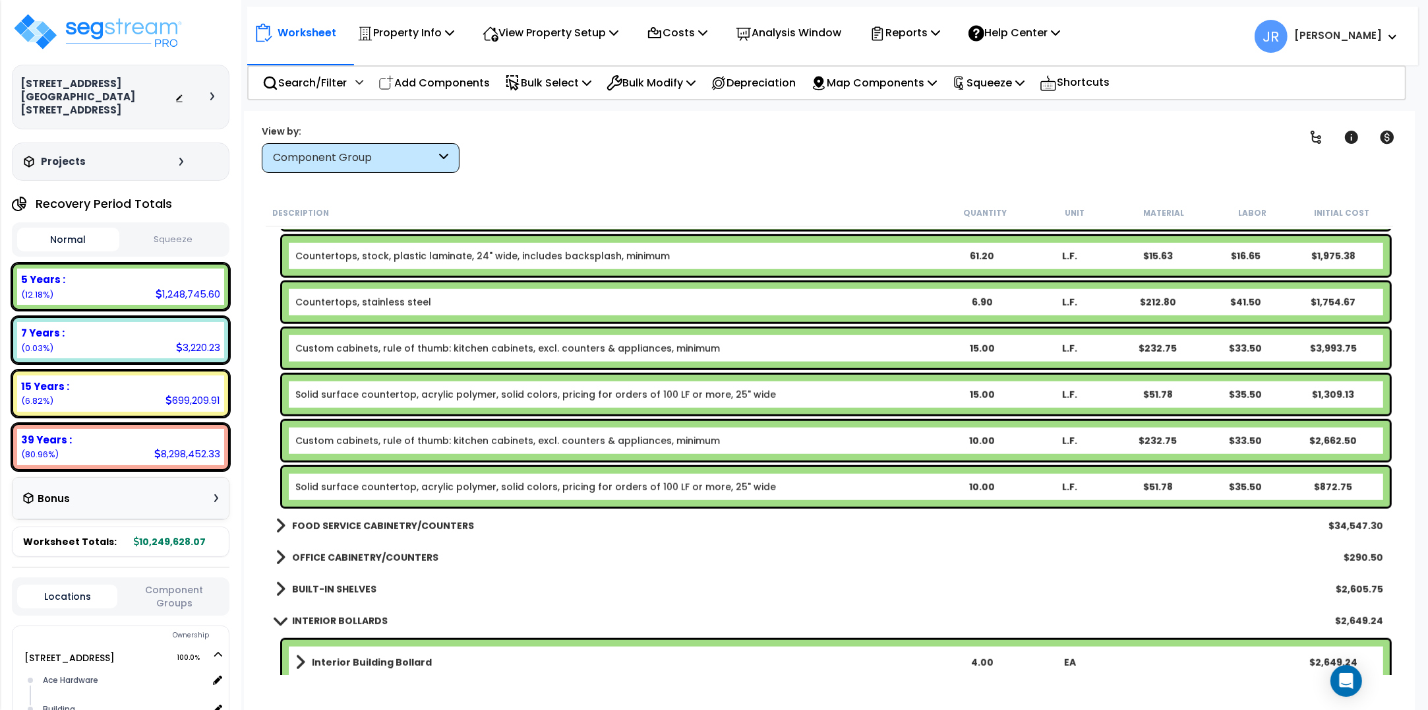
scroll to position [18547, 0]
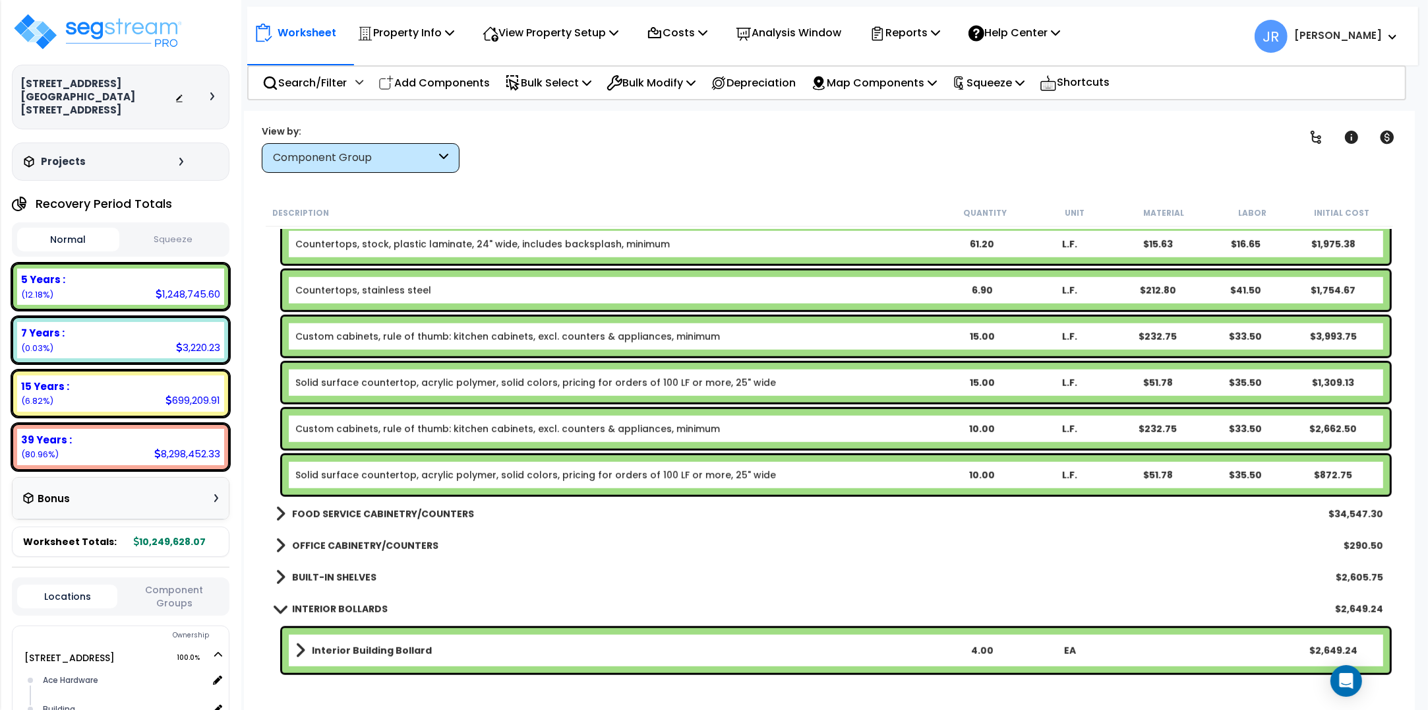
click at [391, 507] on b "FOOD SERVICE CABINETRY/COUNTERS" at bounding box center [383, 513] width 182 height 13
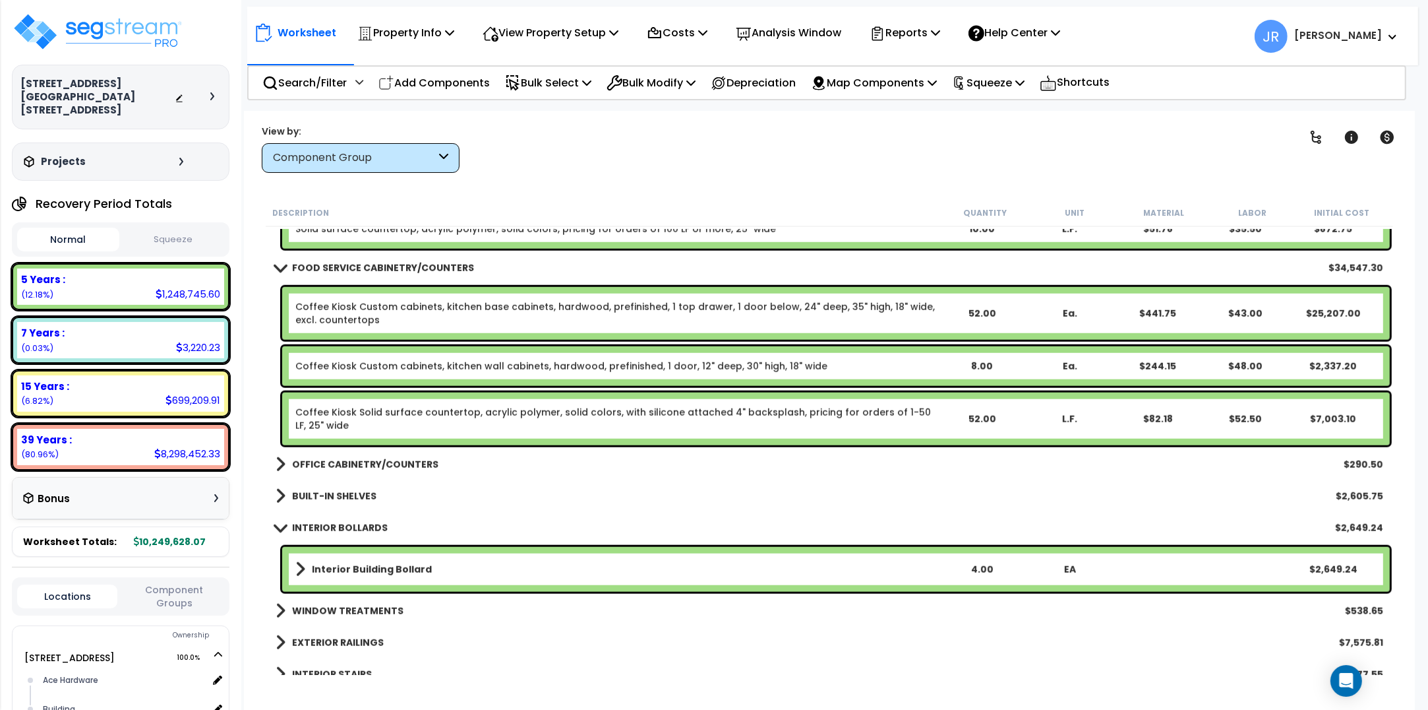
scroll to position [18794, 0]
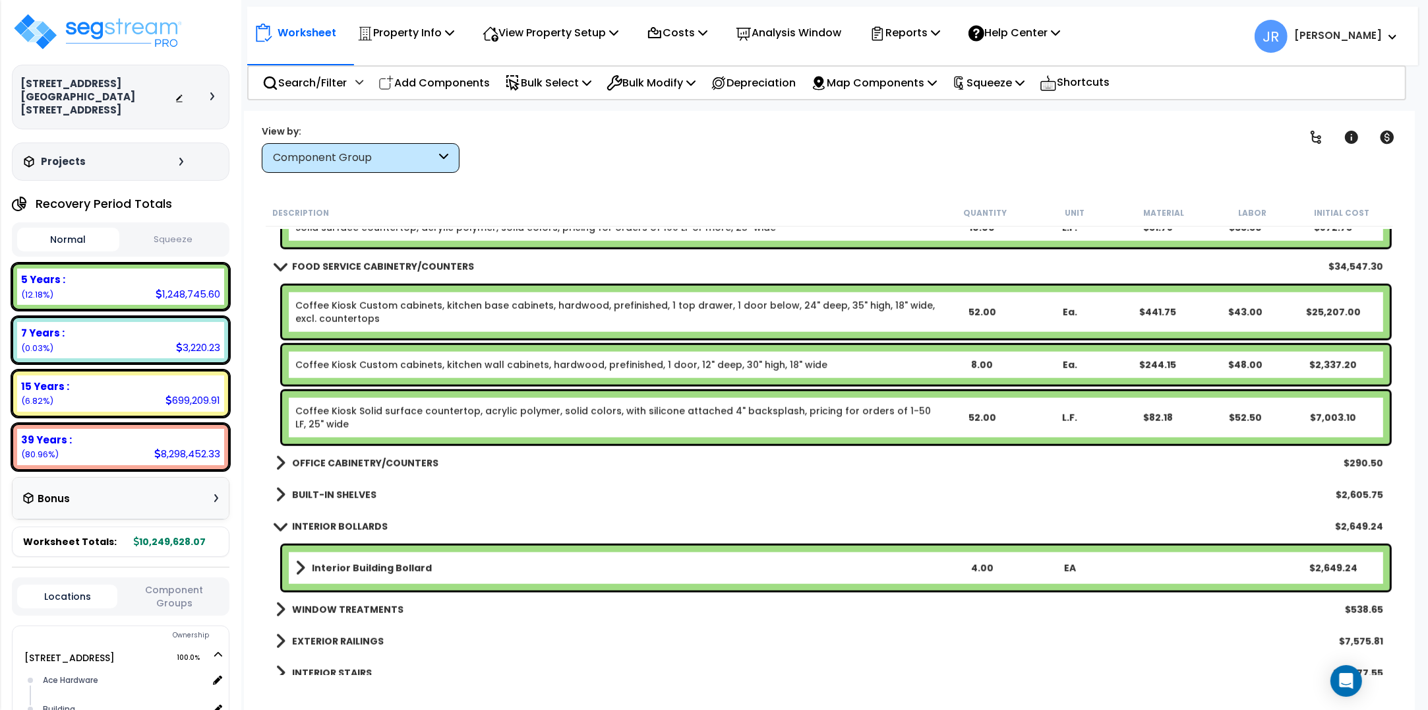
click at [388, 463] on b "OFFICE CABINETRY/COUNTERS" at bounding box center [365, 462] width 146 height 13
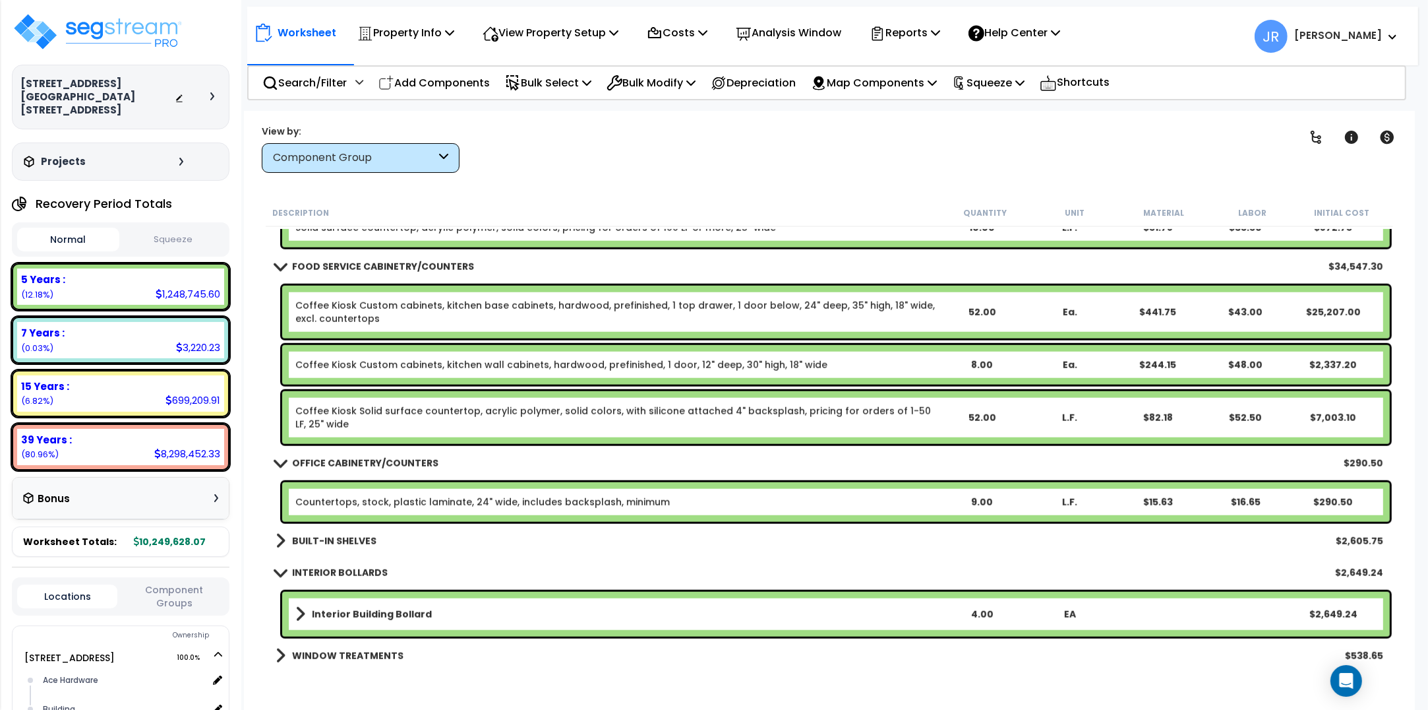
click at [356, 530] on div "BUILT-IN SHELVES $2,605.75" at bounding box center [829, 541] width 1121 height 32
click at [353, 537] on b "BUILT-IN SHELVES" at bounding box center [334, 540] width 84 height 13
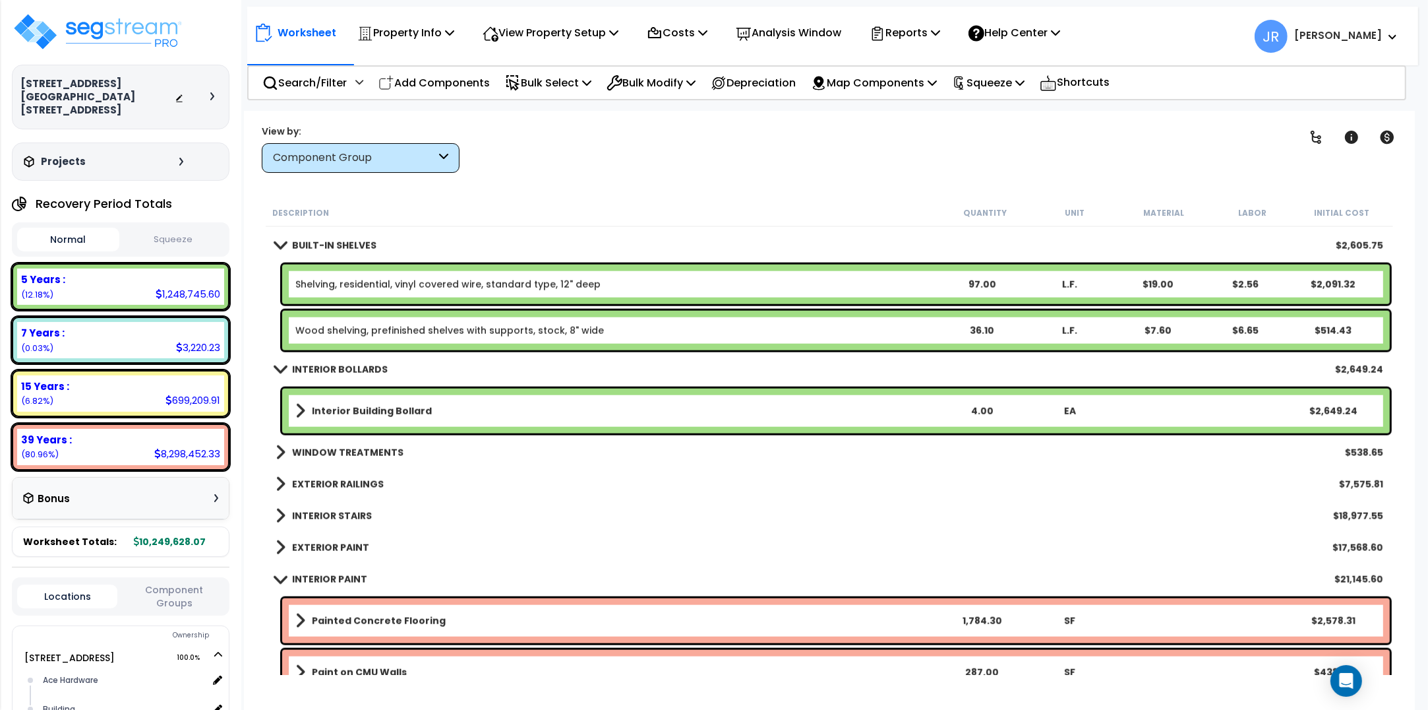
scroll to position [19124, 0]
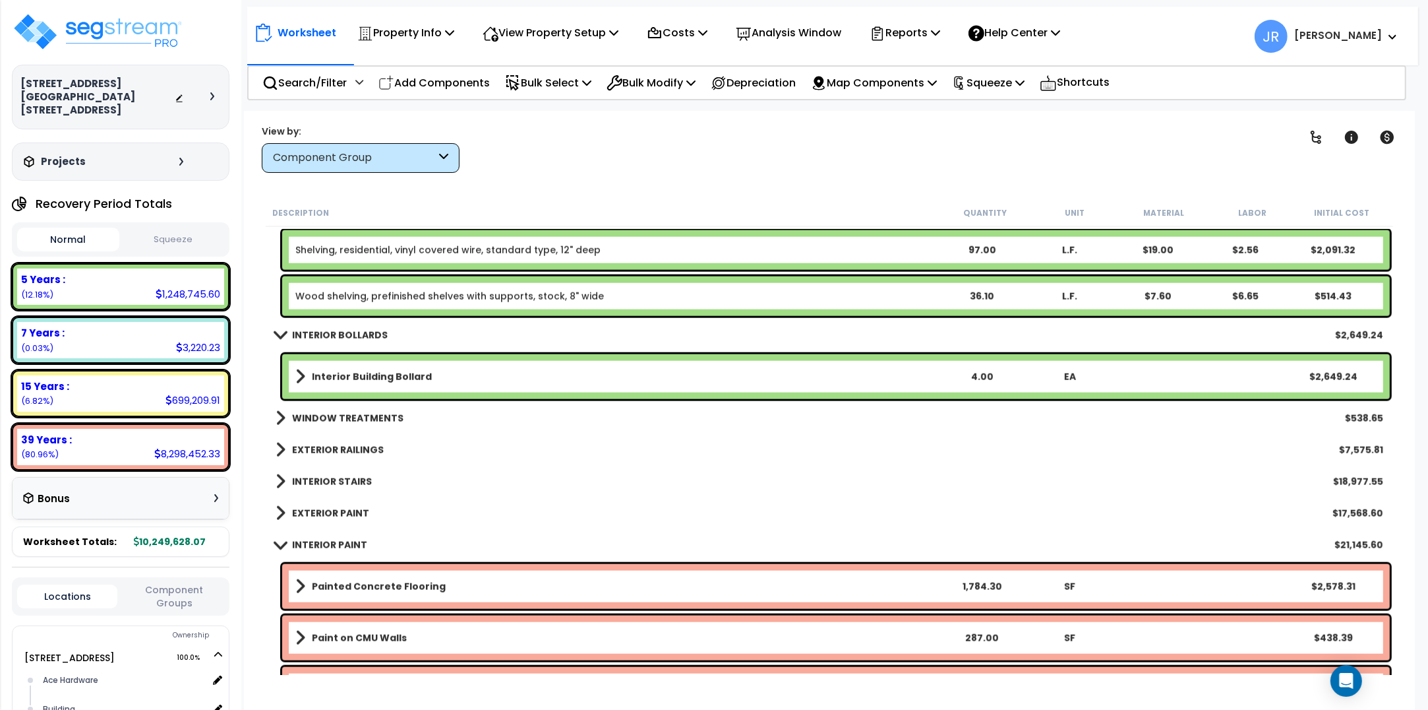
click at [367, 413] on b "WINDOW TREATMENTS" at bounding box center [347, 417] width 111 height 13
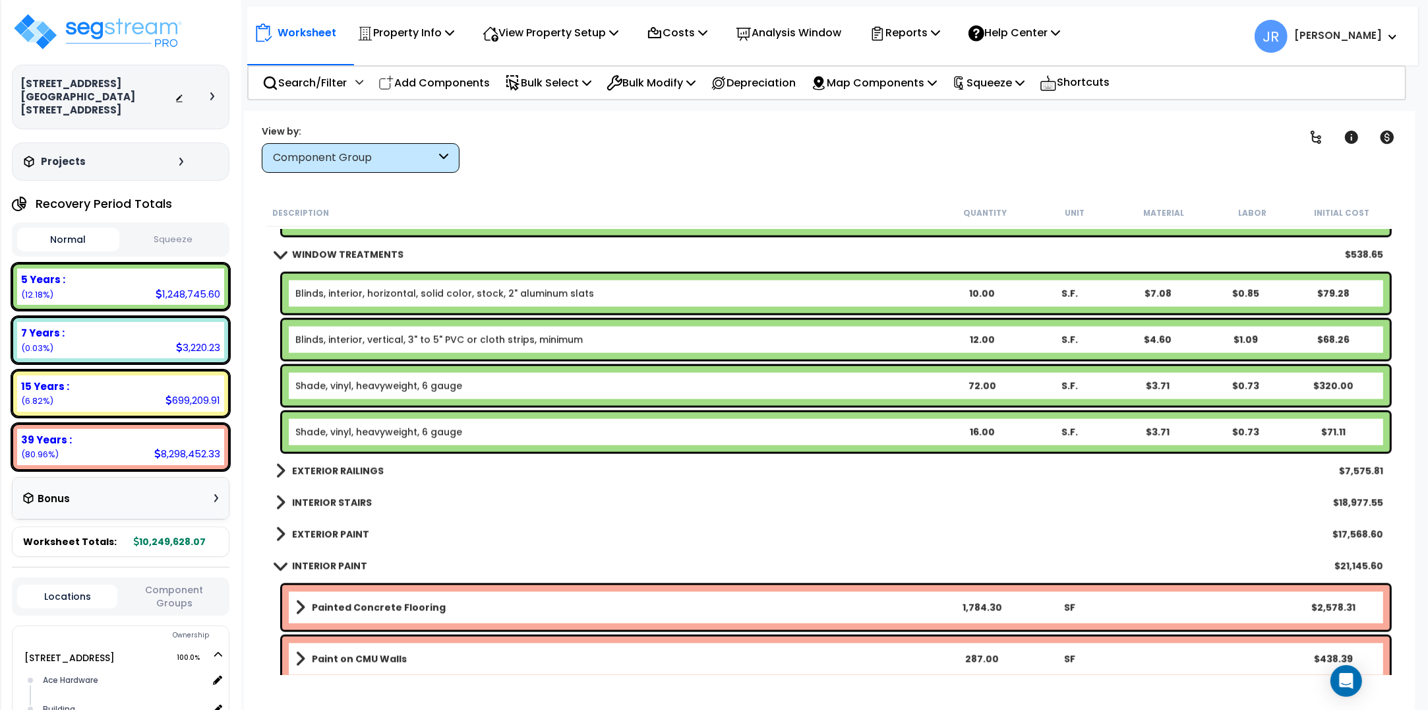
scroll to position [19288, 0]
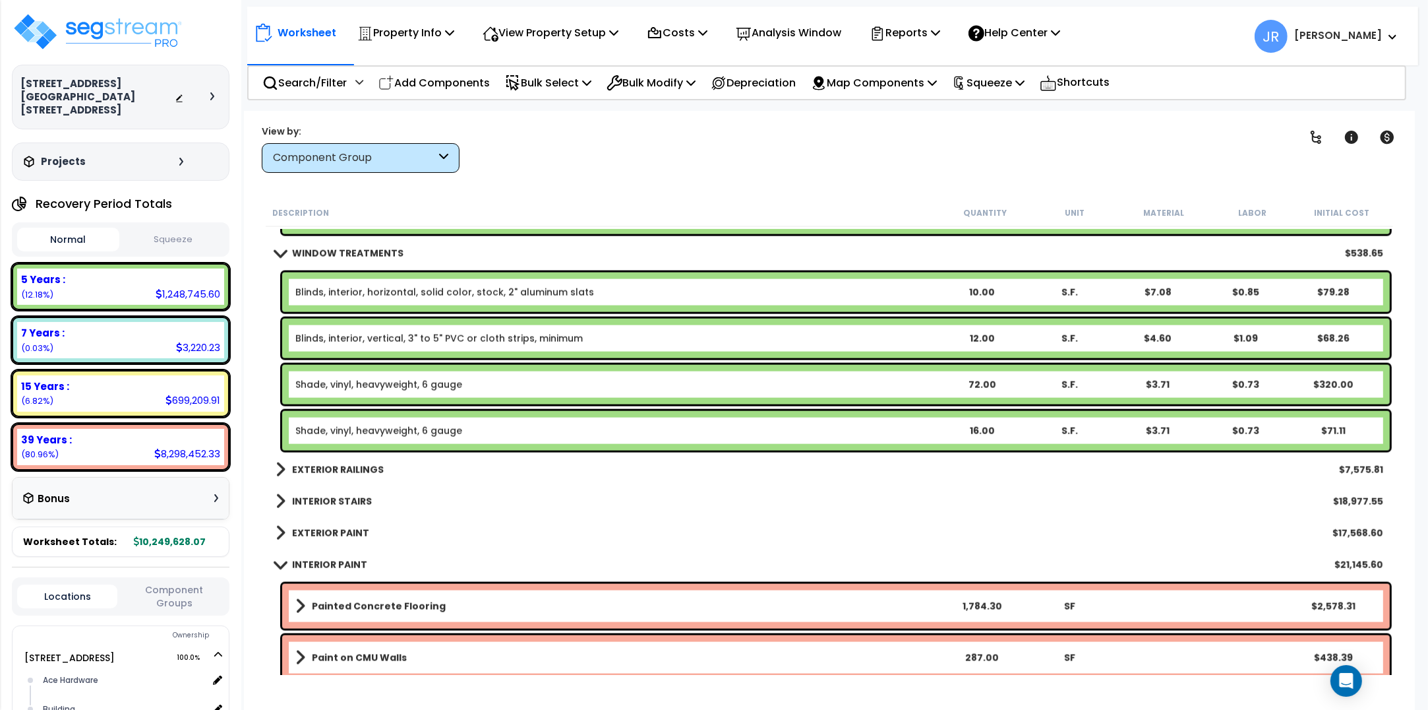
click at [361, 469] on b "EXTERIOR RAILINGS" at bounding box center [338, 469] width 92 height 13
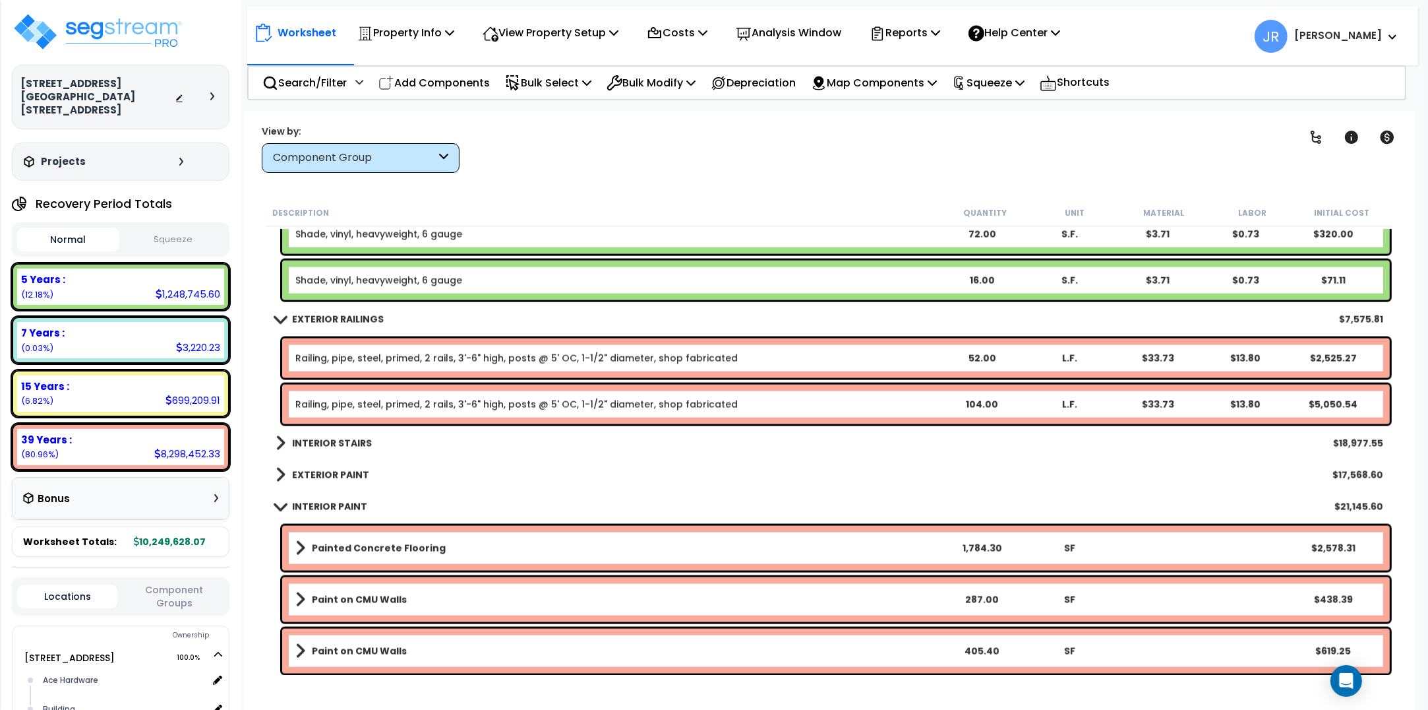
scroll to position [19453, 0]
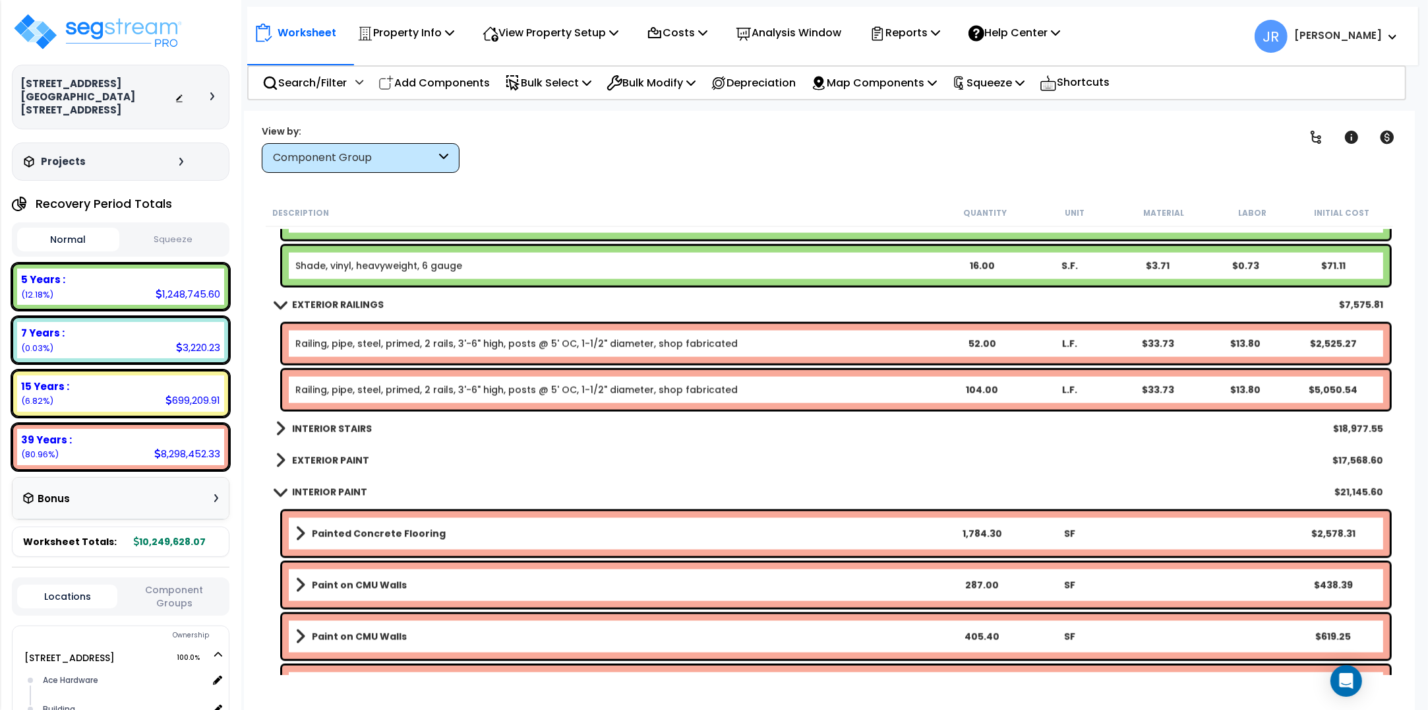
click at [357, 429] on b "INTERIOR STAIRS" at bounding box center [332, 428] width 80 height 13
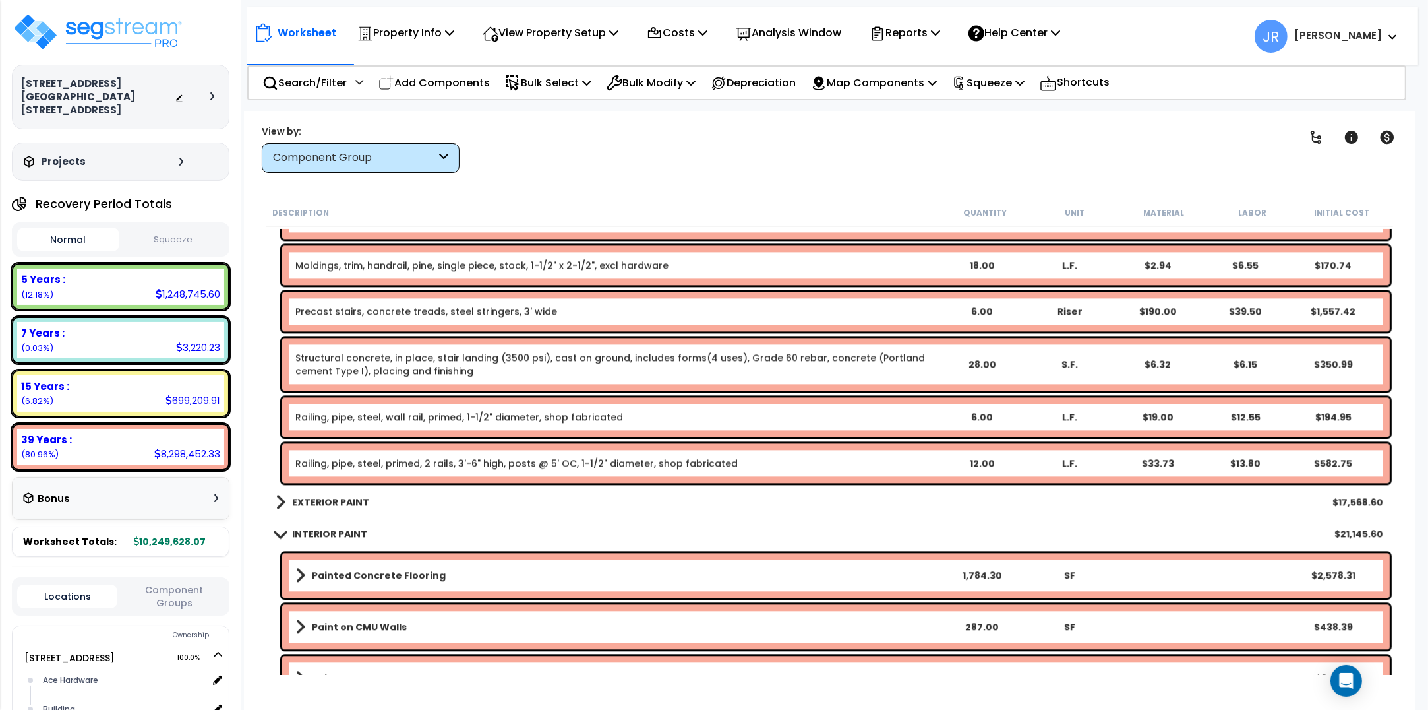
scroll to position [20772, 0]
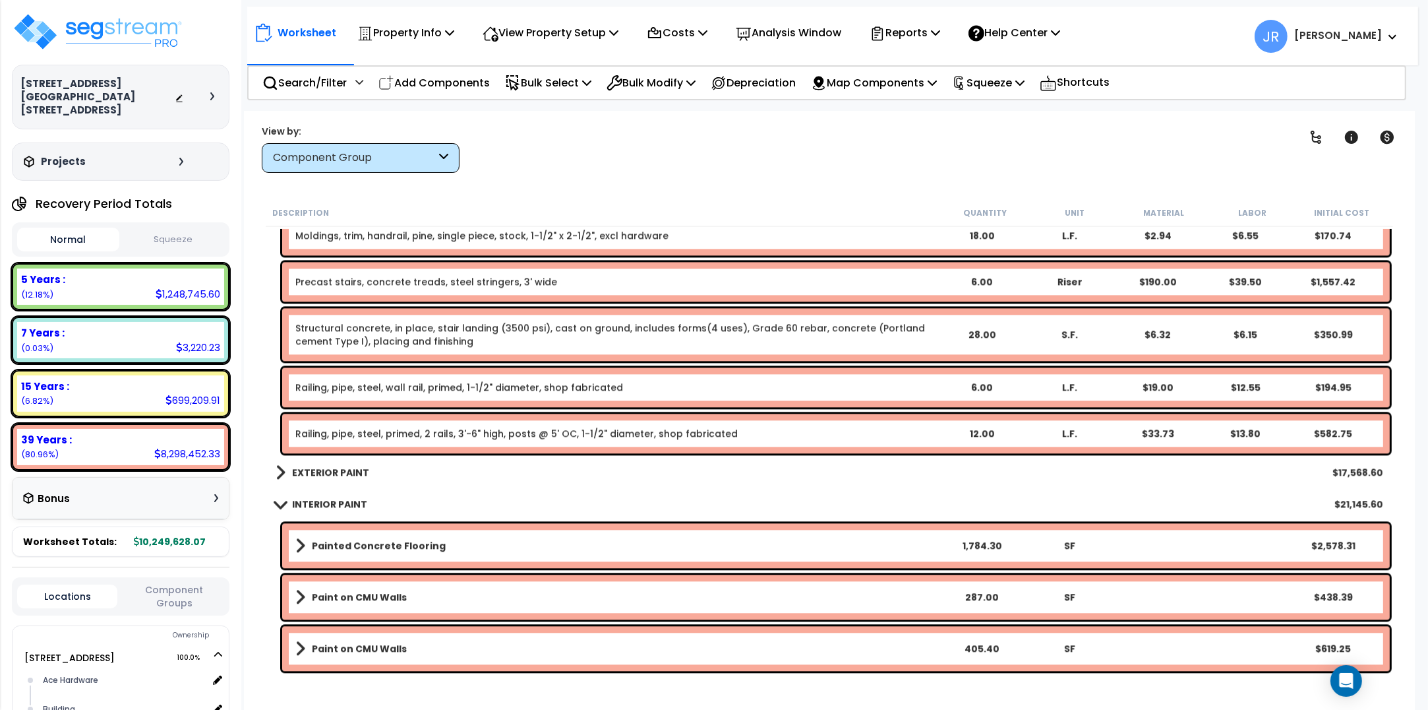
click at [342, 476] on b "EXTERIOR PAINT" at bounding box center [330, 472] width 77 height 13
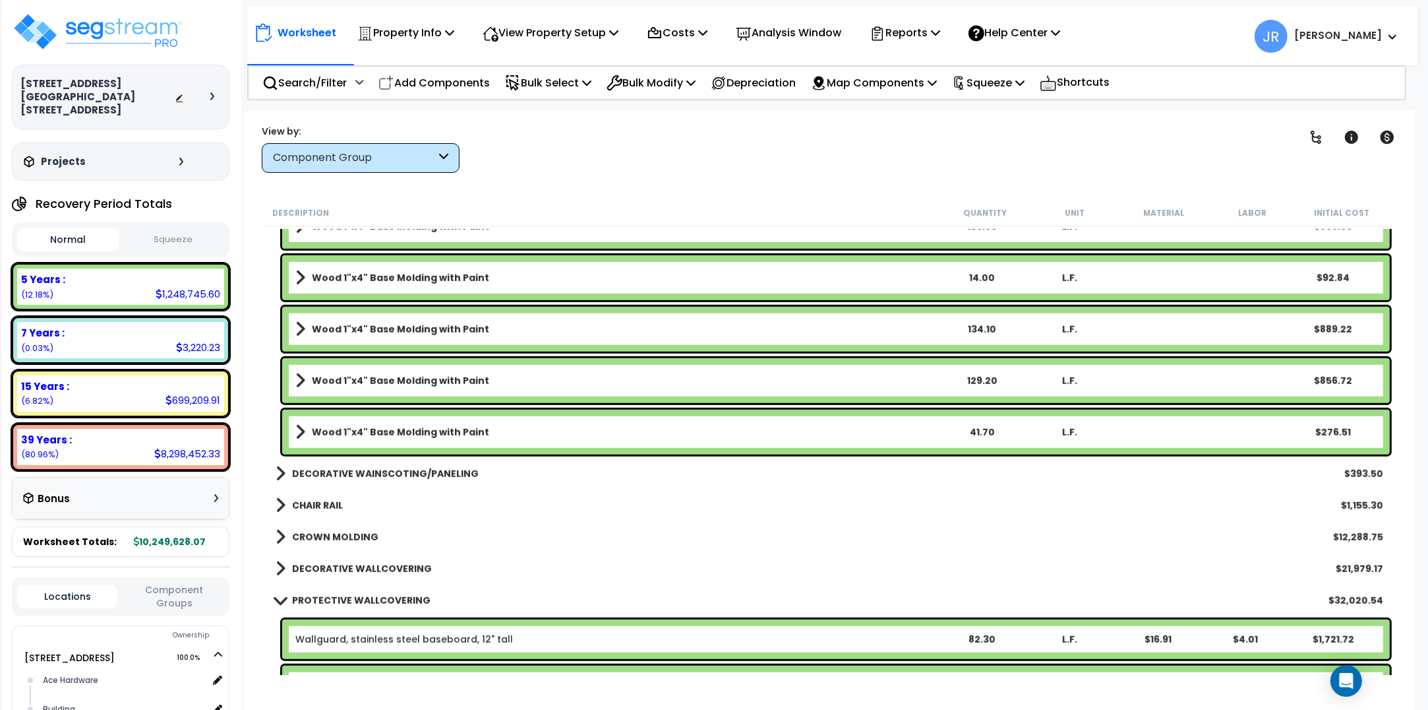
scroll to position [24234, 0]
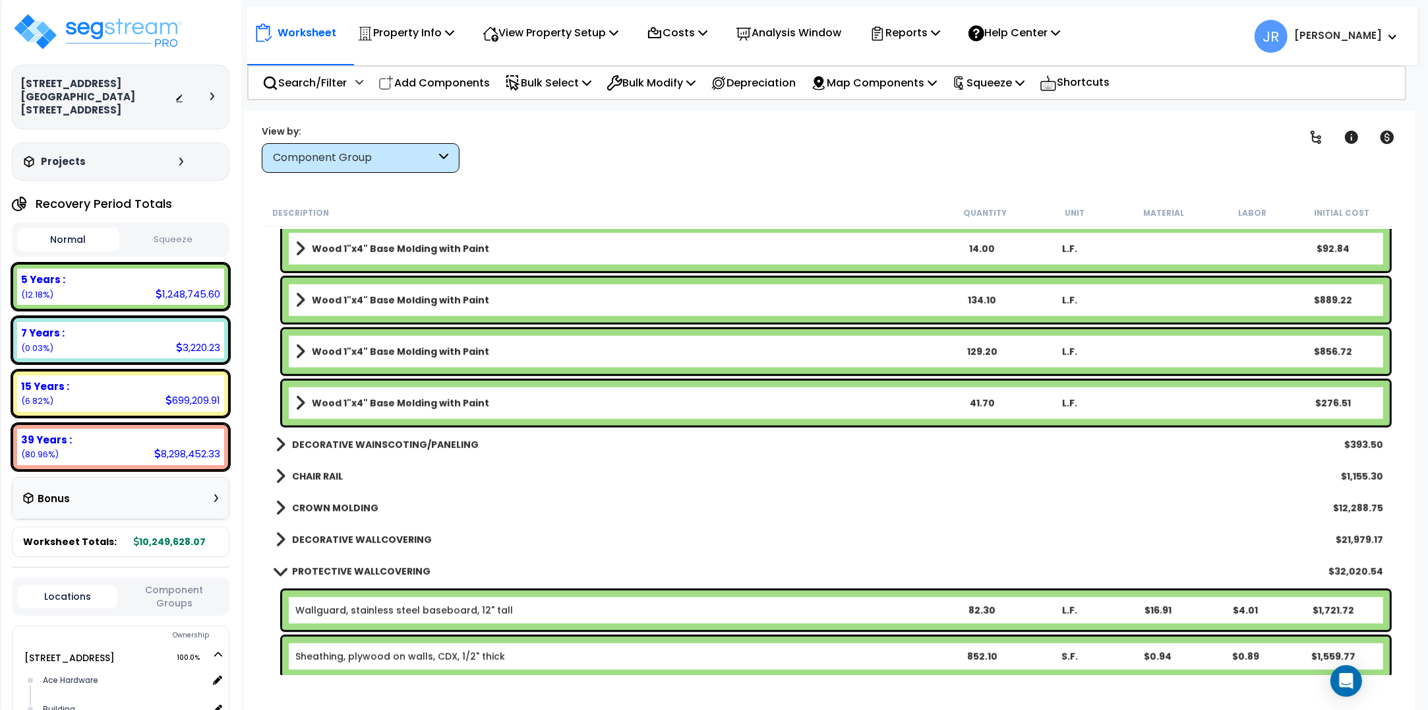
click at [342, 447] on b "DECORATIVE WAINSCOTING/PANELING" at bounding box center [385, 444] width 187 height 13
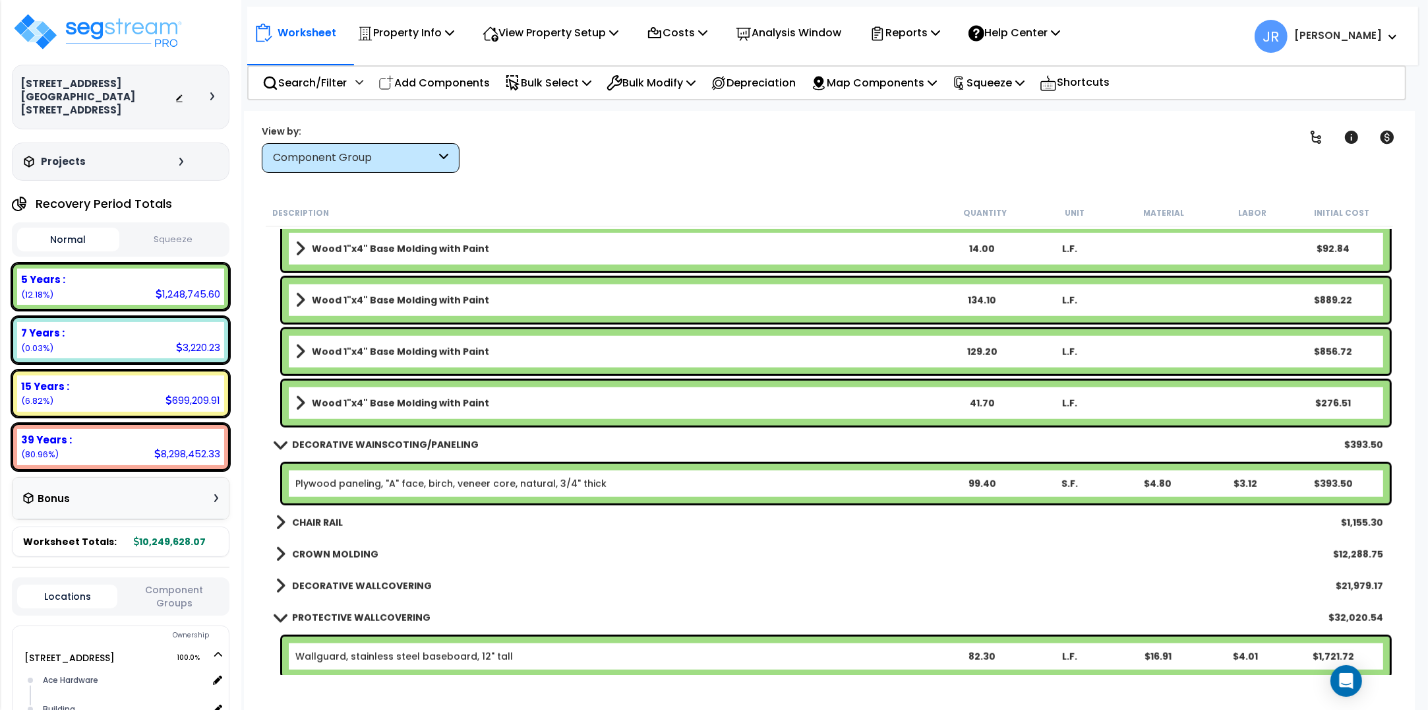
click at [326, 522] on b "CHAIR RAIL" at bounding box center [317, 522] width 51 height 13
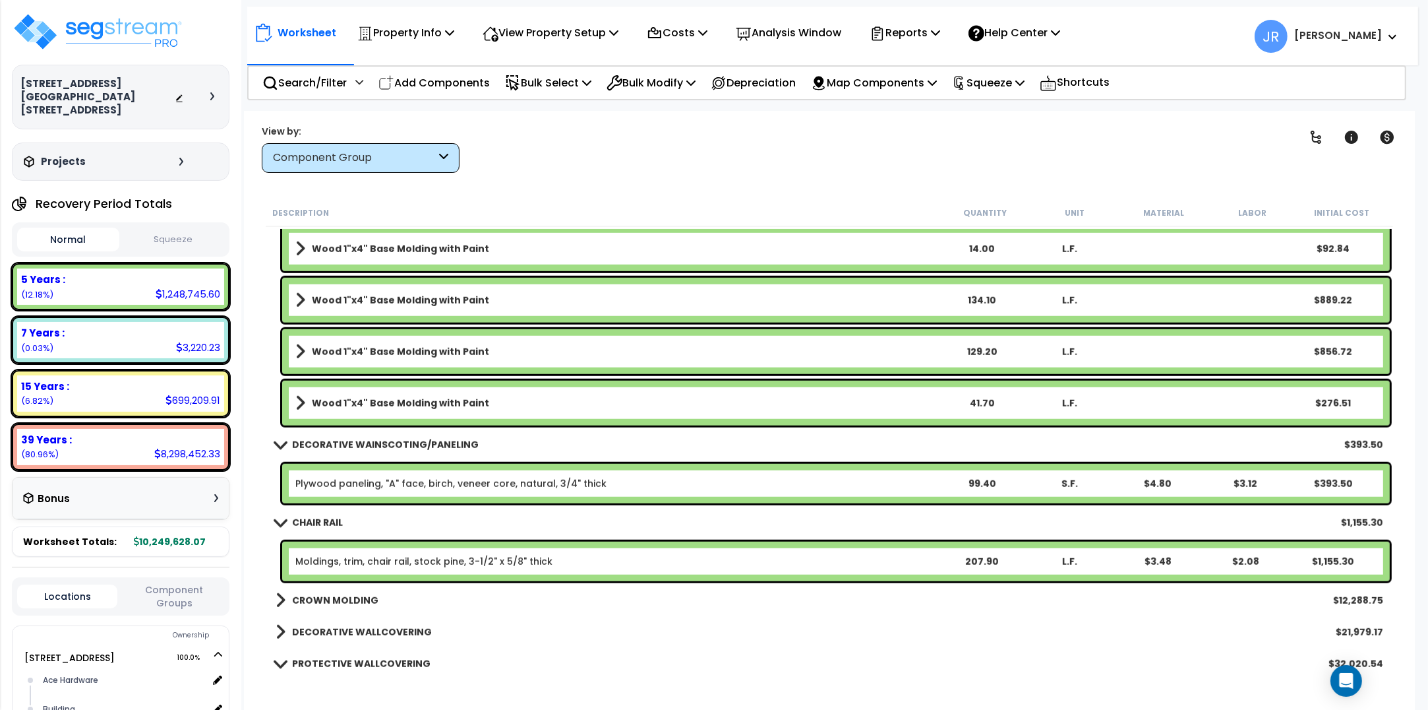
scroll to position [24399, 0]
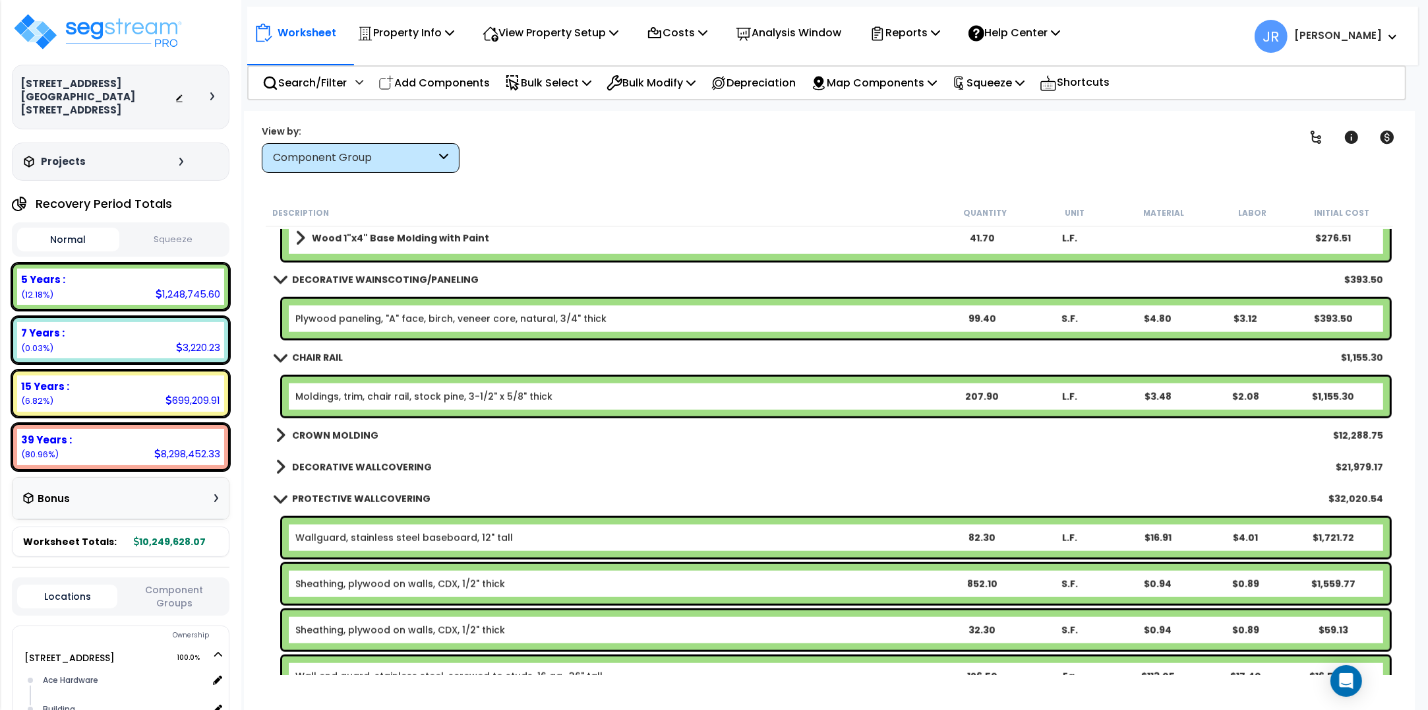
click at [355, 433] on b "CROWN MOLDING" at bounding box center [335, 435] width 86 height 13
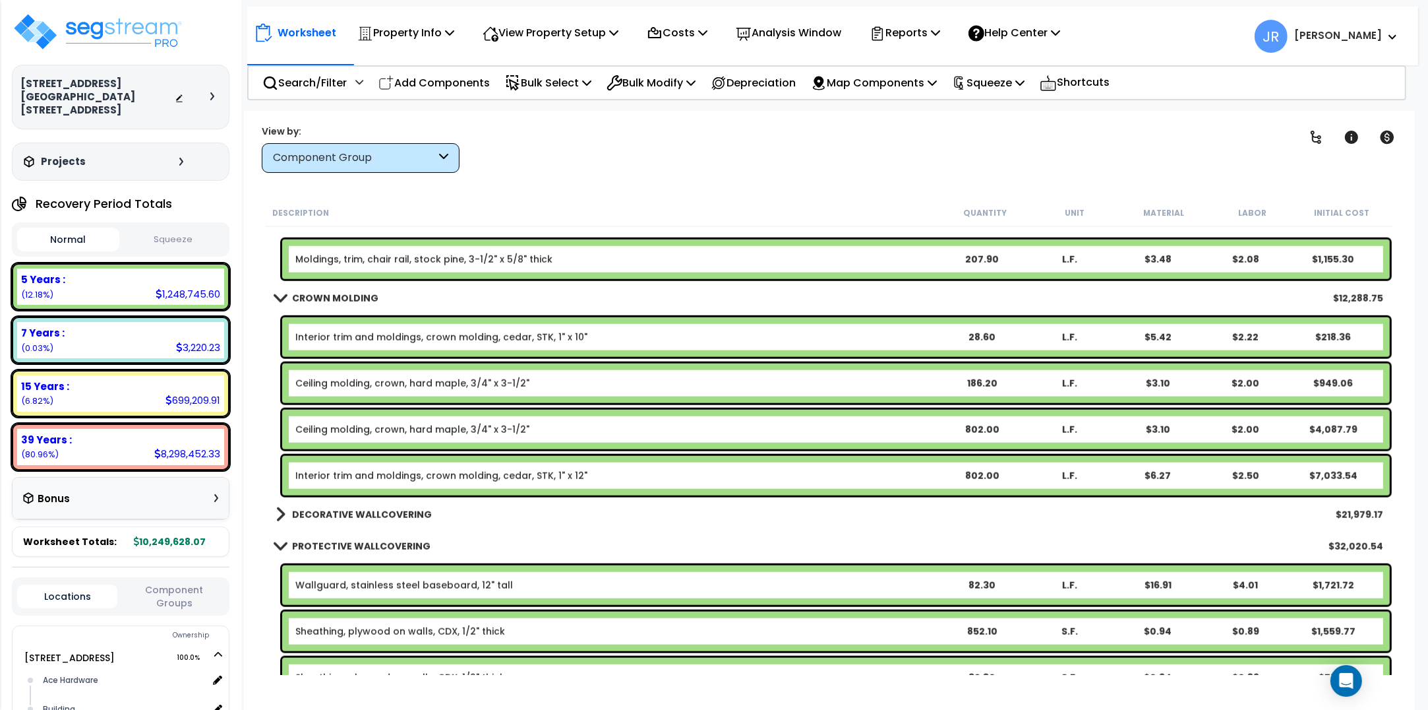
scroll to position [24564, 0]
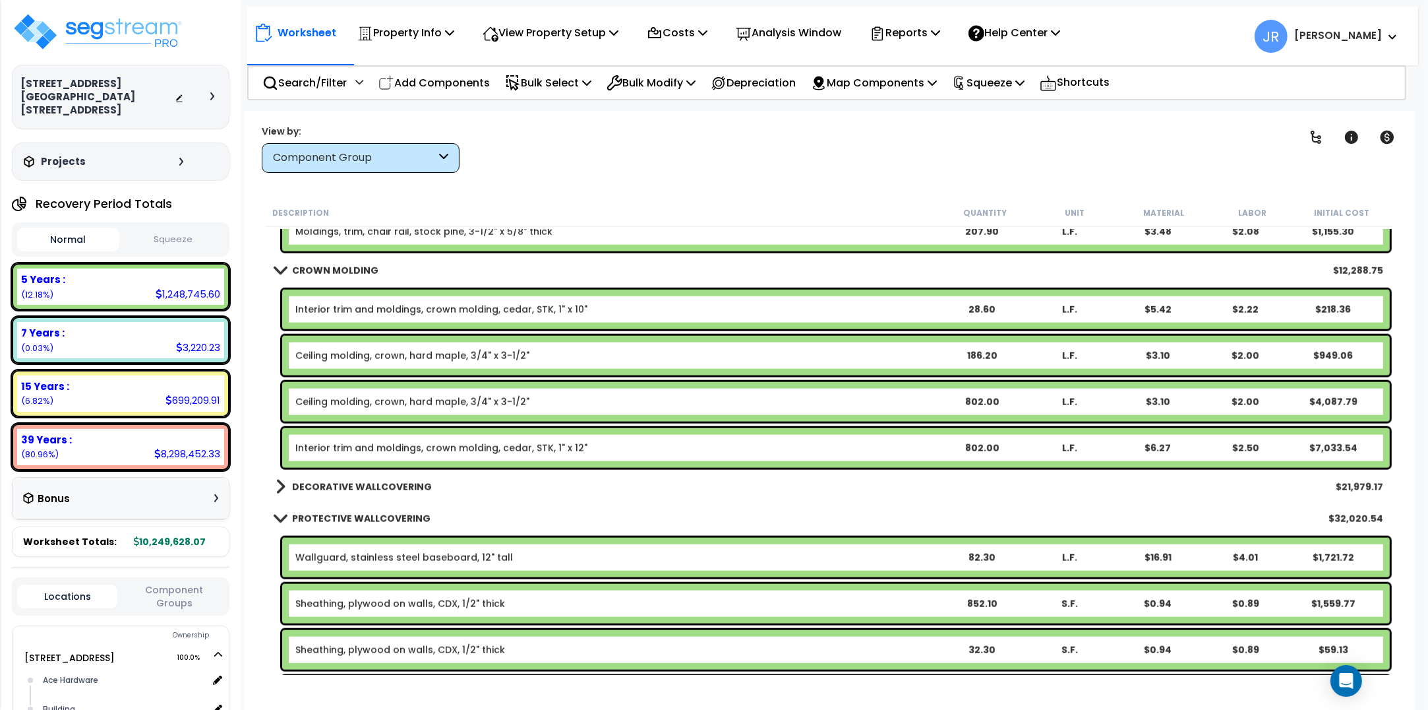
click at [360, 482] on b "DECORATIVE WALLCOVERING" at bounding box center [362, 486] width 140 height 13
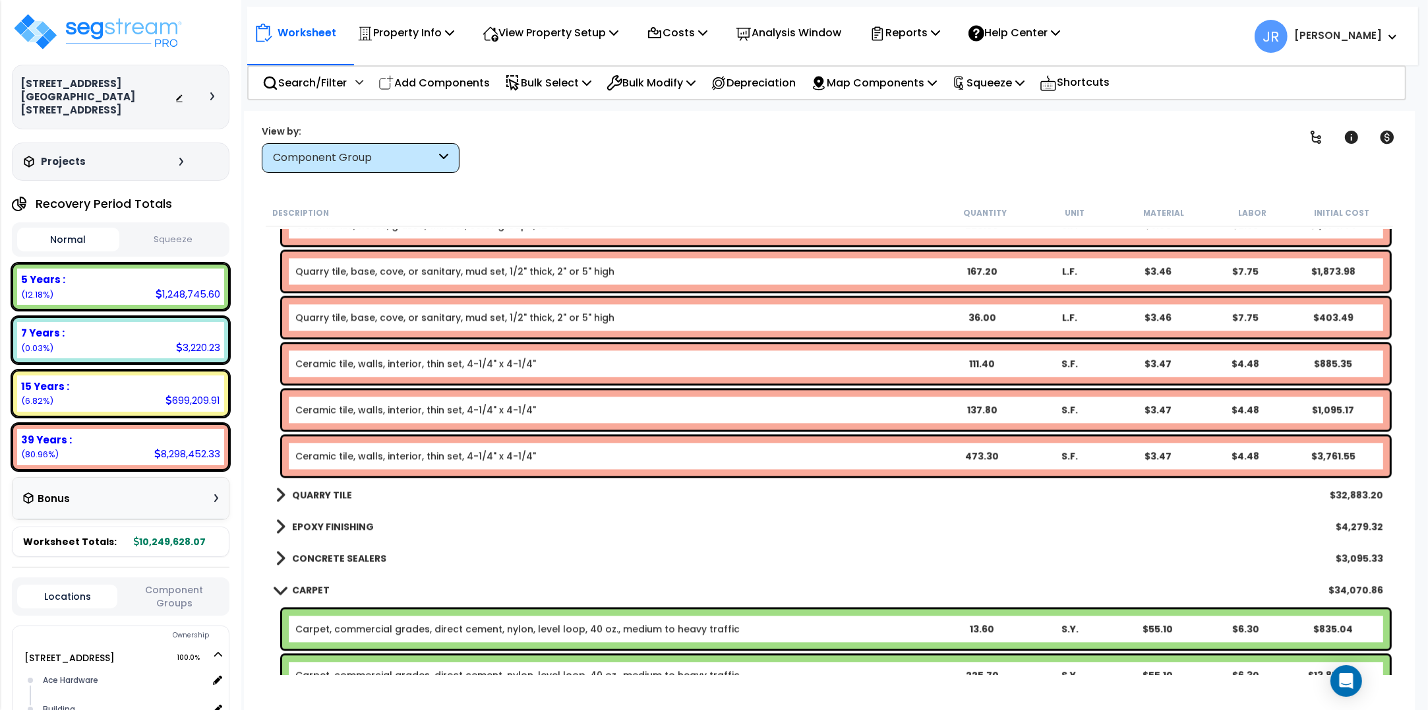
scroll to position [26377, 0]
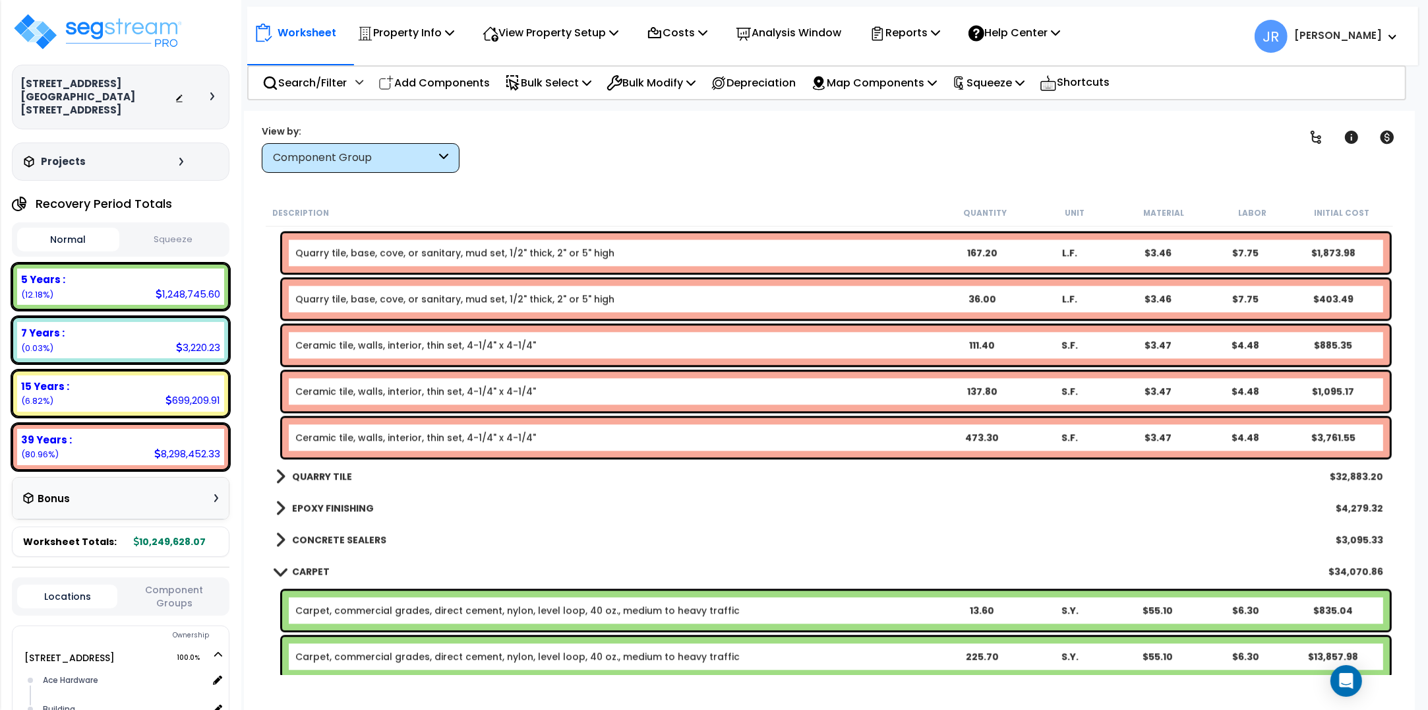
click at [343, 473] on b "QUARRY TILE" at bounding box center [322, 476] width 60 height 13
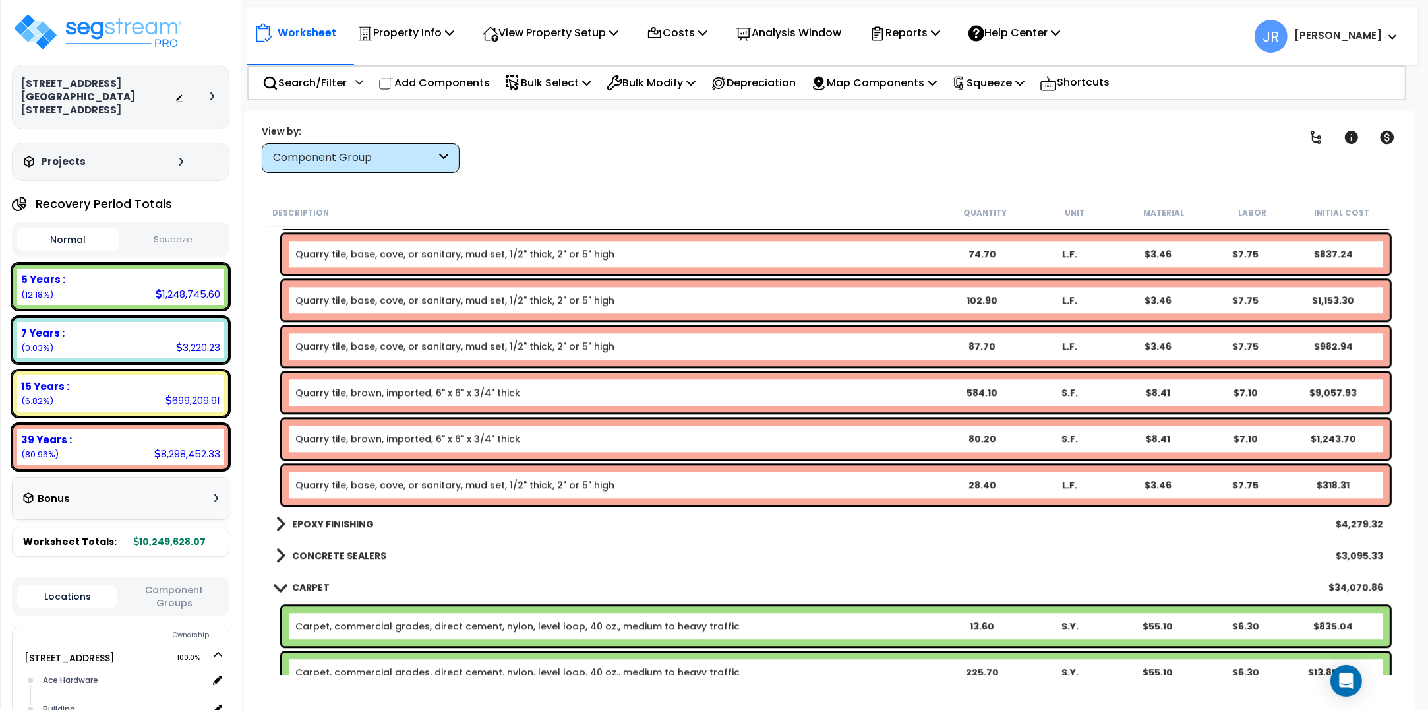
scroll to position [26872, 0]
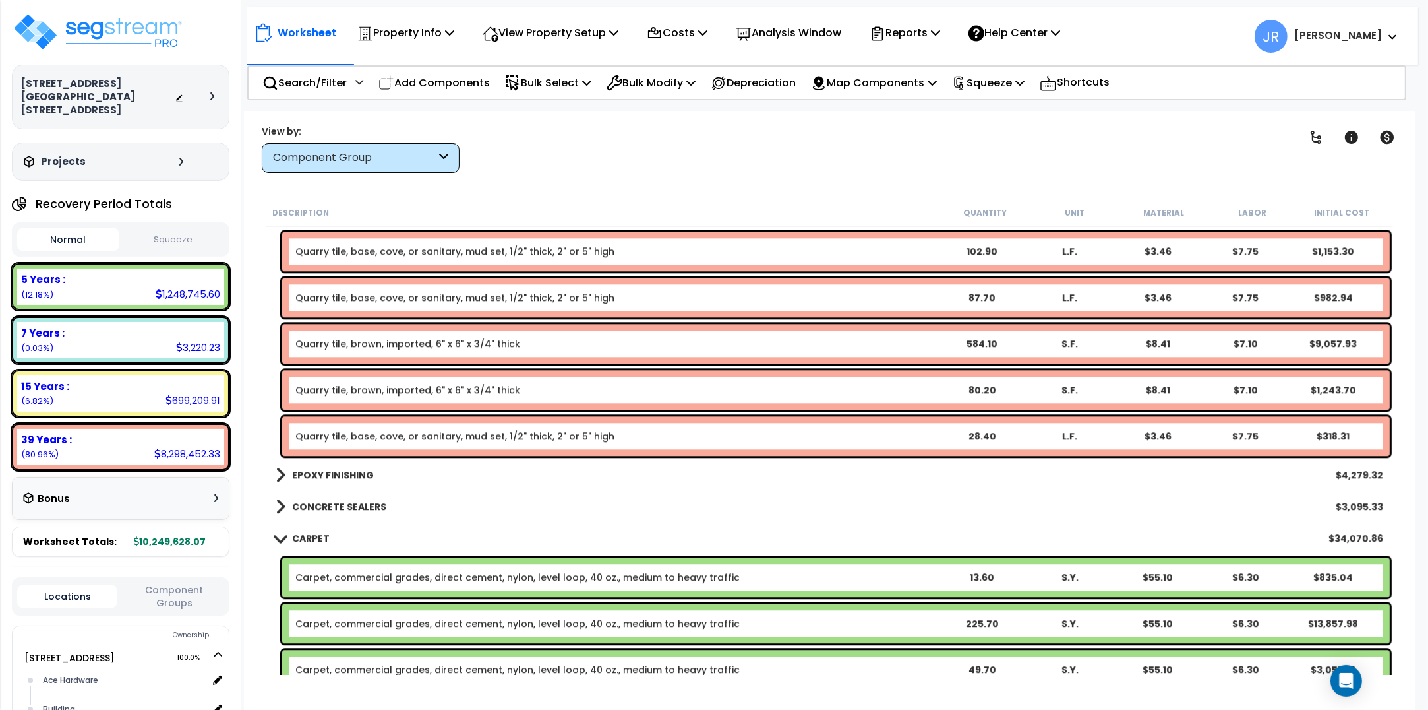
click at [343, 473] on b "EPOXY FINISHING" at bounding box center [333, 474] width 82 height 13
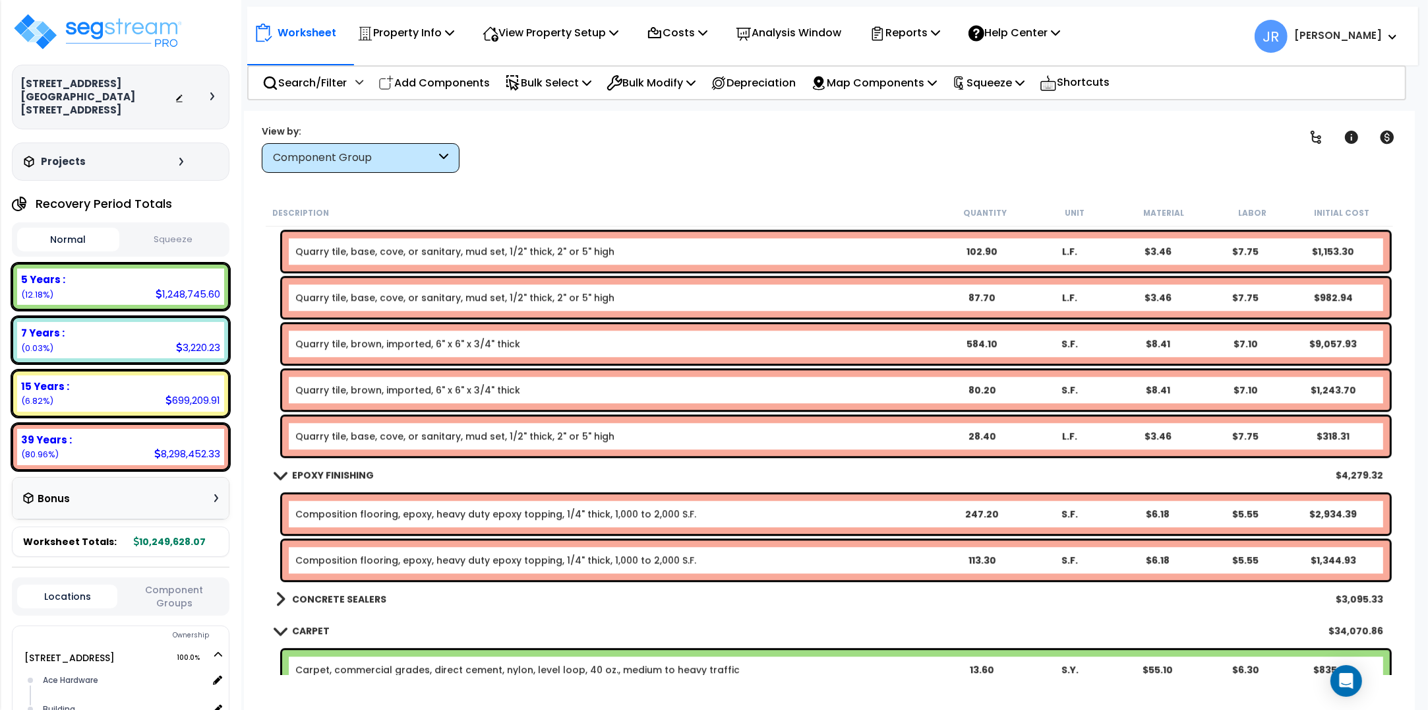
scroll to position [27037, 0]
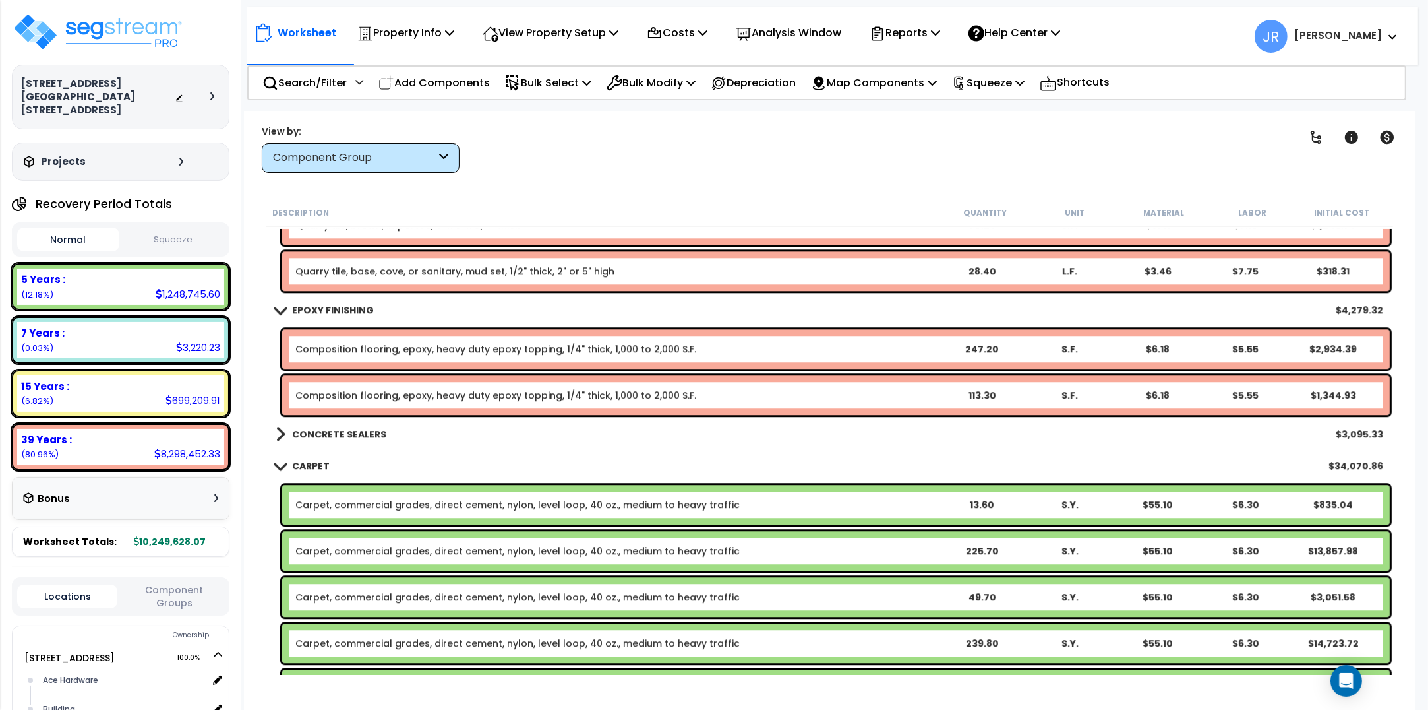
click at [355, 435] on b "CONCRETE SEALERS" at bounding box center [339, 433] width 94 height 13
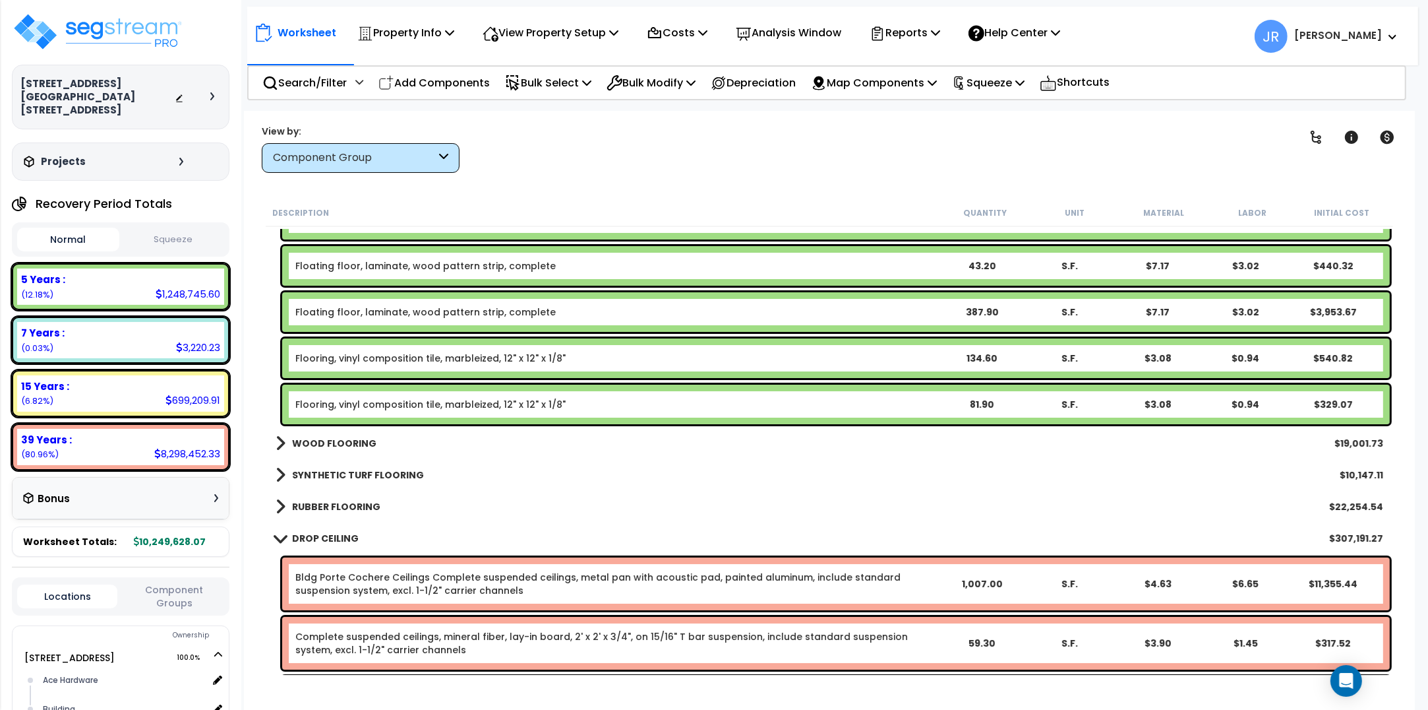
scroll to position [28603, 0]
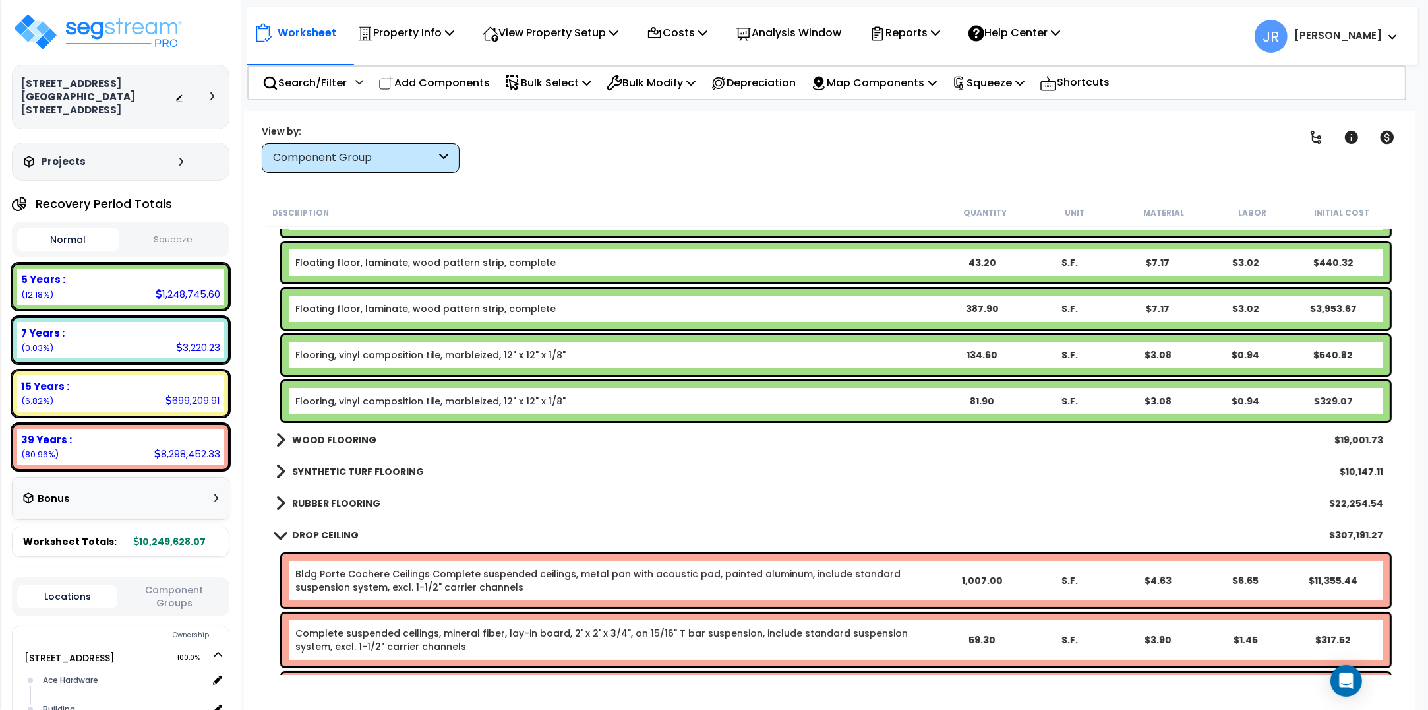
click at [355, 435] on b "WOOD FLOORING" at bounding box center [334, 439] width 84 height 13
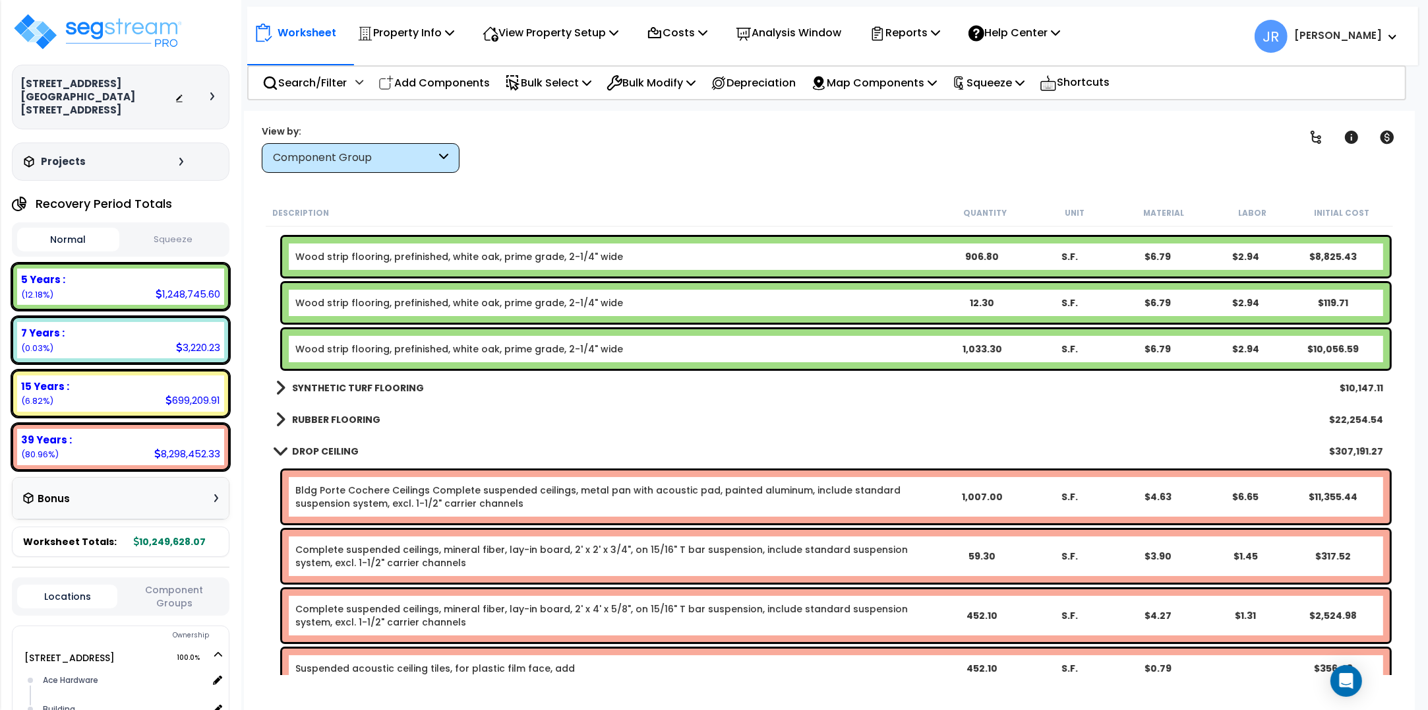
scroll to position [28850, 0]
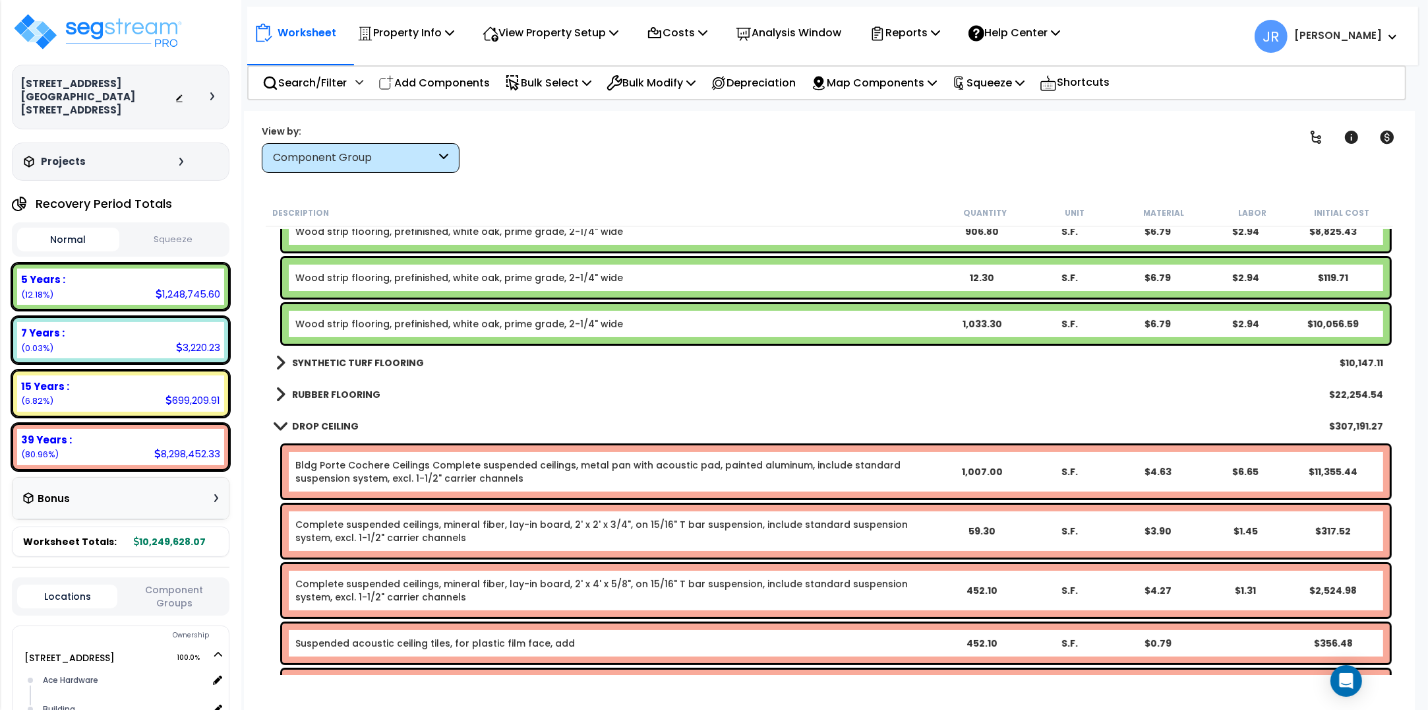
click at [382, 364] on b "SYNTHETIC TURF FLOORING" at bounding box center [358, 362] width 132 height 13
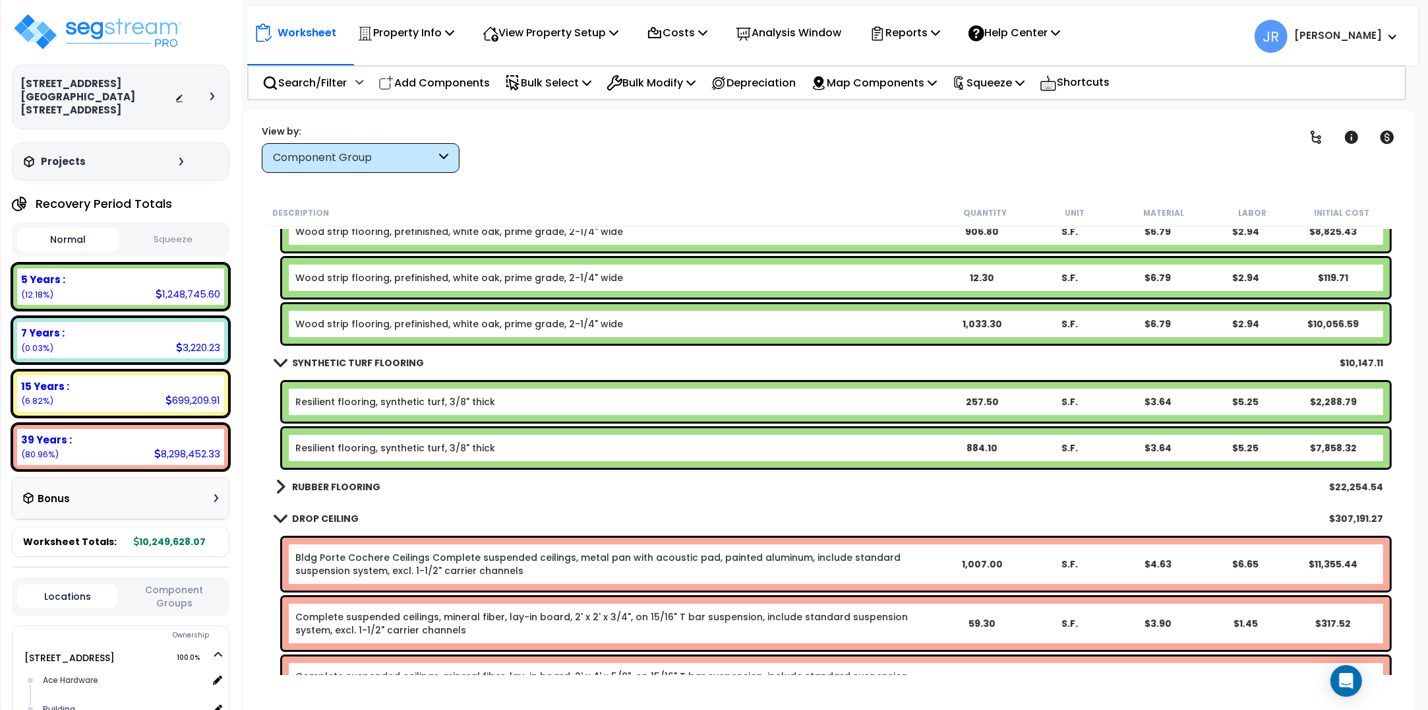
click at [357, 485] on b "RUBBER FLOORING" at bounding box center [336, 486] width 88 height 13
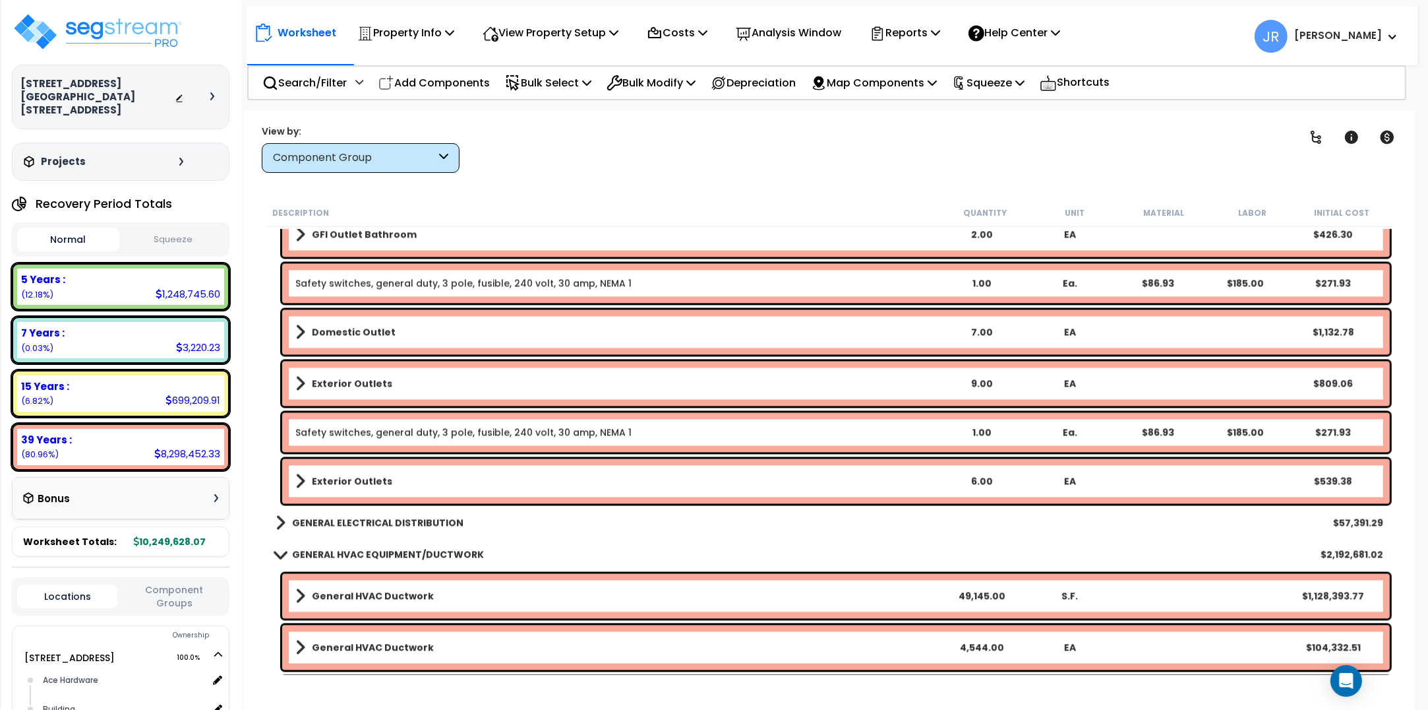
scroll to position [37588, 0]
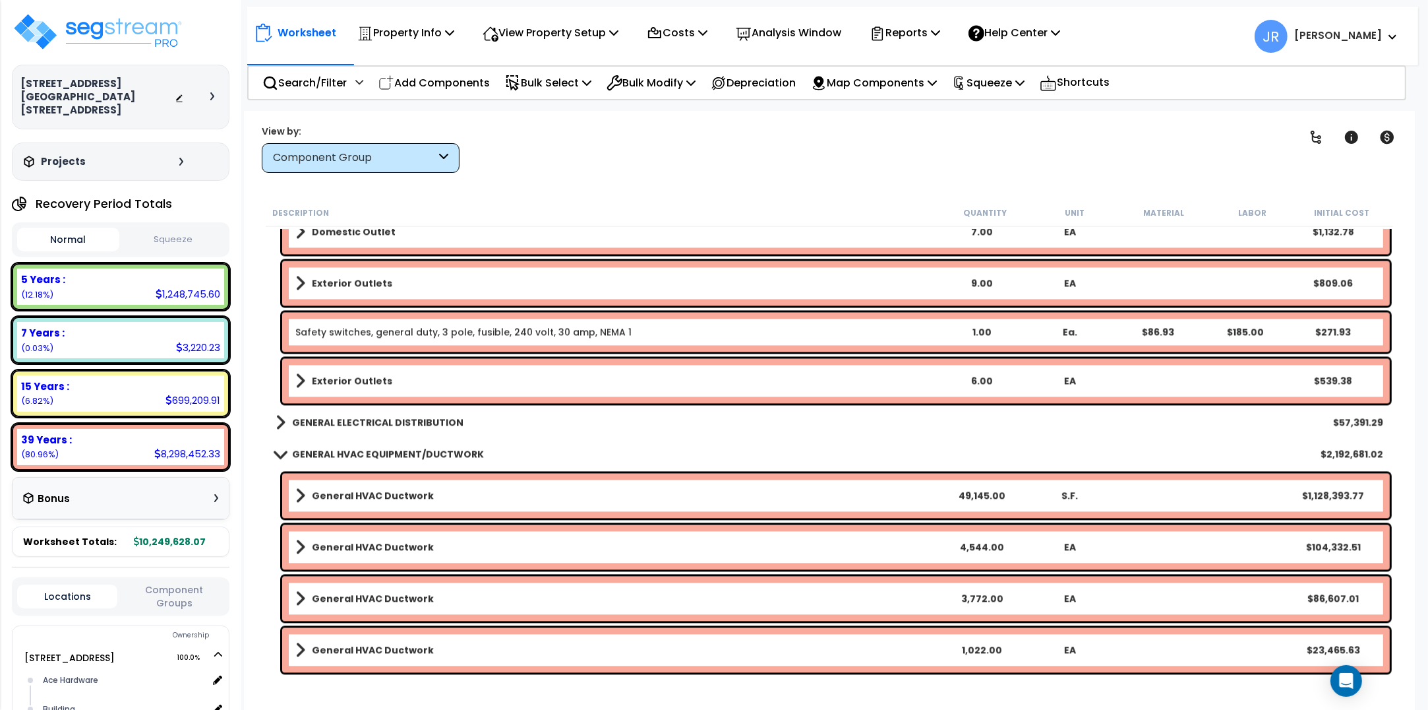
click at [379, 416] on b "GENERAL ELECTRICAL DISTRIBUTION" at bounding box center [377, 421] width 171 height 13
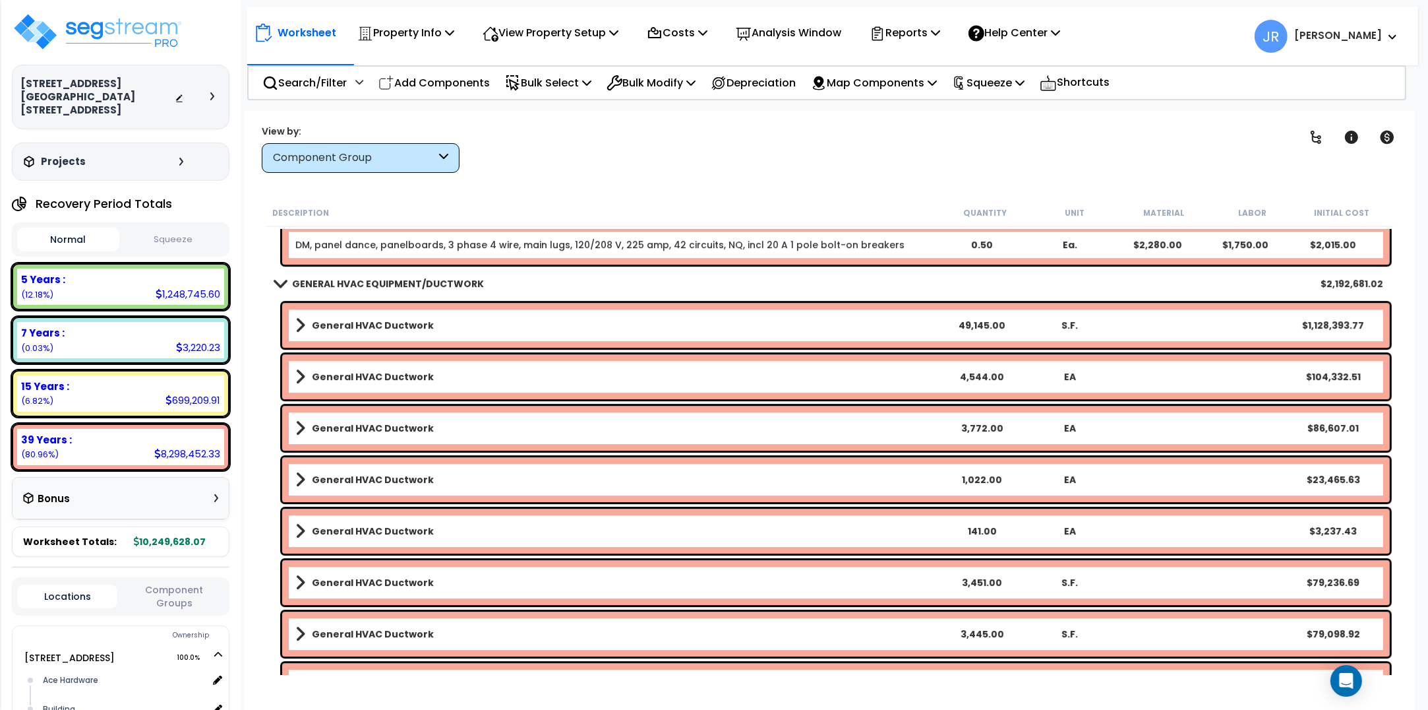
scroll to position [39072, 0]
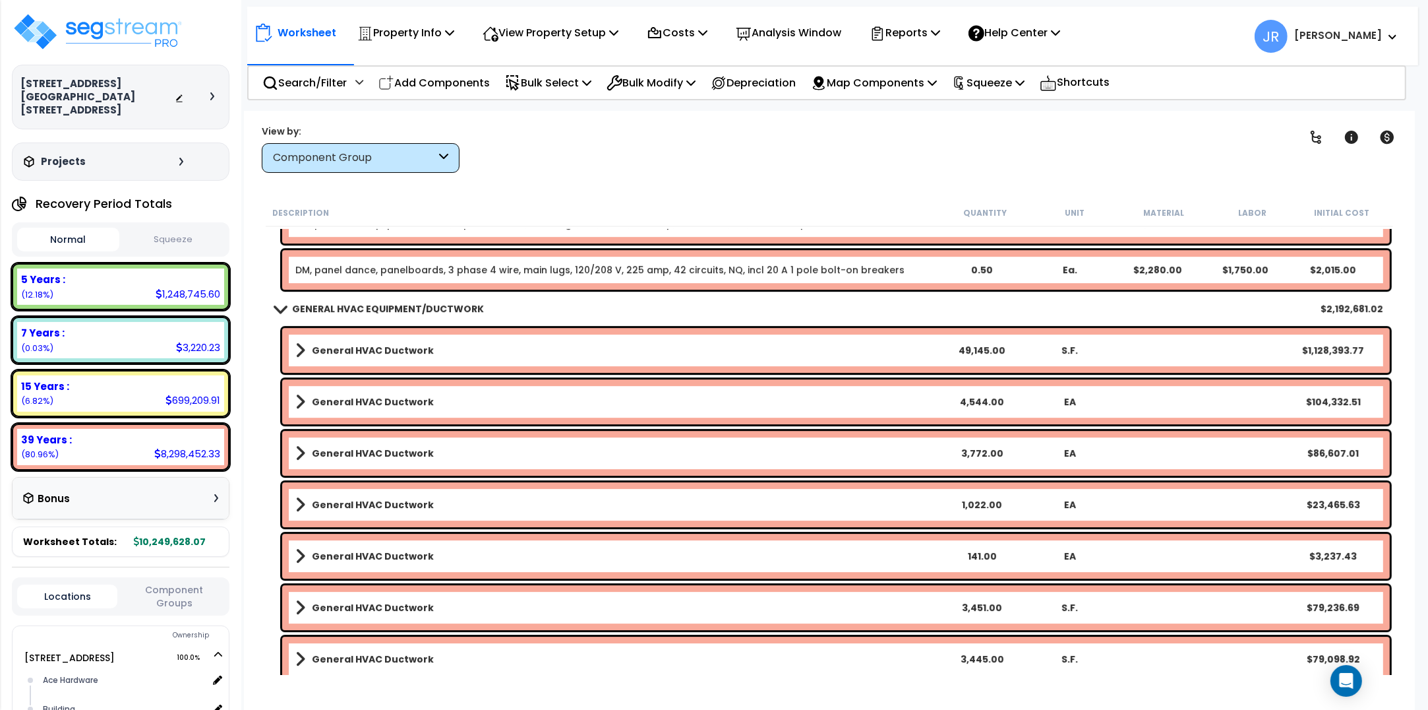
click at [399, 342] on link "General HVAC Ductwork" at bounding box center [616, 350] width 642 height 18
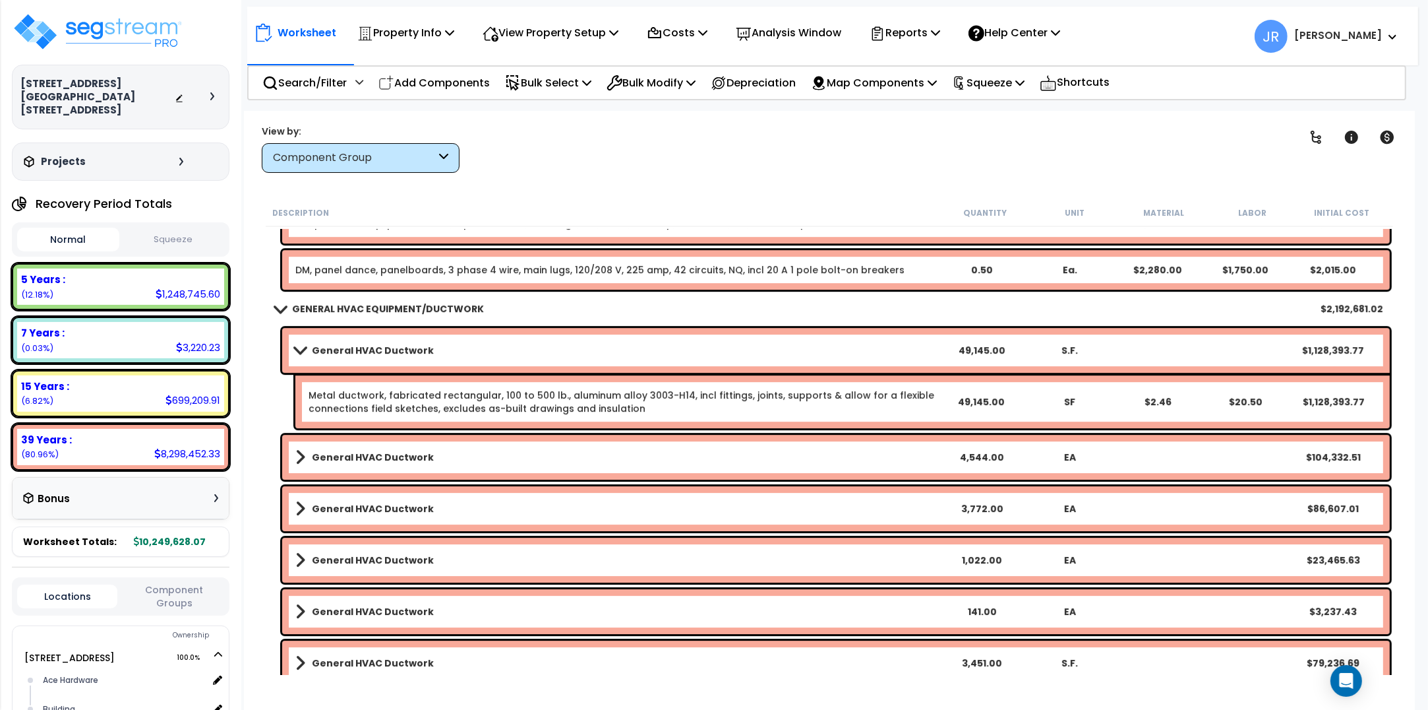
click at [399, 342] on link "General HVAC Ductwork" at bounding box center [616, 350] width 642 height 18
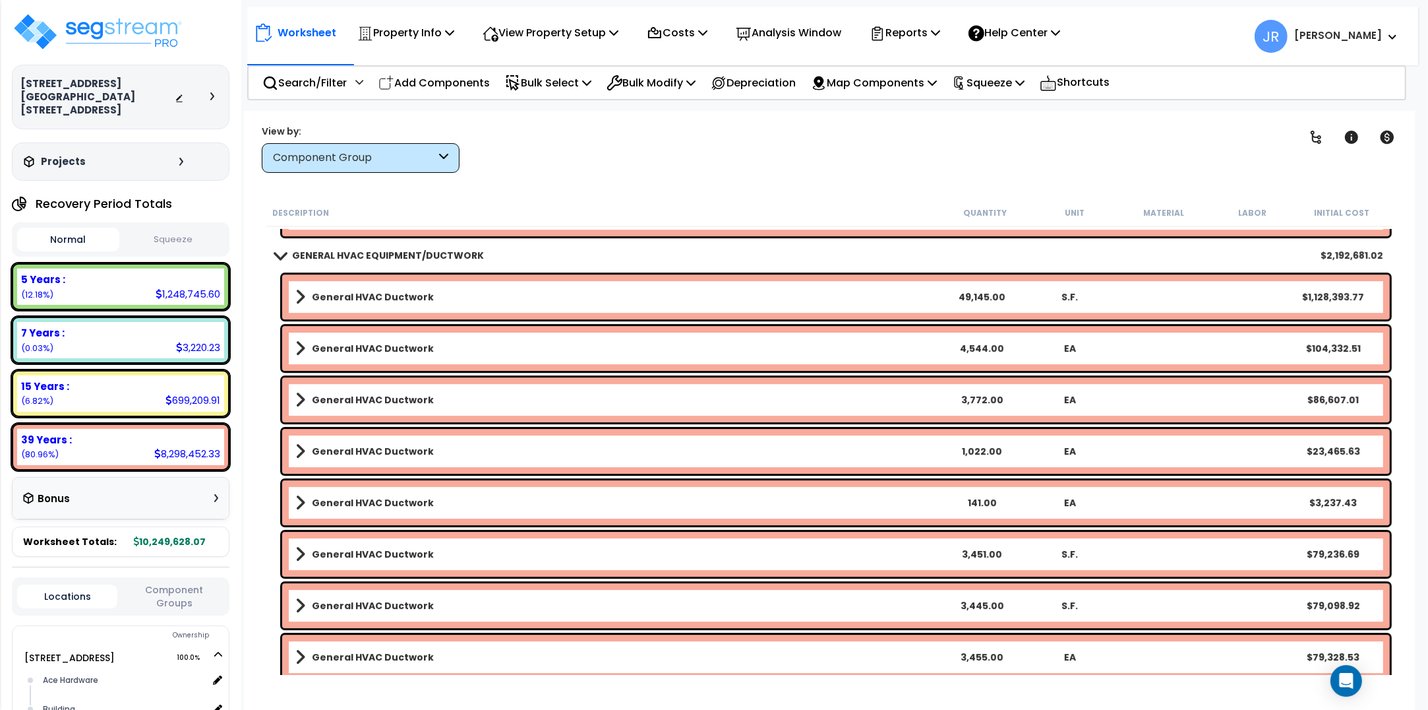
scroll to position [39154, 0]
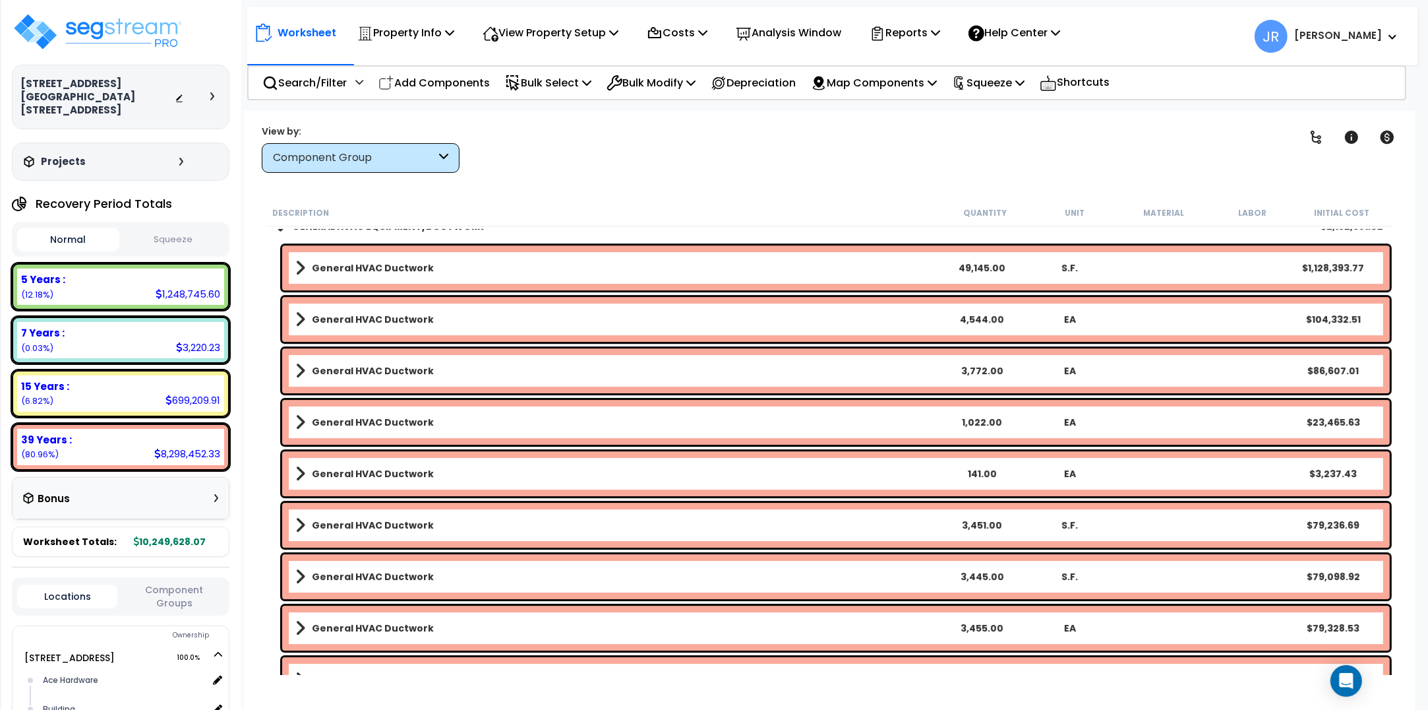
click at [396, 310] on link "General HVAC Ductwork" at bounding box center [616, 319] width 642 height 18
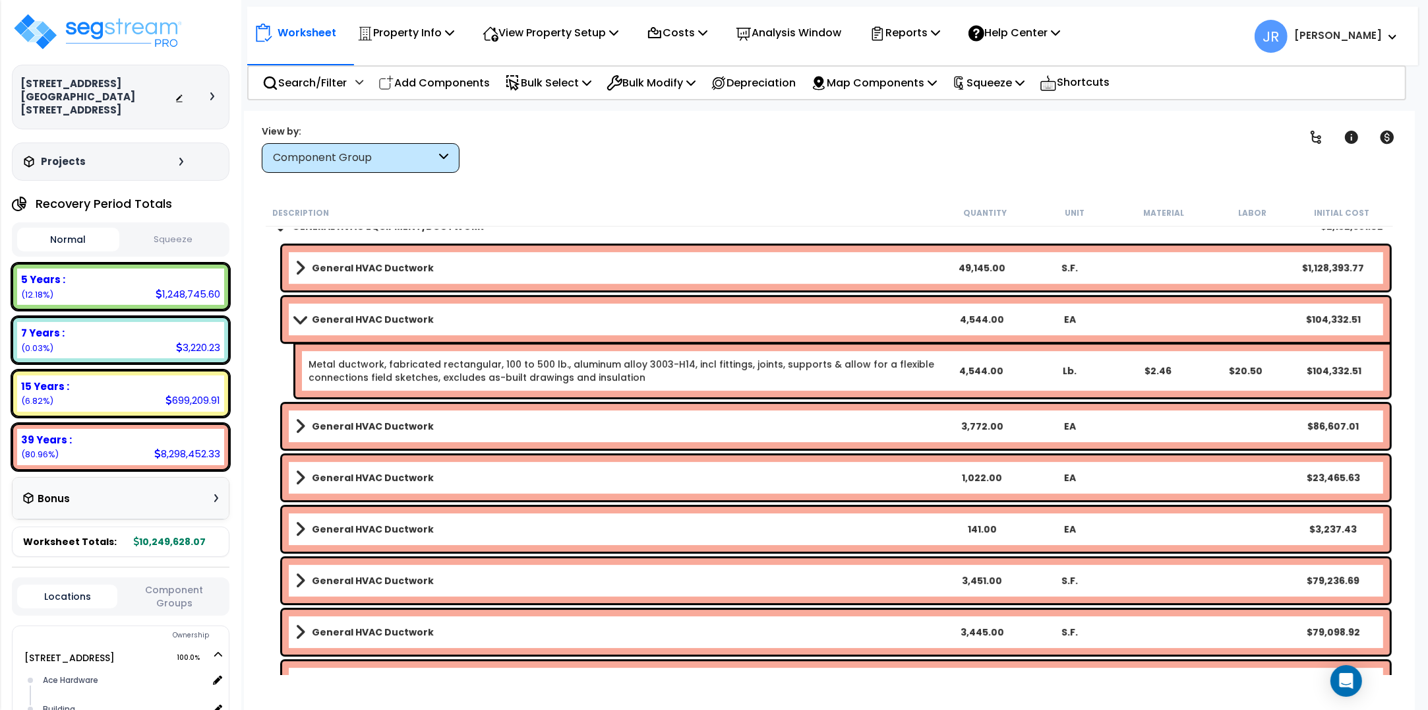
click at [396, 310] on link "General HVAC Ductwork" at bounding box center [616, 319] width 642 height 18
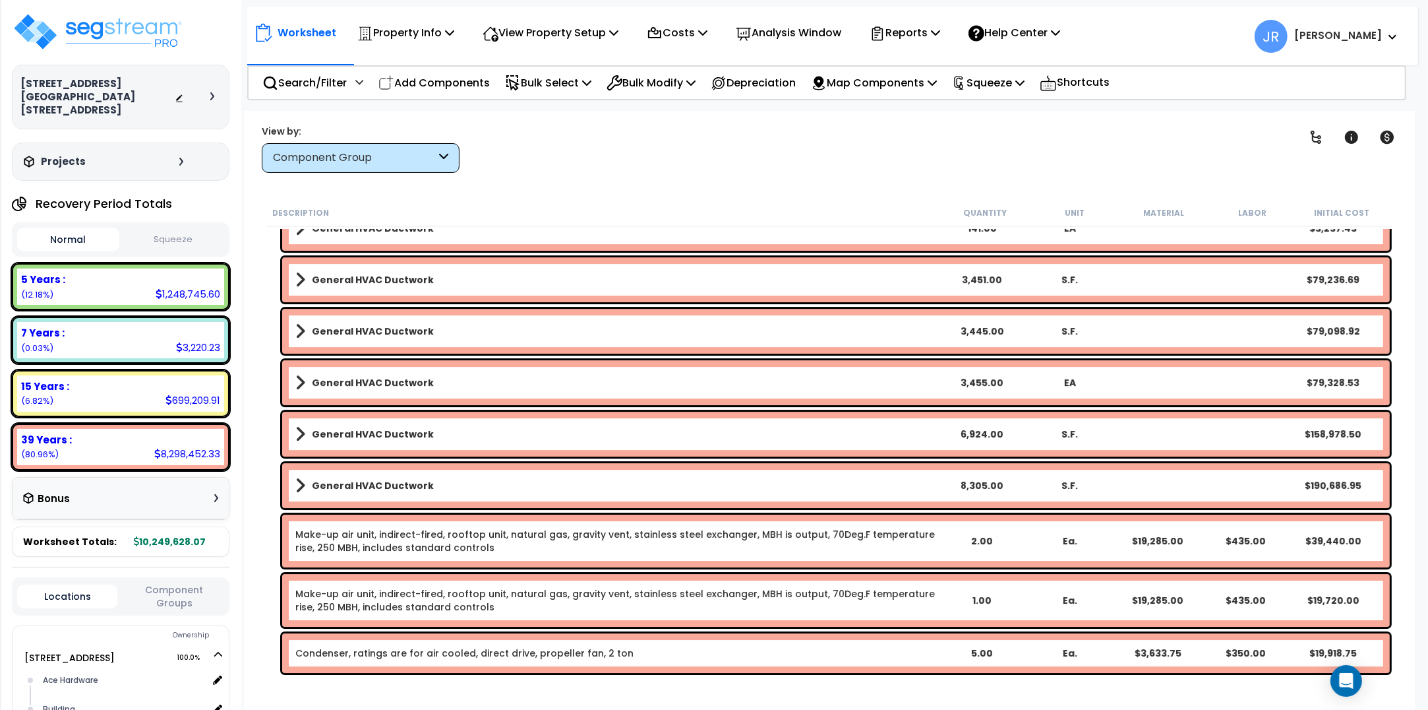
scroll to position [39401, 0]
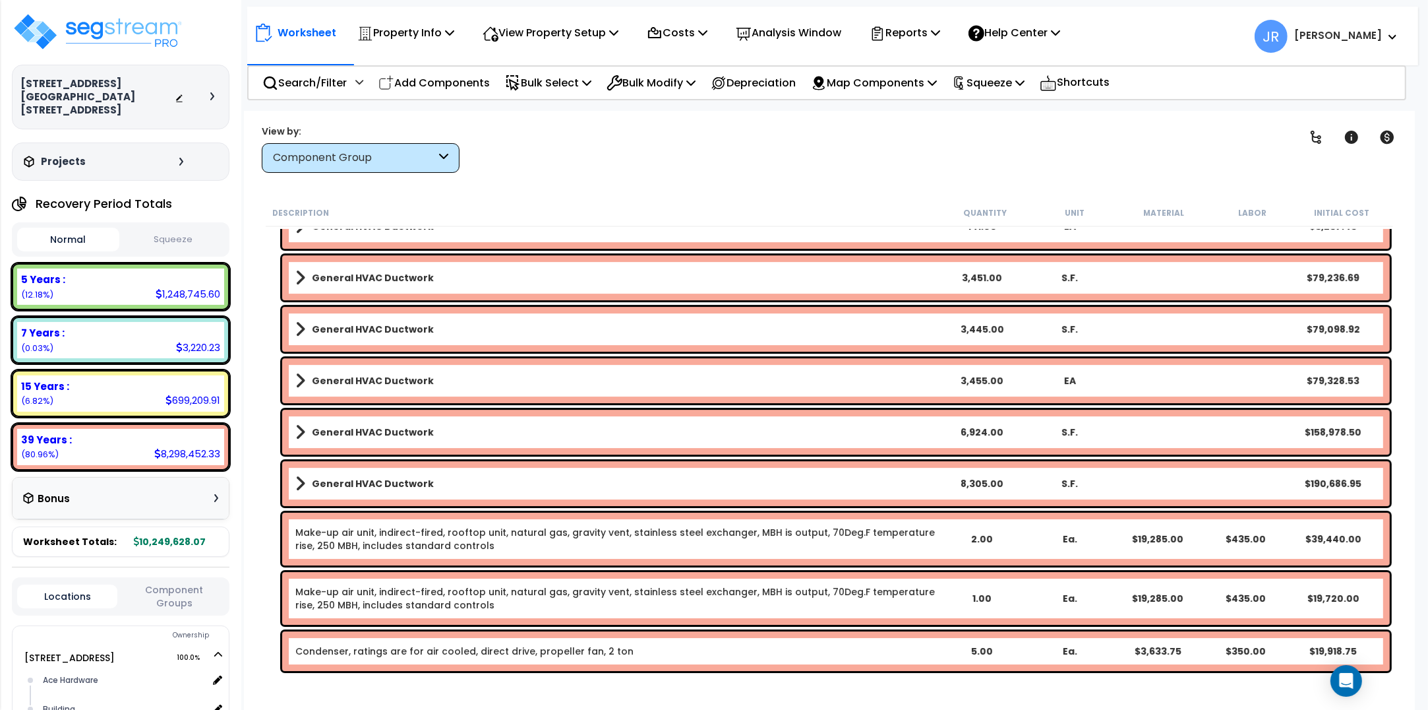
click at [413, 377] on b "General HVAC Ductwork" at bounding box center [373, 380] width 122 height 13
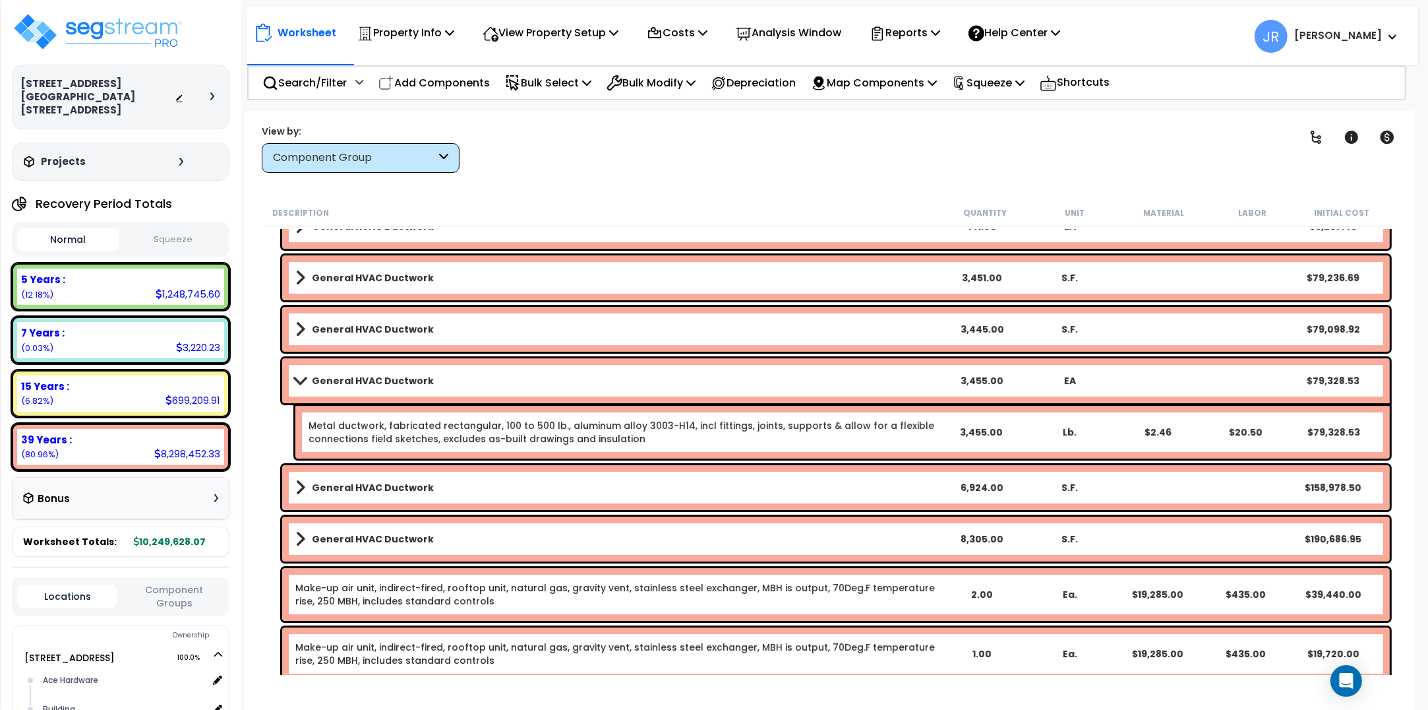
click at [413, 377] on b "General HVAC Ductwork" at bounding box center [373, 380] width 122 height 13
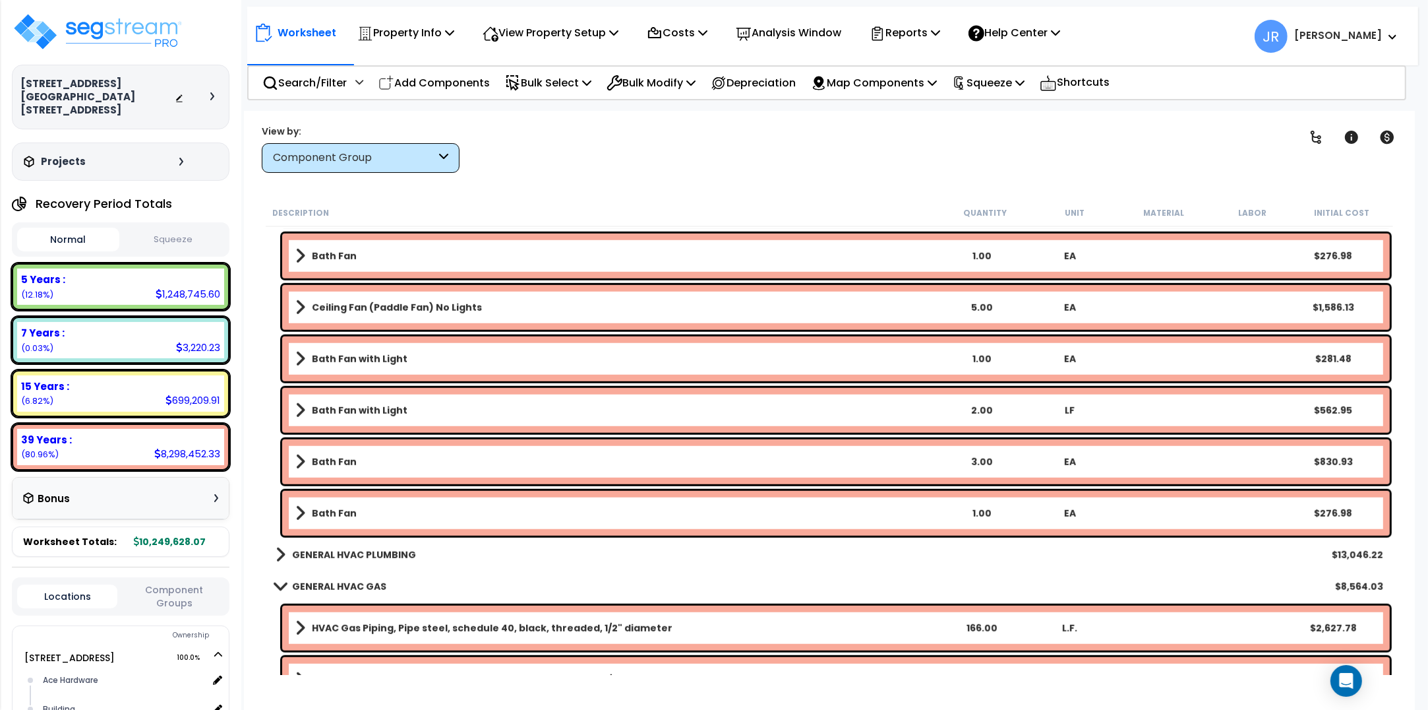
scroll to position [41380, 0]
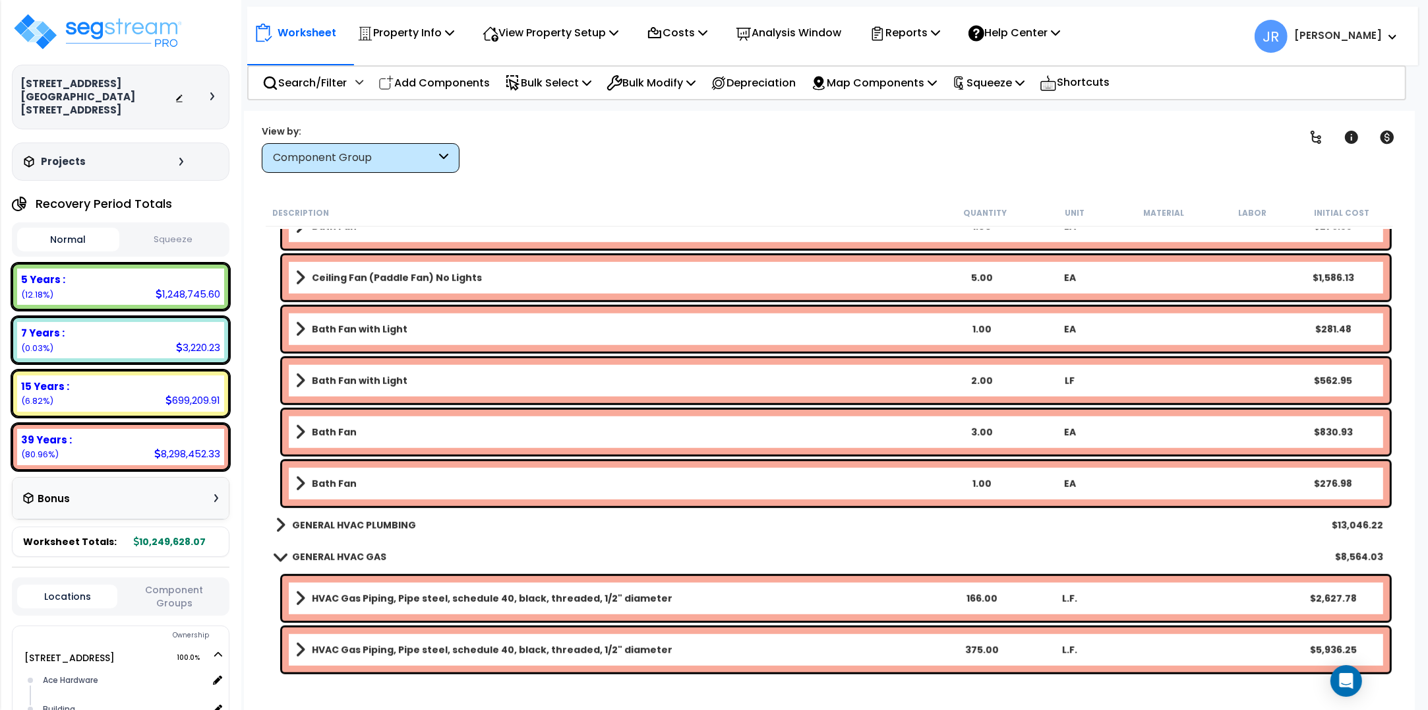
click at [345, 526] on b "GENERAL HVAC PLUMBING" at bounding box center [354, 524] width 124 height 13
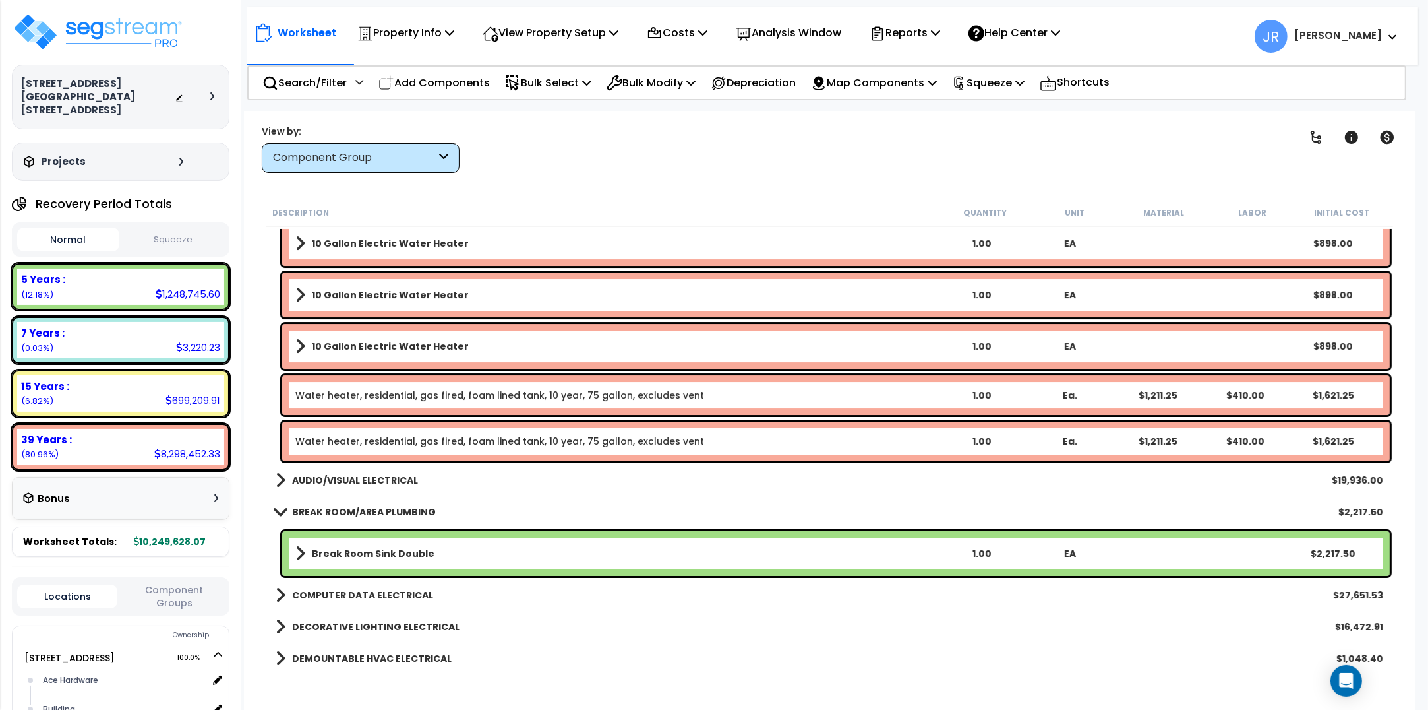
scroll to position [45583, 0]
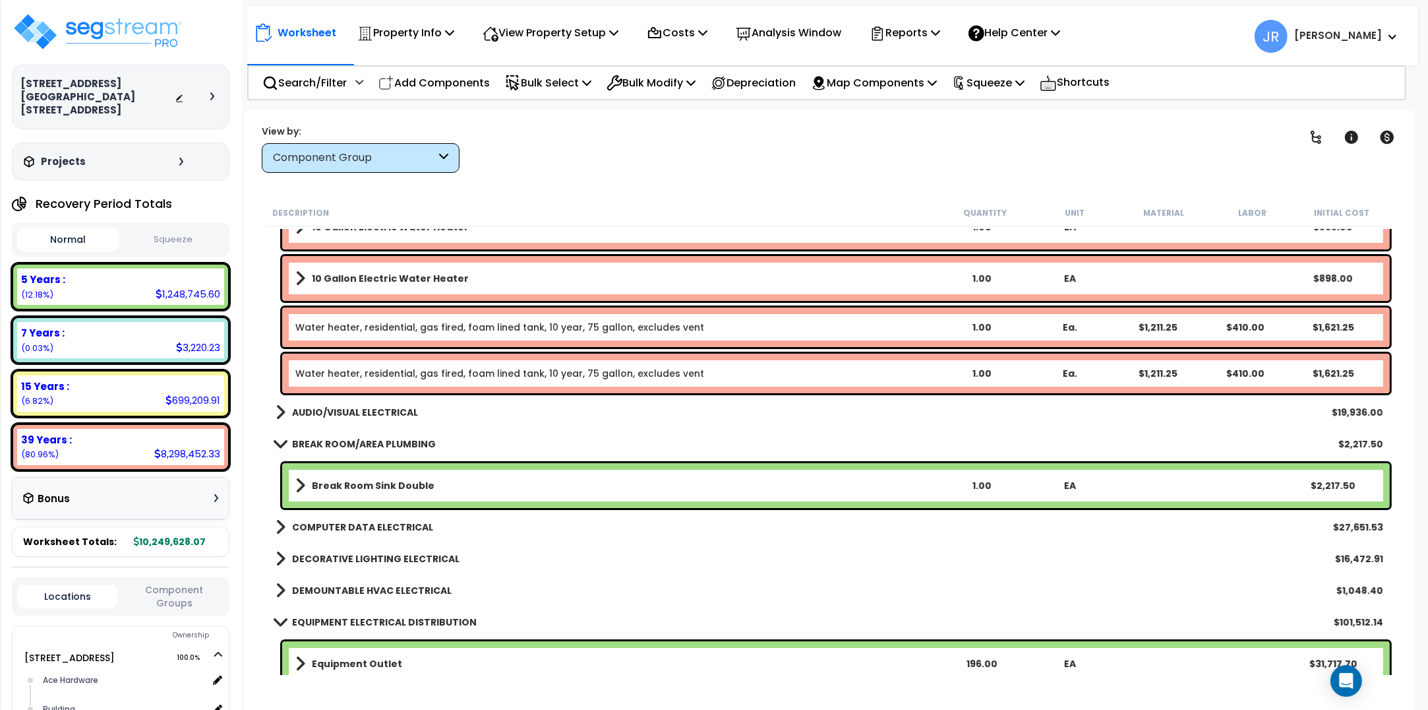
click at [361, 413] on b "AUDIO/VISUAL ELECTRICAL" at bounding box center [355, 412] width 126 height 13
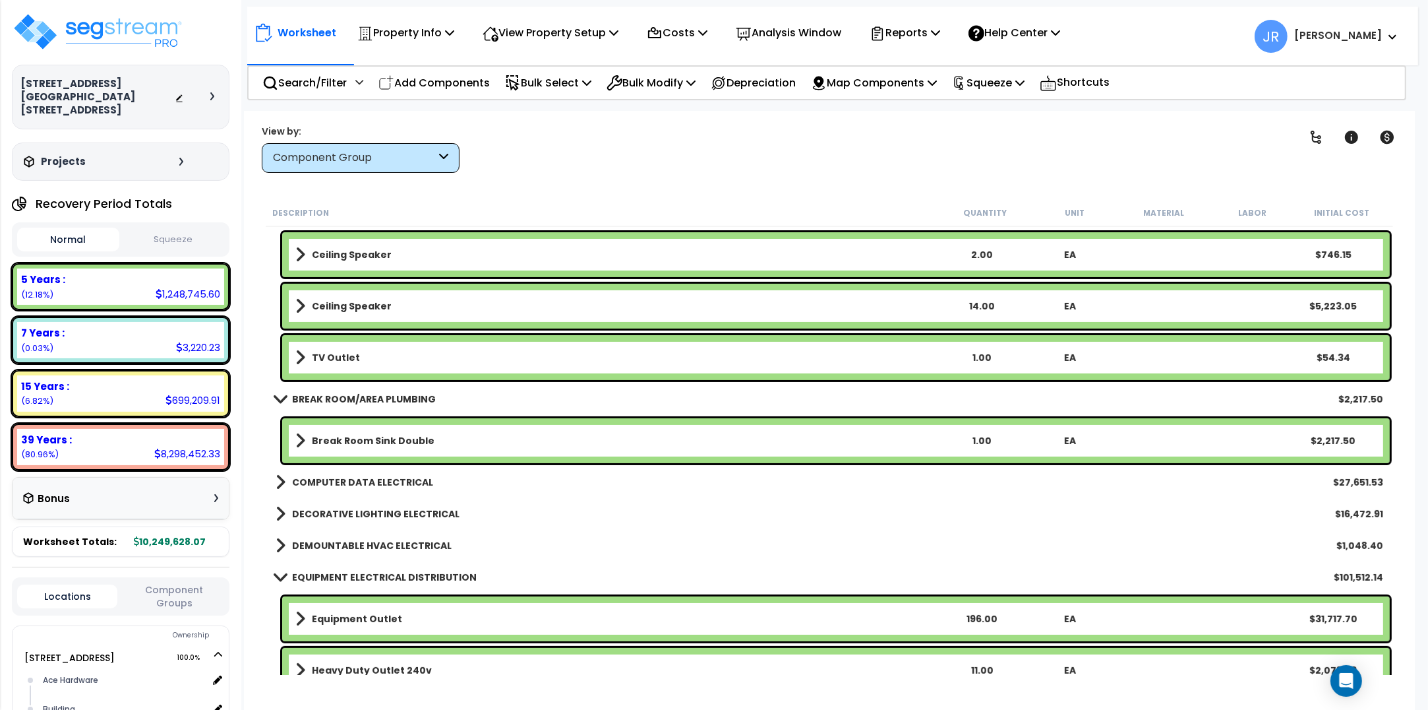
scroll to position [46078, 0]
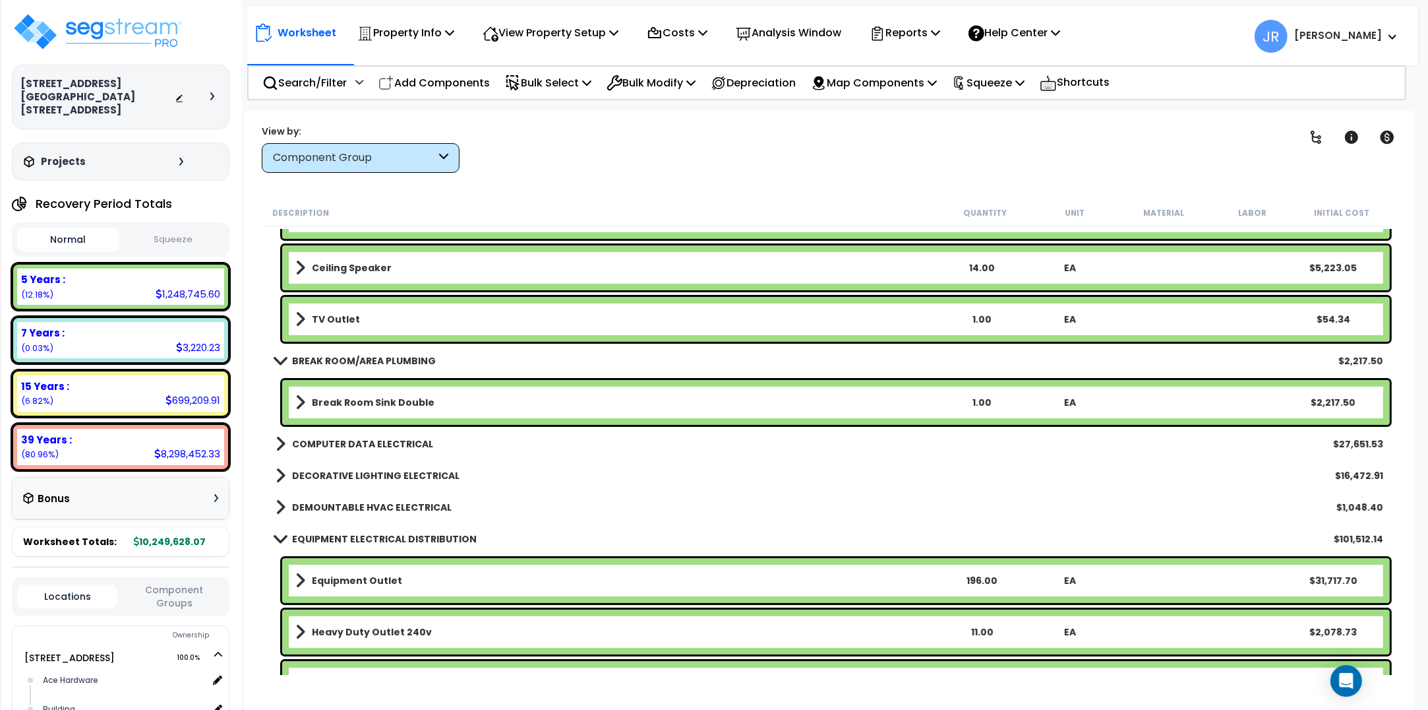
click at [367, 447] on b "COMPUTER DATA ELECTRICAL" at bounding box center [362, 443] width 141 height 13
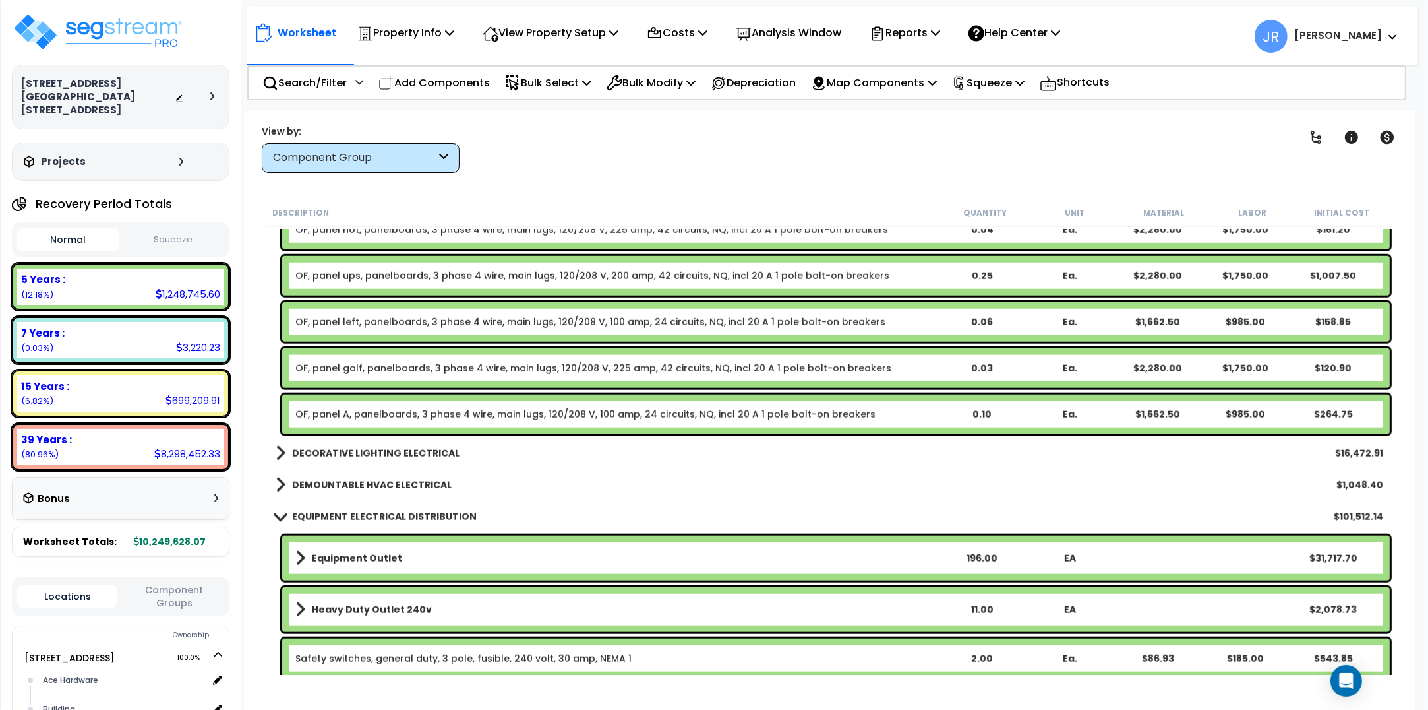
scroll to position [47397, 0]
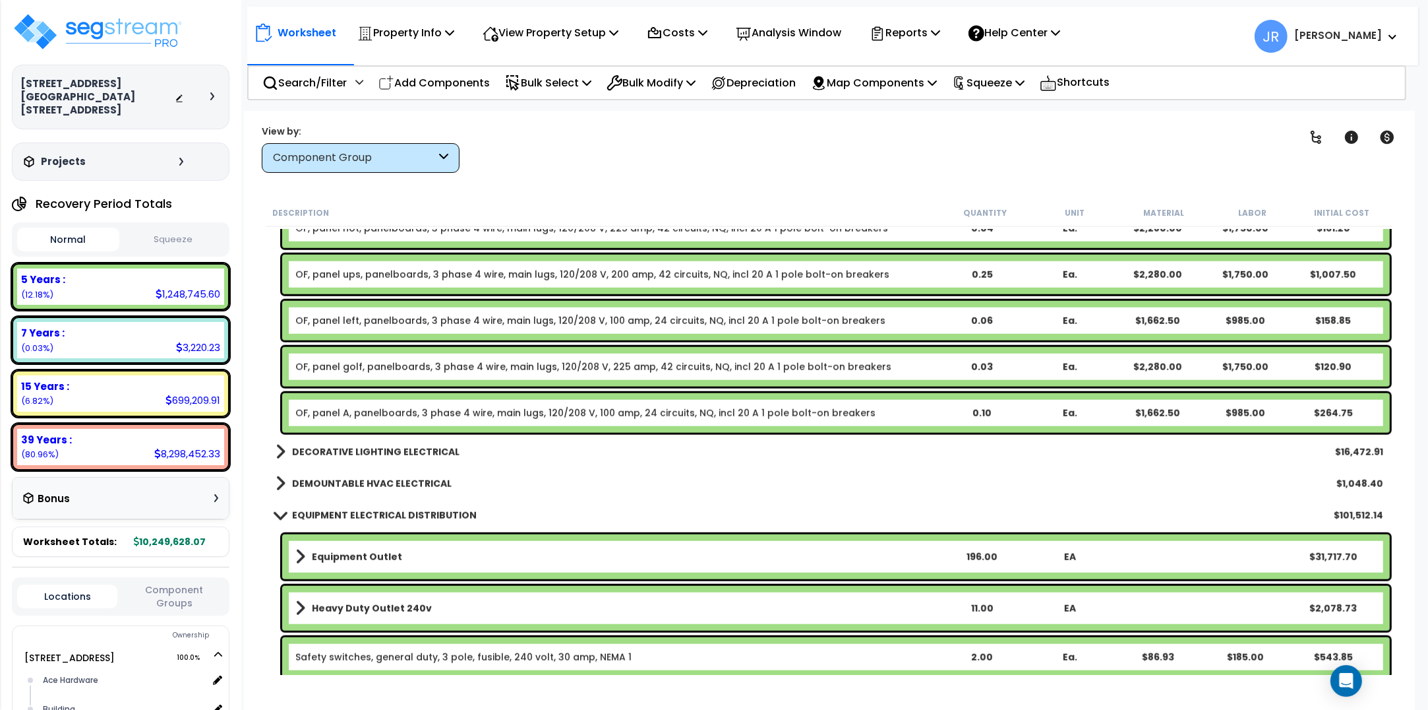
click at [367, 447] on b "DECORATIVE LIGHTING ELECTRICAL" at bounding box center [375, 451] width 167 height 13
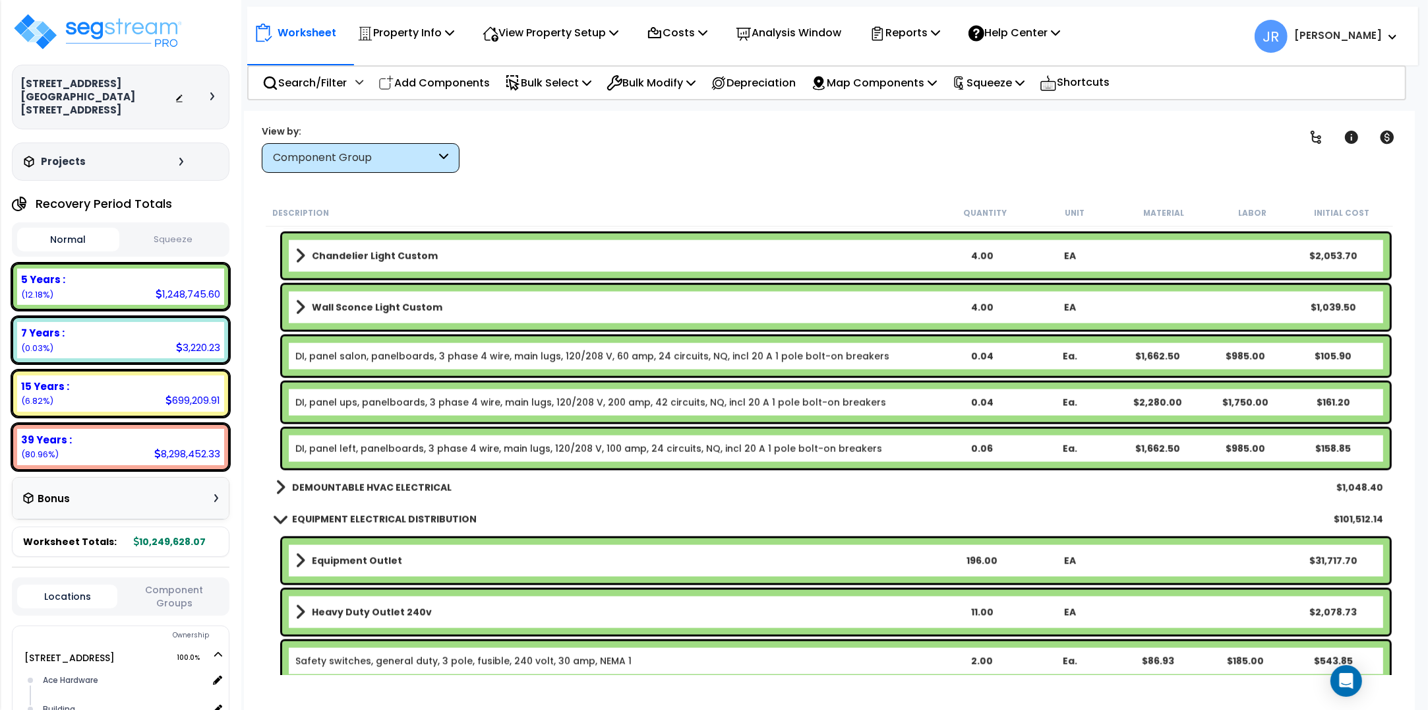
scroll to position [47974, 0]
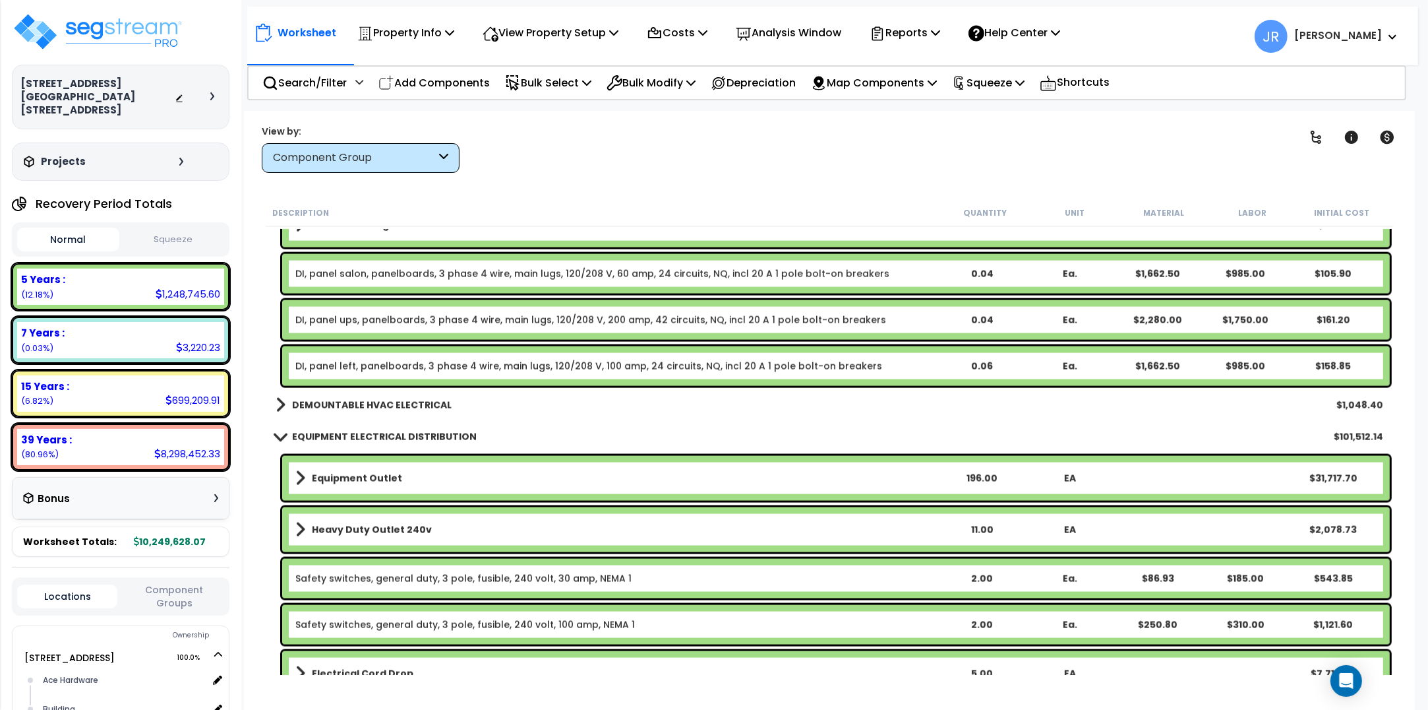
click at [383, 400] on b "DEMOUNTABLE HVAC ELECTRICAL" at bounding box center [372, 404] width 160 height 13
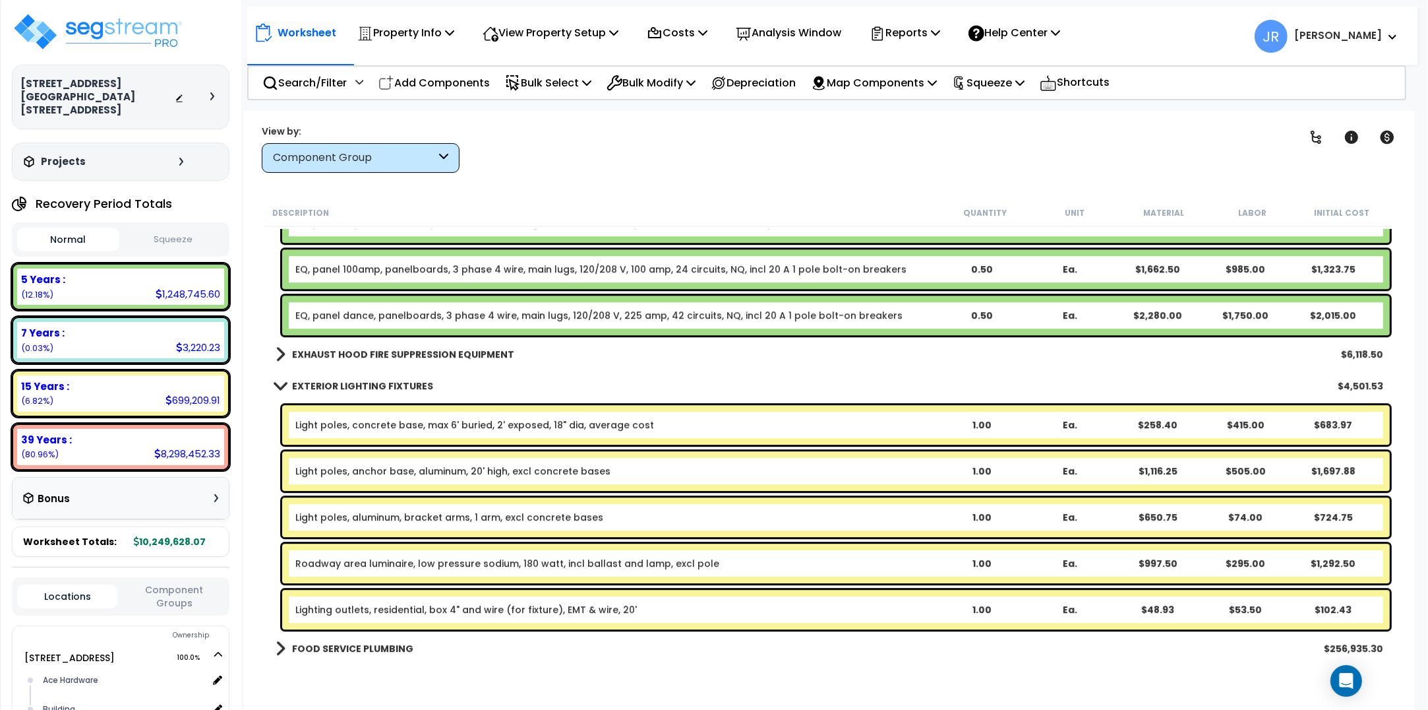
scroll to position [50200, 0]
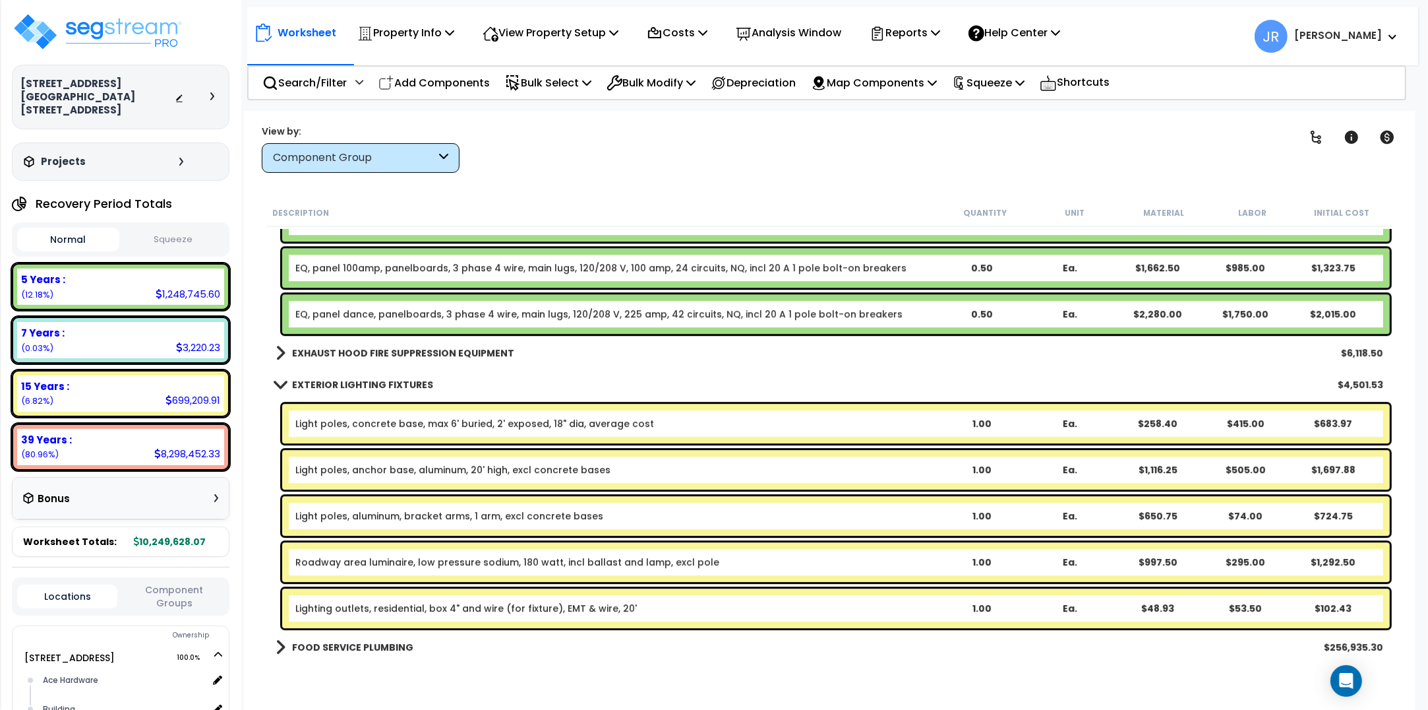
click at [387, 354] on b "EXHAUST HOOD FIRE SUPPRESSION EQUIPMENT" at bounding box center [403, 352] width 222 height 13
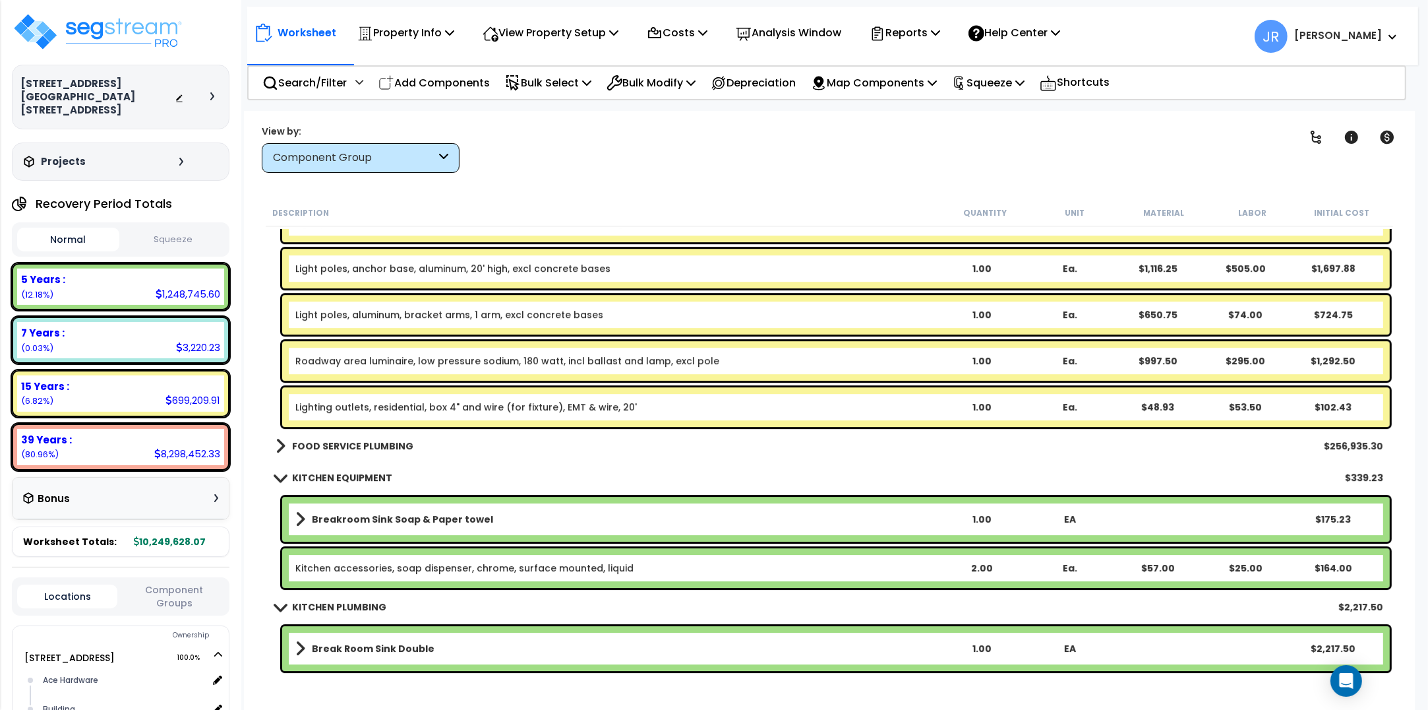
scroll to position [50529, 0]
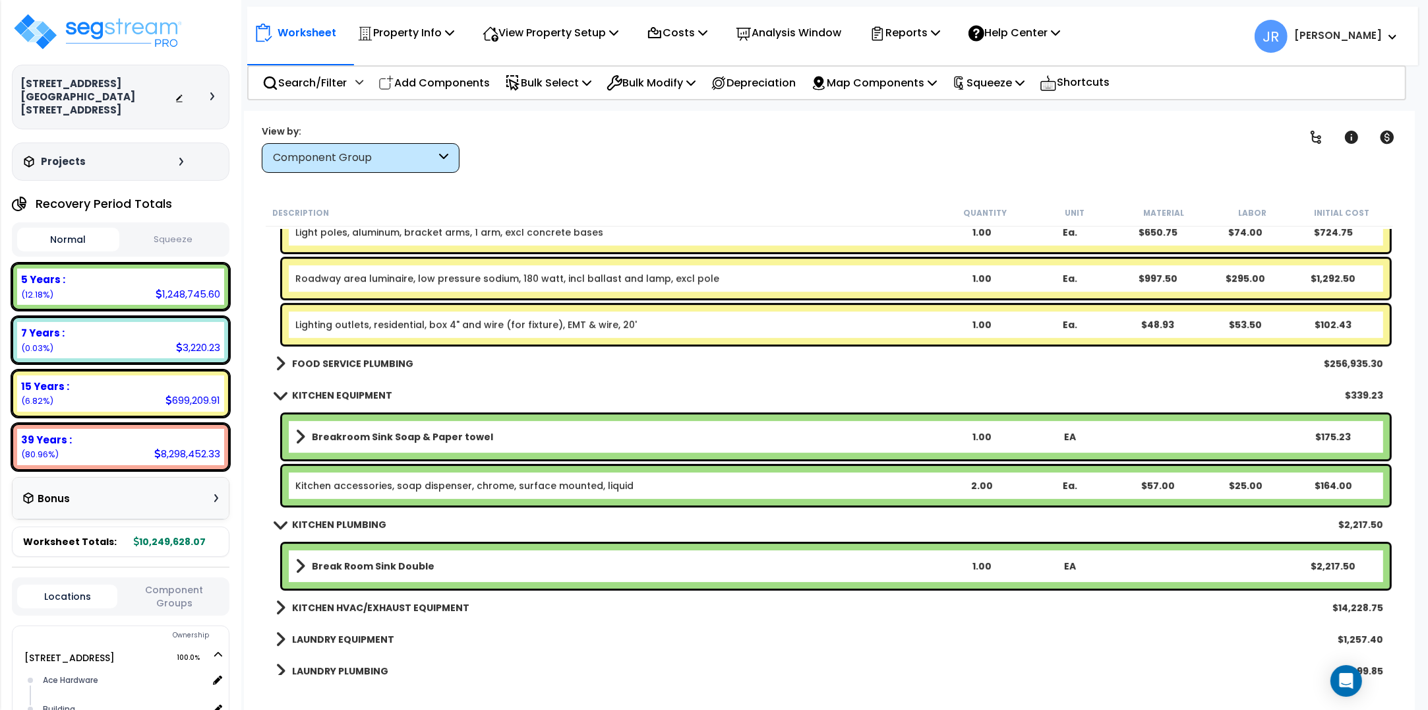
click at [387, 354] on link "FOOD SERVICE PLUMBING" at bounding box center [345, 363] width 138 height 18
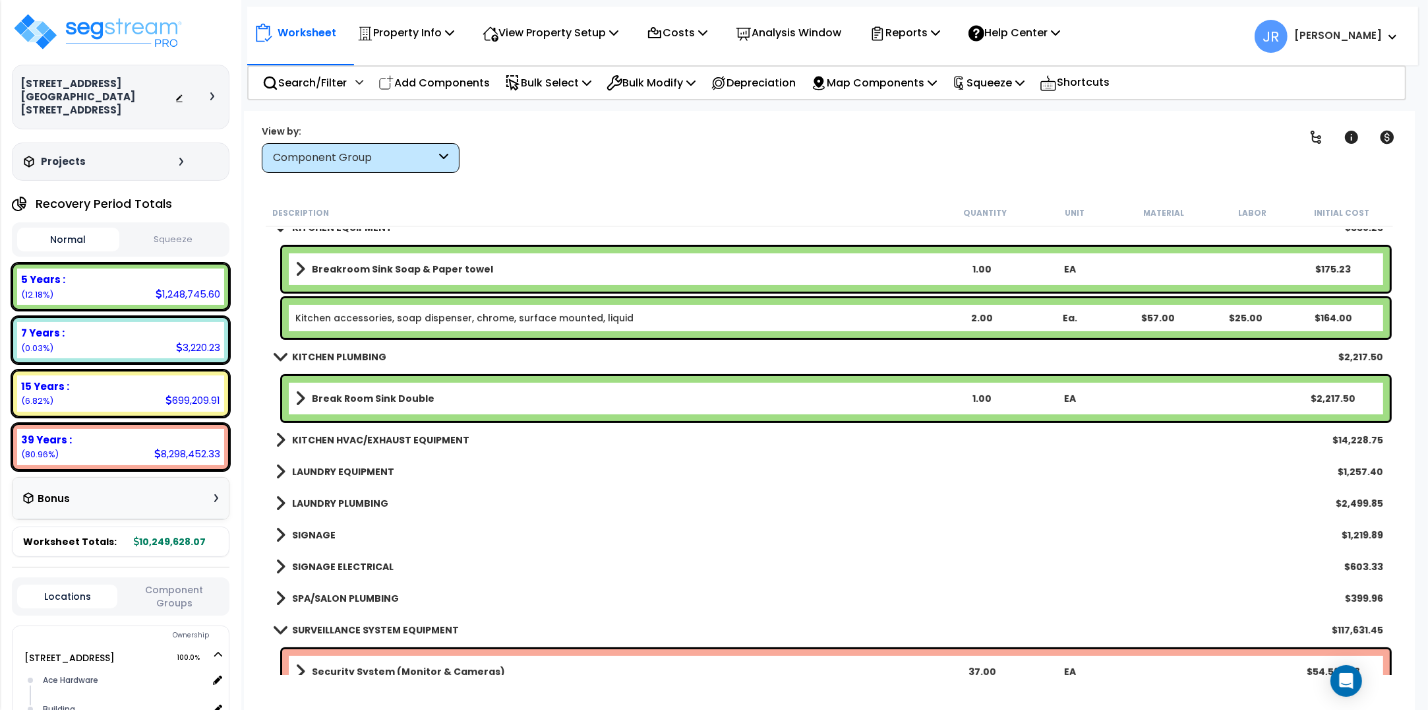
scroll to position [51848, 0]
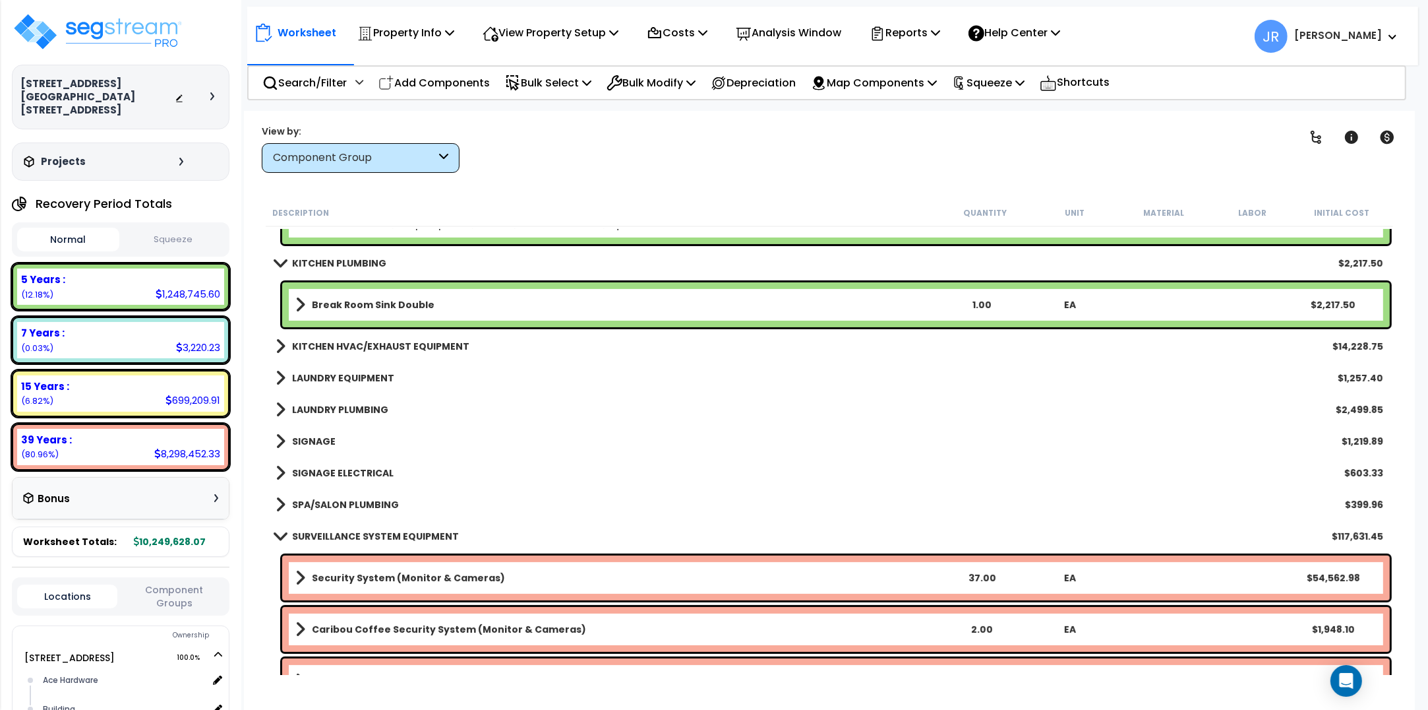
click at [392, 344] on b "KITCHEN HVAC/EXHAUST EQUIPMENT" at bounding box center [380, 346] width 177 height 13
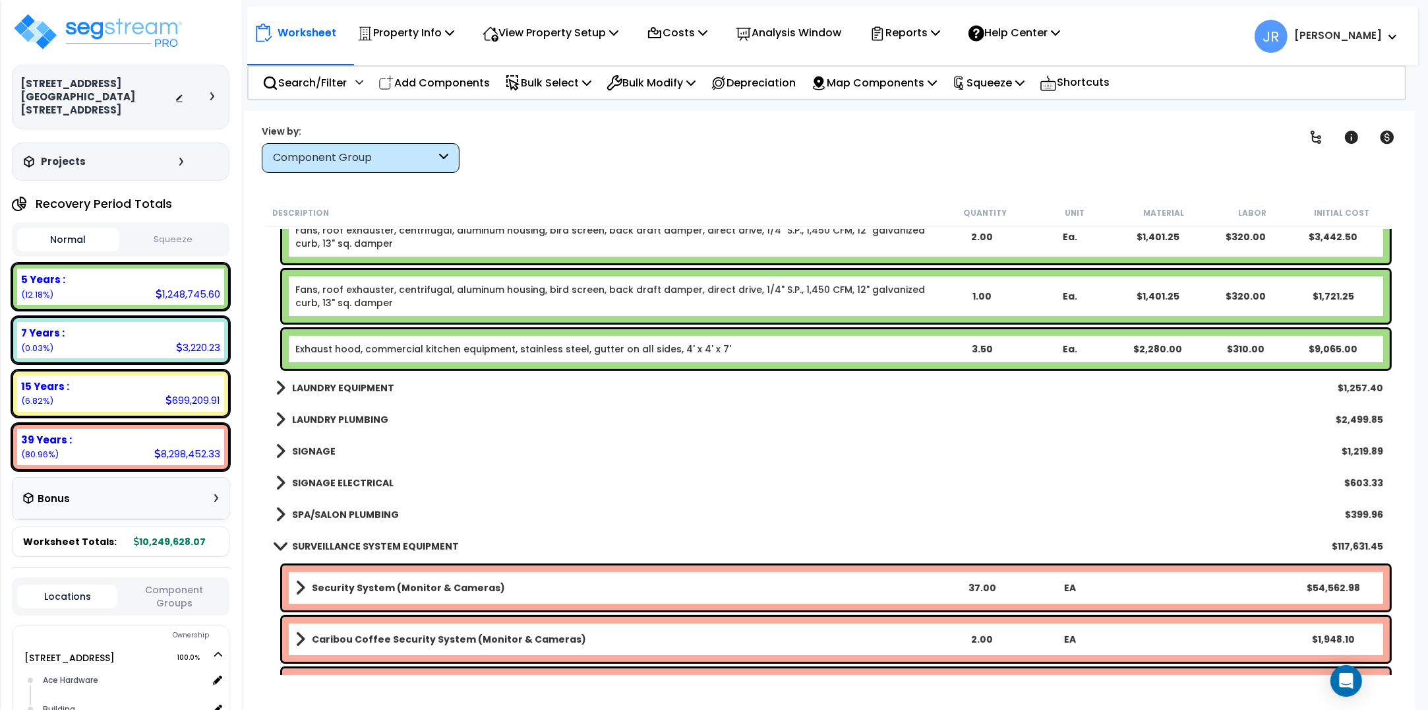
scroll to position [52013, 0]
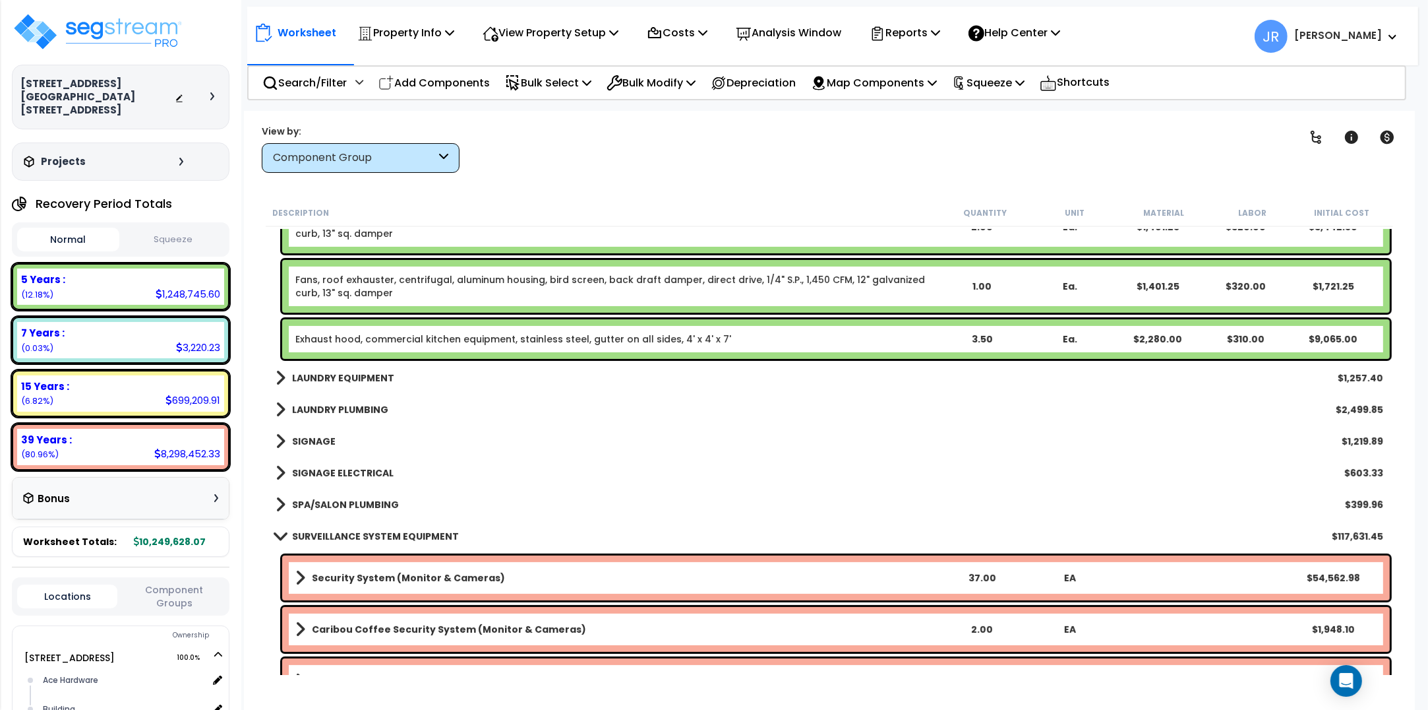
click at [369, 379] on b "LAUNDRY EQUIPMENT" at bounding box center [343, 377] width 102 height 13
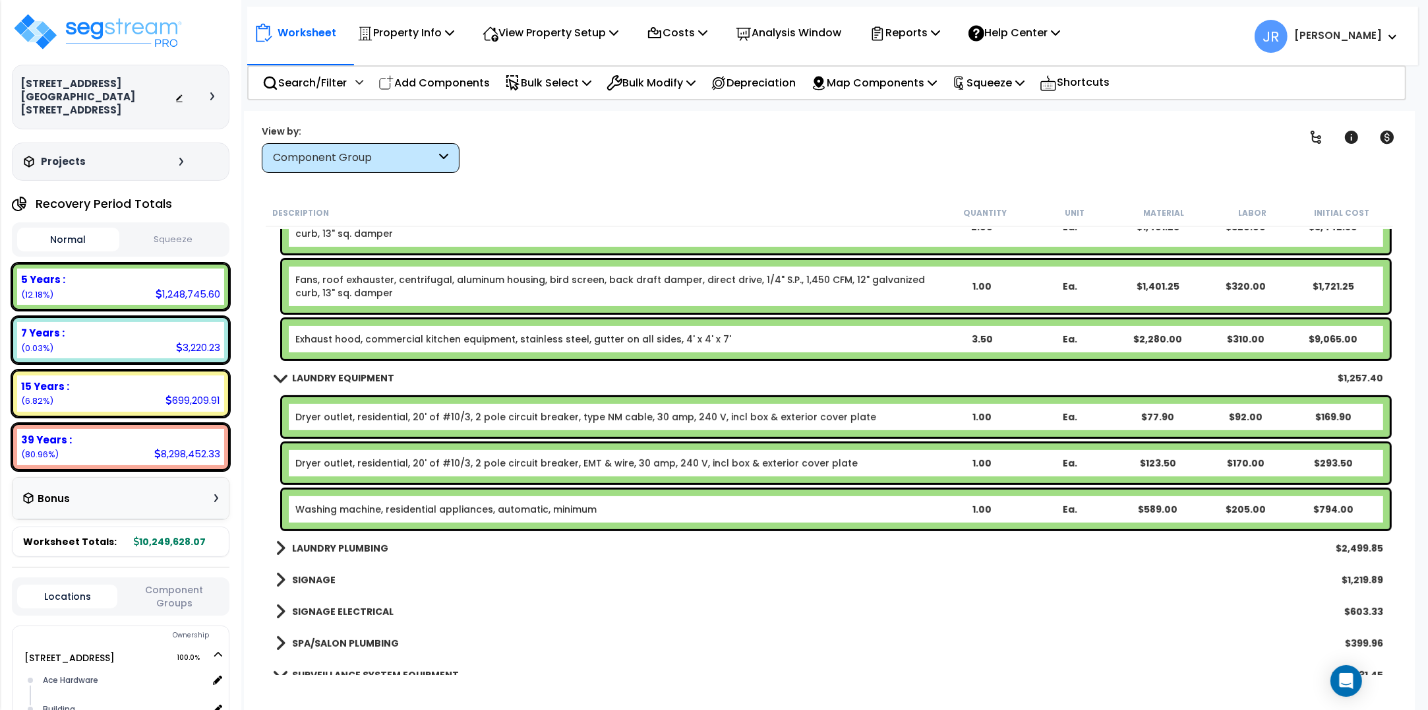
click at [365, 545] on b "LAUNDRY PLUMBING" at bounding box center [340, 547] width 96 height 13
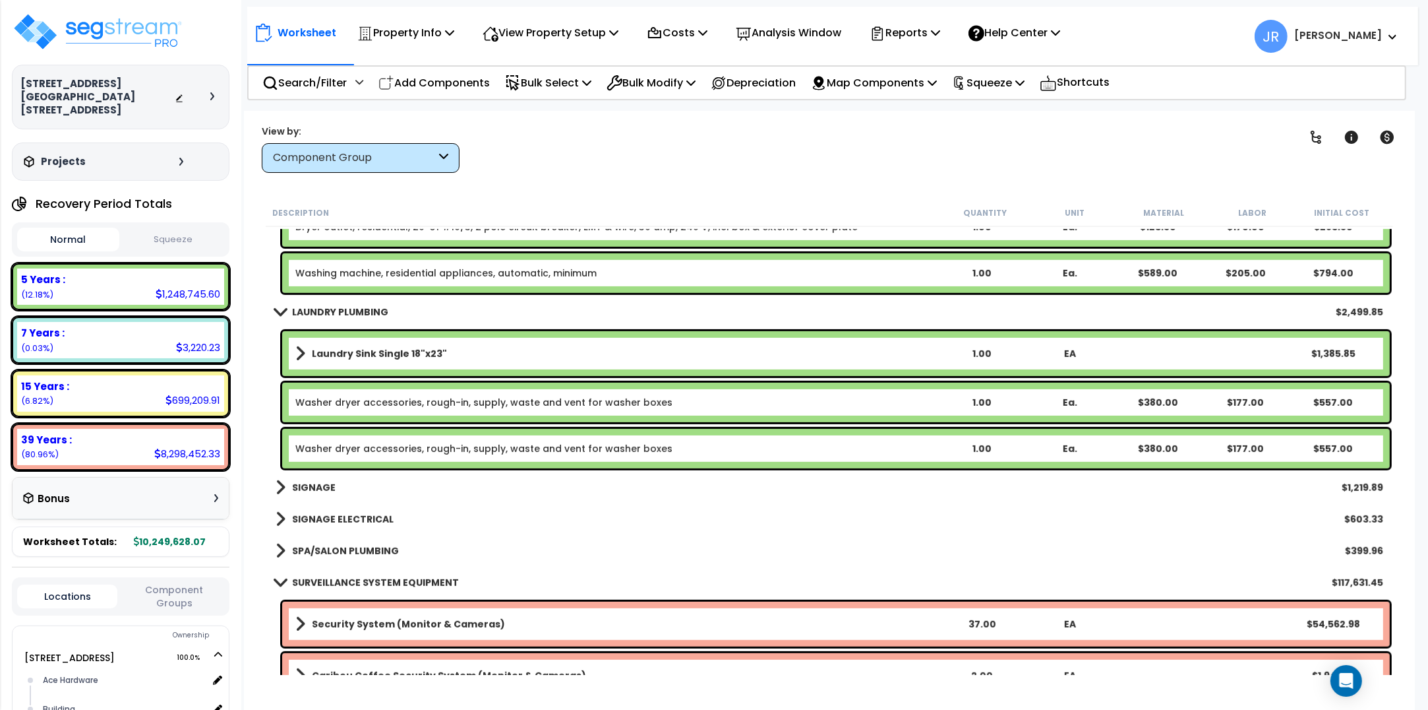
scroll to position [52260, 0]
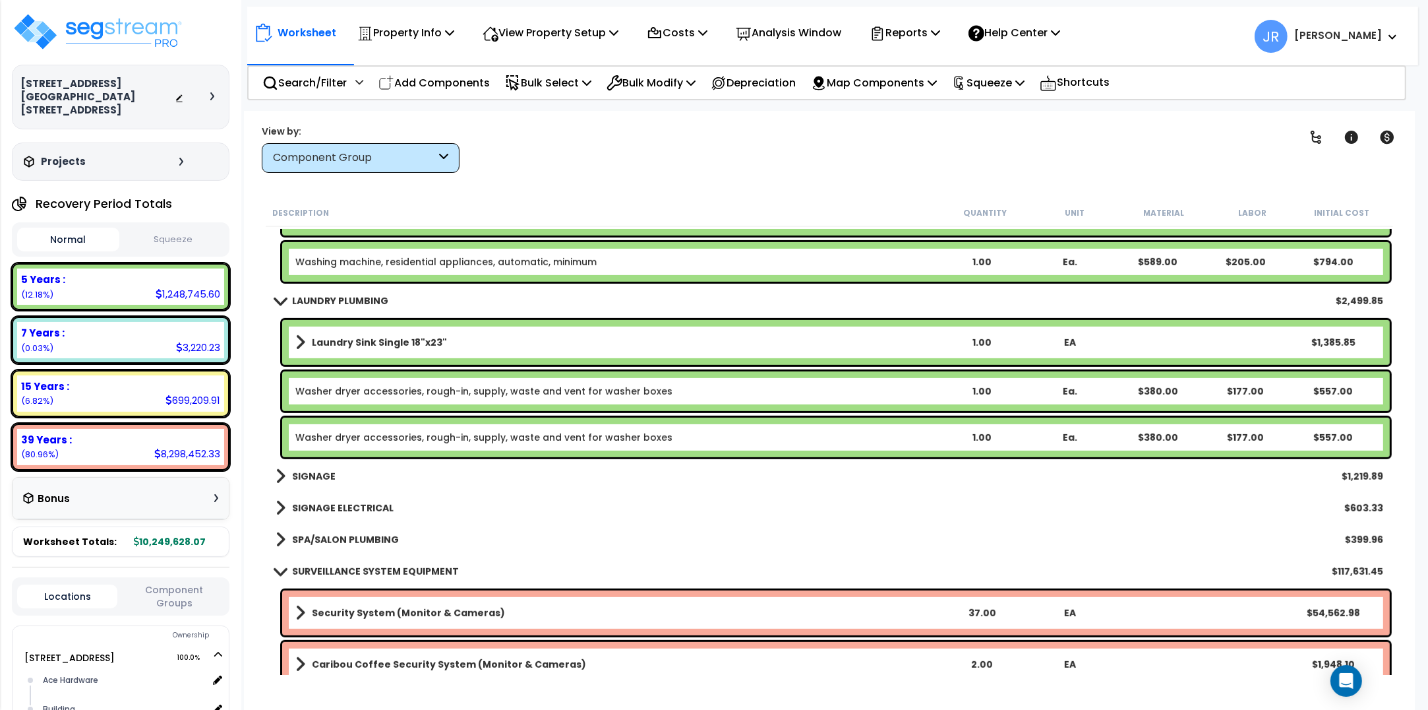
click at [328, 480] on b "SIGNAGE" at bounding box center [314, 476] width 44 height 13
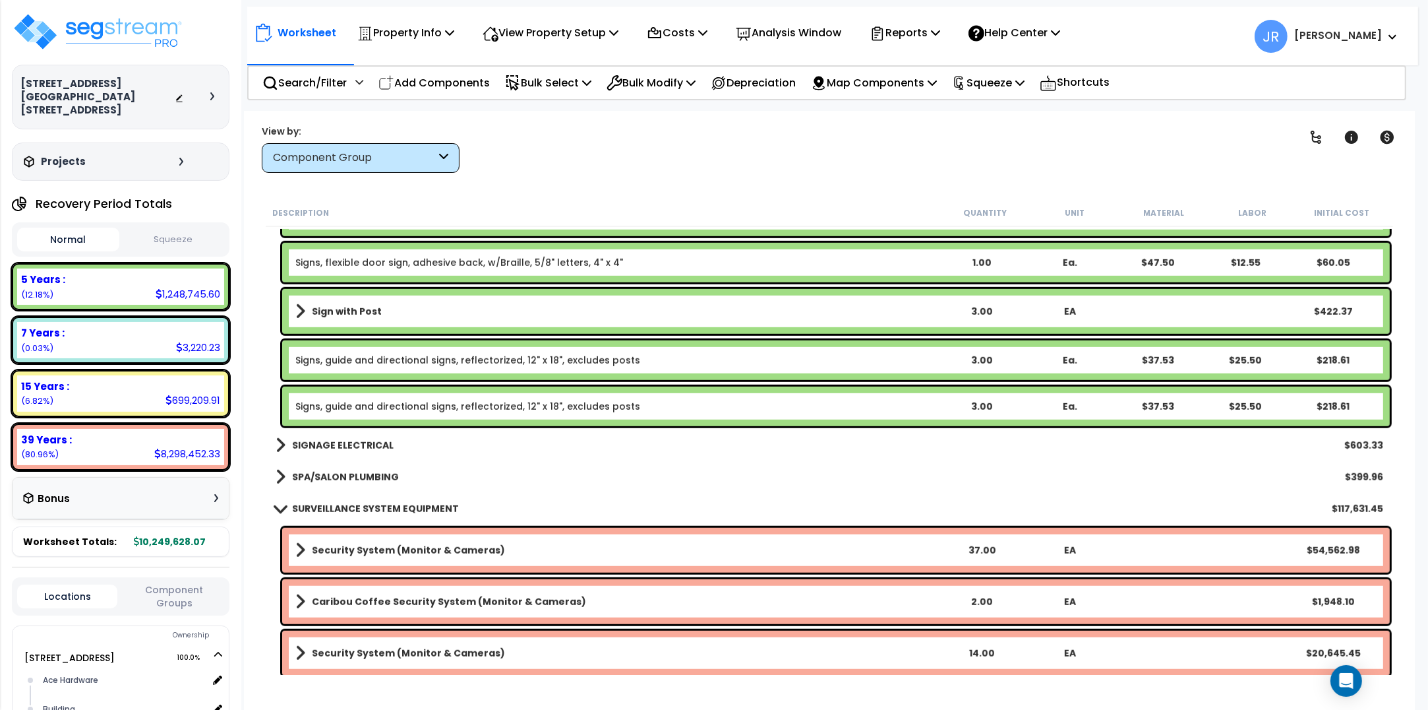
scroll to position [52672, 0]
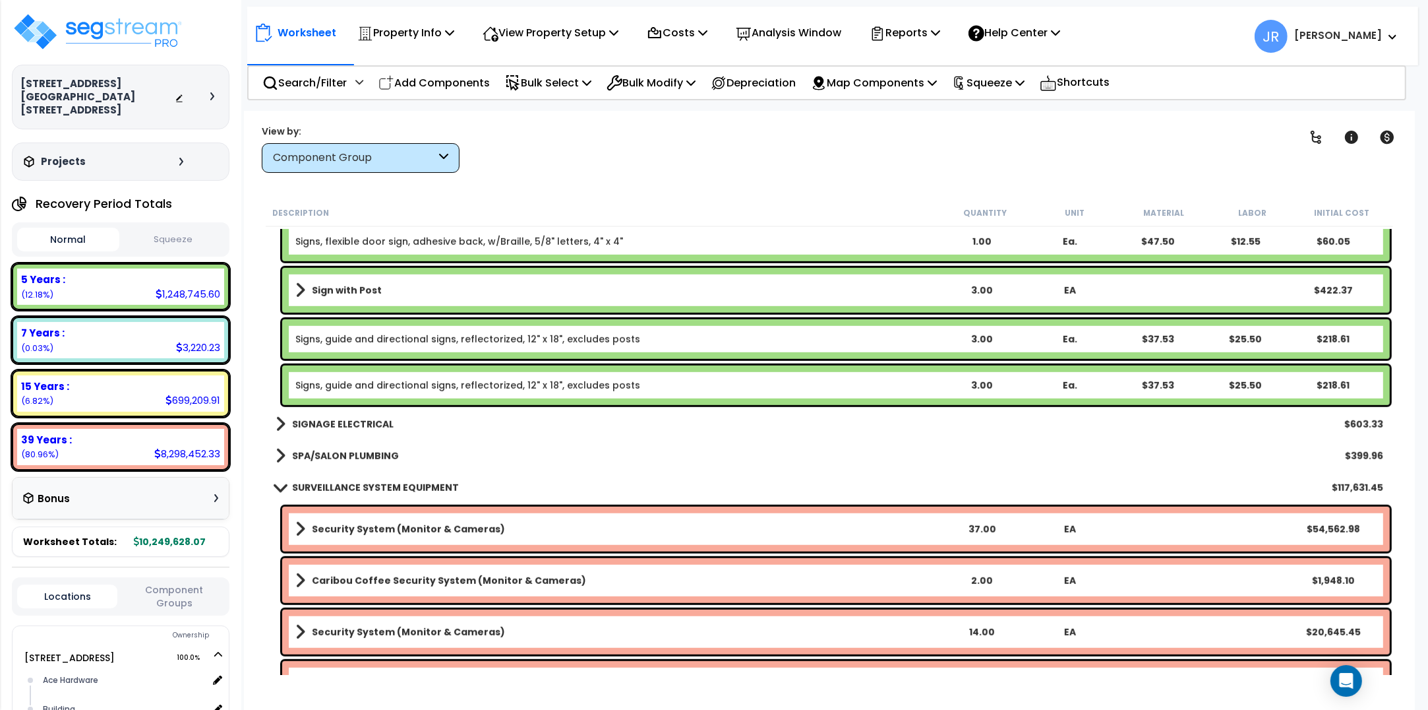
click at [353, 427] on b "SIGNAGE ELECTRICAL" at bounding box center [343, 423] width 102 height 13
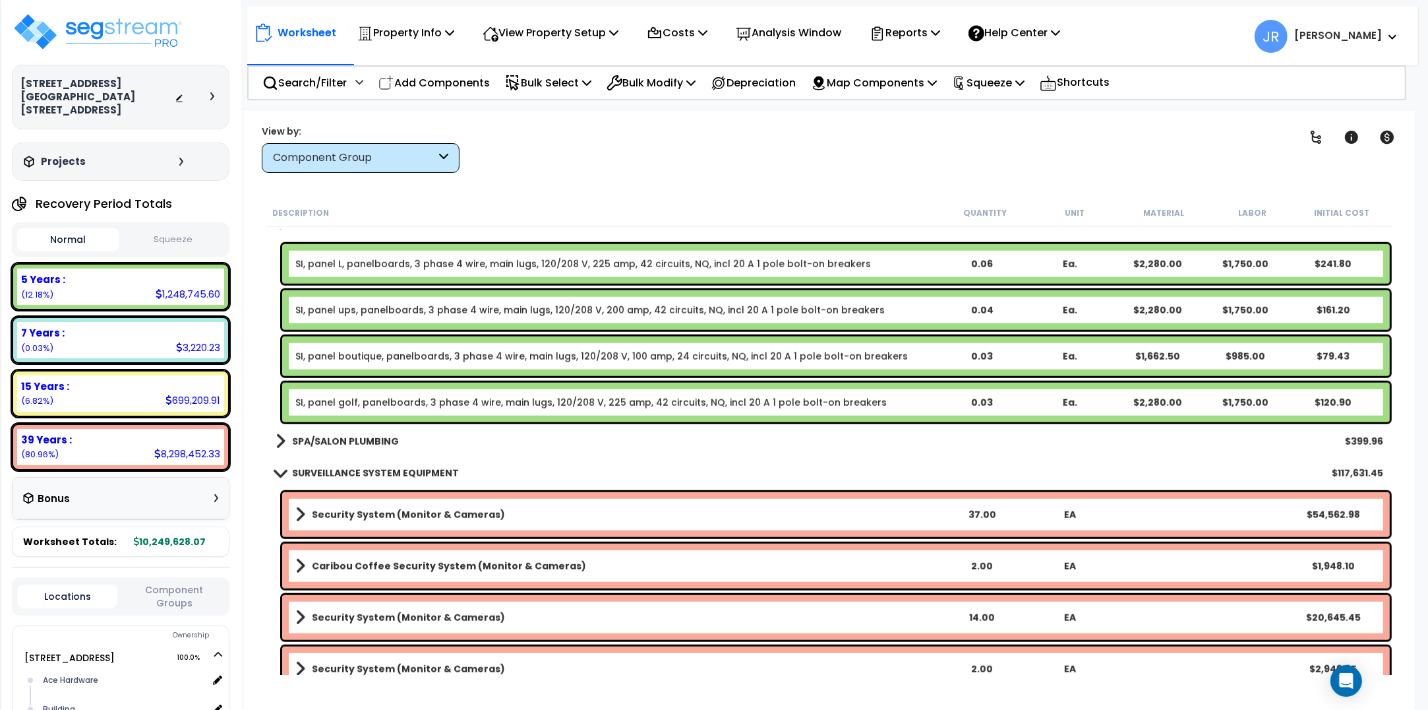
scroll to position [52920, 0]
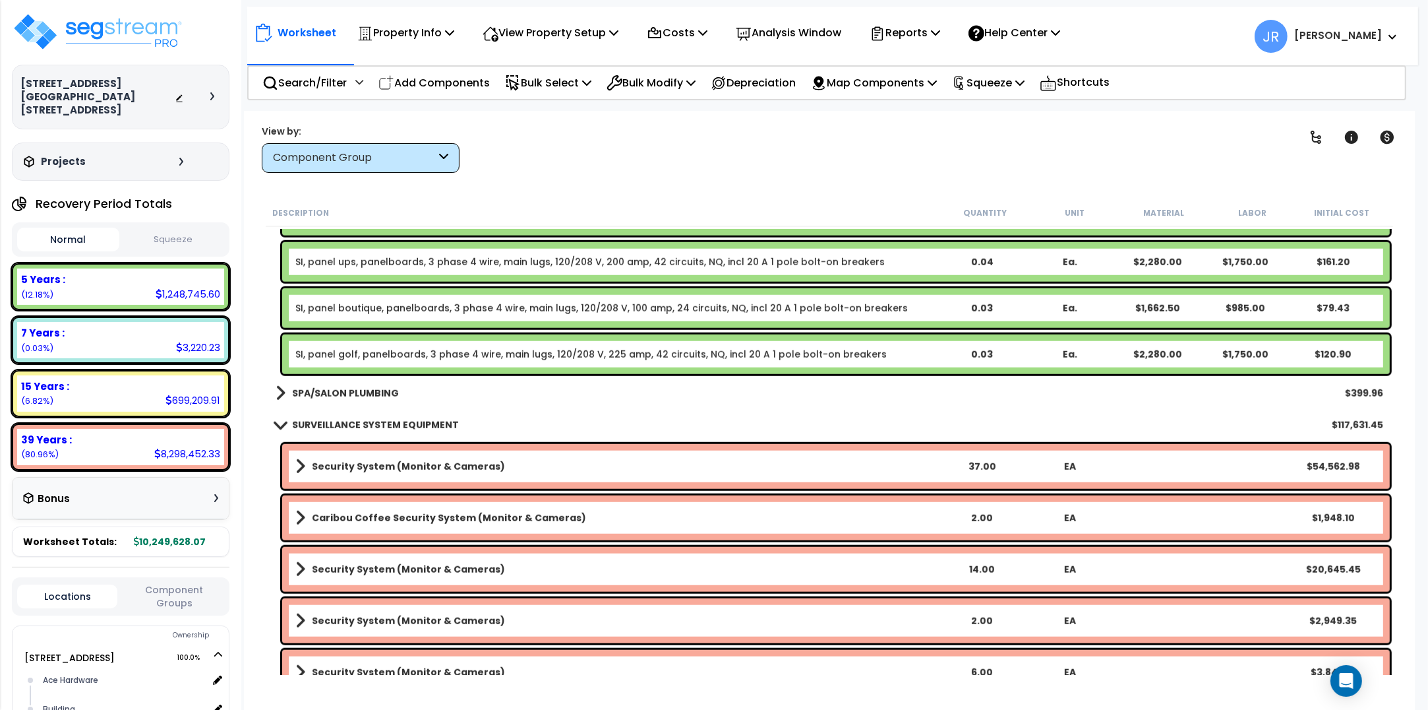
click at [361, 396] on b "SPA/SALON PLUMBING" at bounding box center [345, 392] width 107 height 13
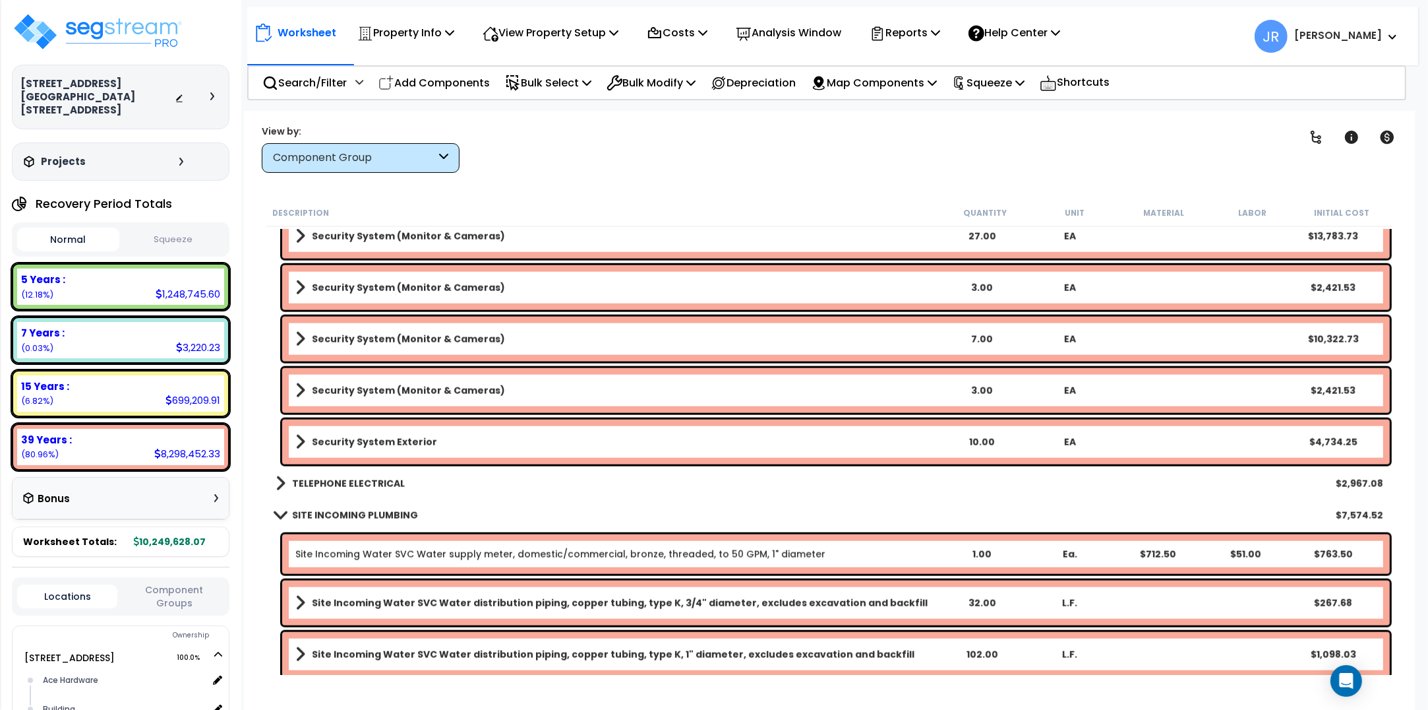
scroll to position [53579, 0]
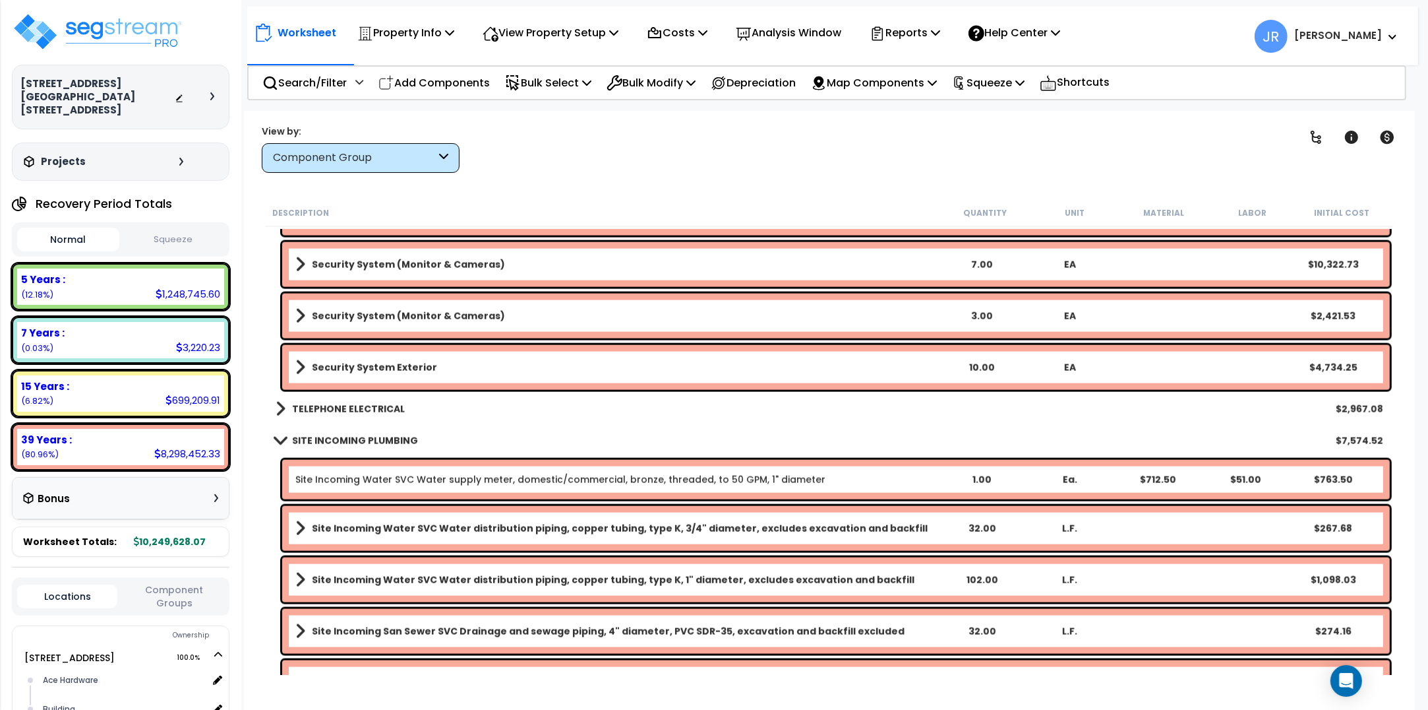
click at [361, 396] on div "TELEPHONE ELECTRICAL $2,967.08" at bounding box center [829, 409] width 1121 height 32
click at [361, 415] on b "TELEPHONE ELECTRICAL" at bounding box center [348, 408] width 113 height 13
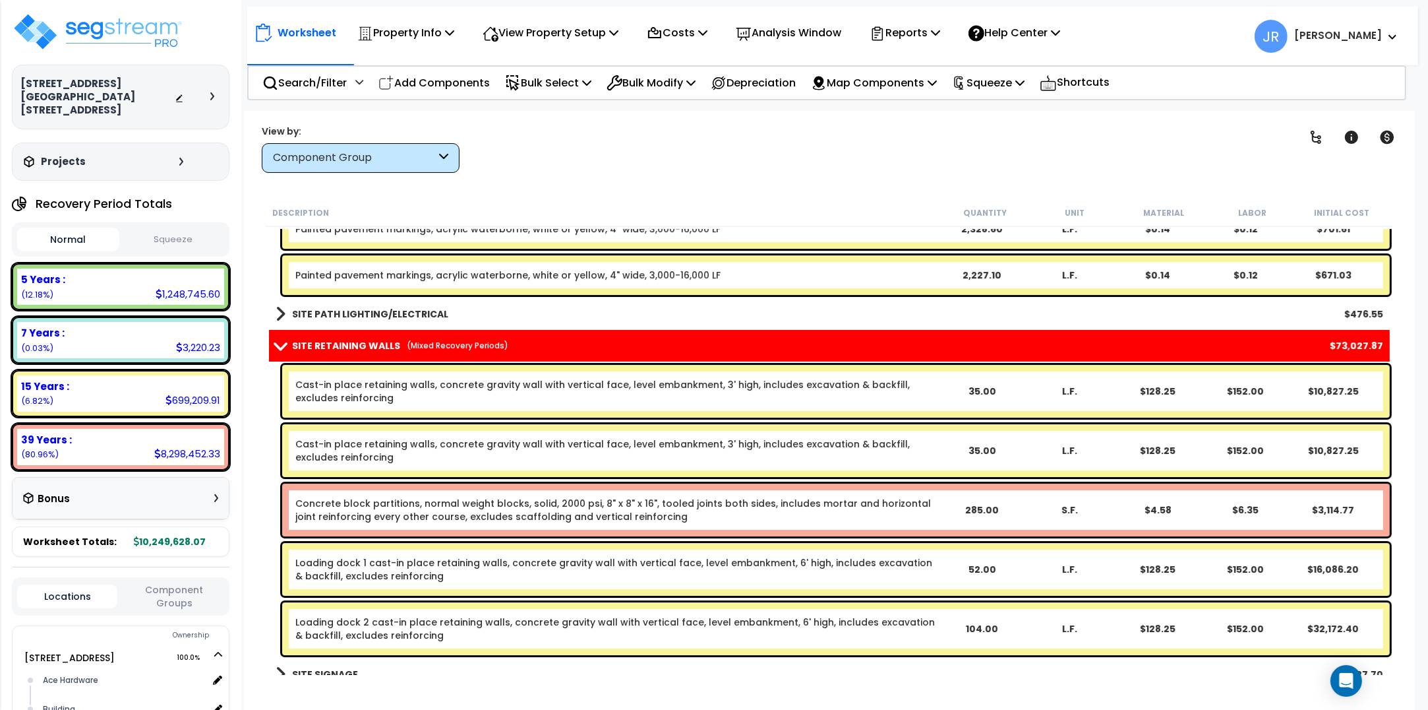
scroll to position [56711, 0]
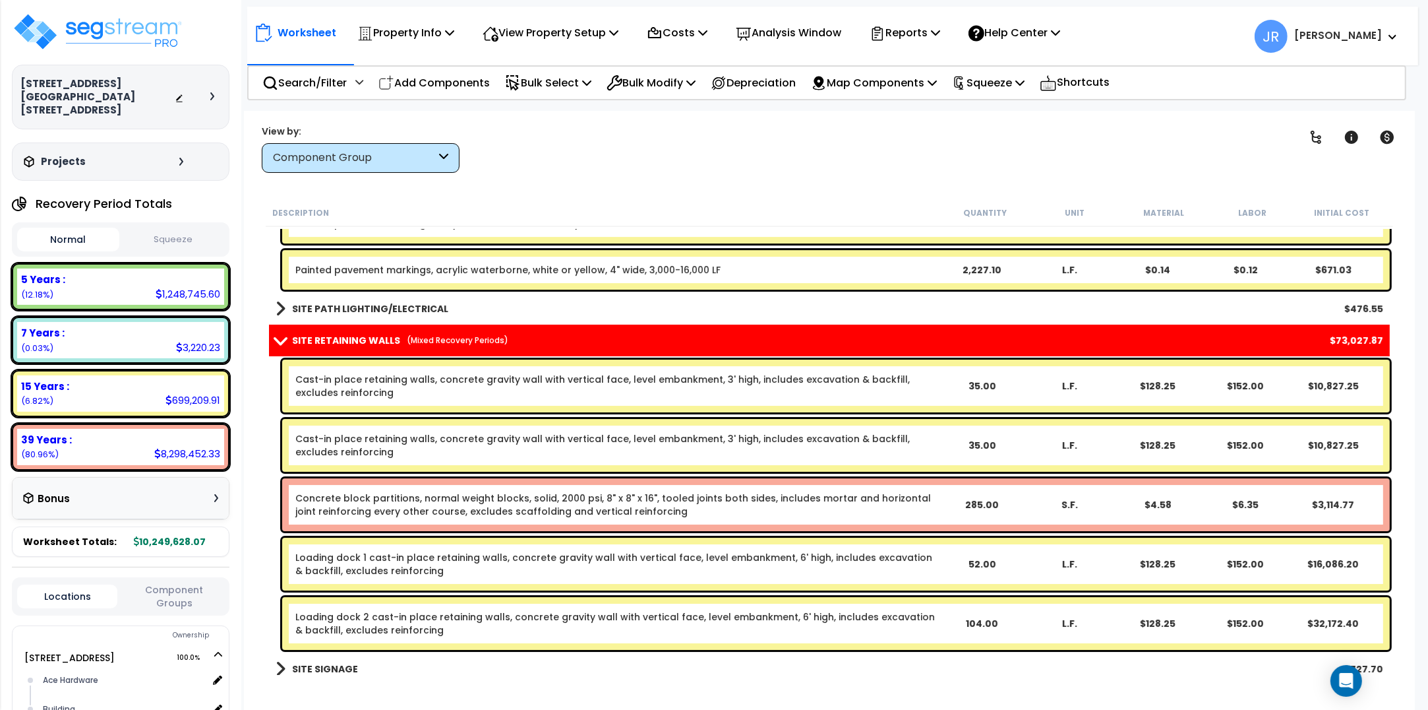
click at [357, 307] on b "SITE PATH LIGHTING/ELECTRICAL" at bounding box center [370, 308] width 156 height 13
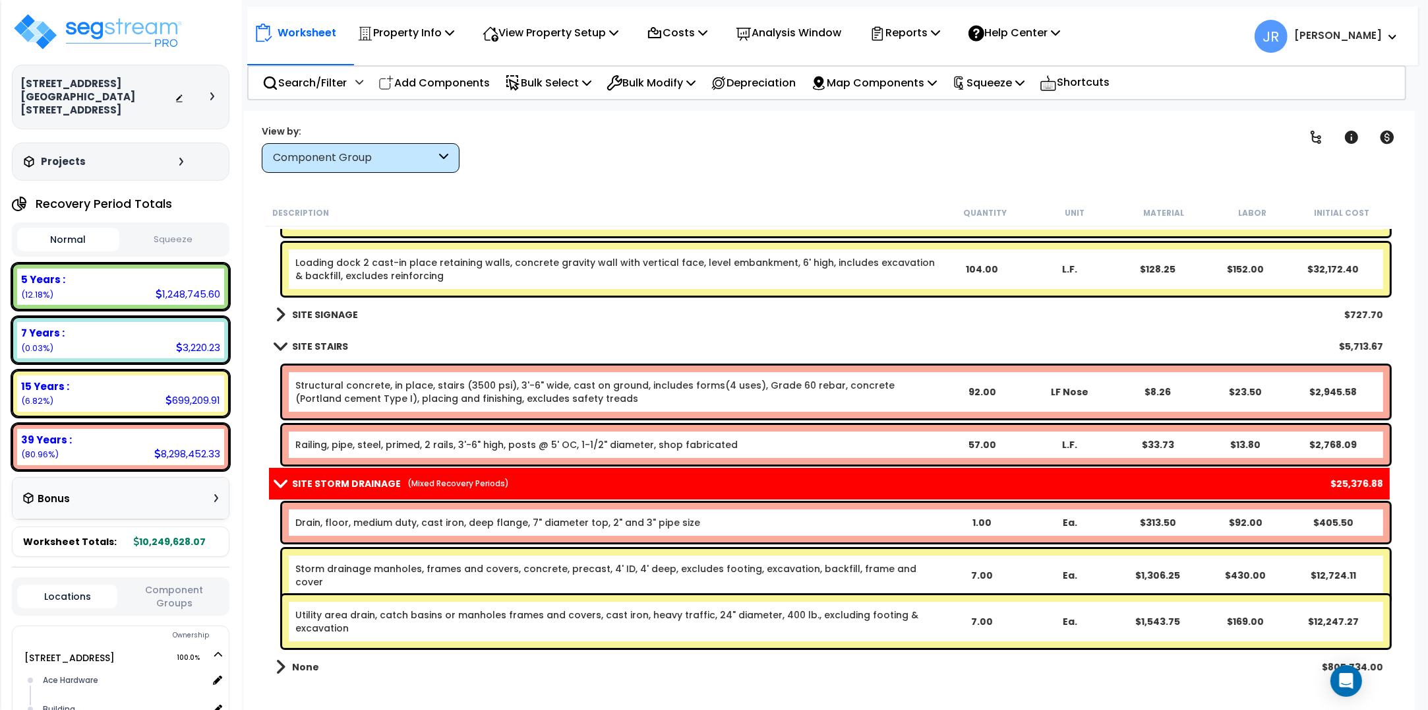
scroll to position [57118, 0]
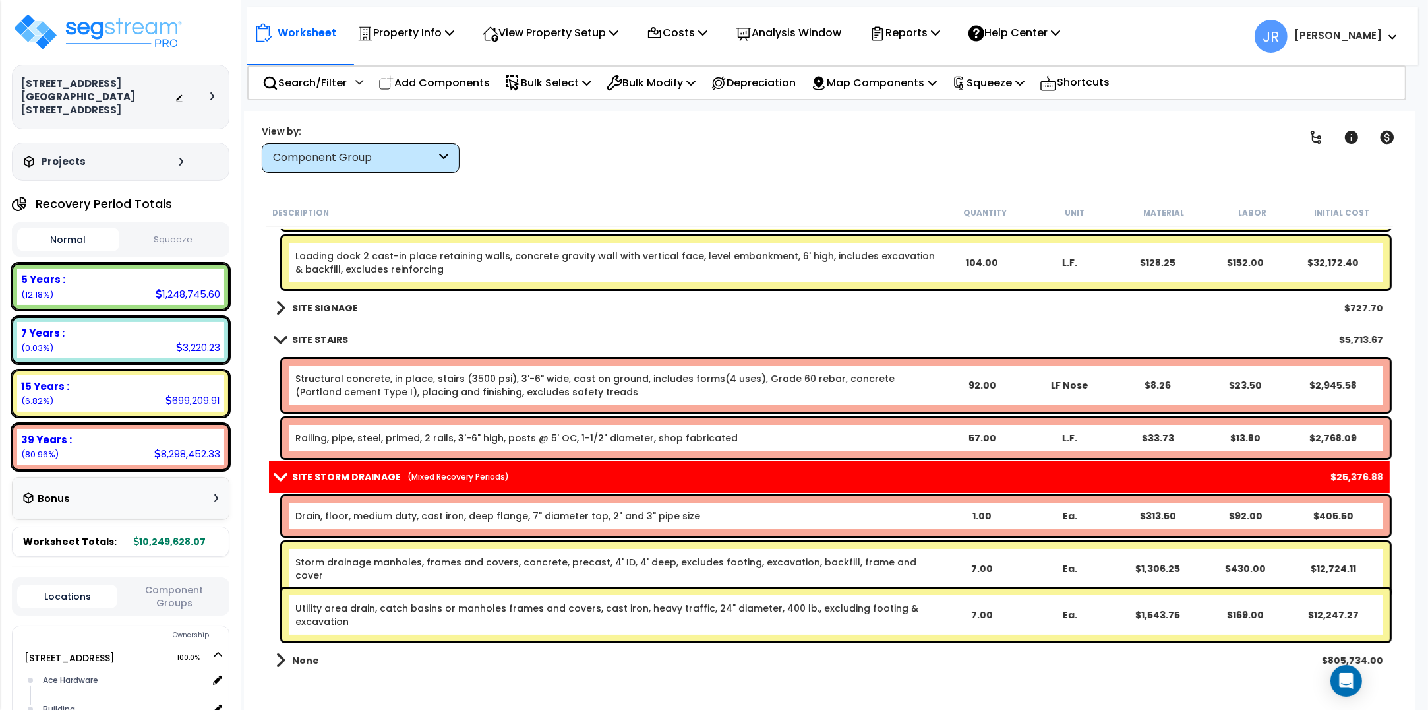
click at [340, 305] on b "SITE SIGNAGE" at bounding box center [325, 307] width 66 height 13
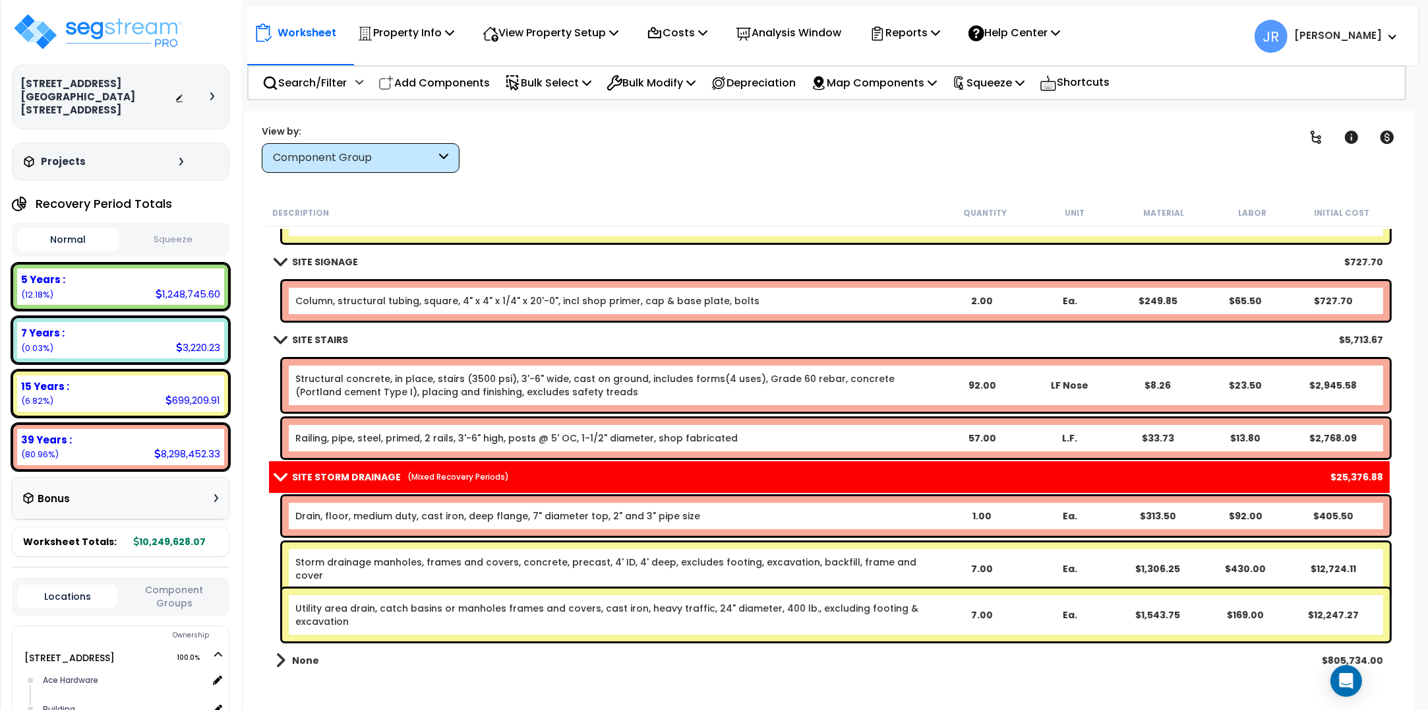
scroll to position [57, 0]
click at [133, 35] on img at bounding box center [97, 32] width 171 height 40
